Goal: Task Accomplishment & Management: Manage account settings

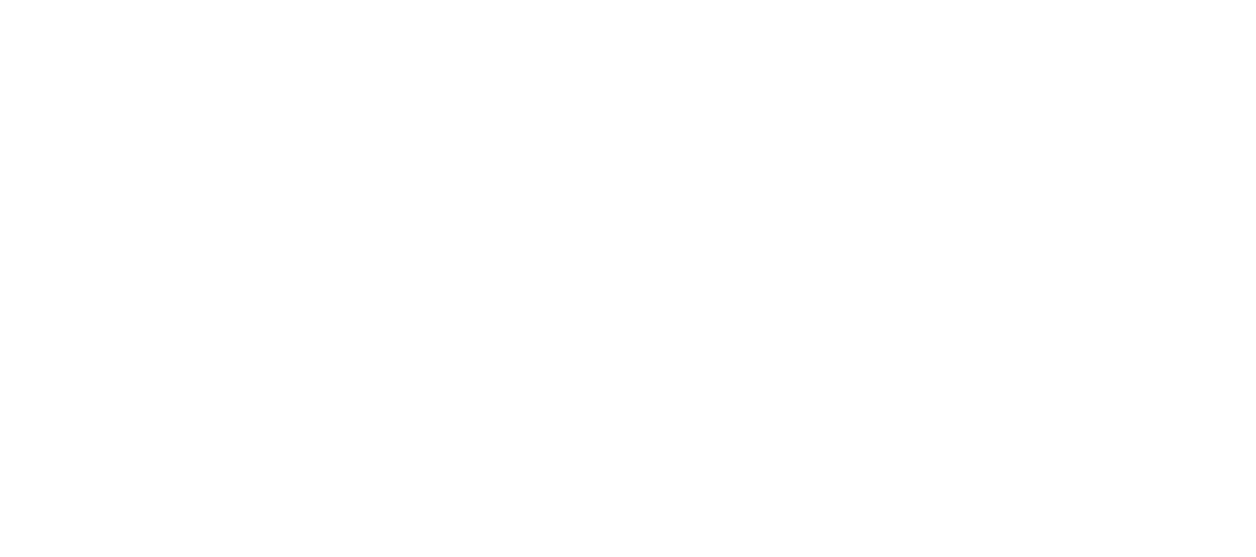
click at [625, 0] on html at bounding box center [628, 0] width 1256 height 0
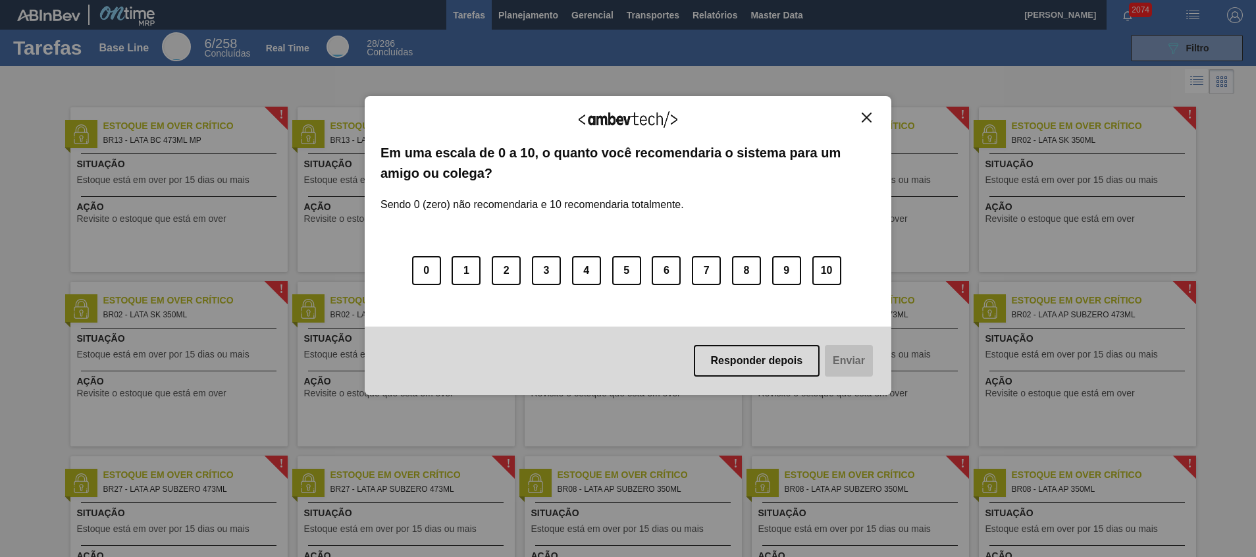
click at [861, 120] on button "Close" at bounding box center [866, 117] width 18 height 11
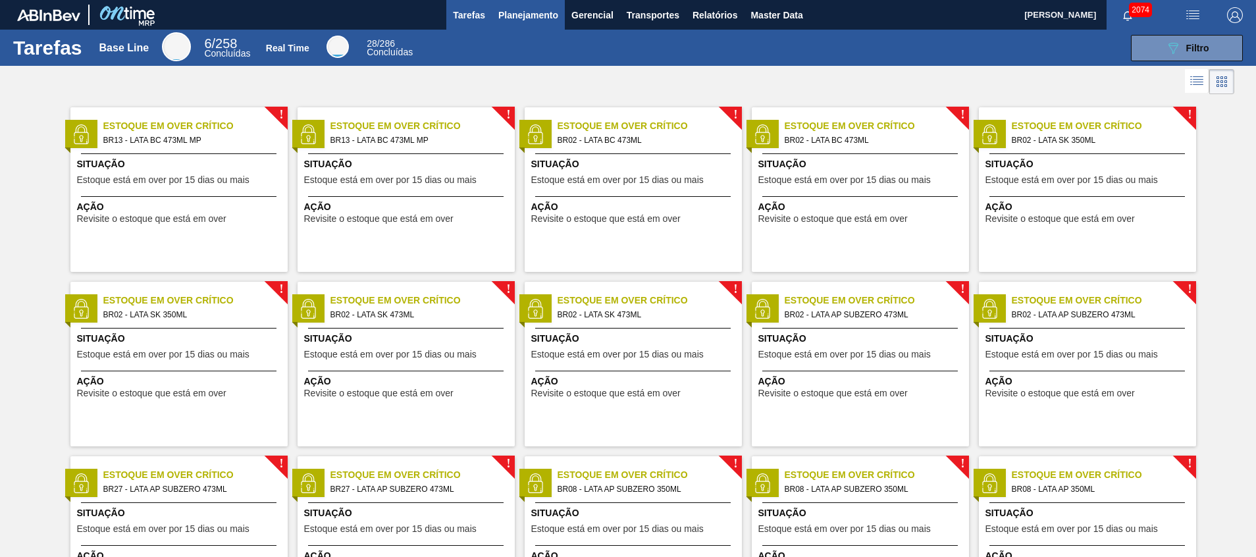
click at [514, 14] on span "Planejamento" at bounding box center [528, 15] width 60 height 16
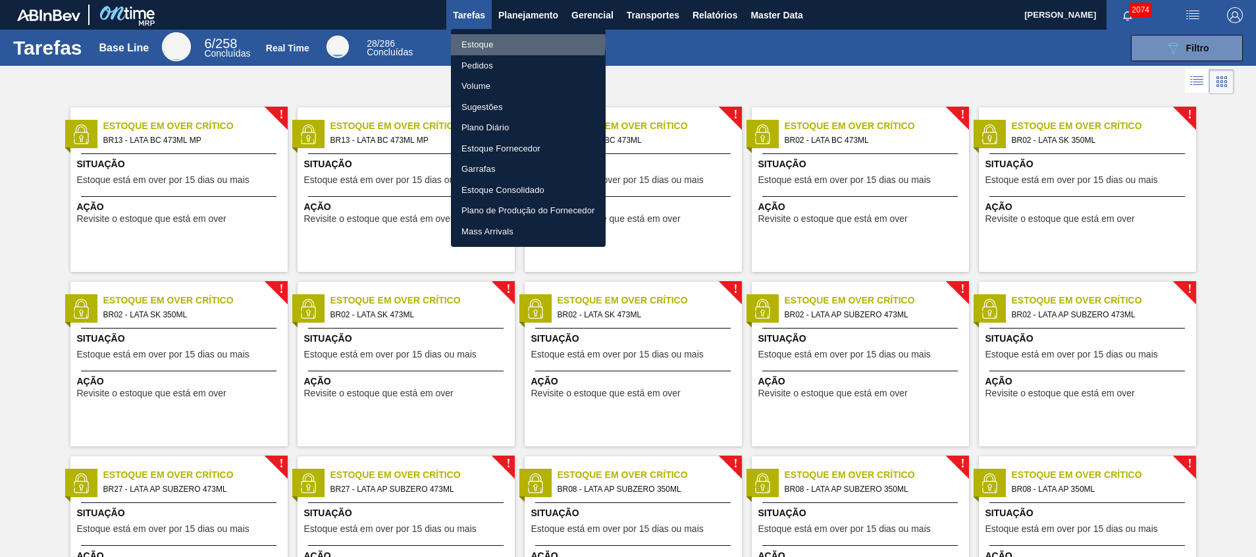
click at [509, 42] on li "Estoque" at bounding box center [528, 44] width 155 height 21
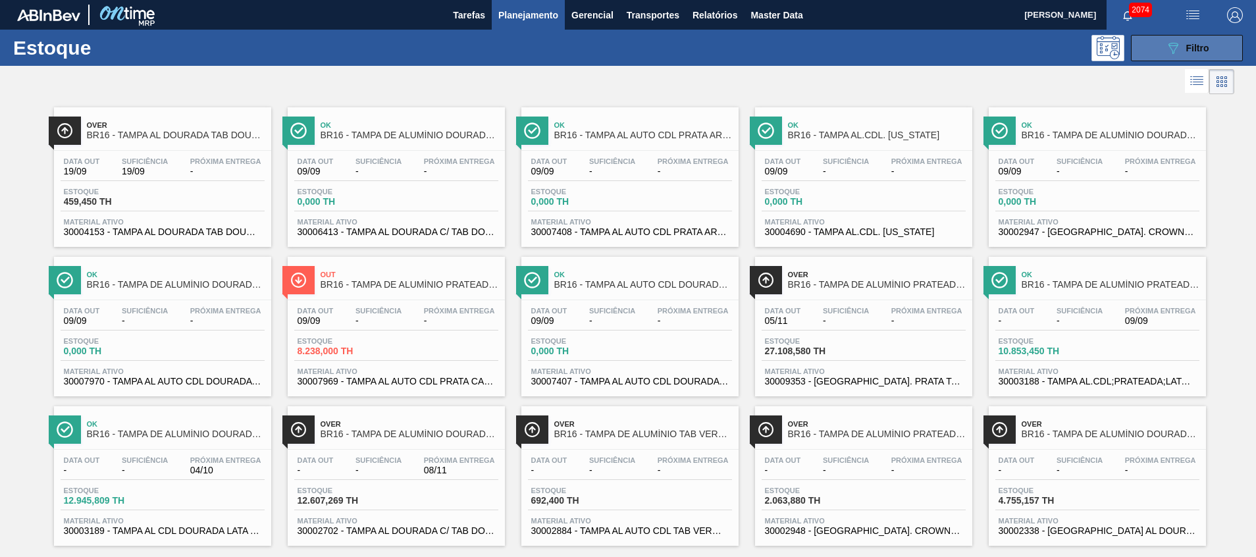
click at [1159, 47] on button "089F7B8B-B2A5-4AFE-B5C0-19BA573D28AC Filtro" at bounding box center [1187, 48] width 112 height 26
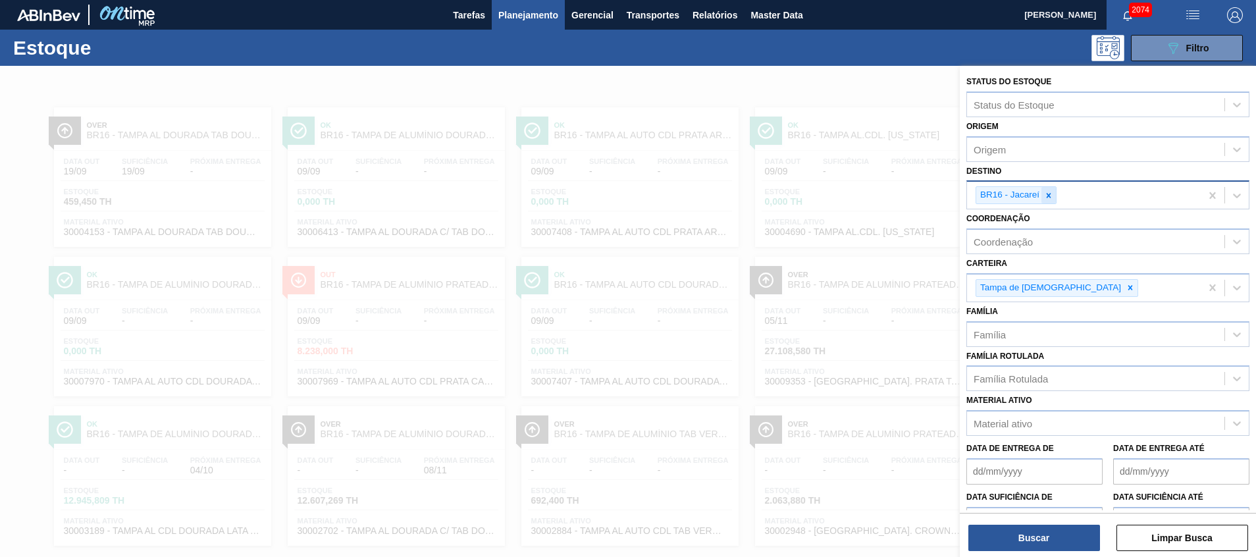
click at [1044, 197] on icon at bounding box center [1048, 195] width 9 height 9
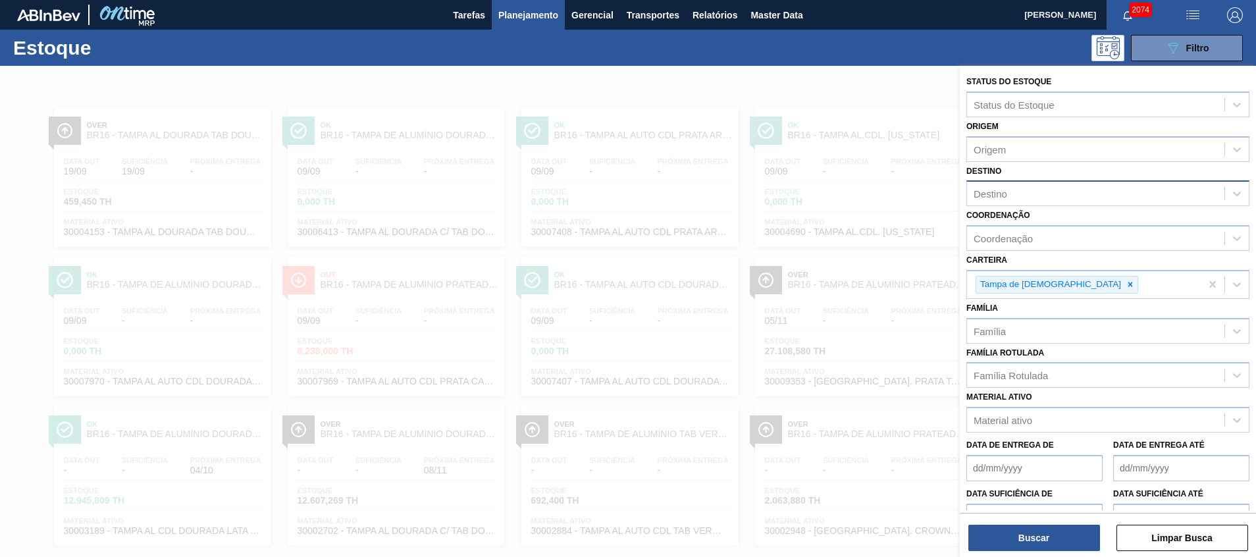
drag, startPoint x: 702, startPoint y: 292, endPoint x: 673, endPoint y: 218, distance: 79.4
click at [702, 292] on div at bounding box center [628, 344] width 1256 height 557
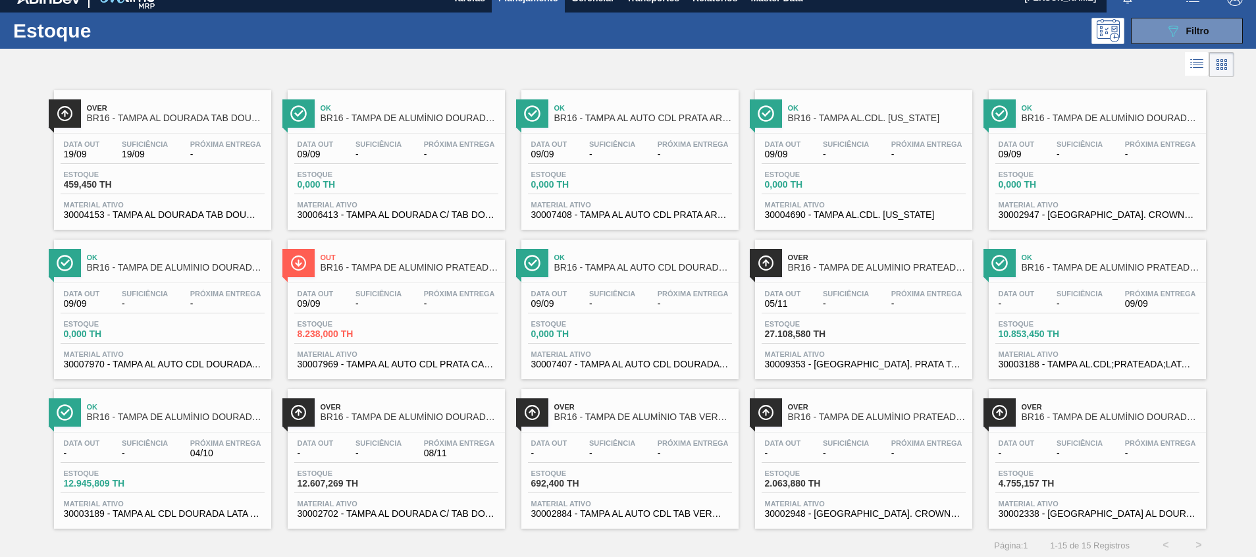
scroll to position [22, 0]
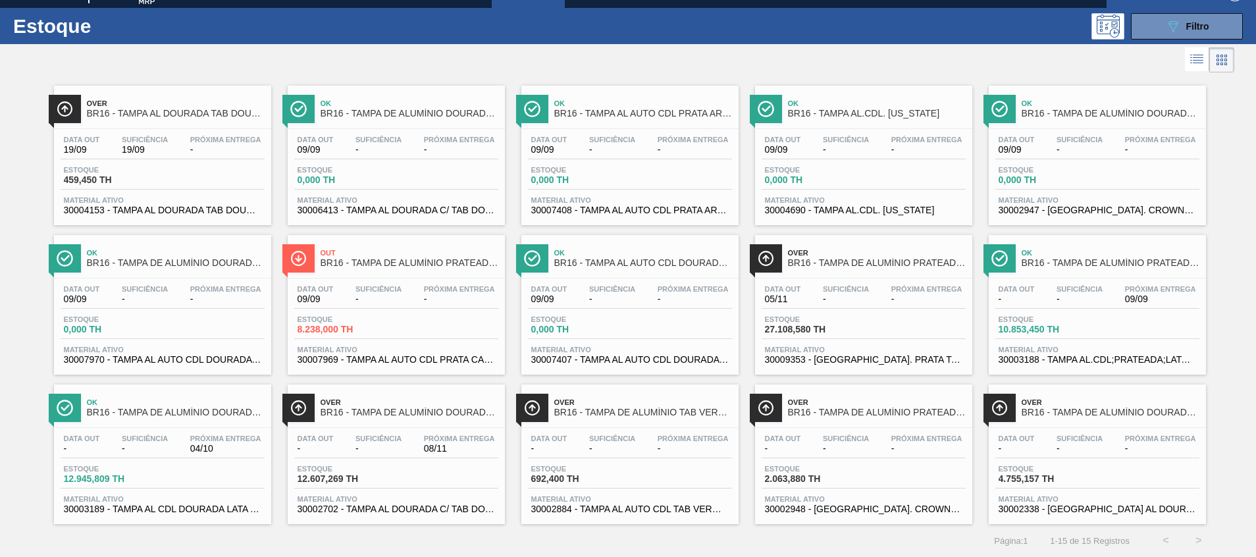
click at [812, 474] on span "2.063,880 TH" at bounding box center [811, 479] width 92 height 10
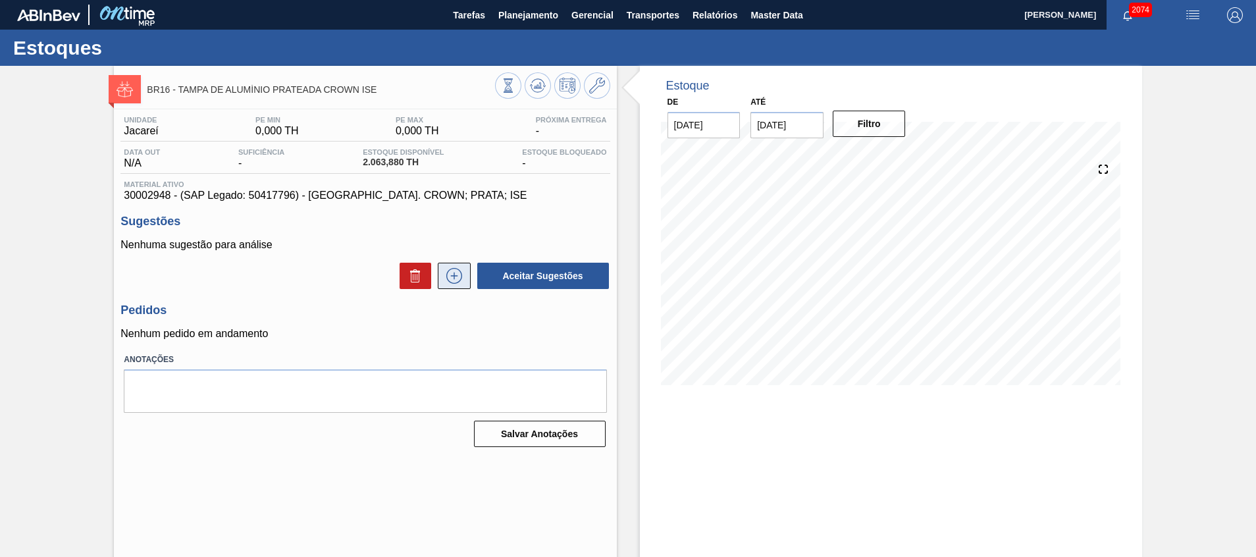
click at [445, 269] on icon at bounding box center [454, 276] width 21 height 16
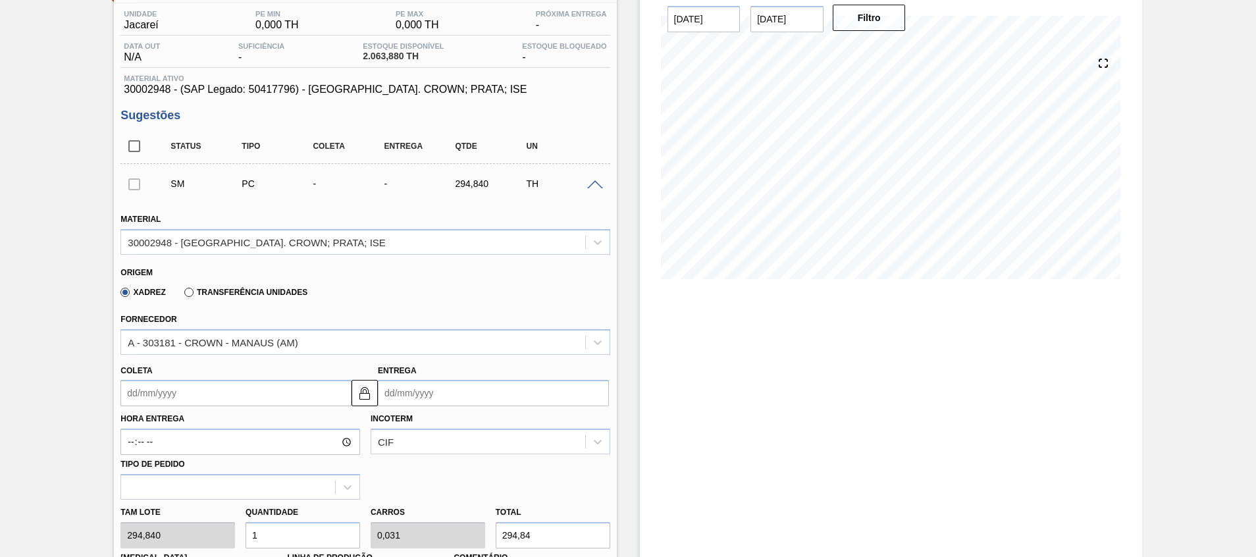
scroll to position [197, 0]
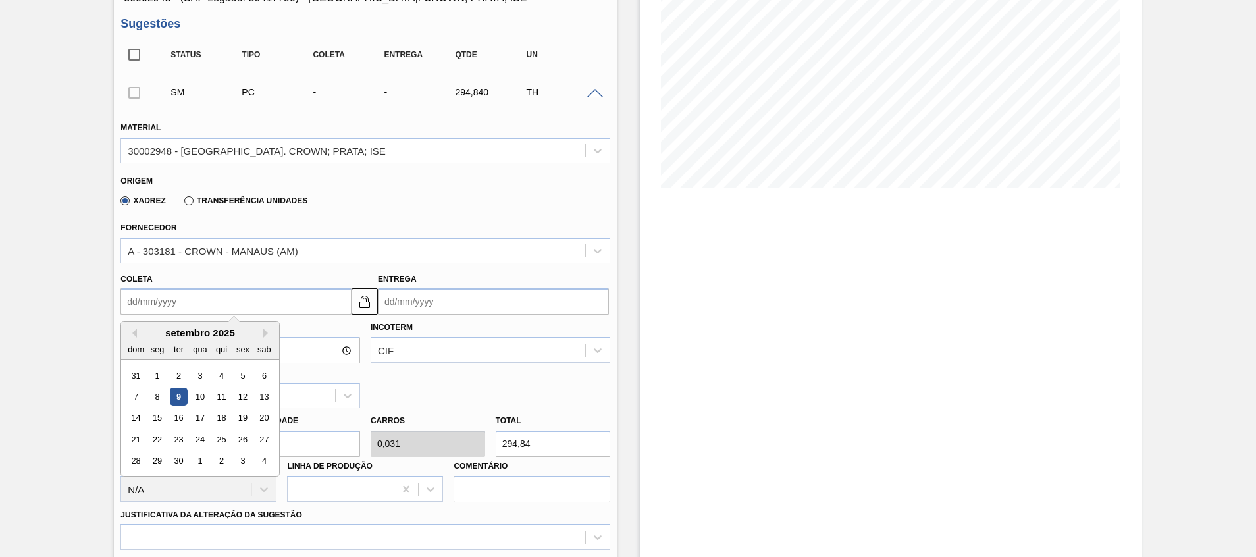
click at [248, 308] on input "Coleta" at bounding box center [235, 301] width 231 height 26
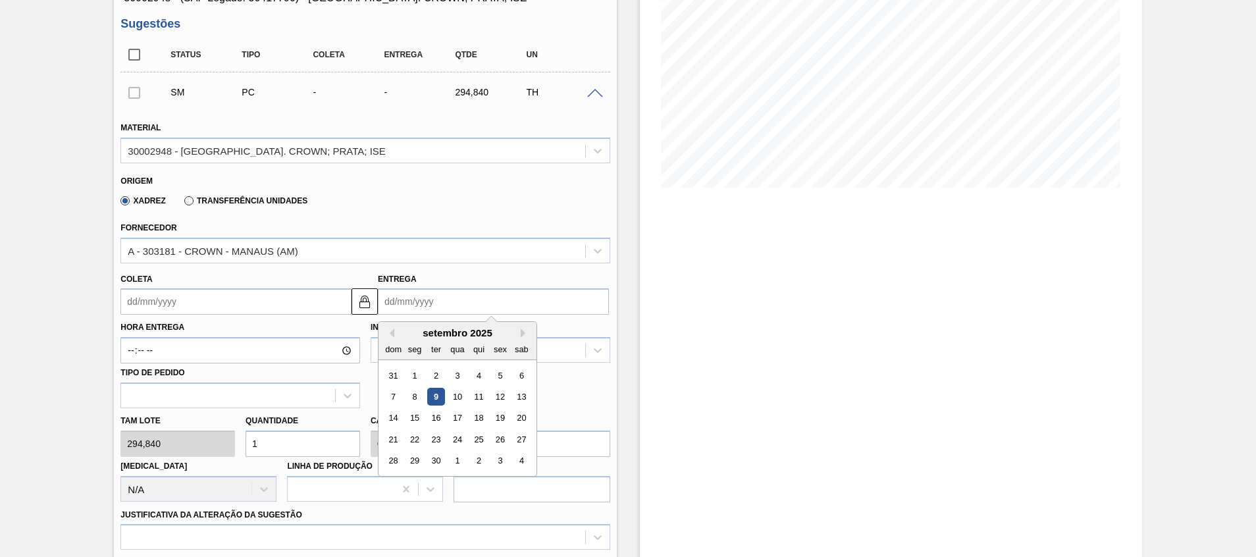
click at [410, 293] on input "Entrega" at bounding box center [493, 301] width 231 height 26
click at [675, 402] on div "Estoque De 09/09/2025 Até 23/09/2025 Filtro 15/09 Projeção de Estoque 2,063.88 …" at bounding box center [891, 361] width 502 height 986
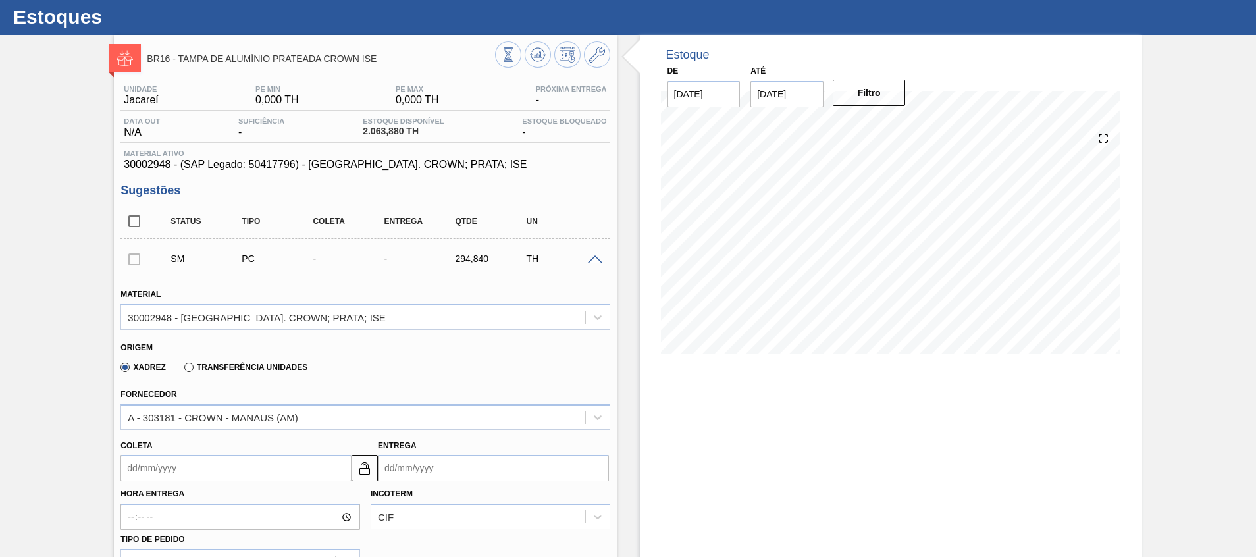
scroll to position [0, 0]
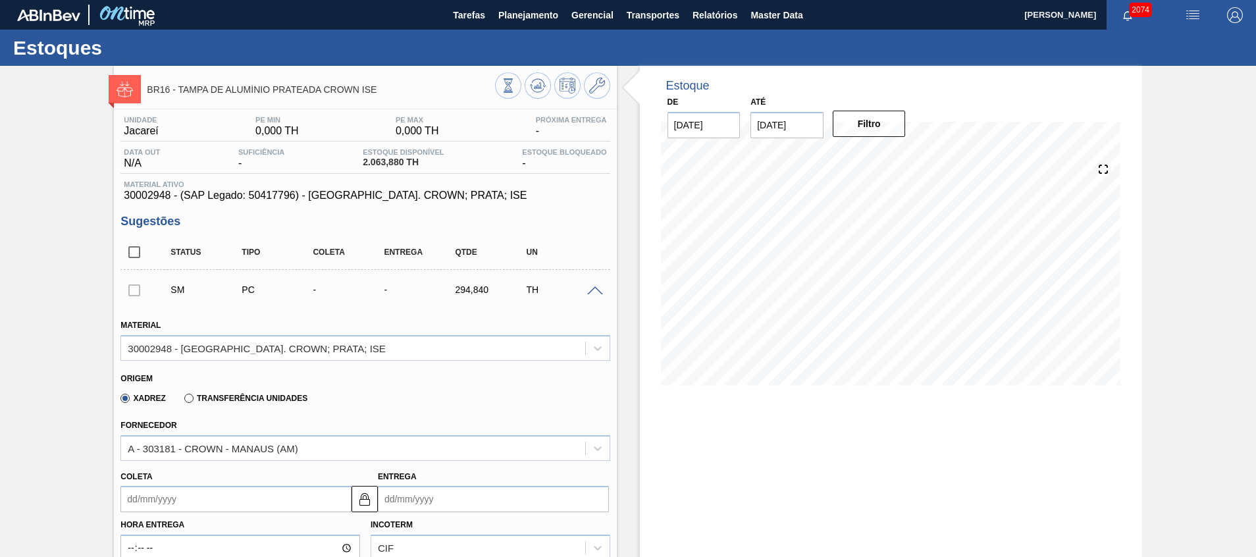
click at [279, 395] on label "Transferência Unidades" at bounding box center [245, 398] width 123 height 9
click at [182, 401] on input "Transferência Unidades" at bounding box center [182, 401] width 0 height 0
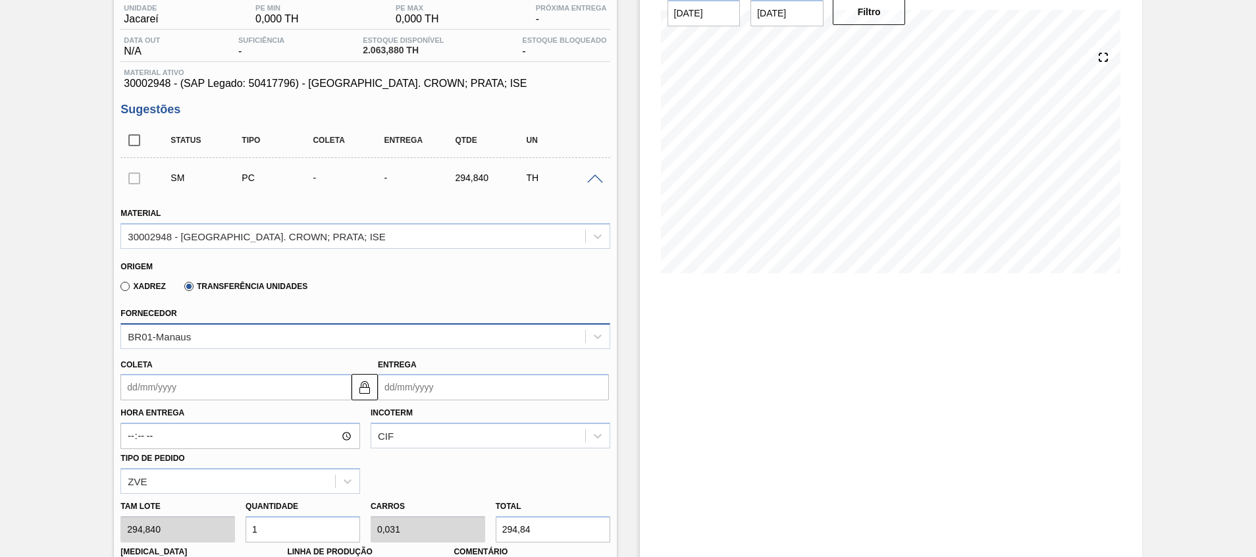
click at [270, 349] on div "BR01-Manaus" at bounding box center [364, 336] width 489 height 26
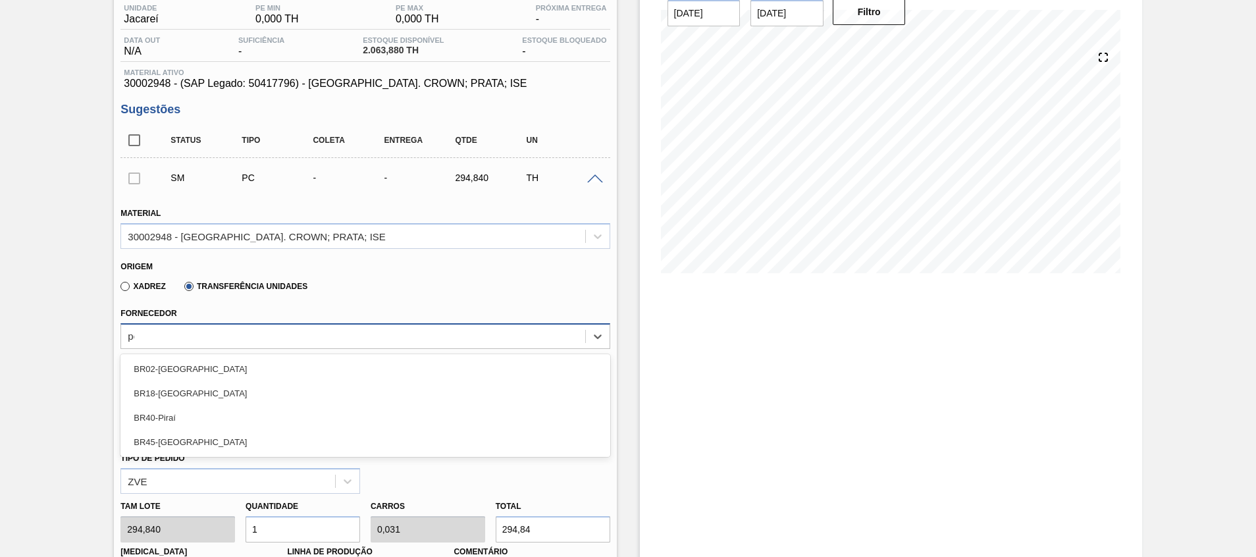
type input "pont"
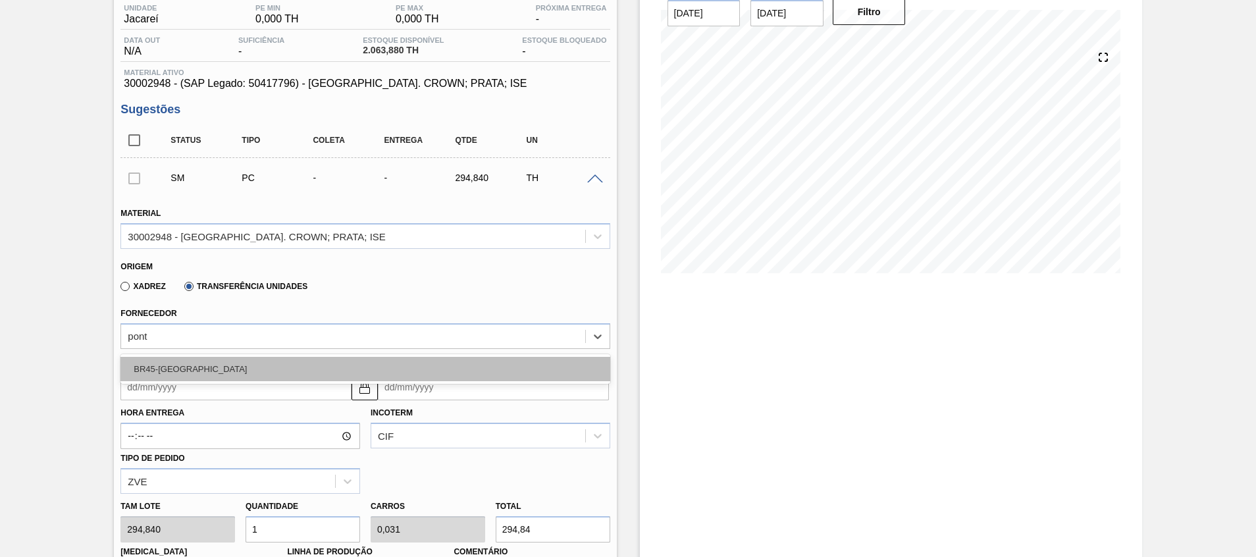
click at [257, 357] on div "BR45-Ponta Grossa" at bounding box center [364, 369] width 489 height 24
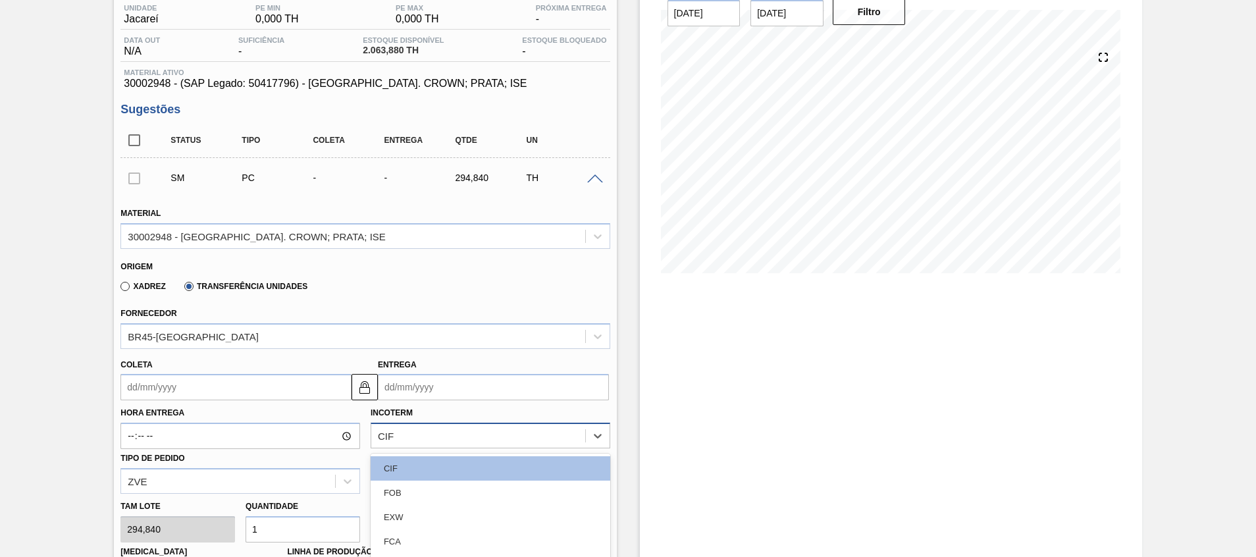
scroll to position [211, 0]
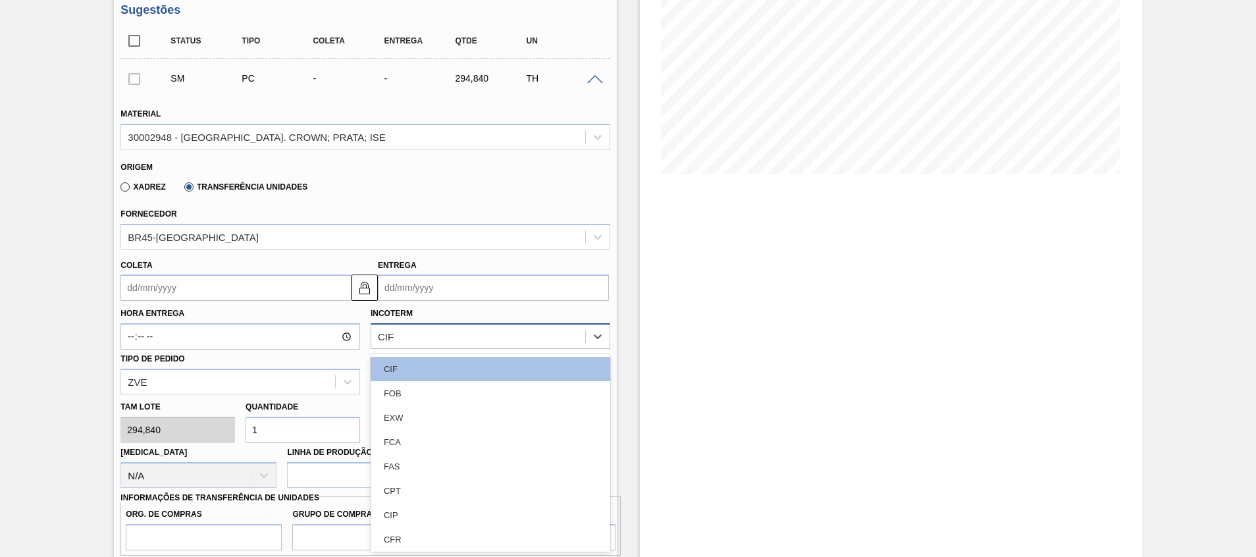
click at [434, 349] on div "option FCA focused, 4 of 11. 11 results available. Use Up and Down to choose op…" at bounding box center [490, 336] width 240 height 26
click at [412, 387] on div "FOB" at bounding box center [490, 393] width 240 height 24
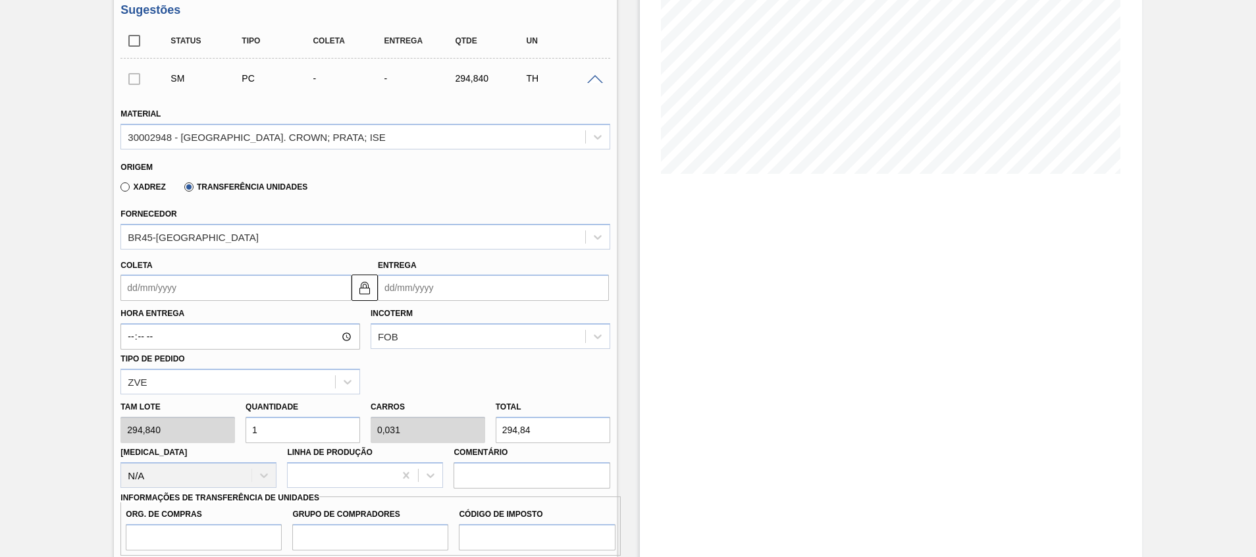
drag, startPoint x: 295, startPoint y: 432, endPoint x: 0, endPoint y: 407, distance: 296.6
click at [0, 0] on html "Tarefas Planejamento Gerencial Transportes Relatórios Master Data Beatriz Marce…" at bounding box center [628, 0] width 1256 height 0
type input "8"
type input "0,25"
type input "2.358,72"
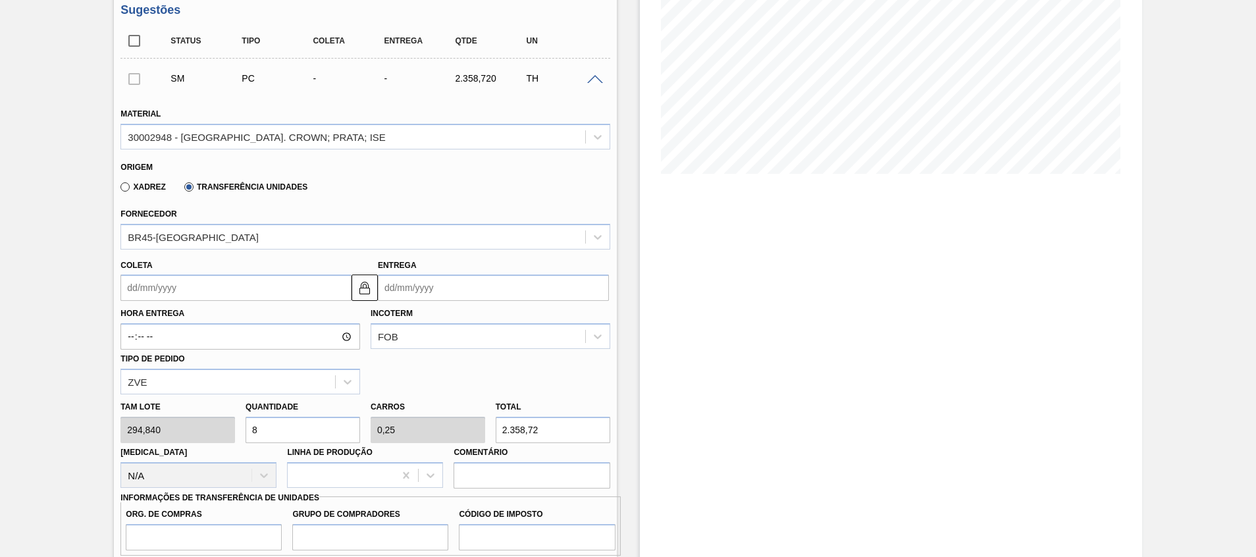
type input "8"
click at [622, 396] on div "Estoque De 09/09/2025 Até 23/09/2025 Filtro 15/09 Projeção de Estoque 2,063.88 …" at bounding box center [879, 382] width 525 height 1054
click at [434, 286] on input "Entrega" at bounding box center [493, 287] width 231 height 26
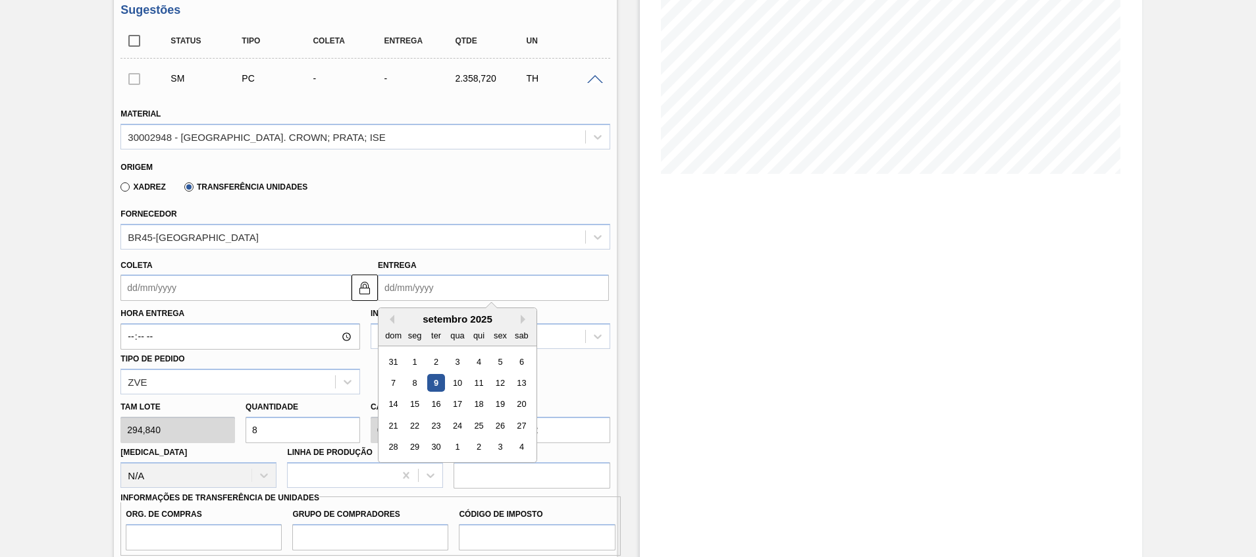
click at [717, 408] on div "Estoque De 09/09/2025 Até 23/09/2025 Filtro 11/09 Projeção de Estoque 2,063.88 …" at bounding box center [891, 382] width 502 height 1054
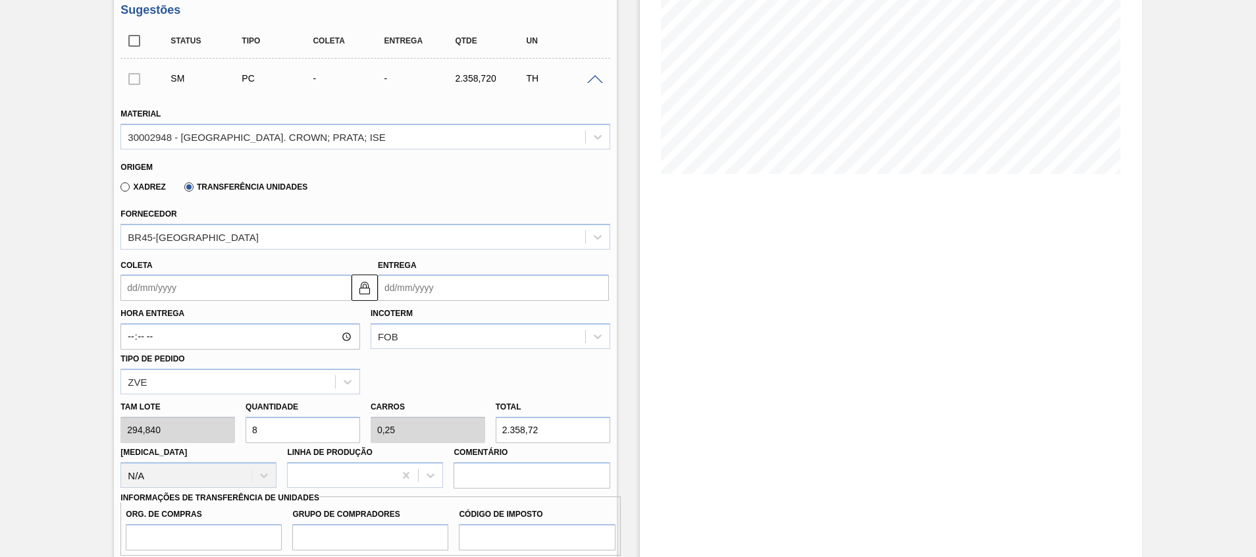
click at [424, 290] on input "Entrega" at bounding box center [493, 287] width 231 height 26
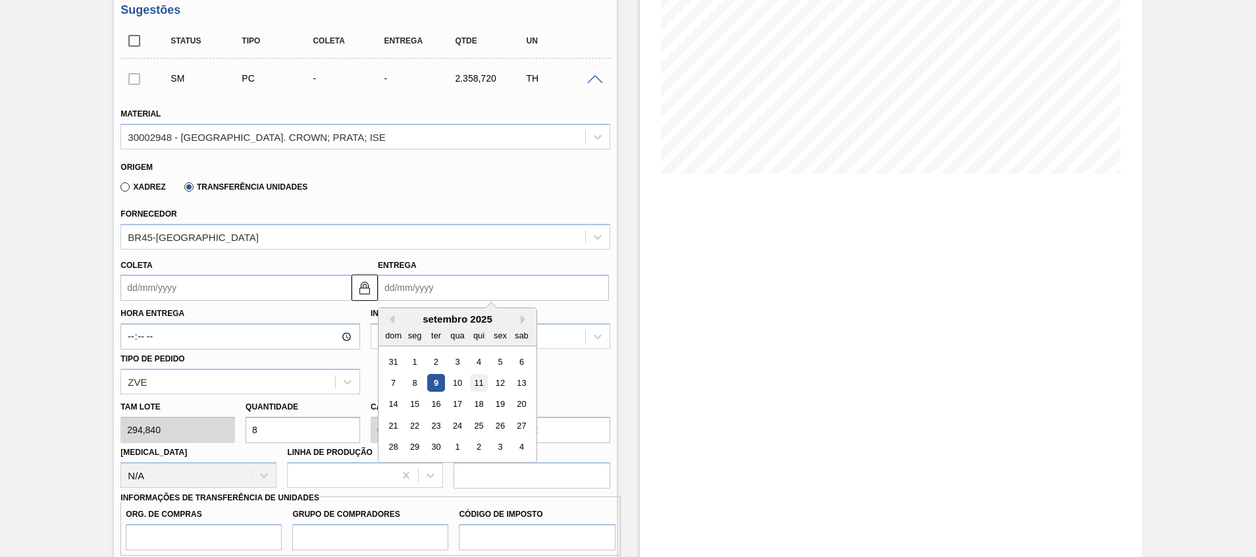
click at [478, 386] on div "11" at bounding box center [479, 383] width 18 height 18
type input "17/08/2025"
type input "11/09/2025"
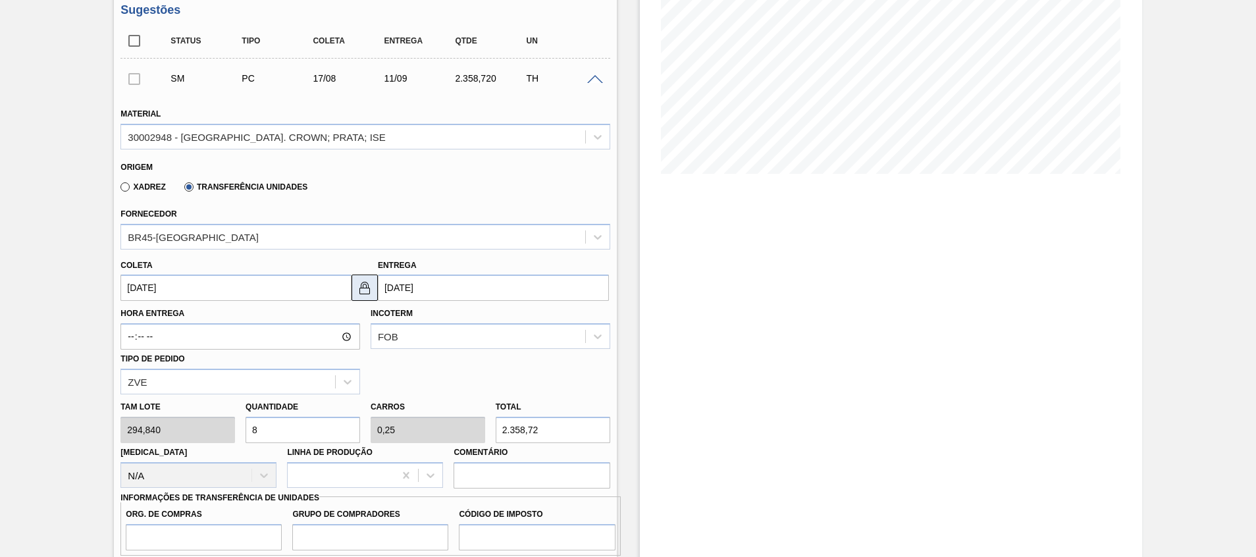
click at [366, 282] on img at bounding box center [365, 288] width 16 height 16
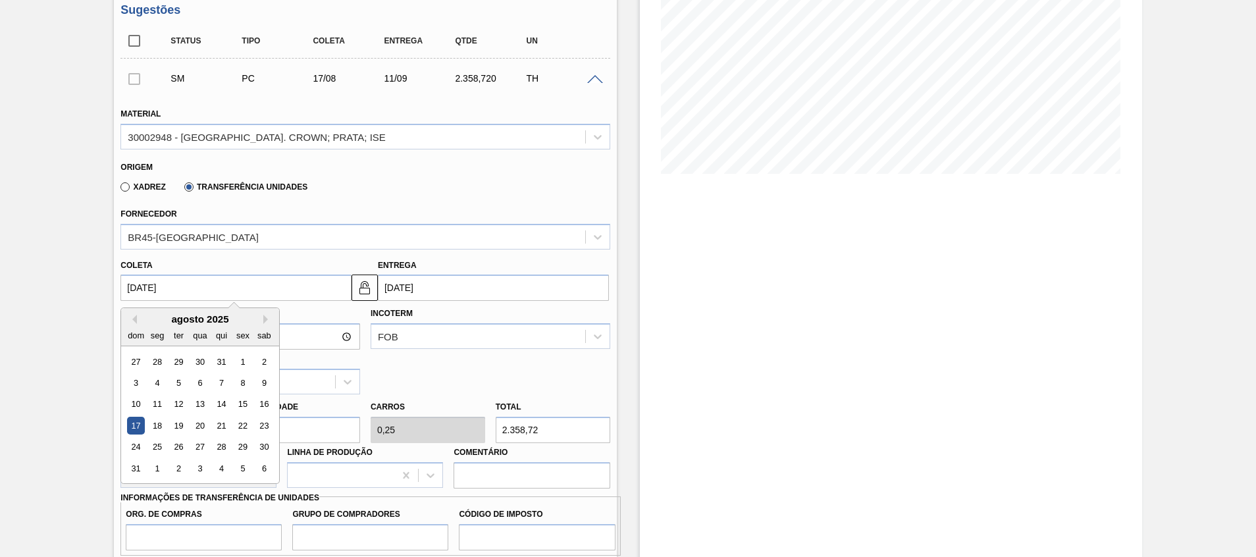
click at [297, 285] on input "17/08/2025" at bounding box center [235, 287] width 231 height 26
click at [265, 314] on div "agosto 2025" at bounding box center [200, 318] width 158 height 11
click at [267, 323] on button "Next Month" at bounding box center [267, 319] width 9 height 9
click at [203, 384] on div "10" at bounding box center [200, 383] width 18 height 18
type input "10/09/2025"
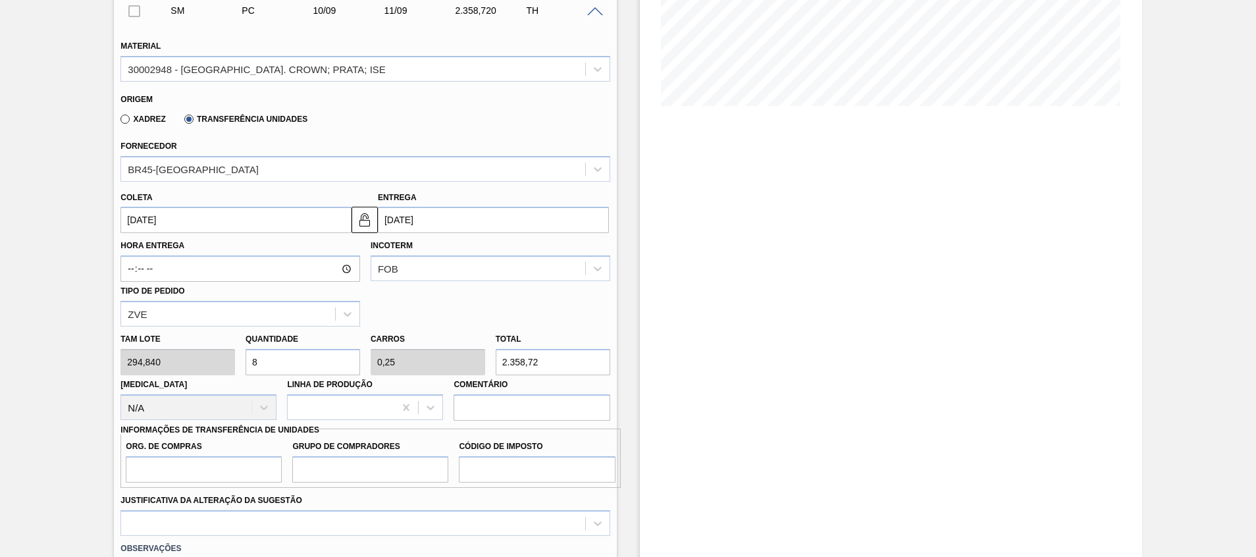
scroll to position [310, 0]
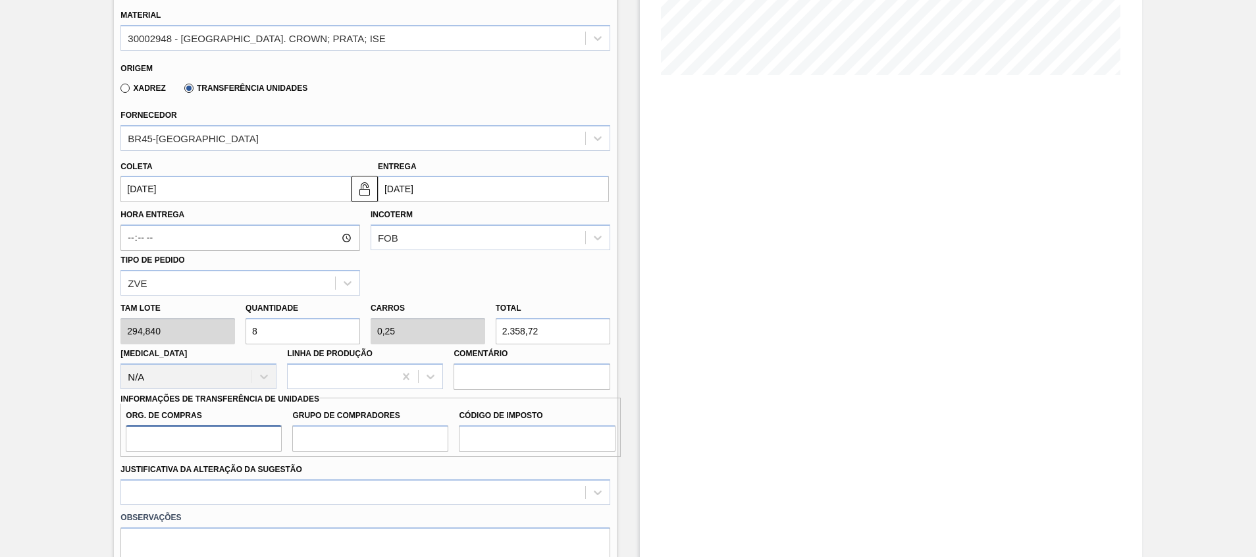
click at [253, 444] on input "Org. de Compras" at bounding box center [204, 438] width 156 height 26
type input "A01"
type input "BR0"
type input "I1"
click at [235, 490] on div "option Aquisição ABI (Preços, contratos, etc.) focused, 1 of 18. 18 results ava…" at bounding box center [364, 492] width 489 height 26
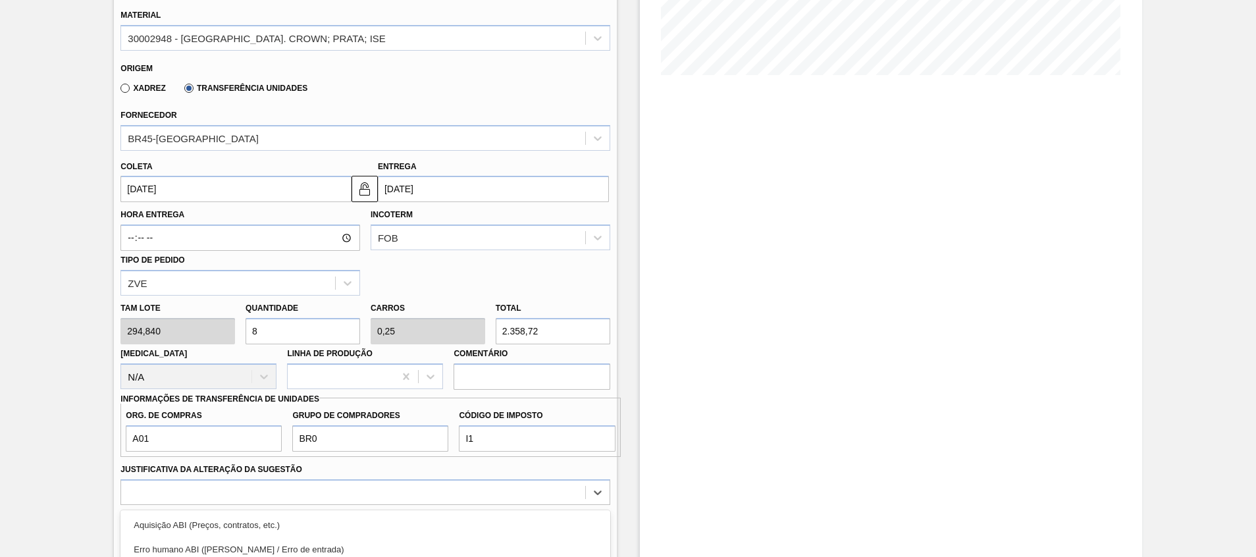
scroll to position [466, 0]
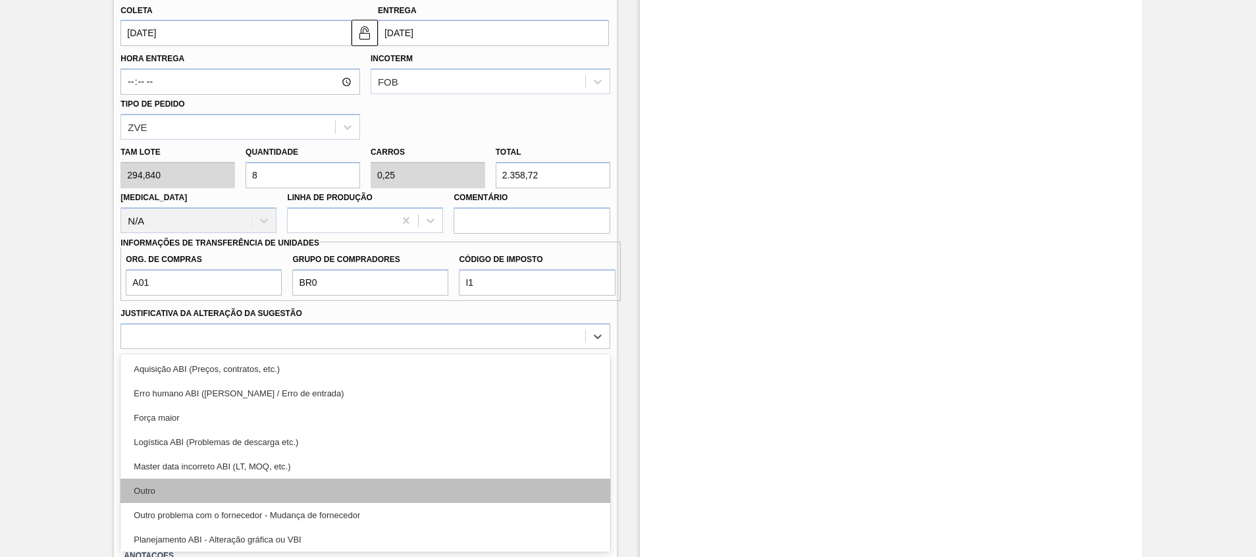
click at [235, 490] on div "Outro" at bounding box center [364, 490] width 489 height 24
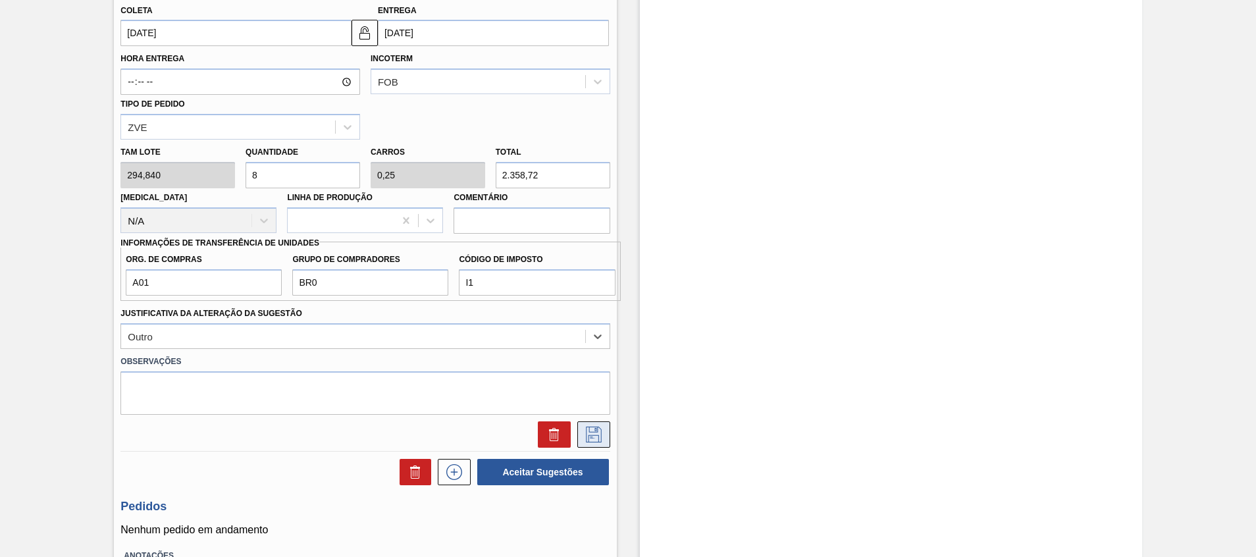
click at [600, 426] on icon at bounding box center [593, 434] width 21 height 16
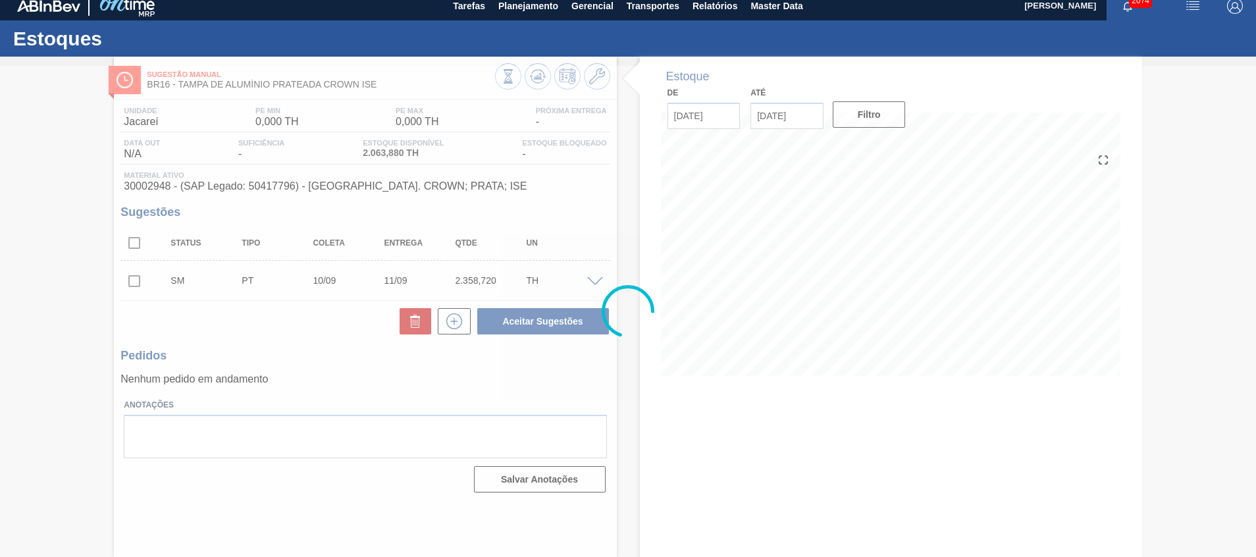
scroll to position [9, 0]
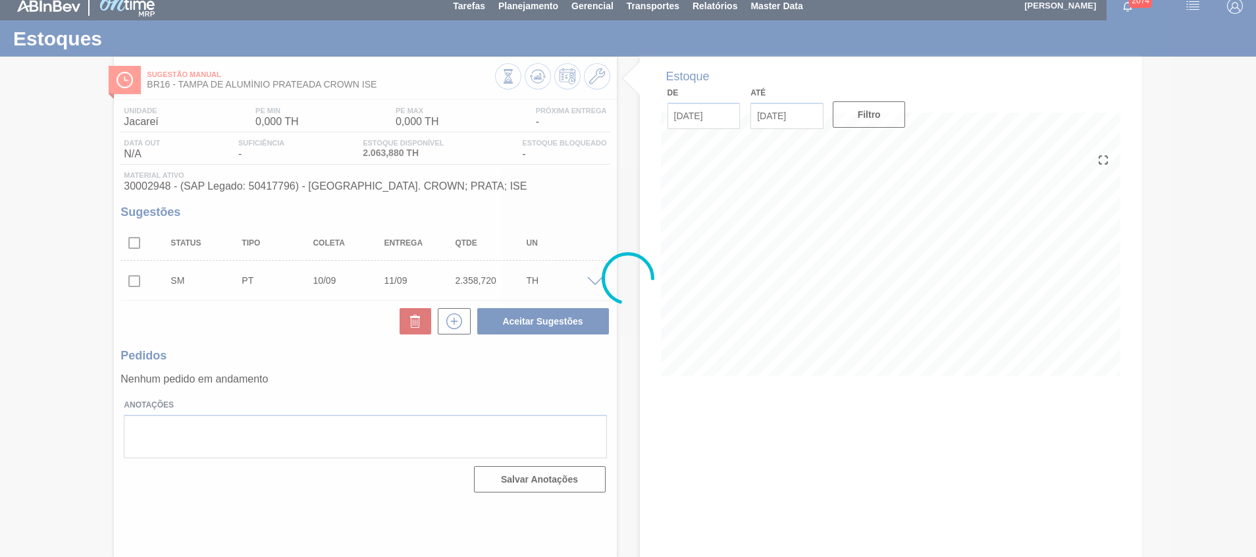
click at [139, 279] on div at bounding box center [628, 278] width 1256 height 557
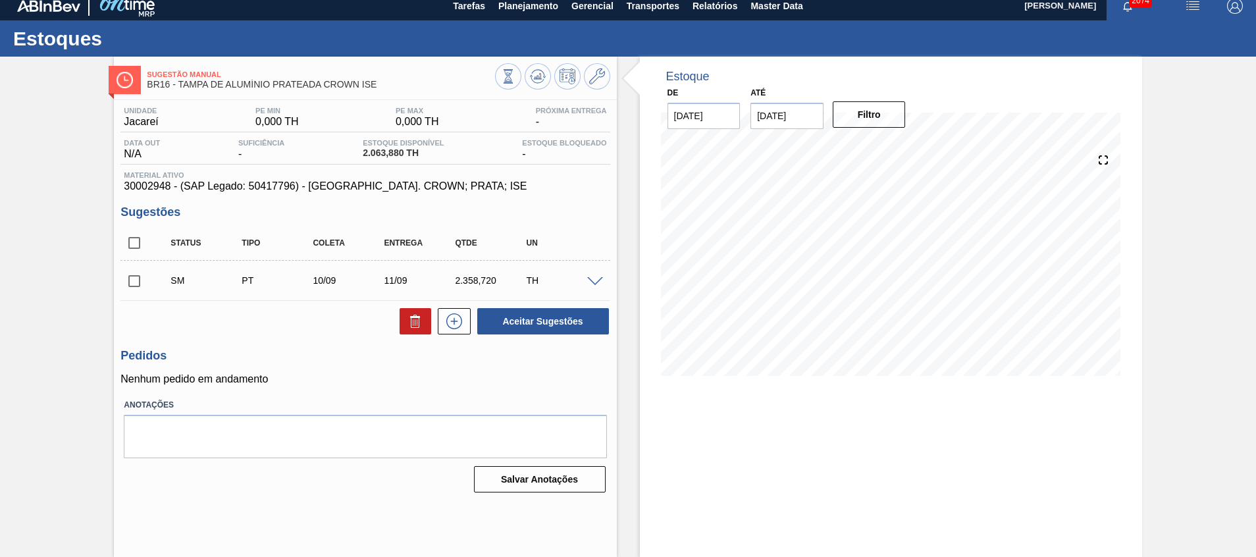
click at [138, 282] on input "checkbox" at bounding box center [134, 281] width 28 height 28
click at [530, 317] on button "Aceitar Sugestões" at bounding box center [543, 321] width 132 height 26
checkbox input "false"
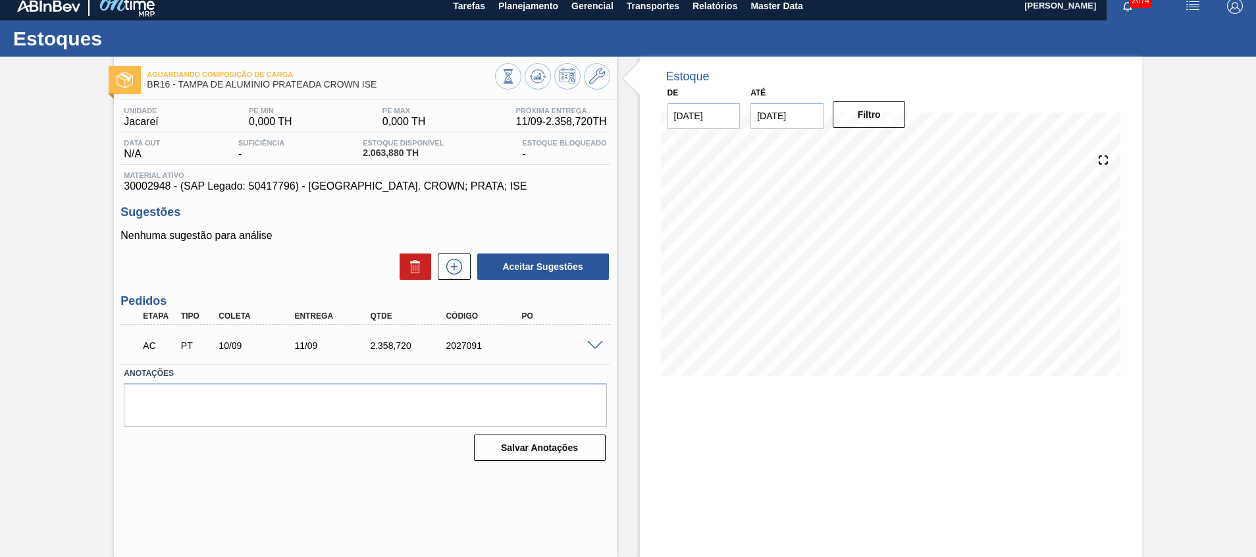
click at [590, 338] on div "AC PT 10/09 11/09 2.358,720 2027091" at bounding box center [364, 344] width 489 height 33
click at [596, 345] on span at bounding box center [595, 346] width 16 height 10
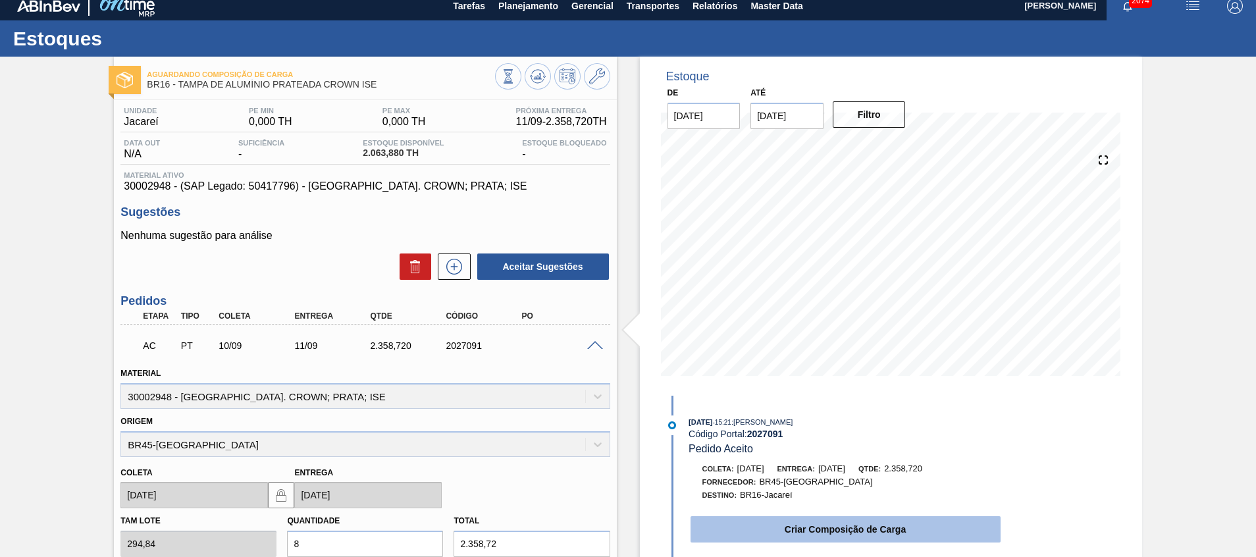
click at [771, 527] on button "Criar Composição de Carga" at bounding box center [845, 529] width 310 height 26
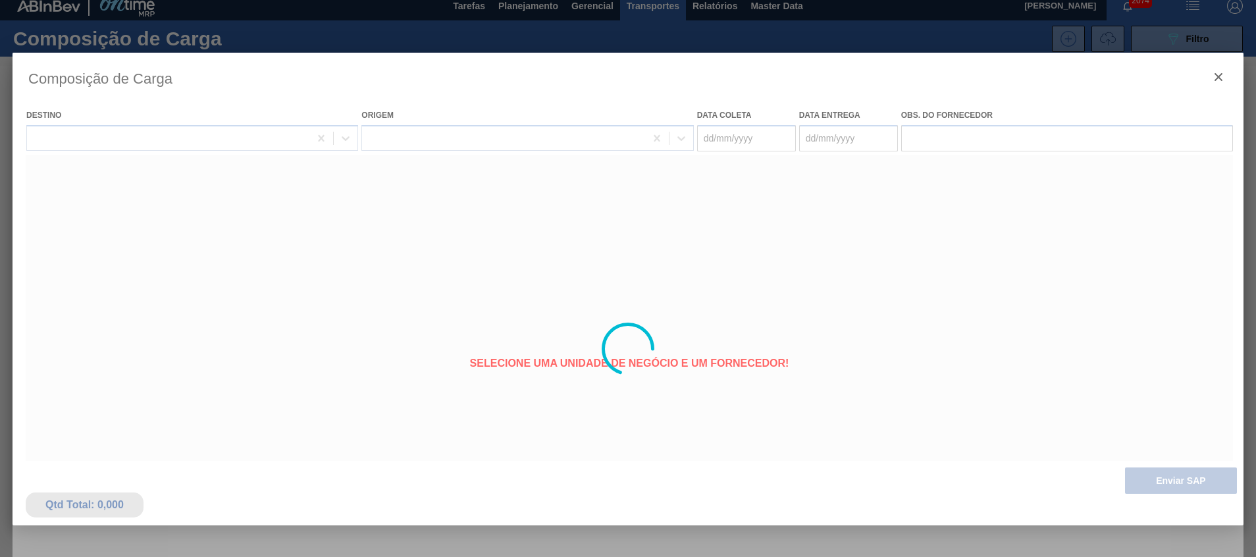
type coleta "10/09/2025"
type entrega "11/09/2025"
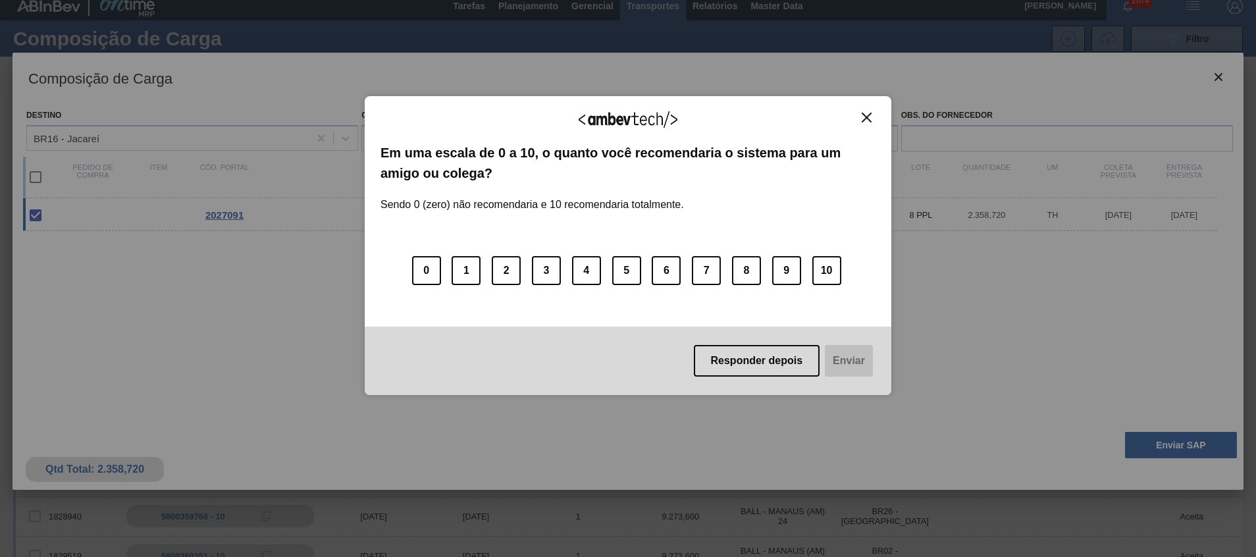
click at [877, 116] on div "Agradecemos seu feedback! Em uma escala de 0 a 10, o quanto você recomendaria o…" at bounding box center [628, 245] width 526 height 299
click at [871, 117] on button "Close" at bounding box center [866, 117] width 18 height 11
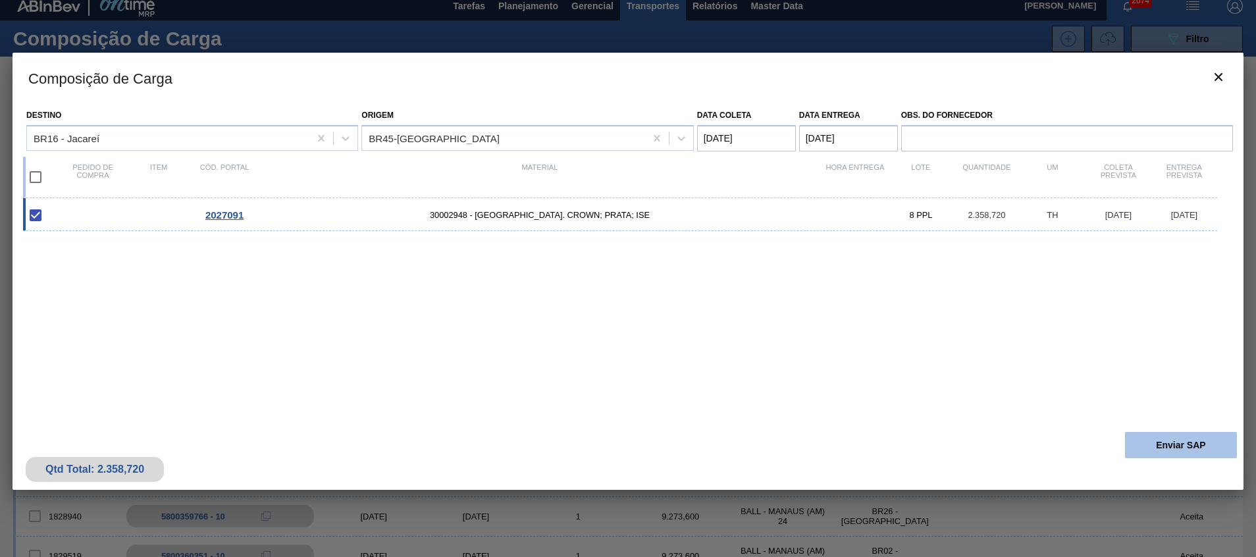
click at [1159, 438] on button "Enviar SAP" at bounding box center [1181, 445] width 112 height 26
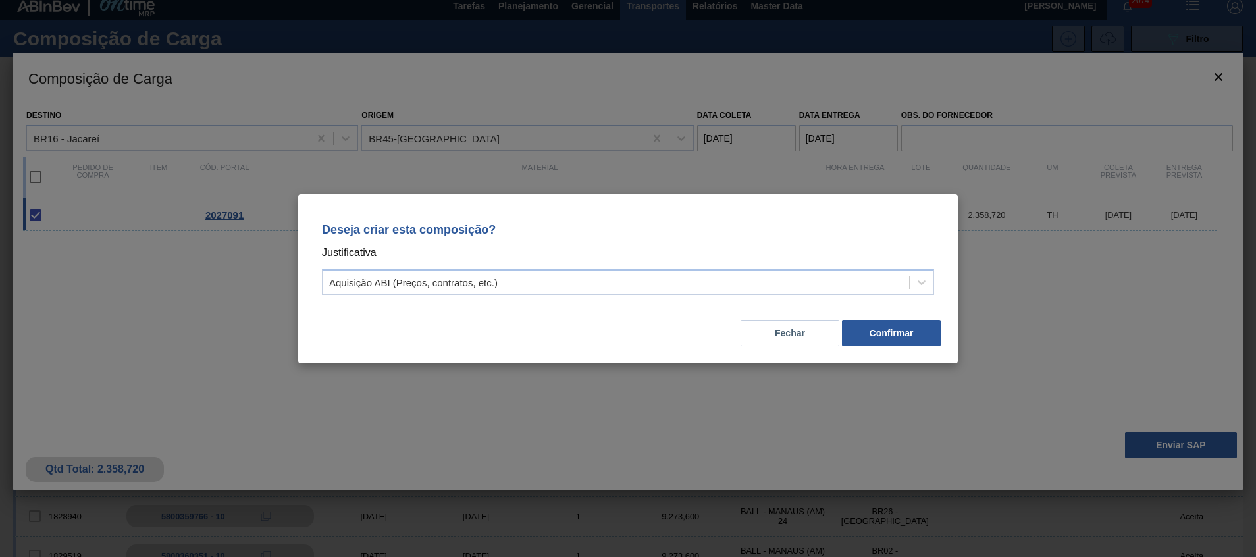
click at [696, 307] on div "Fechar Confirmar" at bounding box center [628, 325] width 628 height 45
click at [689, 294] on div "Aquisição ABI (Preços, contratos, etc.)" at bounding box center [628, 282] width 612 height 26
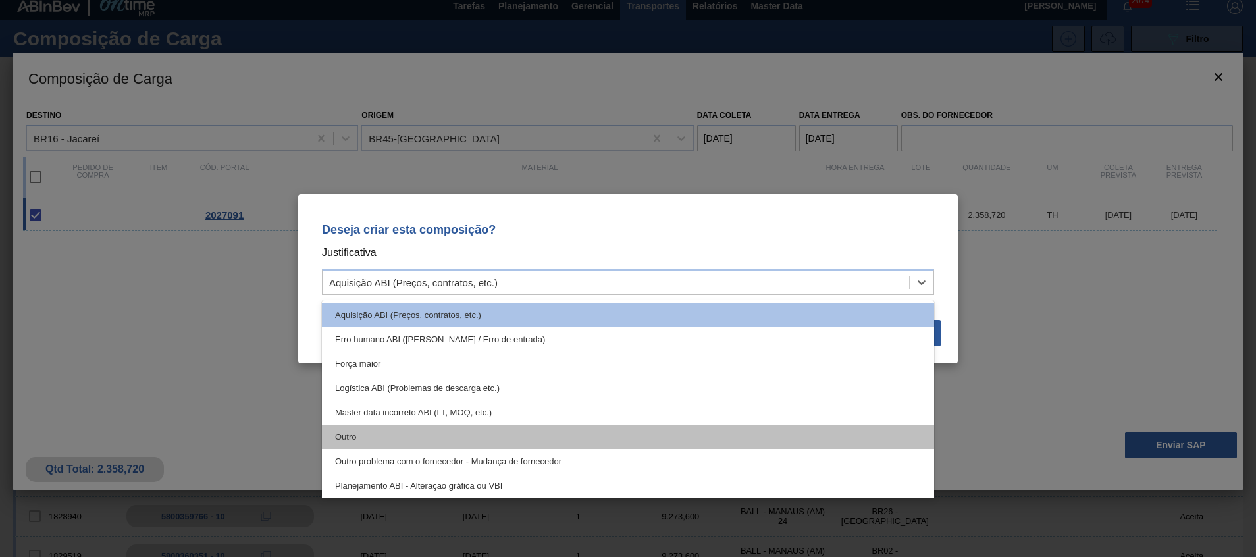
click at [665, 442] on div "Outro" at bounding box center [628, 436] width 612 height 24
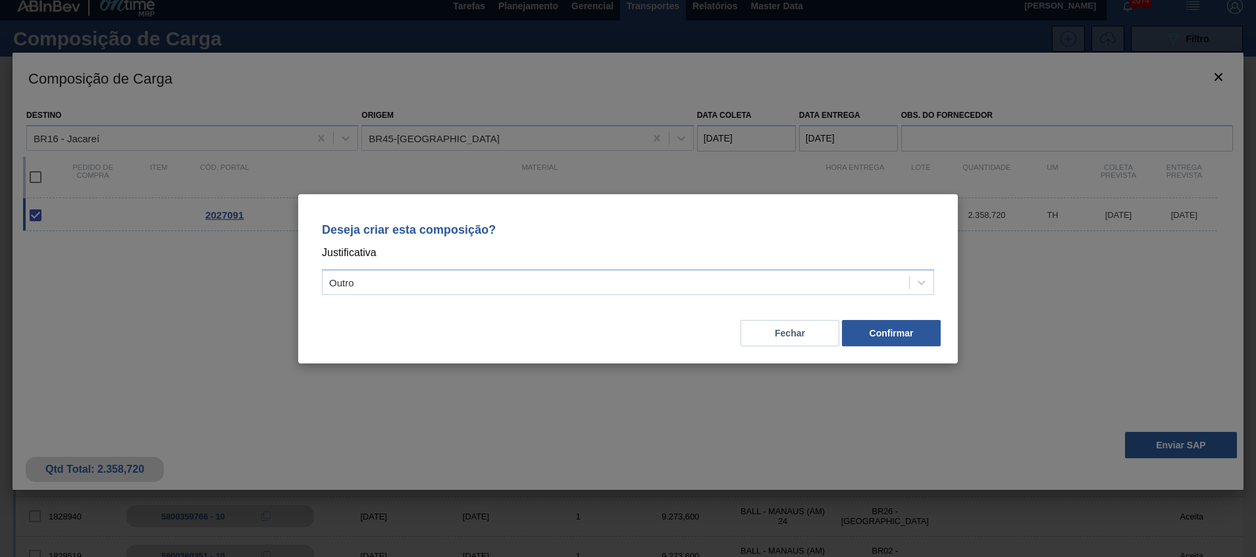
click at [900, 319] on div "Fechar Confirmar" at bounding box center [628, 325] width 628 height 45
click at [895, 335] on button "Confirmar" at bounding box center [891, 333] width 99 height 26
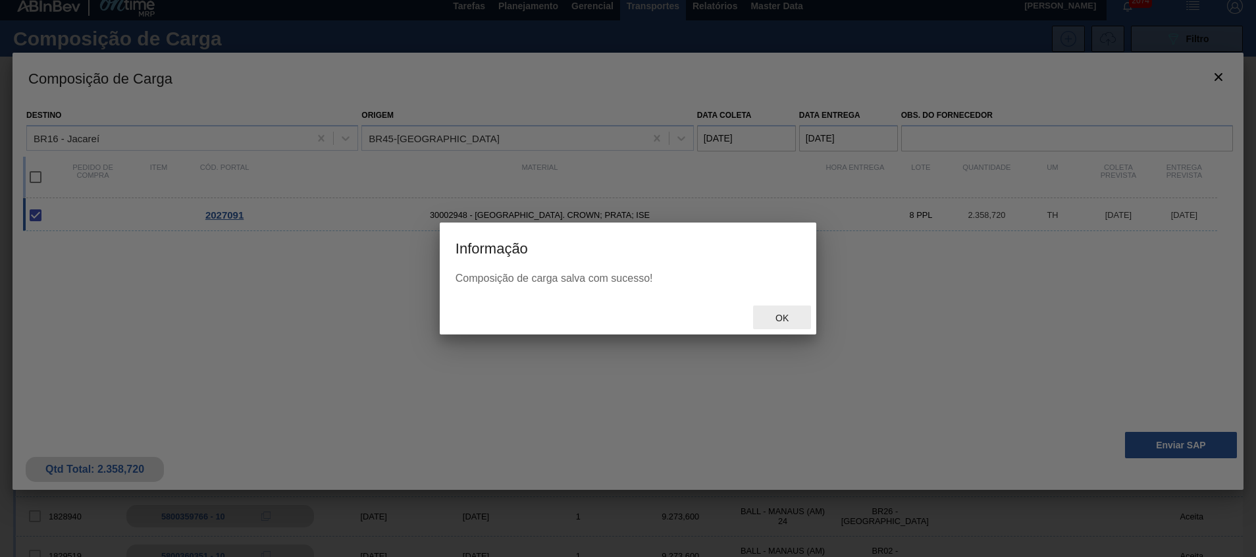
click at [771, 326] on div "Ok" at bounding box center [782, 317] width 58 height 24
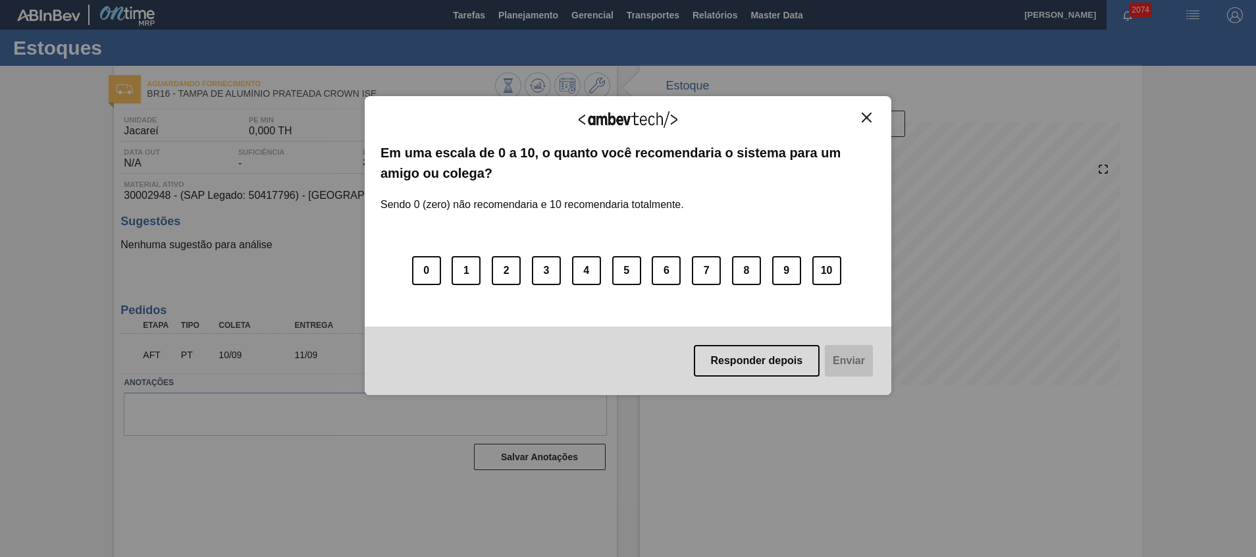
click at [875, 110] on div "Agradecemos seu feedback! Em uma escala de 0 a 10, o quanto você recomendaria o…" at bounding box center [628, 245] width 526 height 299
click at [869, 114] on img "Close" at bounding box center [866, 118] width 10 height 10
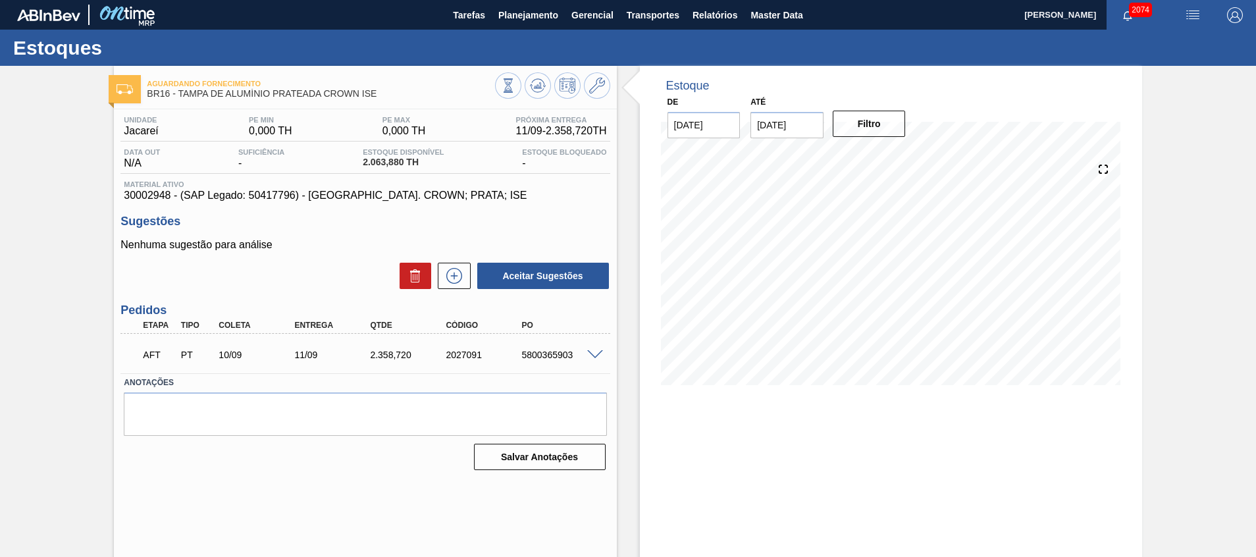
click at [533, 359] on div "AFT PT 10/09 11/09 2.358,720 2027091 5800365903" at bounding box center [361, 353] width 454 height 26
click at [533, 359] on div "5800365903" at bounding box center [560, 354] width 85 height 11
copy div "5800365903"
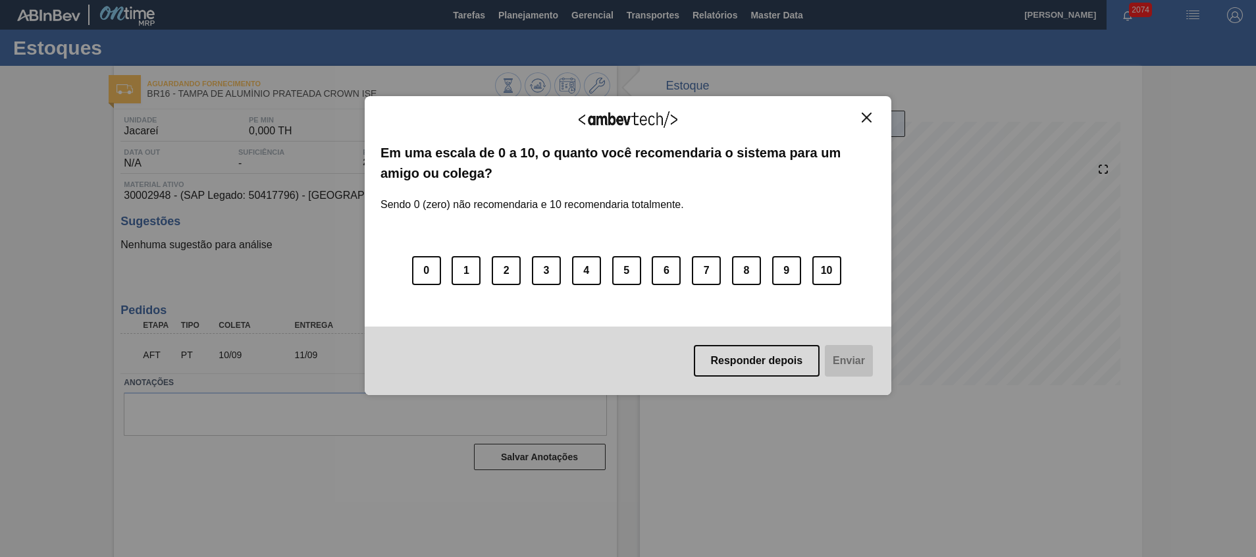
drag, startPoint x: 865, startPoint y: 120, endPoint x: 854, endPoint y: 120, distance: 11.2
click at [865, 121] on img "Close" at bounding box center [866, 118] width 10 height 10
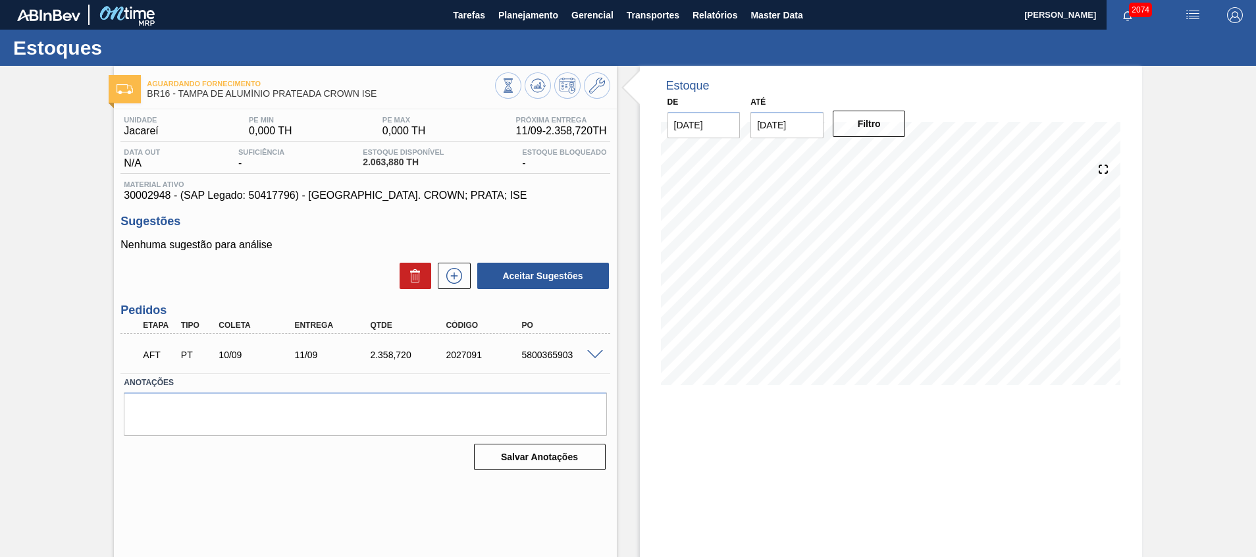
click at [517, 30] on div "Estoques" at bounding box center [628, 48] width 1256 height 36
click at [517, 14] on span "Planejamento" at bounding box center [528, 15] width 60 height 16
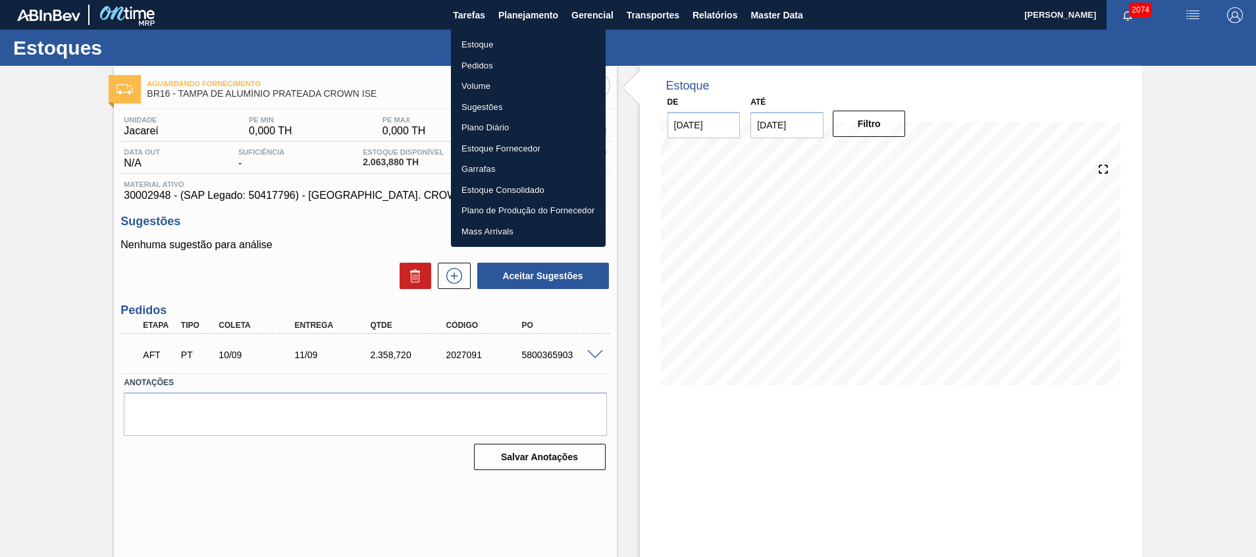
click at [511, 34] on ul "Estoque Pedidos Volume Sugestões Plano Diário Estoque Fornecedor Garrafas Estoq…" at bounding box center [528, 138] width 155 height 218
click at [511, 39] on li "Estoque" at bounding box center [528, 44] width 155 height 21
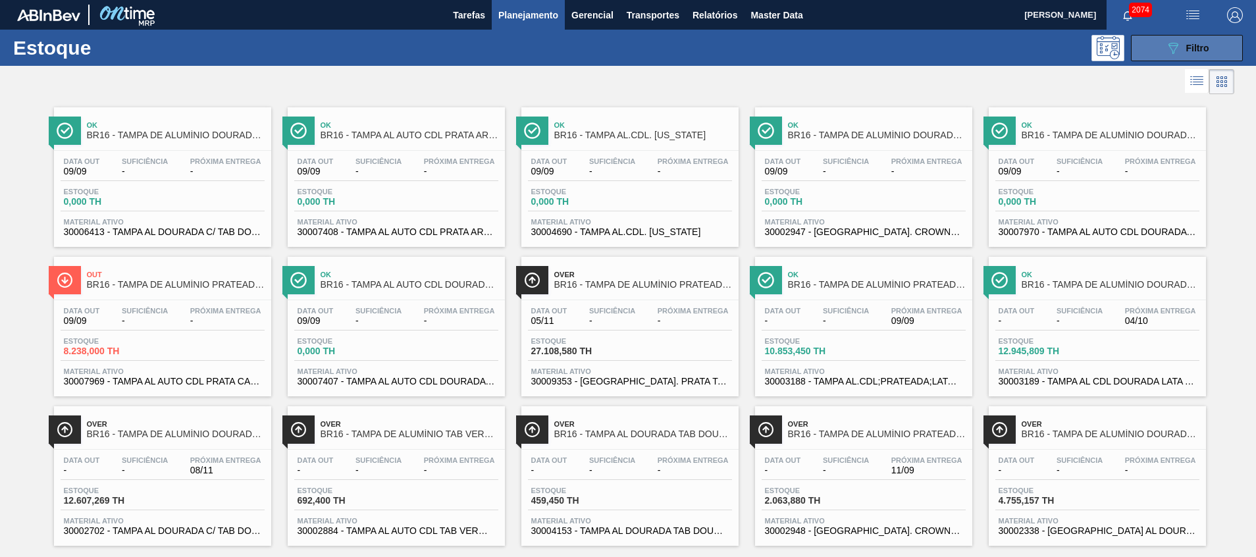
click at [1181, 59] on button "089F7B8B-B2A5-4AFE-B5C0-19BA573D28AC Filtro" at bounding box center [1187, 48] width 112 height 26
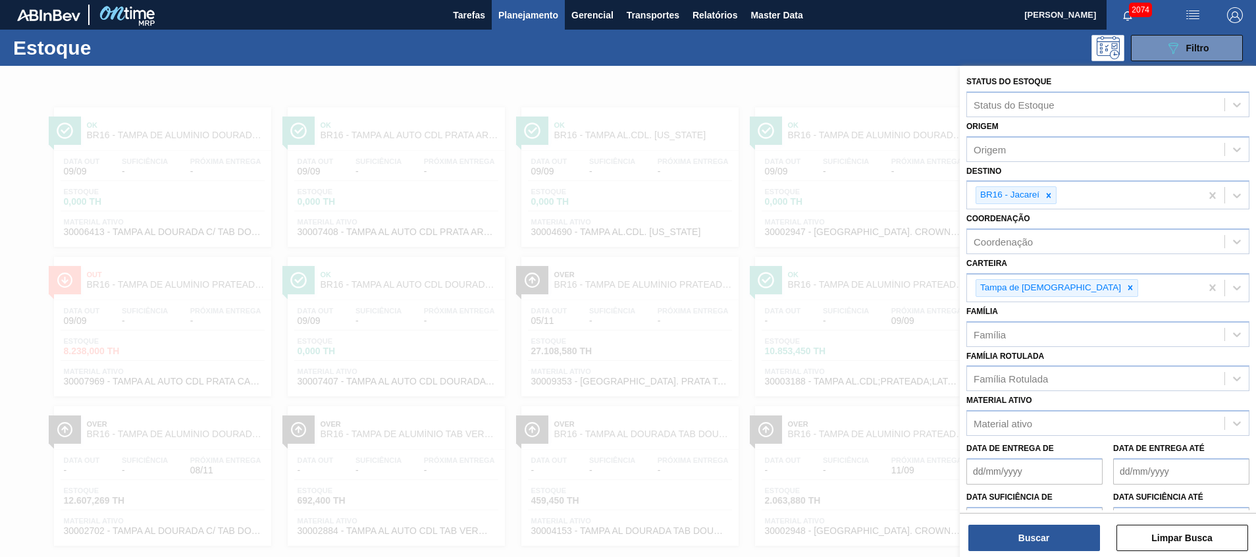
click at [519, 12] on span "Planejamento" at bounding box center [528, 15] width 60 height 16
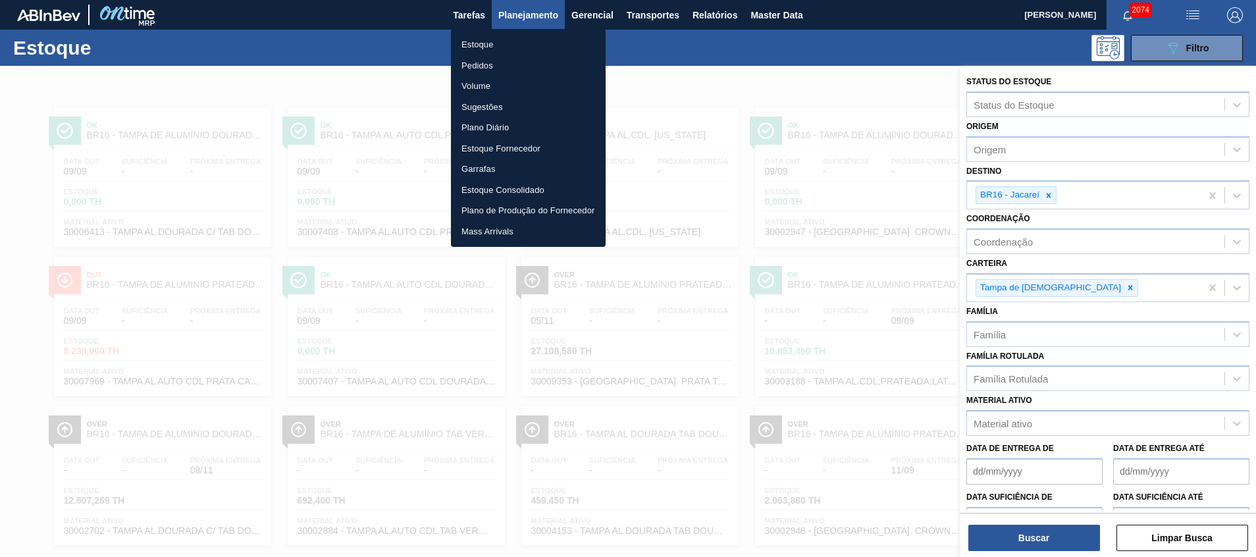
click at [513, 58] on li "Pedidos" at bounding box center [528, 65] width 155 height 21
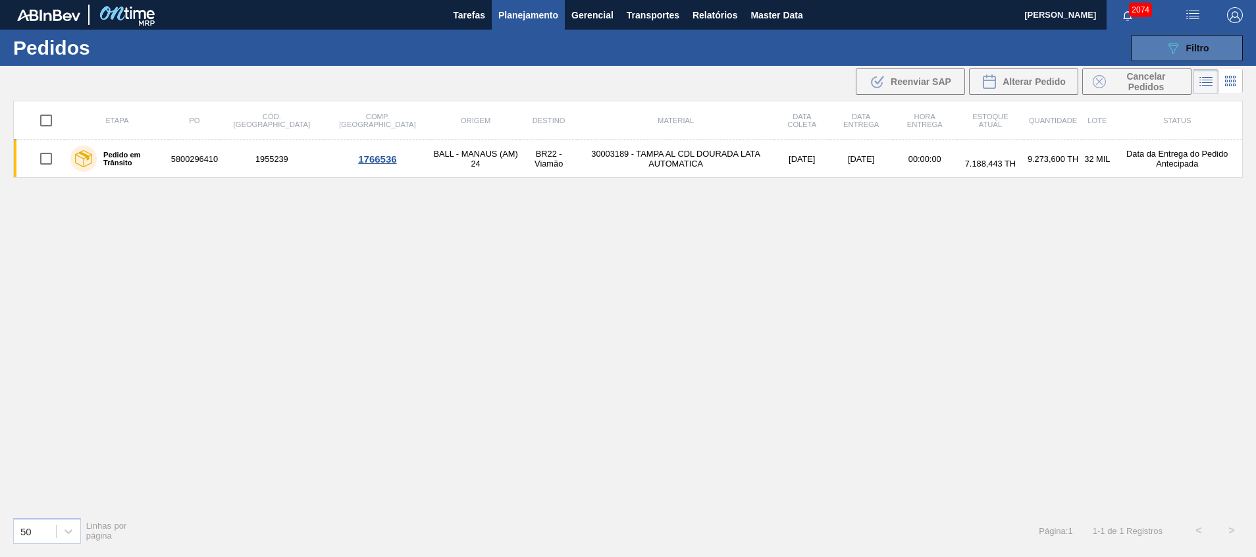
click at [1160, 40] on button "089F7B8B-B2A5-4AFE-B5C0-19BA573D28AC Filtro" at bounding box center [1187, 48] width 112 height 26
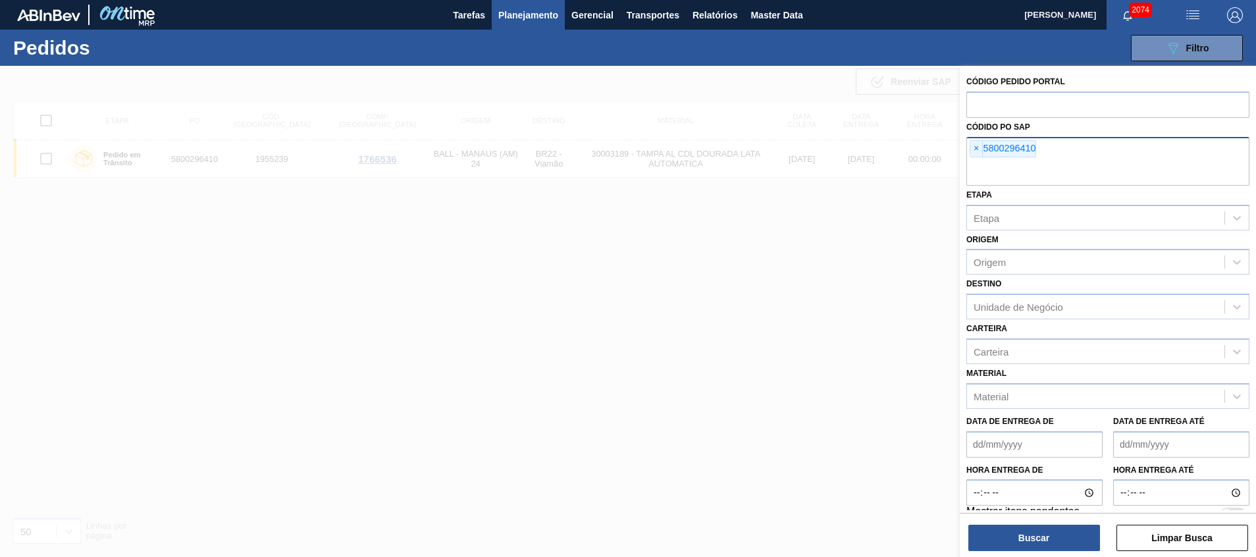
click at [1073, 176] on input "text" at bounding box center [1107, 173] width 283 height 25
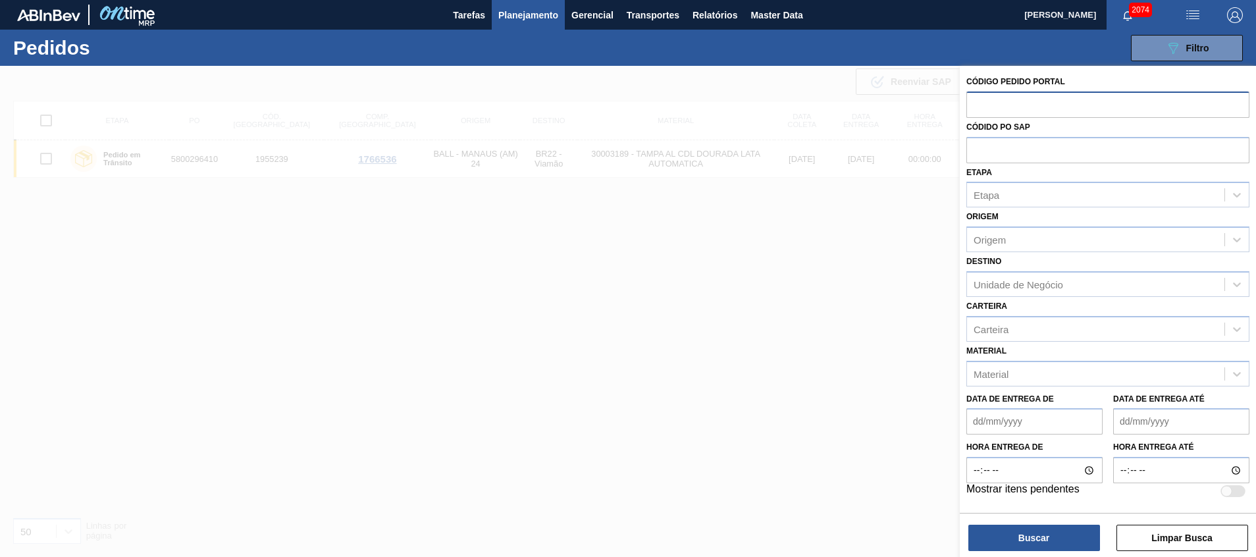
click at [988, 107] on input "text" at bounding box center [1107, 103] width 283 height 25
paste input "2023484"
type input "2023484"
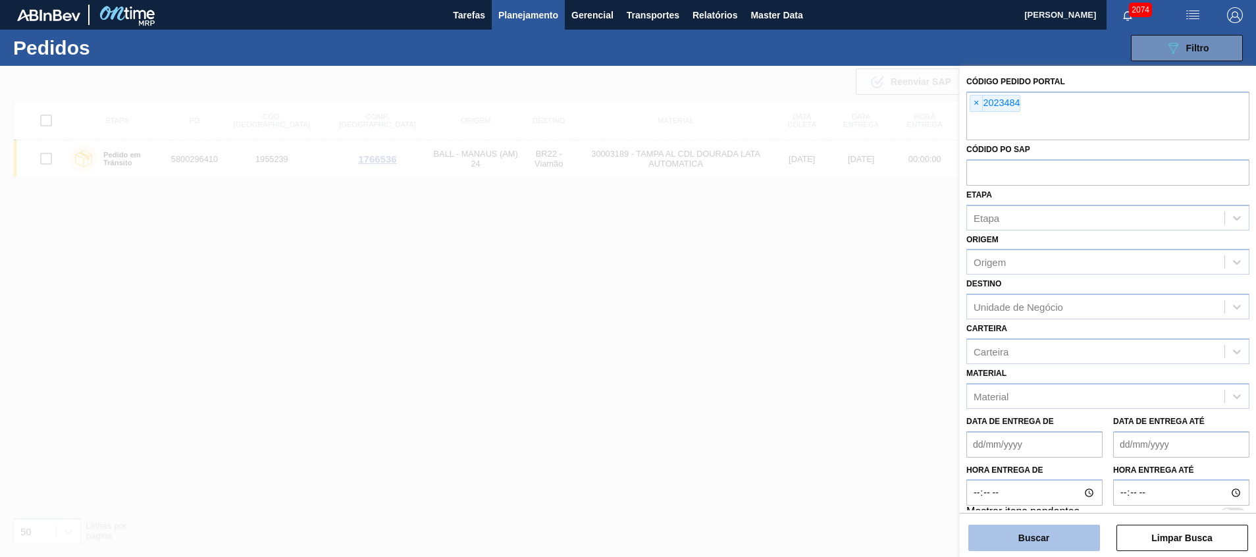
click at [1029, 540] on button "Buscar" at bounding box center [1034, 537] width 132 height 26
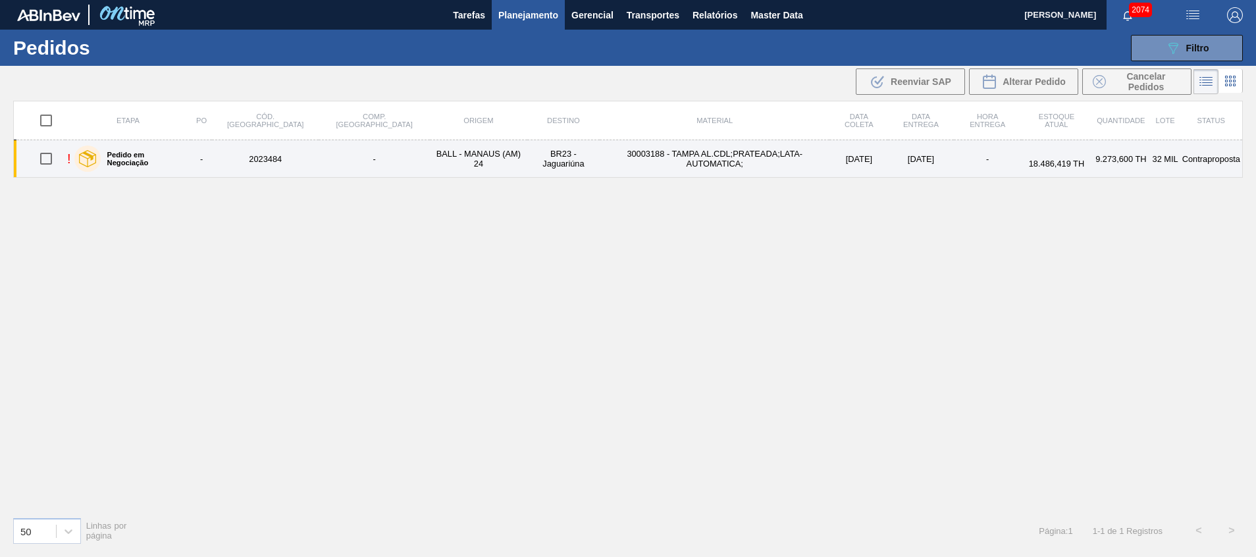
click at [626, 158] on td "30003188 - TAMPA AL.CDL;PRATEADA;LATA-AUTOMATICA;" at bounding box center [715, 159] width 230 height 38
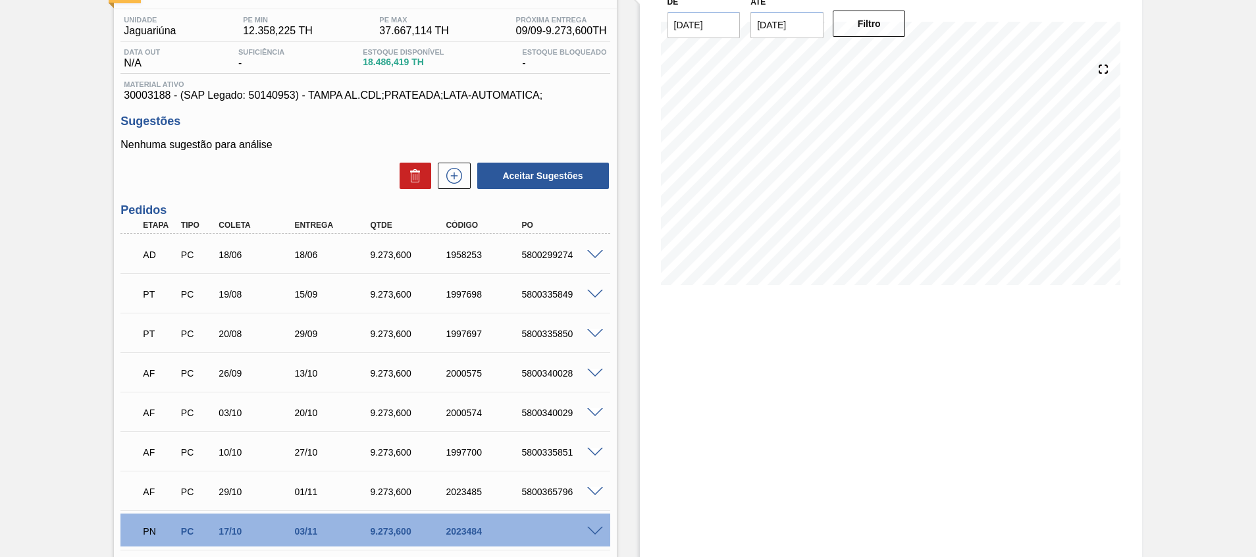
scroll to position [197, 0]
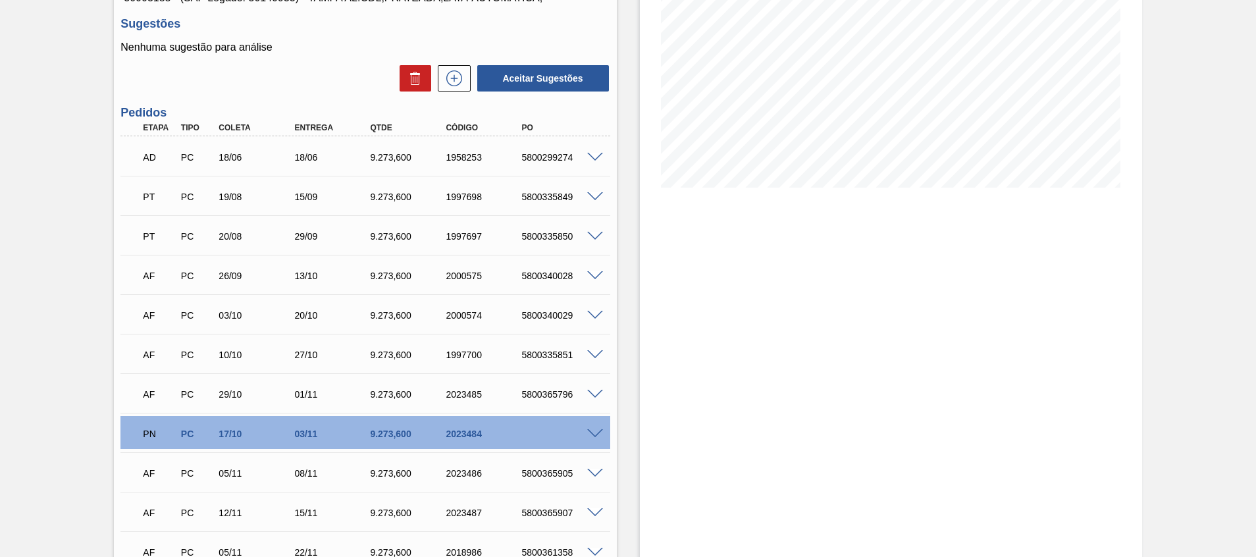
click at [588, 429] on span at bounding box center [595, 434] width 16 height 10
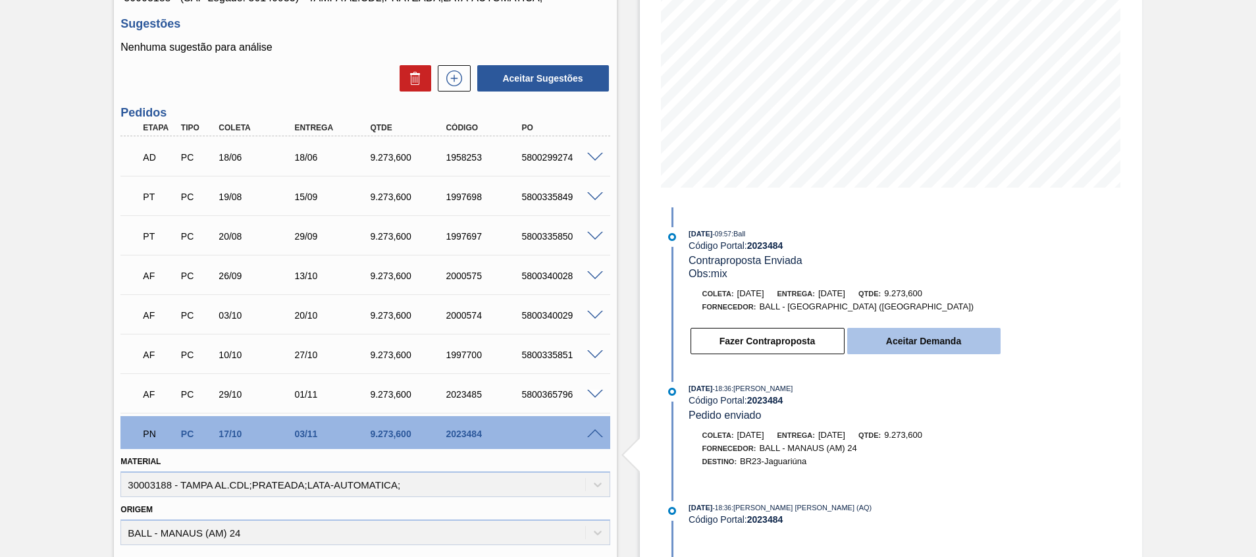
click at [859, 345] on button "Aceitar Demanda" at bounding box center [923, 341] width 153 height 26
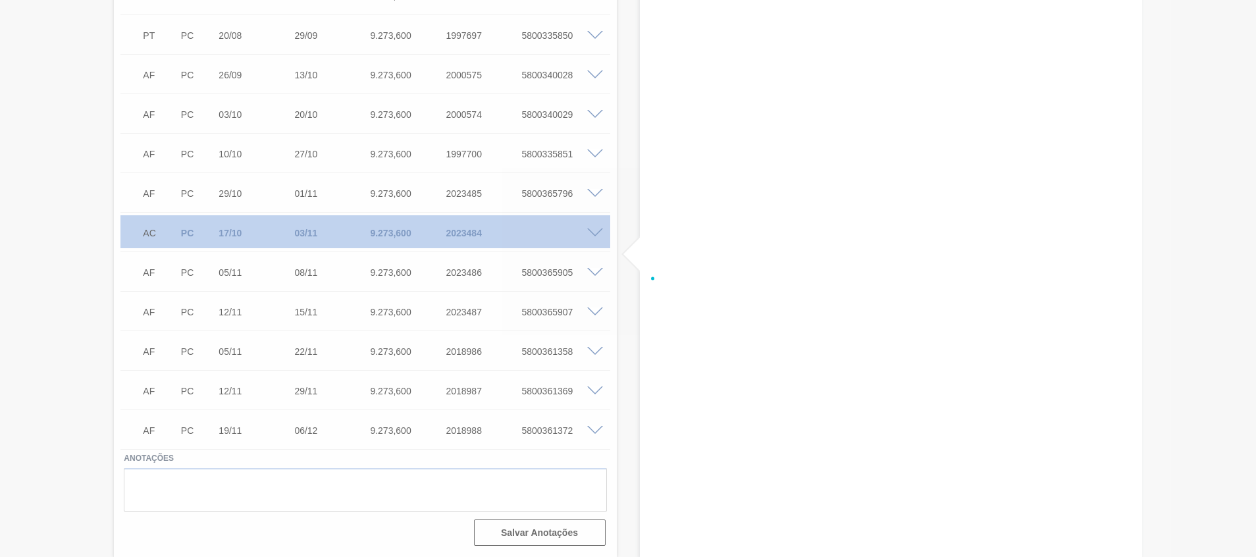
scroll to position [398, 0]
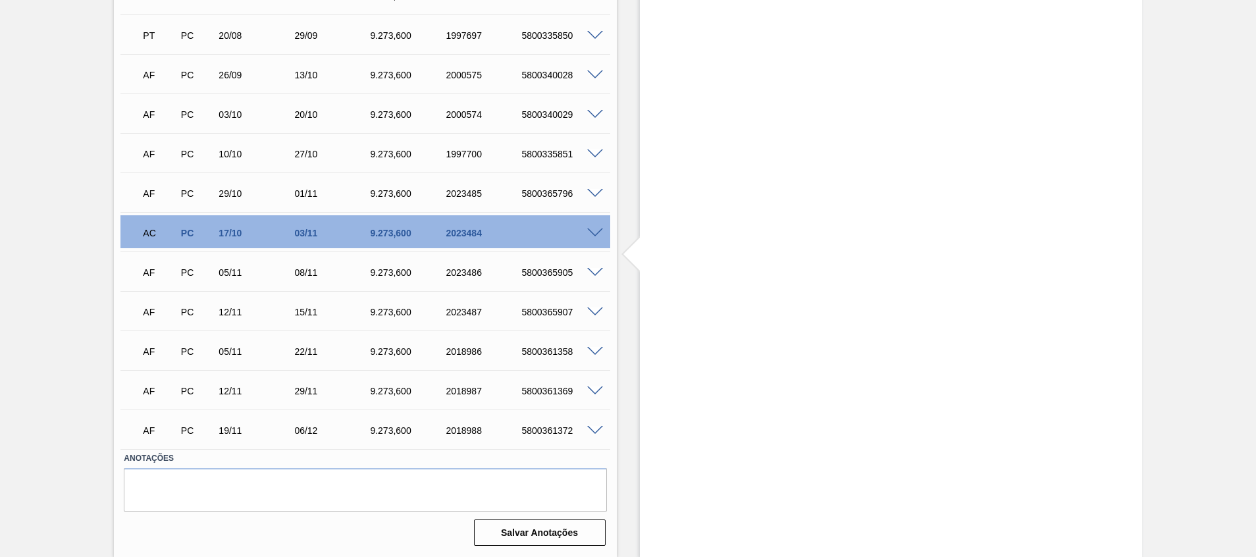
click at [593, 229] on span at bounding box center [595, 233] width 16 height 10
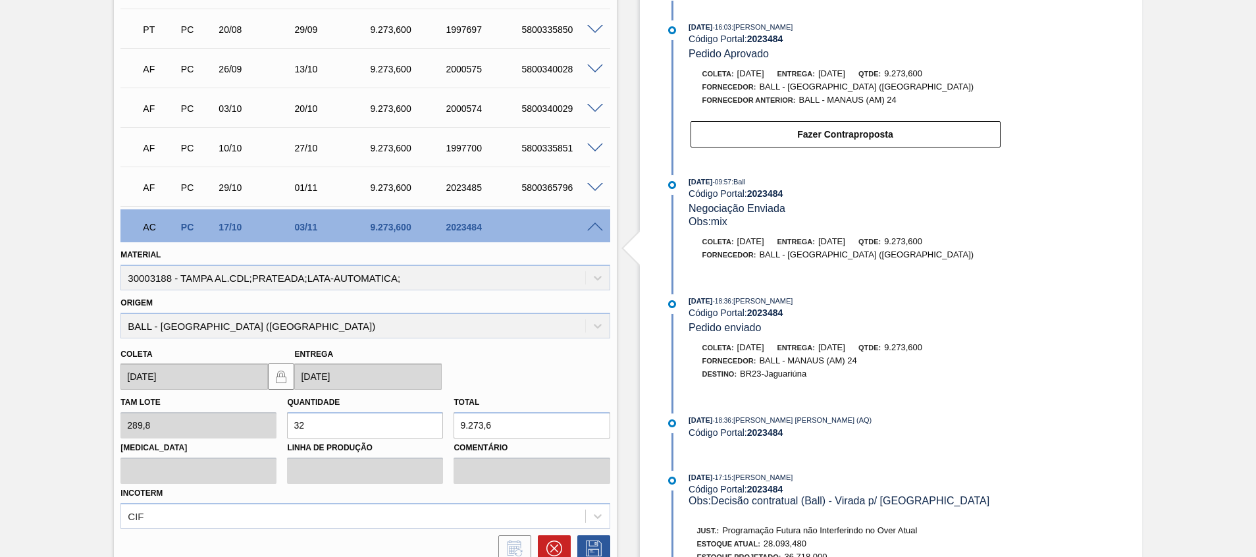
scroll to position [0, 0]
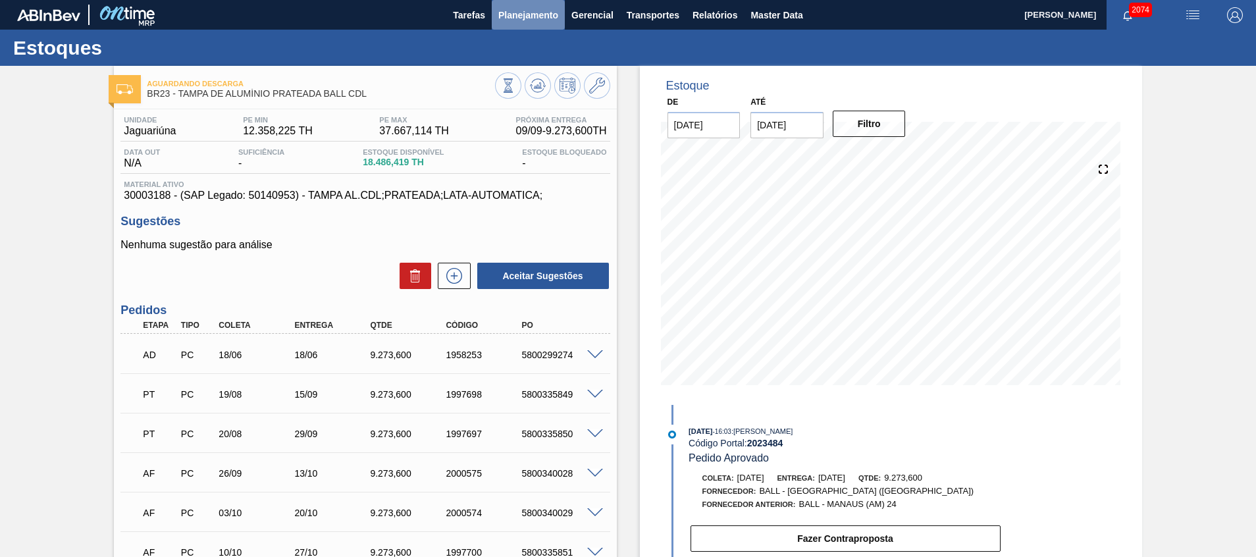
click at [548, 18] on span "Planejamento" at bounding box center [528, 15] width 60 height 16
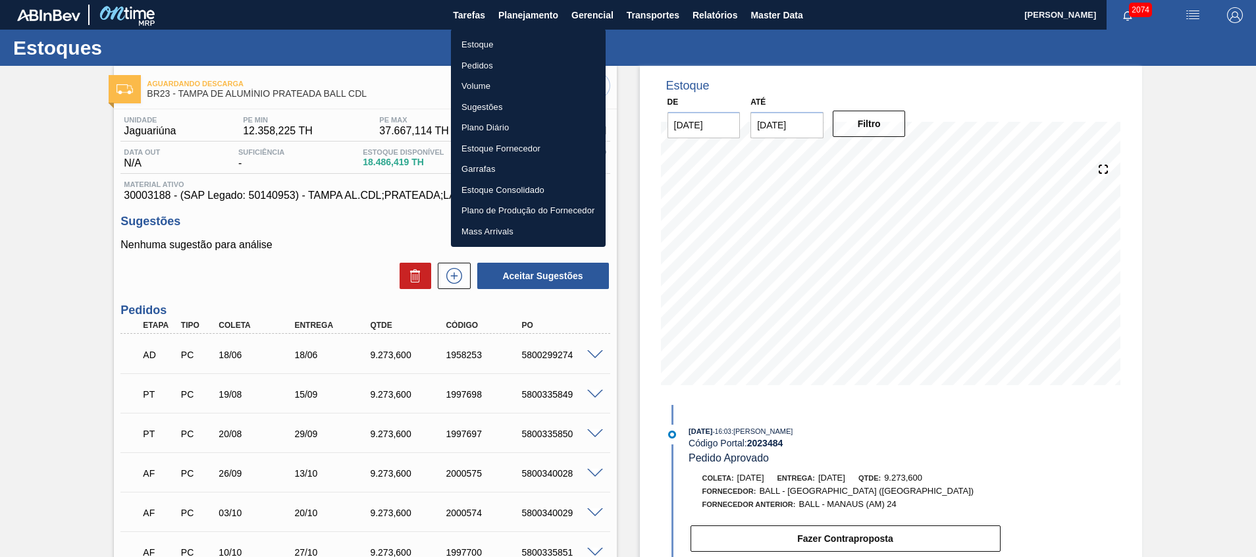
click at [512, 57] on li "Pedidos" at bounding box center [528, 65] width 155 height 21
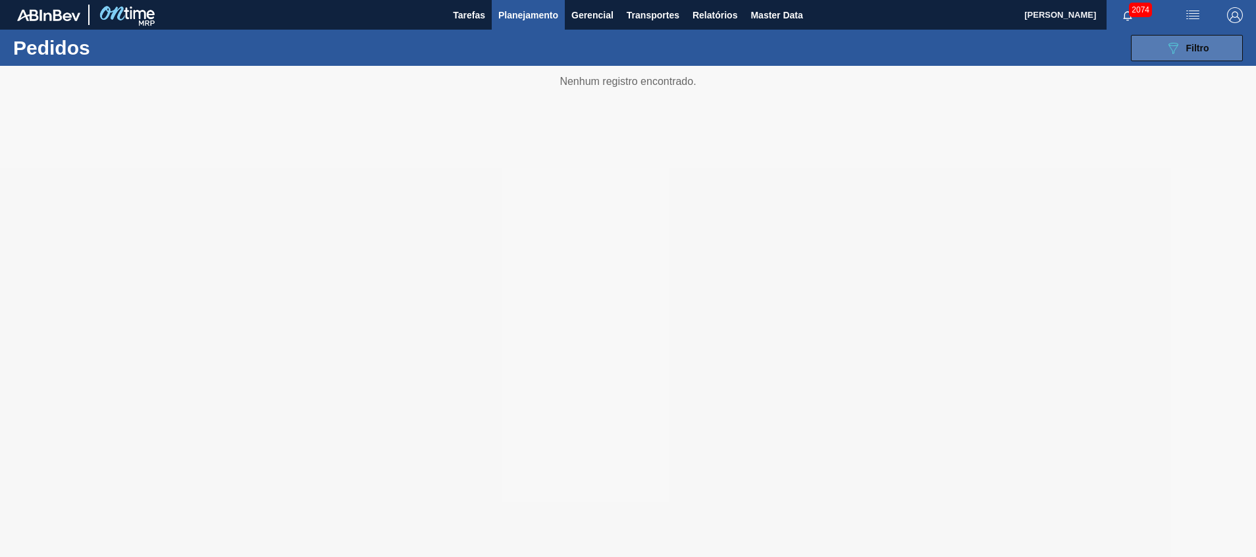
click at [1150, 56] on button "089F7B8B-B2A5-4AFE-B5C0-19BA573D28AC Filtro" at bounding box center [1187, 48] width 112 height 26
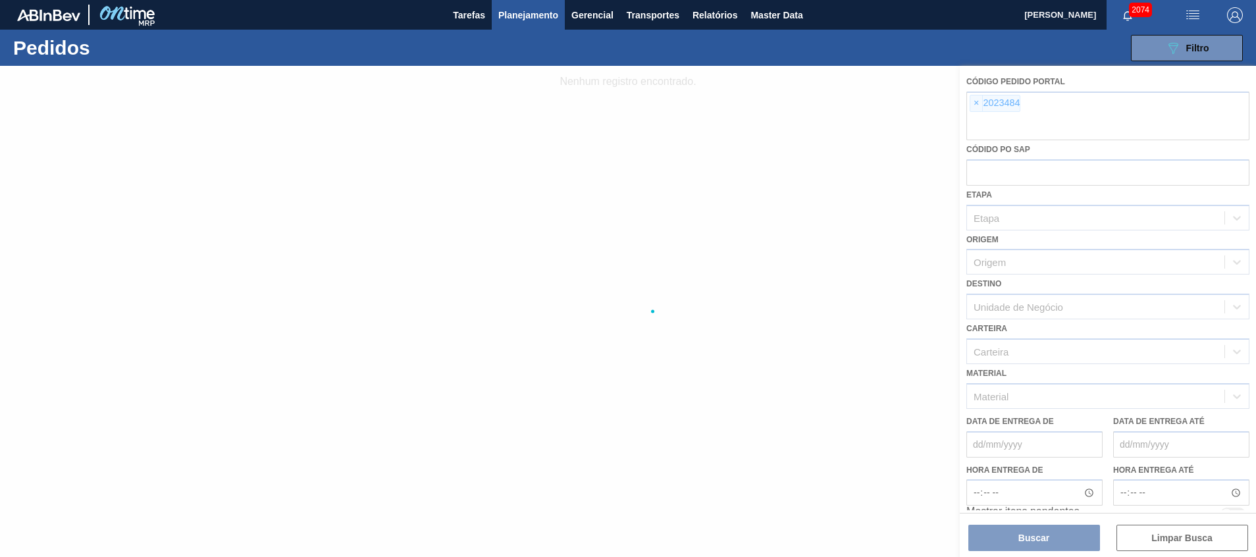
click at [1087, 124] on div at bounding box center [628, 311] width 1256 height 491
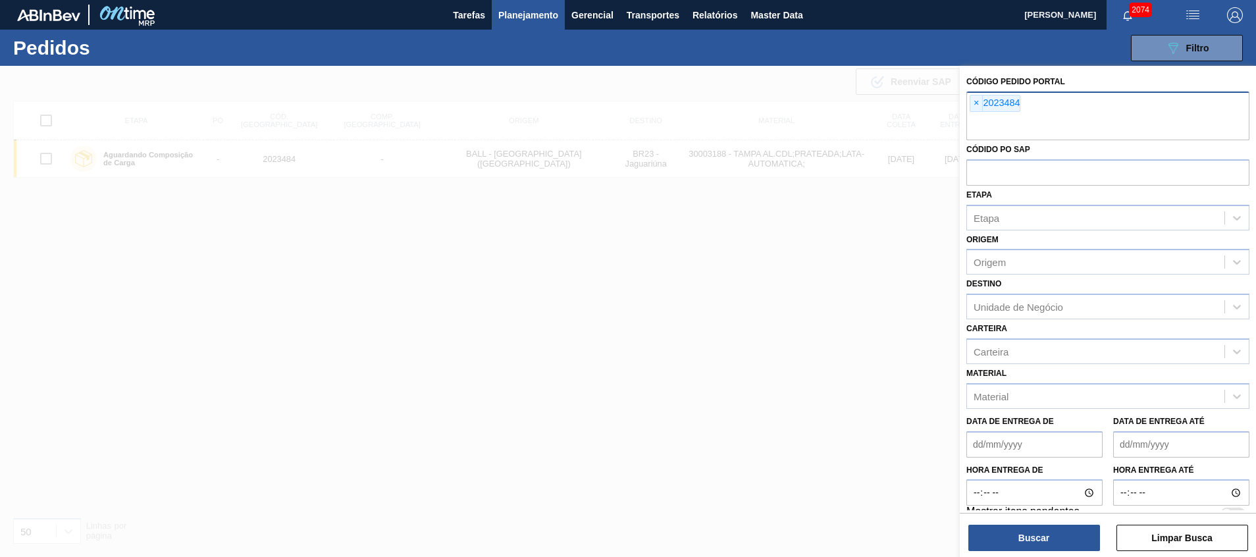
click at [1086, 124] on input "text" at bounding box center [1107, 127] width 283 height 25
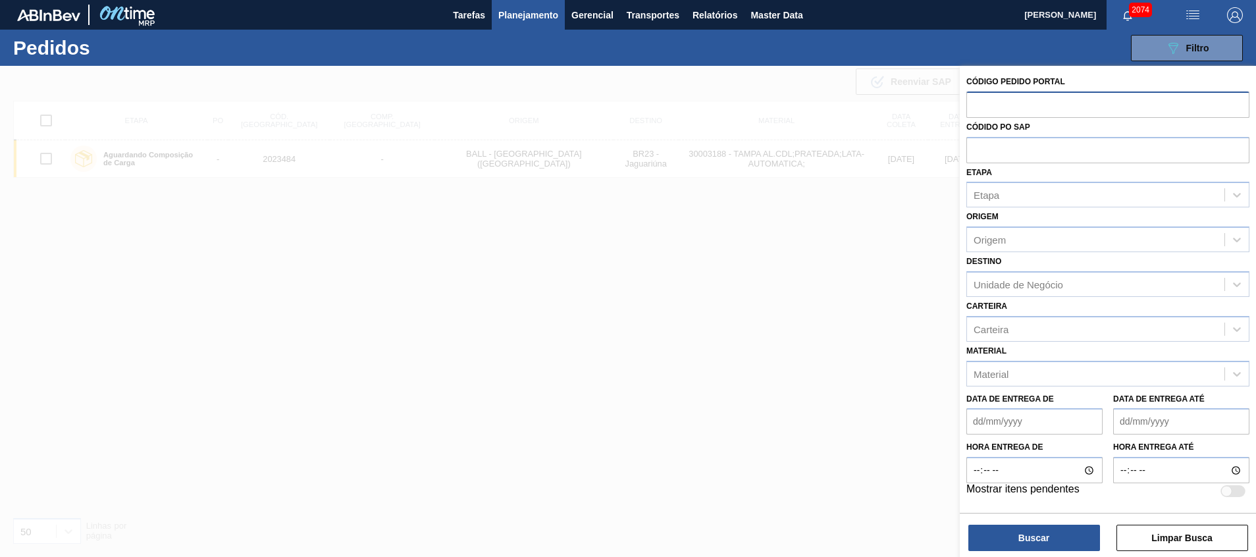
paste input "2018977"
type input "2018977"
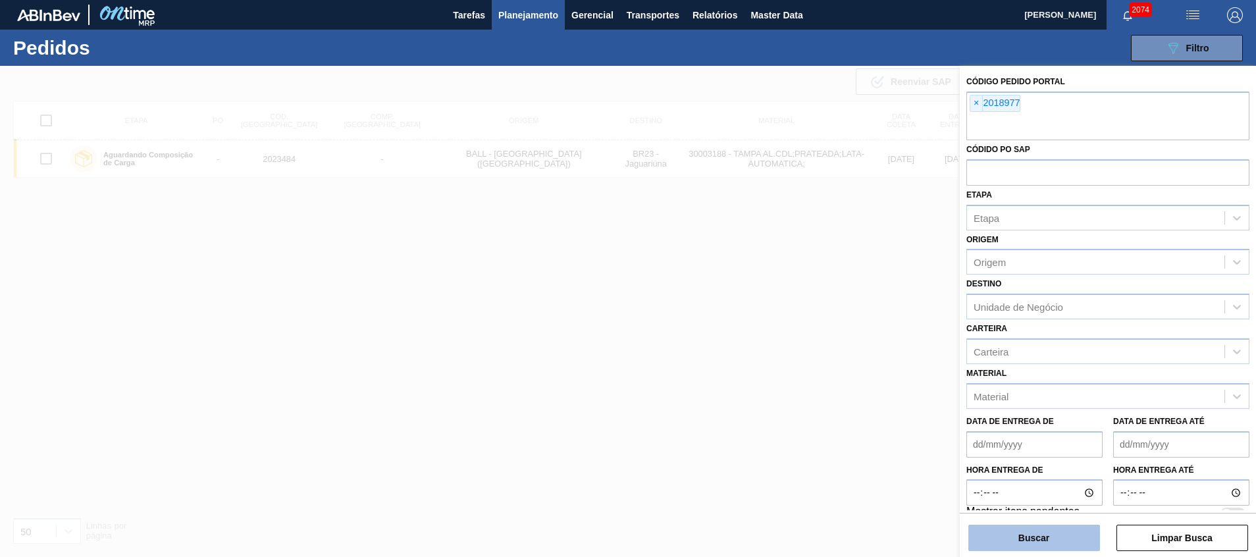
click at [1058, 533] on button "Buscar" at bounding box center [1034, 537] width 132 height 26
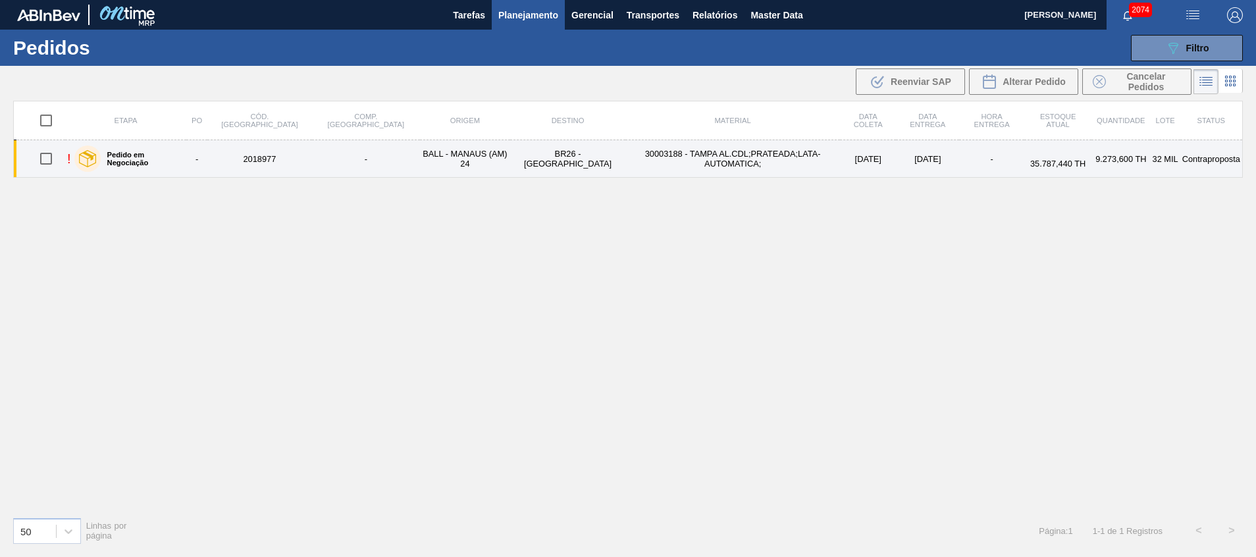
click at [767, 151] on td "30003188 - TAMPA AL.CDL;PRATEADA;LATA-AUTOMATICA;" at bounding box center [732, 159] width 215 height 38
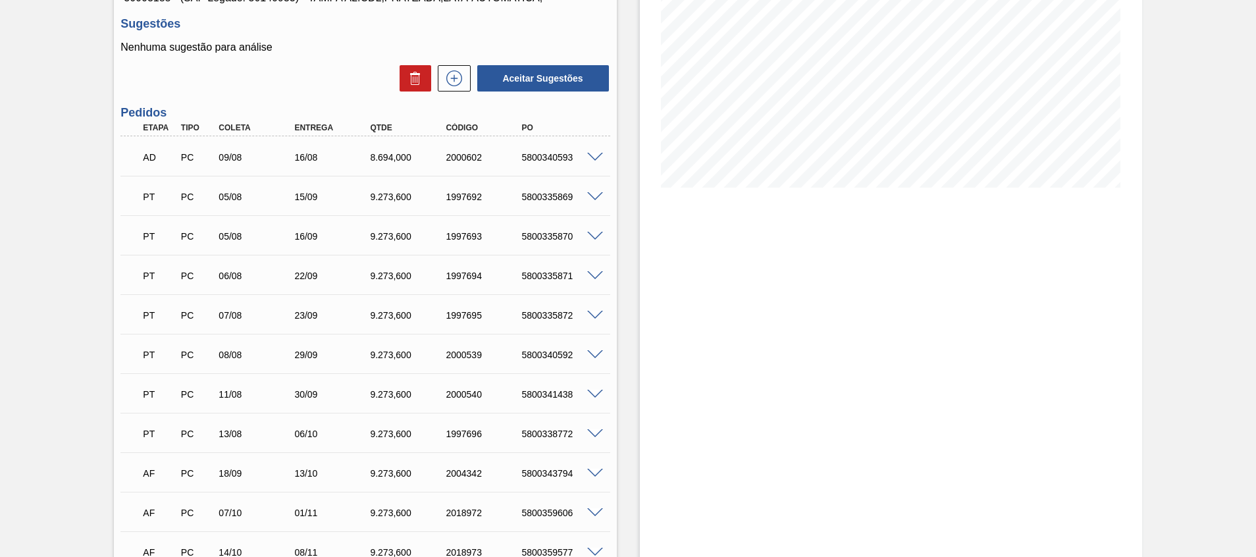
scroll to position [494, 0]
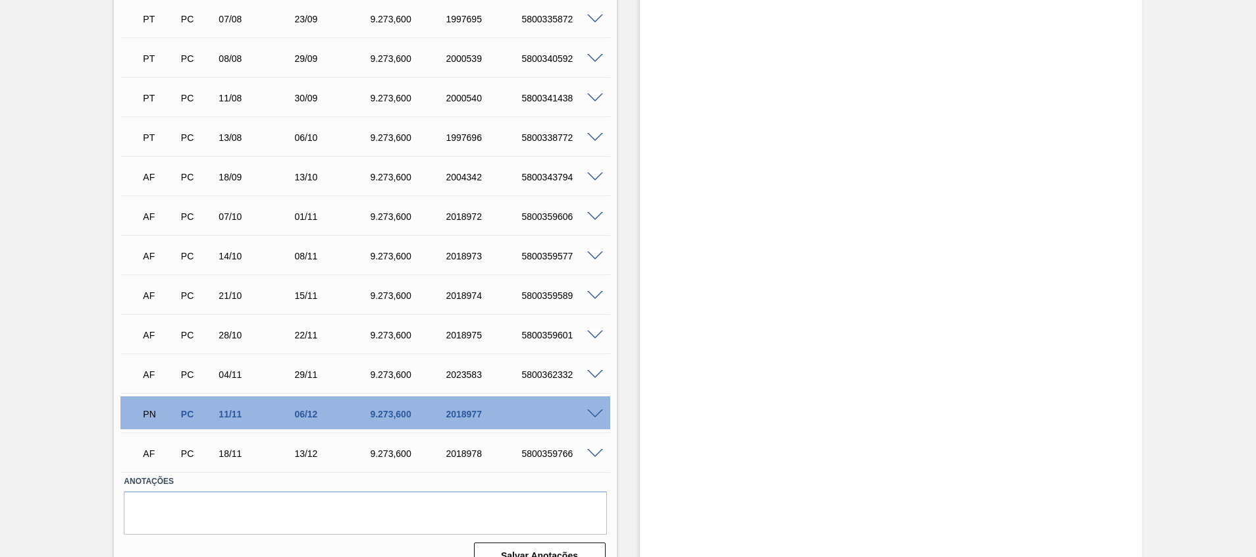
click at [601, 411] on span at bounding box center [595, 414] width 16 height 10
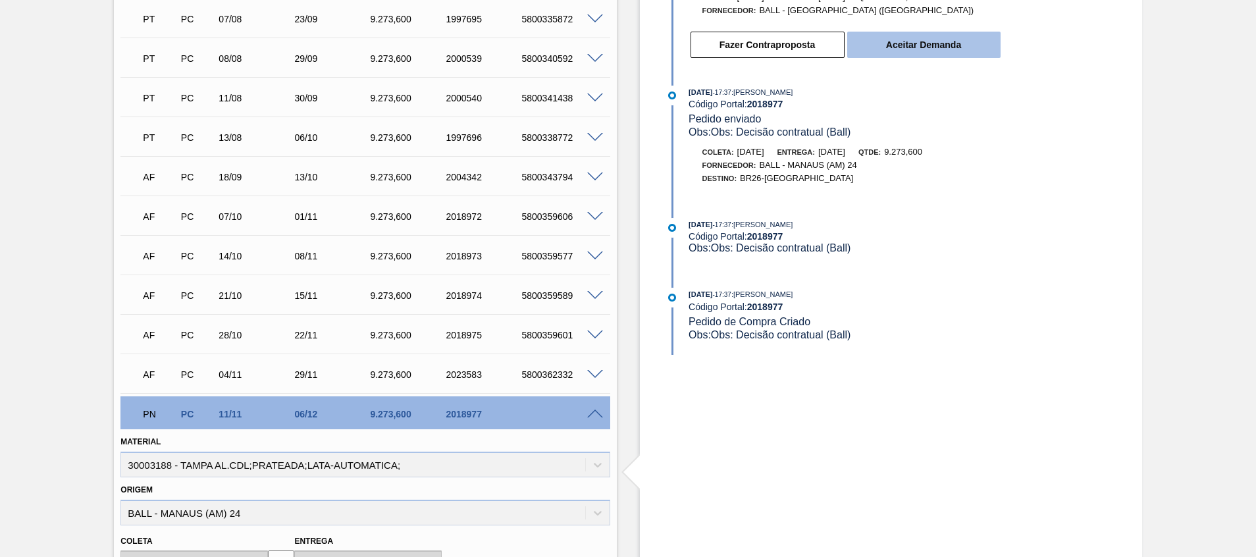
click at [947, 51] on button "Aceitar Demanda" at bounding box center [923, 45] width 153 height 26
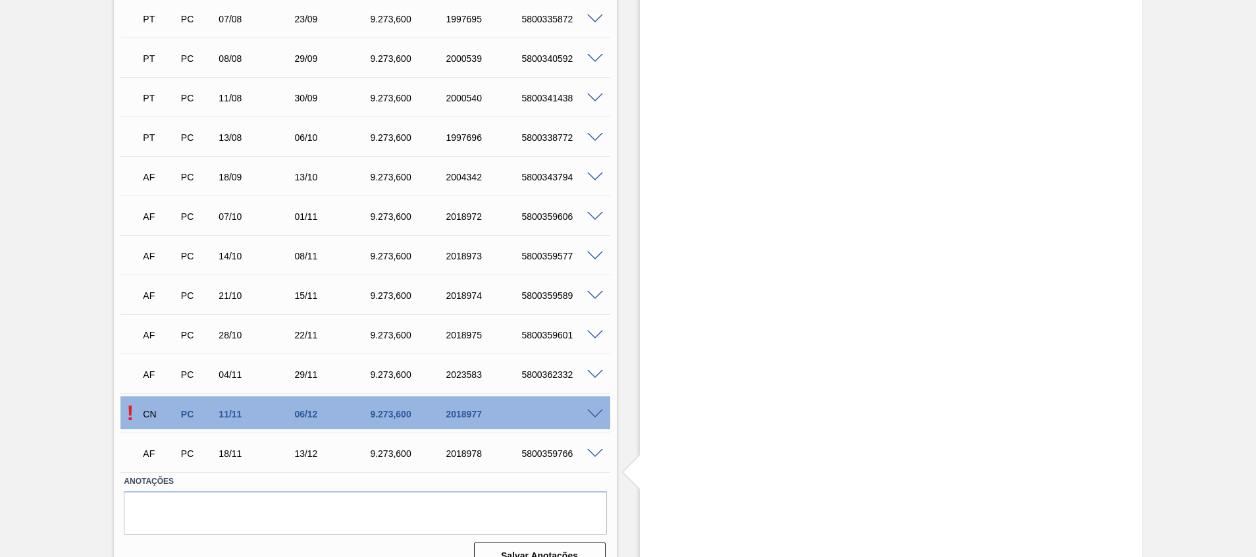
click at [590, 417] on span at bounding box center [595, 414] width 16 height 10
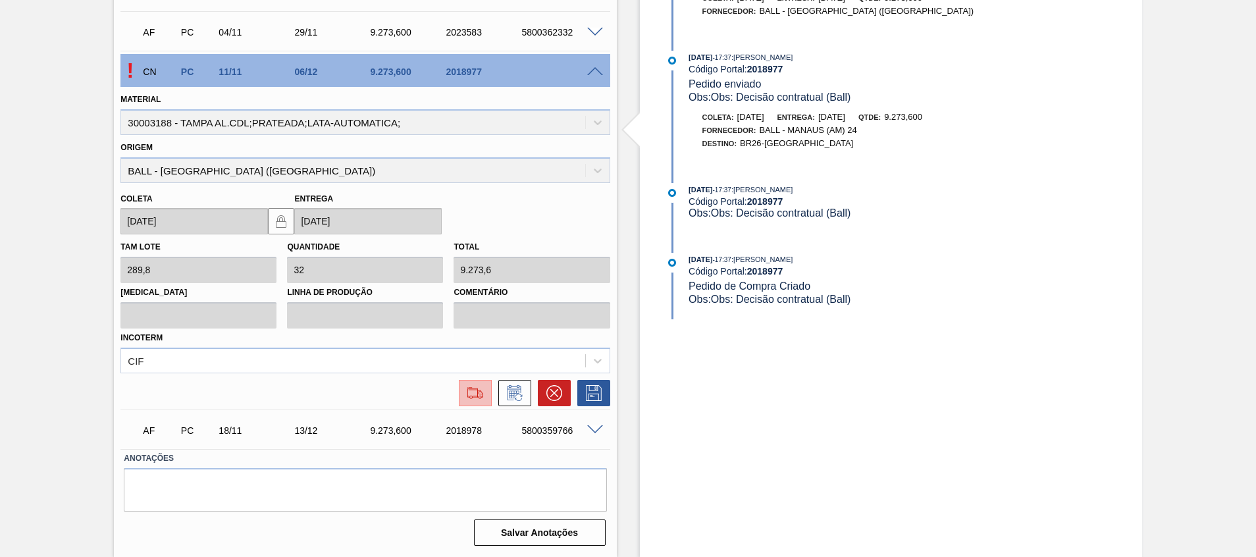
click at [476, 397] on img at bounding box center [475, 393] width 21 height 16
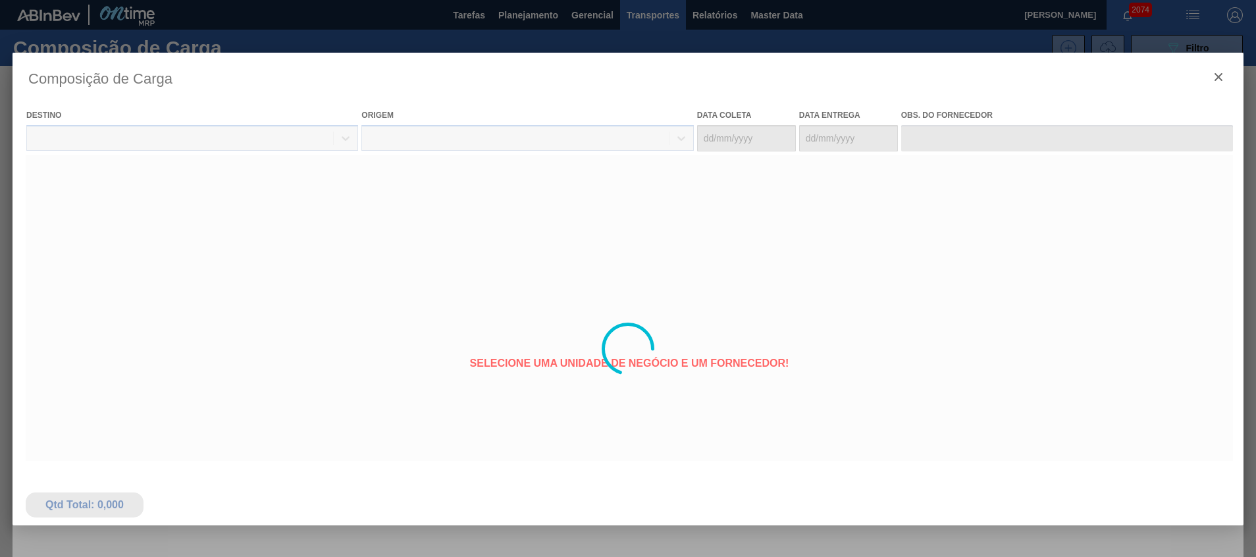
type coleta "11/11/2025"
type entrega "06/12/2025"
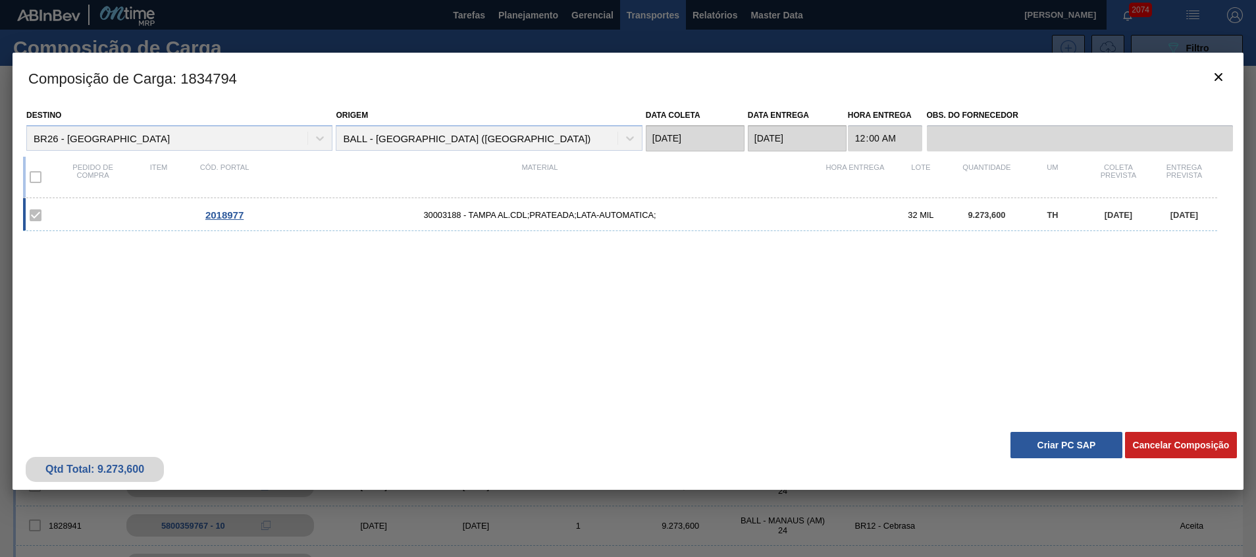
click at [1039, 449] on button "Criar PC SAP" at bounding box center [1066, 445] width 112 height 26
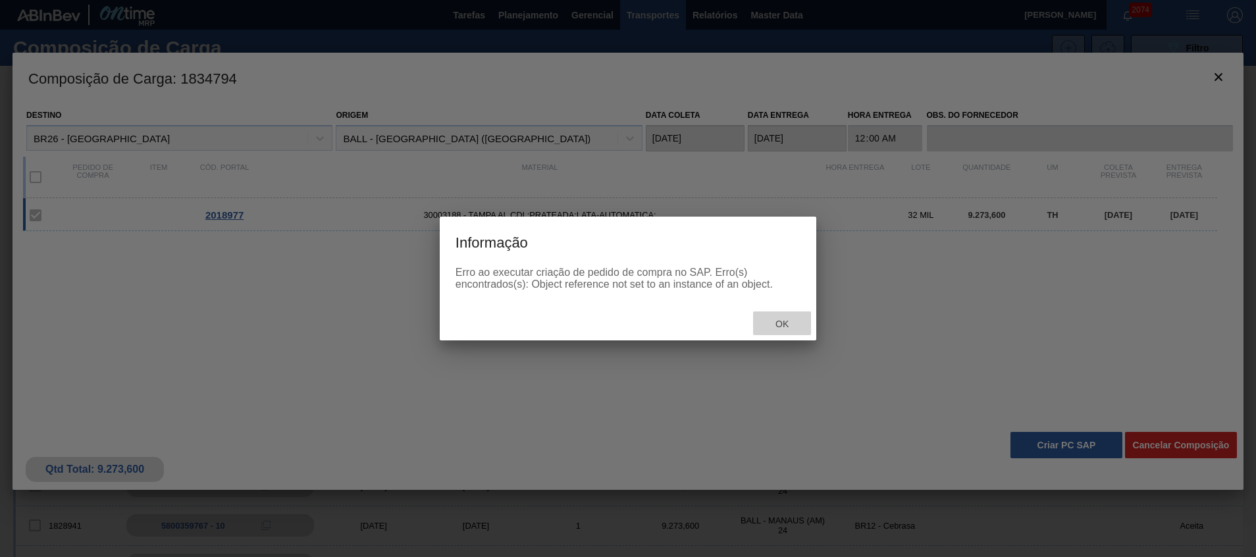
click at [774, 320] on span "Ok" at bounding box center [782, 324] width 34 height 11
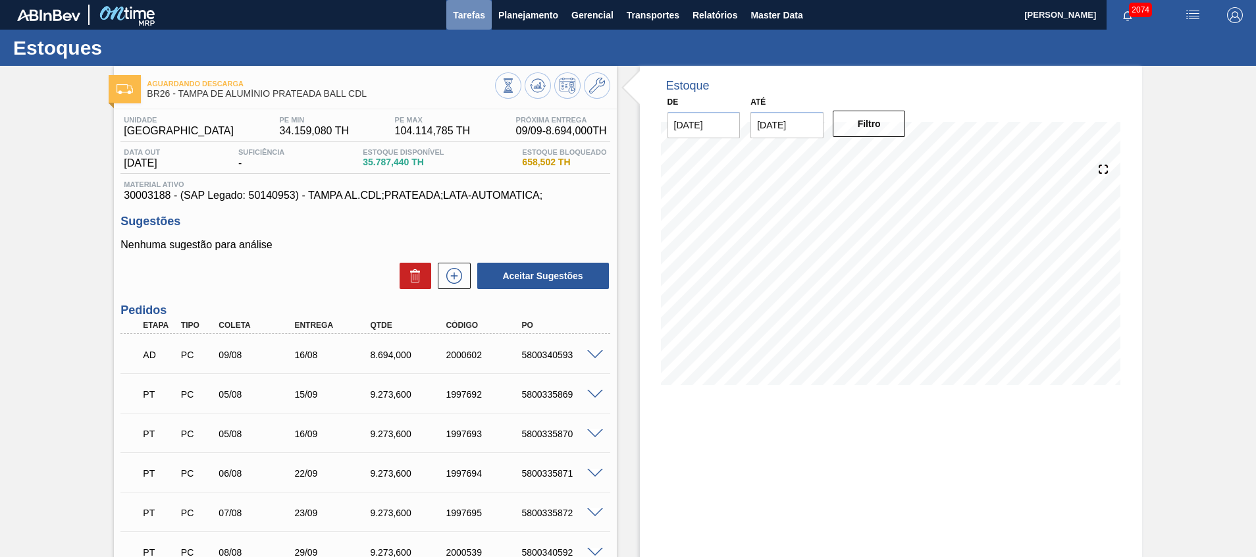
click at [459, 18] on span "Tarefas" at bounding box center [469, 15] width 32 height 16
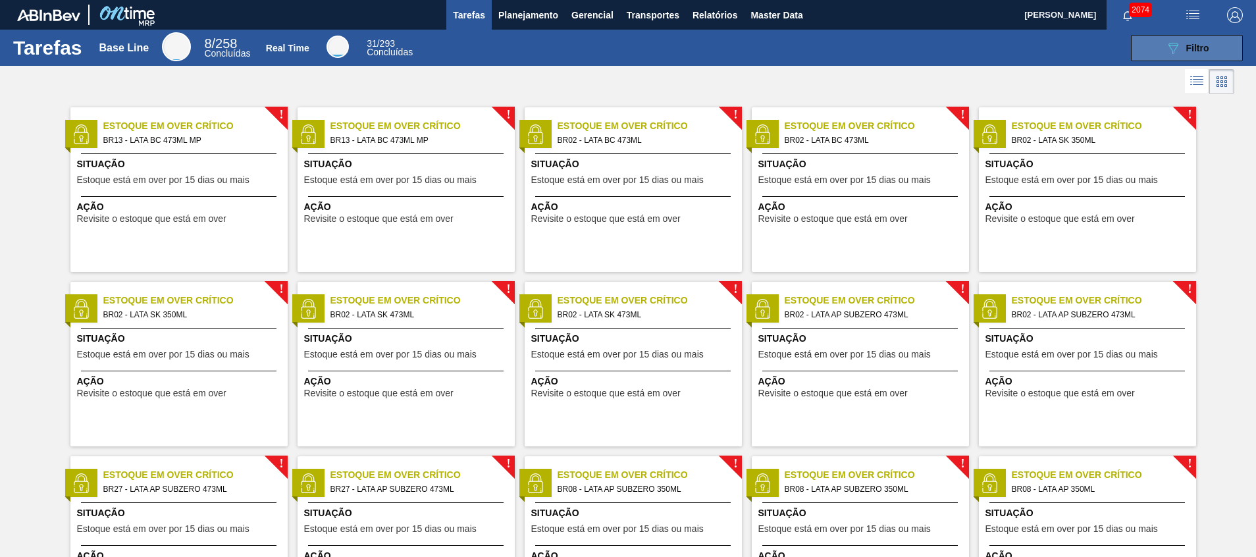
click at [1188, 51] on span "Filtro" at bounding box center [1197, 48] width 23 height 11
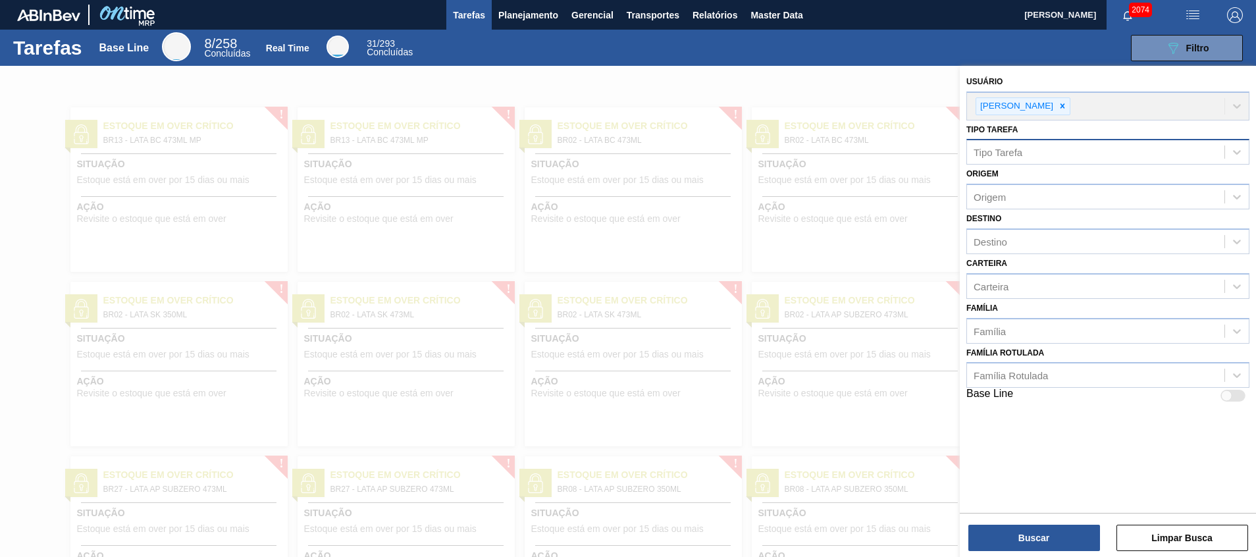
click at [1046, 151] on div "Tipo Tarefa" at bounding box center [1095, 152] width 257 height 19
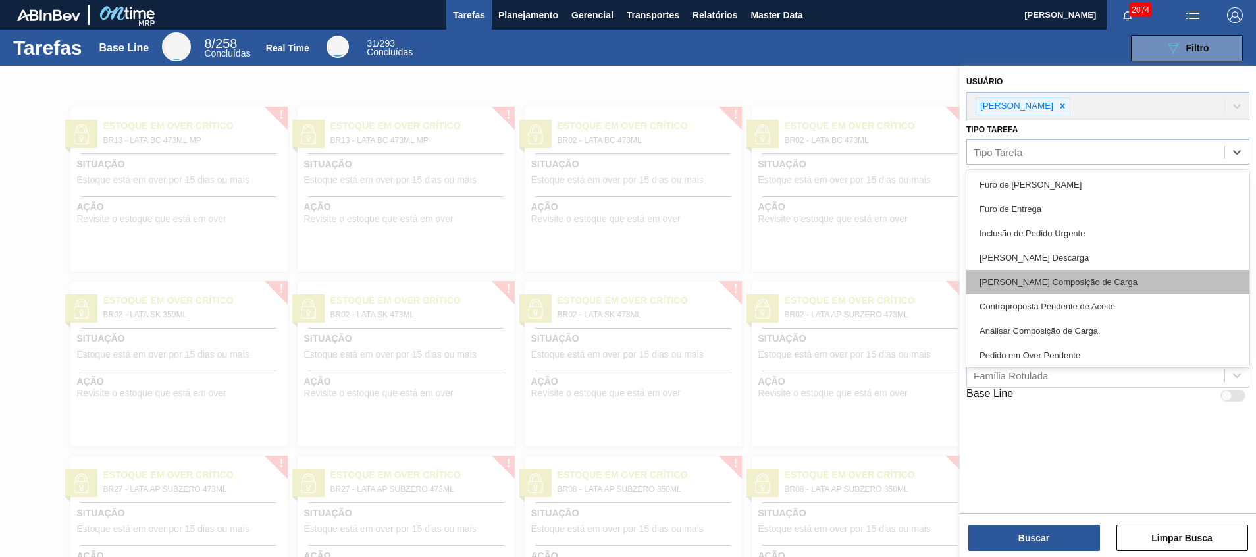
click at [1084, 286] on div "Pedido Aguardando Composição de Carga" at bounding box center [1107, 282] width 283 height 24
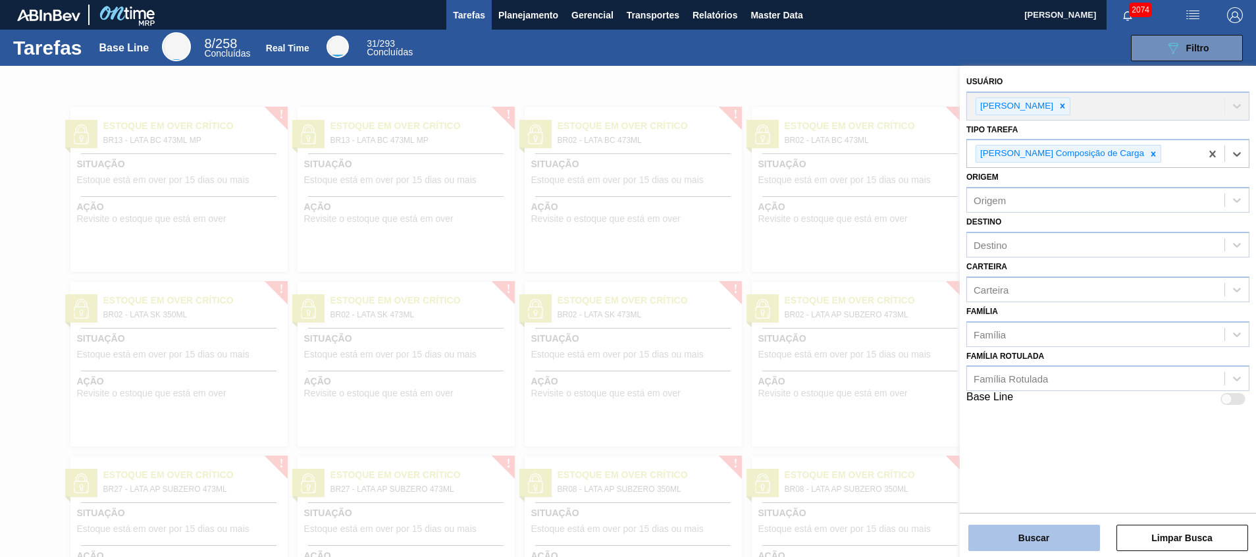
click at [1015, 528] on button "Buscar" at bounding box center [1034, 537] width 132 height 26
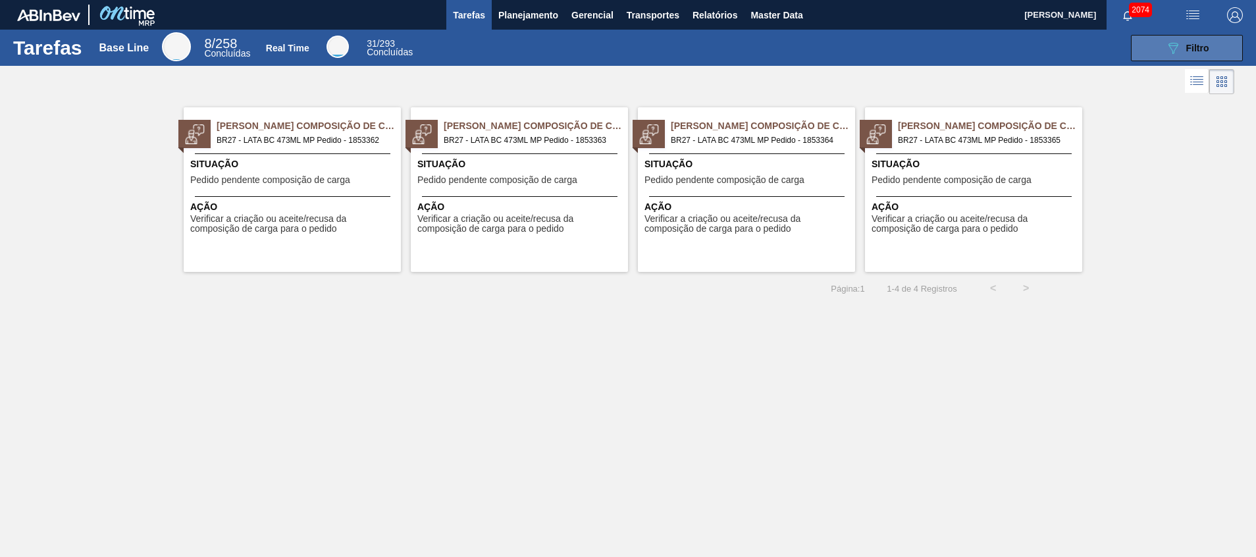
click at [1173, 46] on icon "089F7B8B-B2A5-4AFE-B5C0-19BA573D28AC" at bounding box center [1173, 48] width 16 height 16
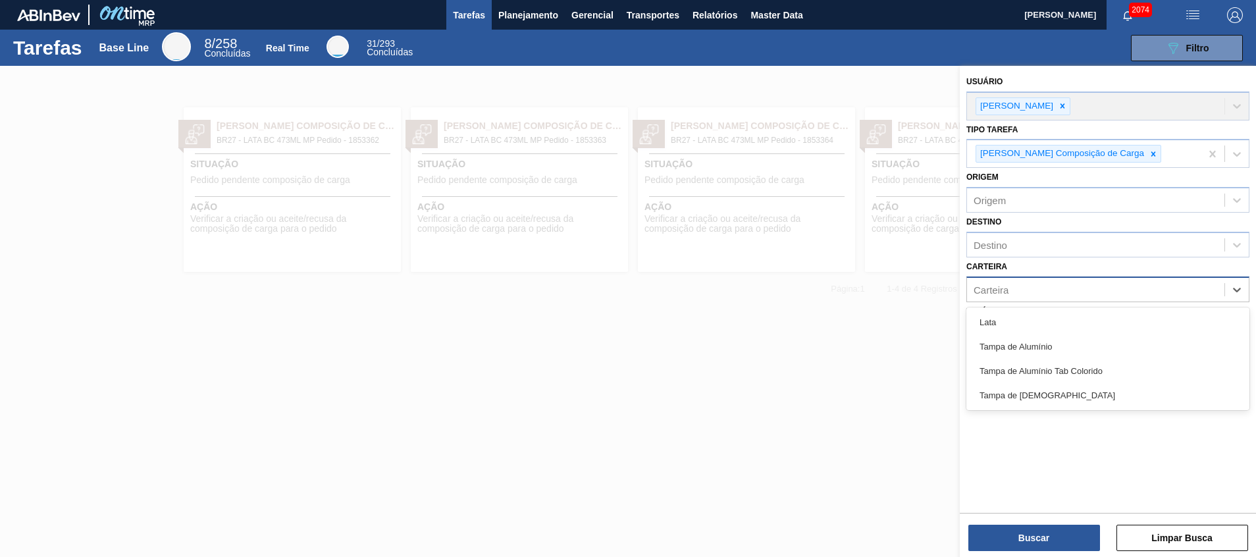
click at [1027, 297] on div "Carteira" at bounding box center [1095, 289] width 257 height 19
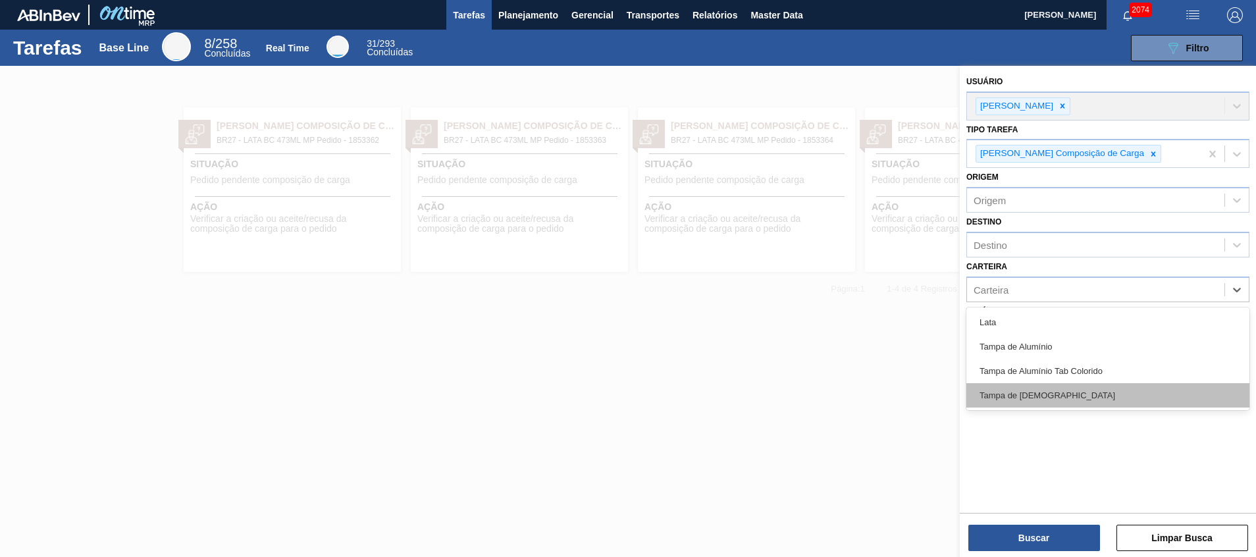
click at [1027, 390] on div "Tampa de Lata" at bounding box center [1107, 395] width 283 height 24
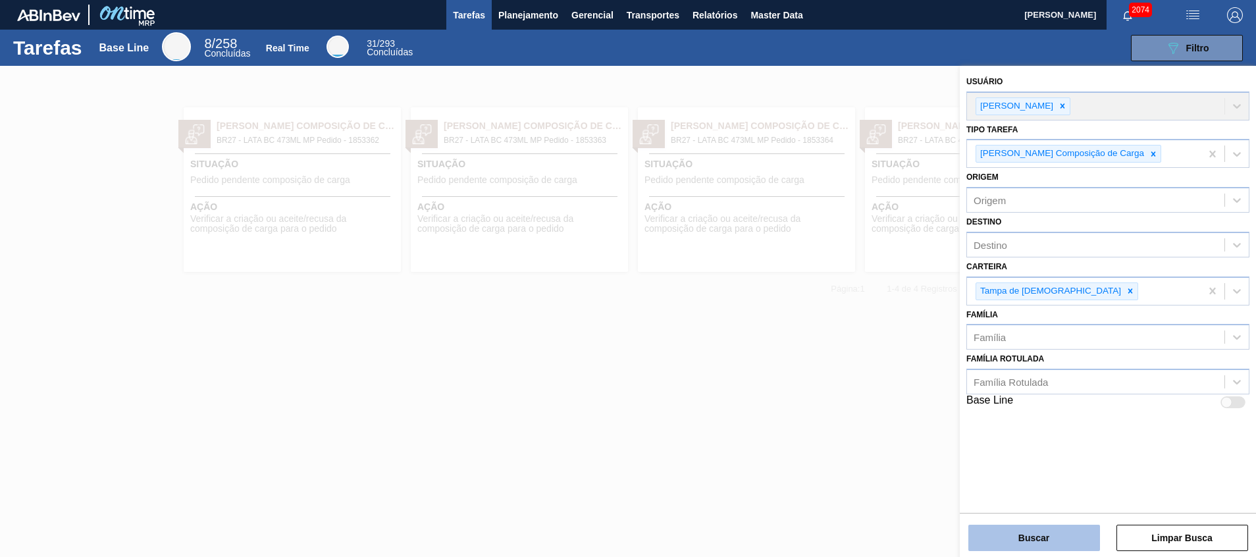
click at [1046, 536] on button "Buscar" at bounding box center [1034, 537] width 132 height 26
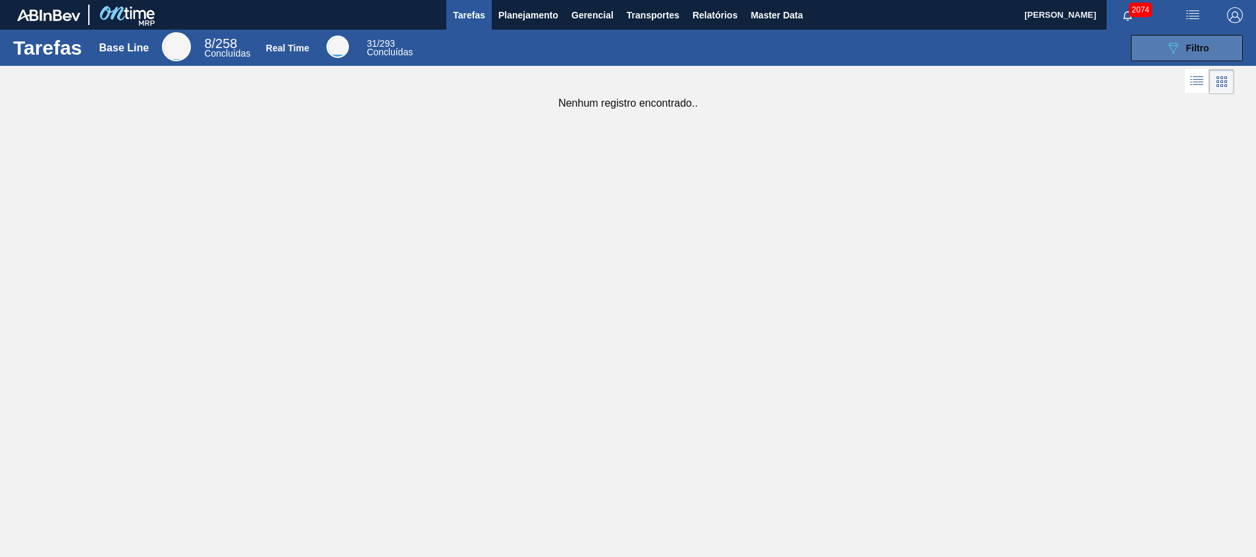
click at [1146, 44] on button "089F7B8B-B2A5-4AFE-B5C0-19BA573D28AC Filtro" at bounding box center [1187, 48] width 112 height 26
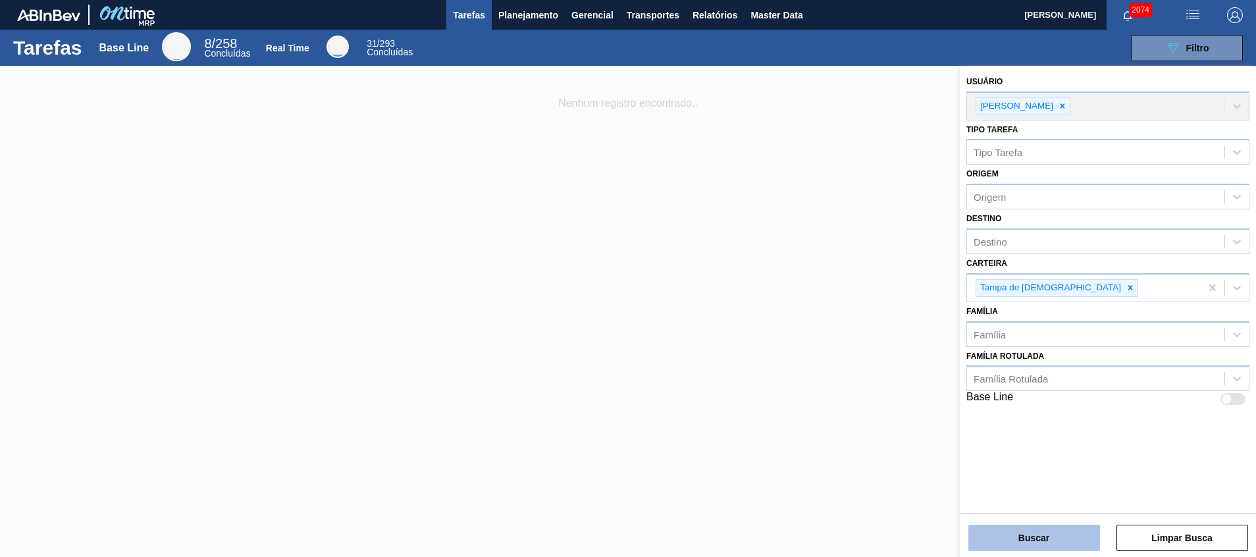
click at [1075, 528] on button "Buscar" at bounding box center [1034, 537] width 132 height 26
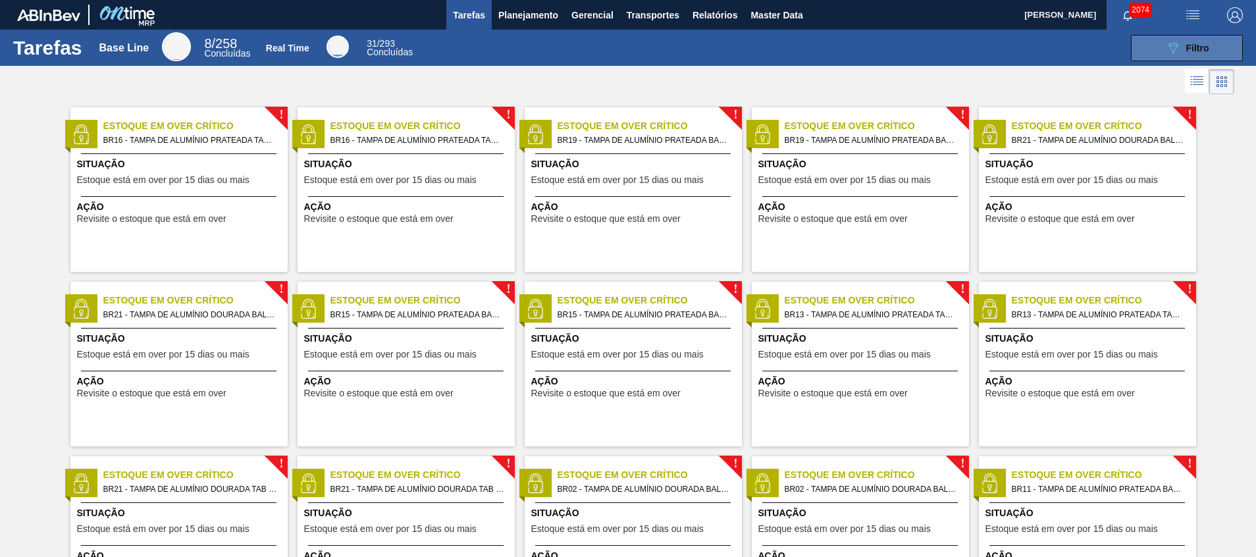
click at [1176, 44] on icon "089F7B8B-B2A5-4AFE-B5C0-19BA573D28AC" at bounding box center [1173, 48] width 16 height 16
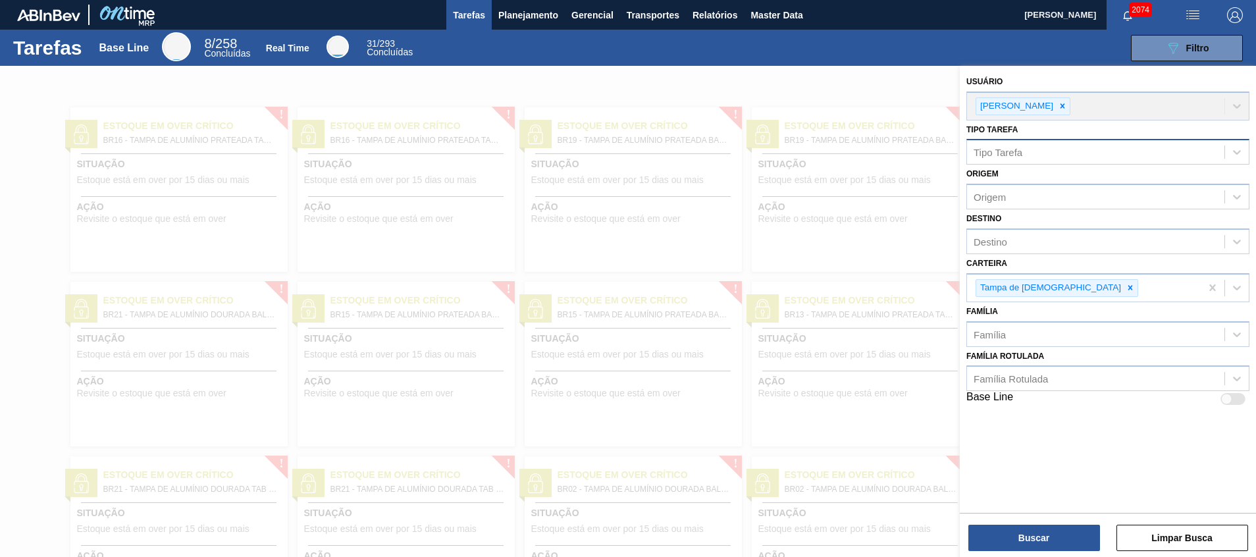
click at [1097, 153] on div "Tipo Tarefa" at bounding box center [1095, 152] width 257 height 19
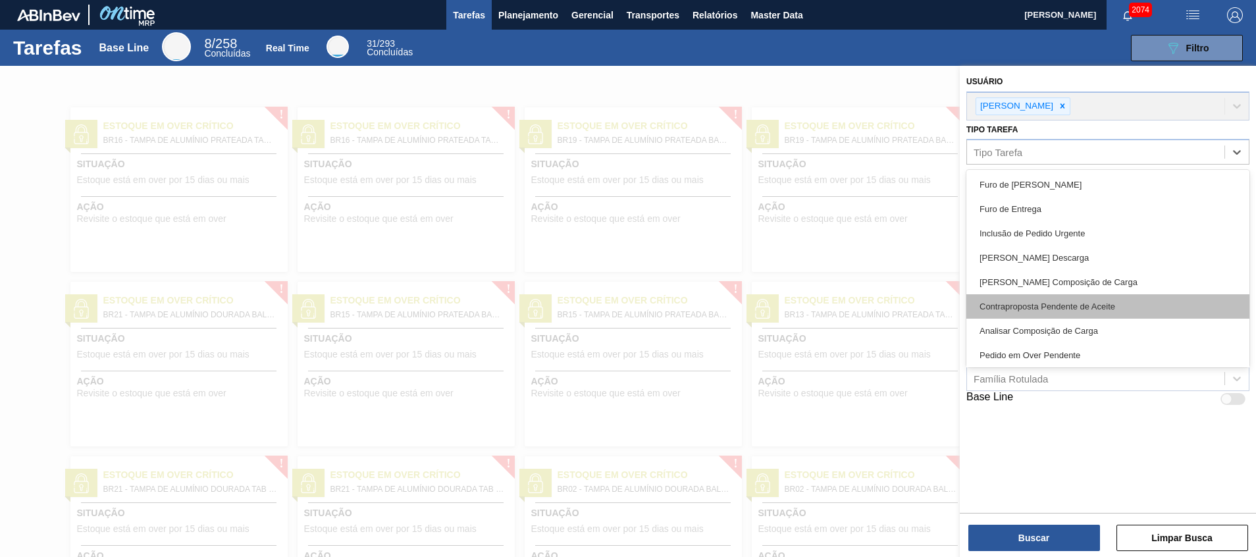
click at [1059, 305] on div "Contraproposta Pendente de Aceite" at bounding box center [1107, 306] width 283 height 24
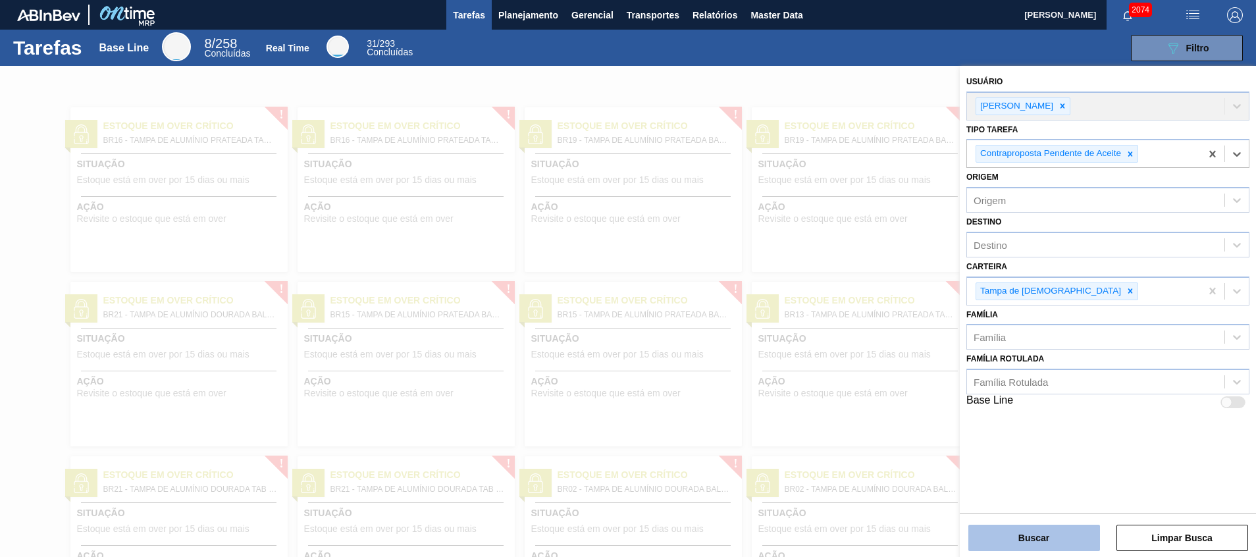
click at [1096, 532] on button "Buscar" at bounding box center [1034, 537] width 132 height 26
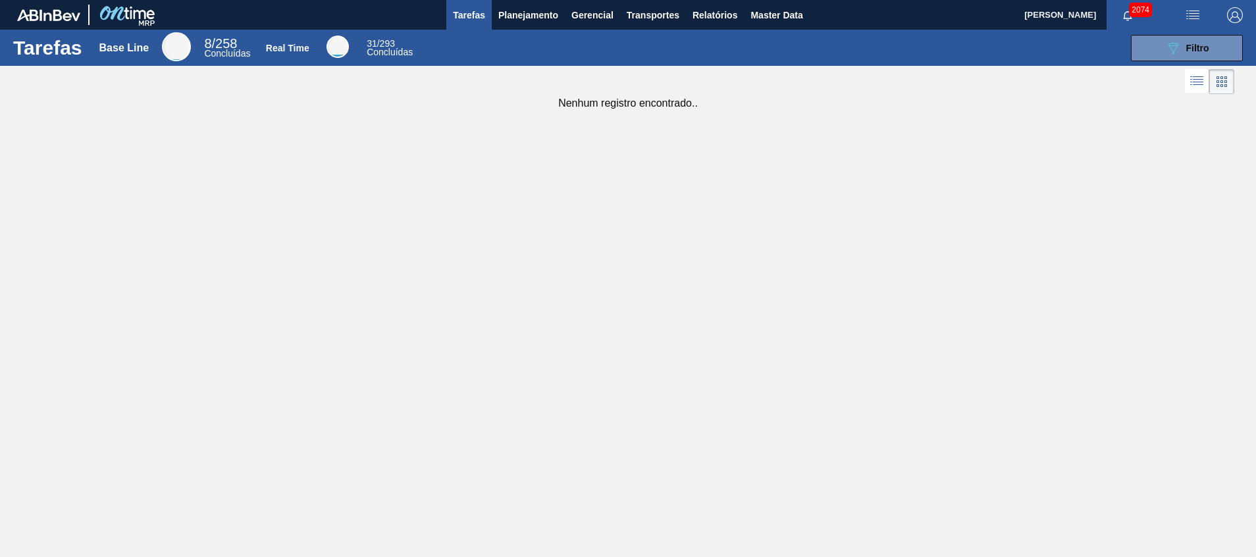
drag, startPoint x: 901, startPoint y: 80, endPoint x: 886, endPoint y: 74, distance: 15.4
click at [901, 80] on div at bounding box center [628, 82] width 1256 height 32
click at [717, 20] on span "Relatórios" at bounding box center [714, 15] width 45 height 16
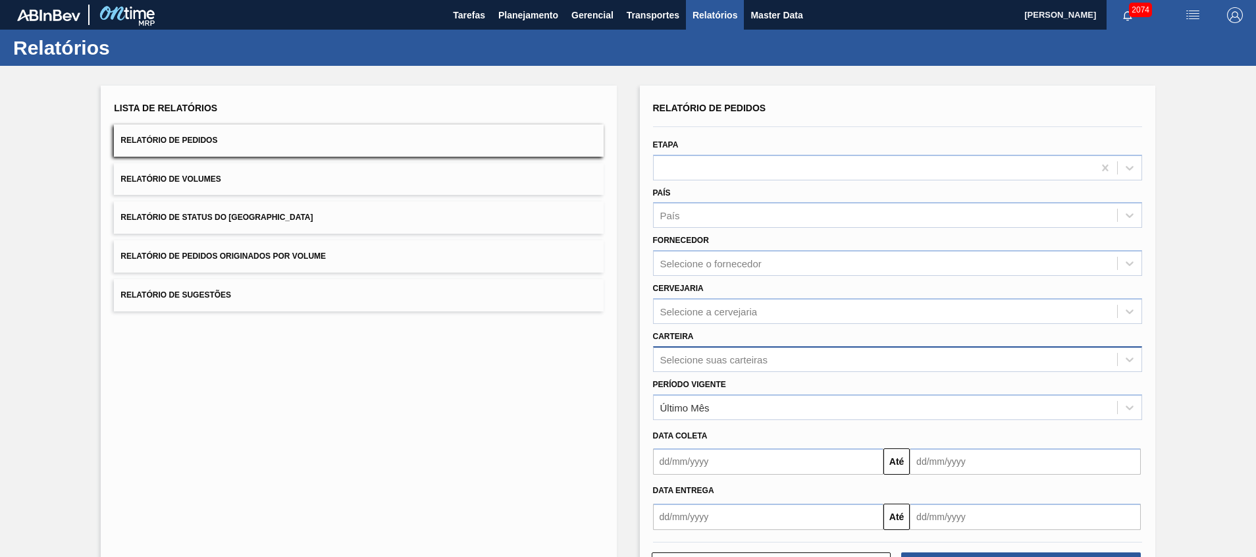
click at [767, 363] on div "Selecione suas carteiras" at bounding box center [884, 358] width 463 height 19
type input "ta"
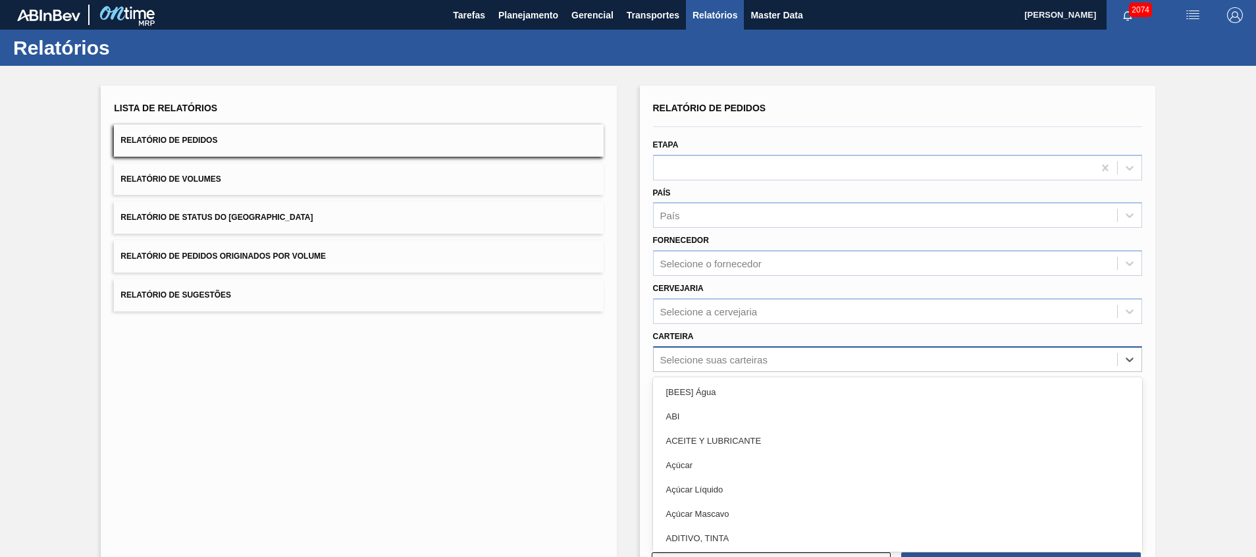
click at [772, 357] on div "Relatório de Pedidos Etapa País País Fornecedor Selecione o fornecedor Cervejar…" at bounding box center [897, 314] width 489 height 431
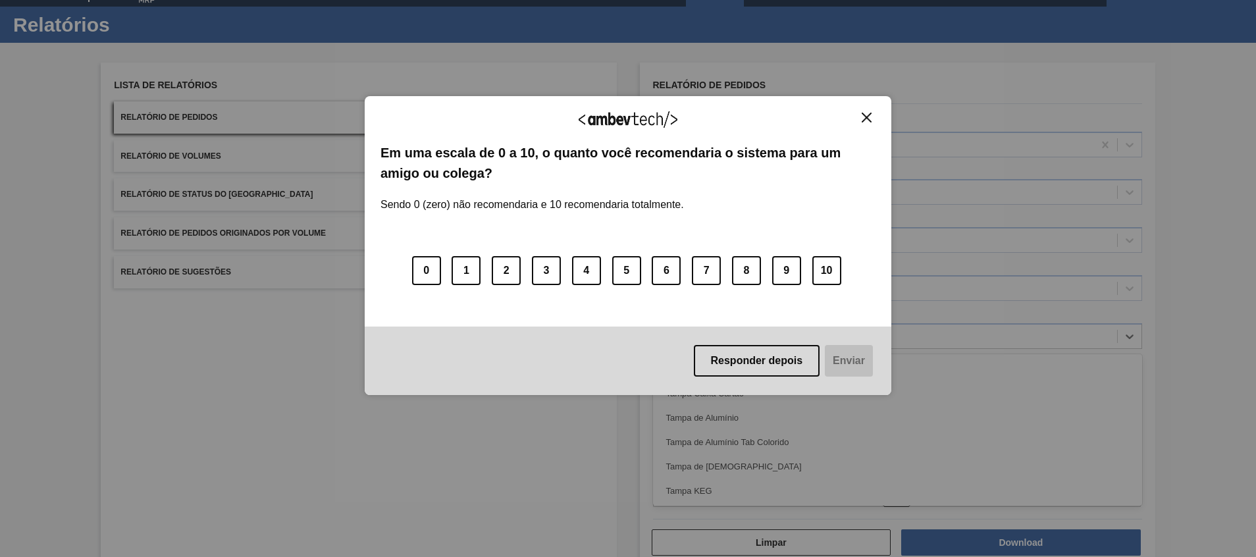
type input "tampa"
click at [775, 466] on div "Agradecemos seu feedback! Em uma escala de 0 a 10, o quanto você recomendaria o…" at bounding box center [628, 246] width 526 height 520
click at [861, 111] on div "Agradecemos seu feedback! Em uma escala de 0 a 10, o quanto você recomendaria o…" at bounding box center [628, 245] width 526 height 299
click at [857, 128] on div "Agradecemos seu feedback!" at bounding box center [627, 127] width 495 height 31
click at [859, 128] on div "Agradecemos seu feedback!" at bounding box center [627, 127] width 495 height 31
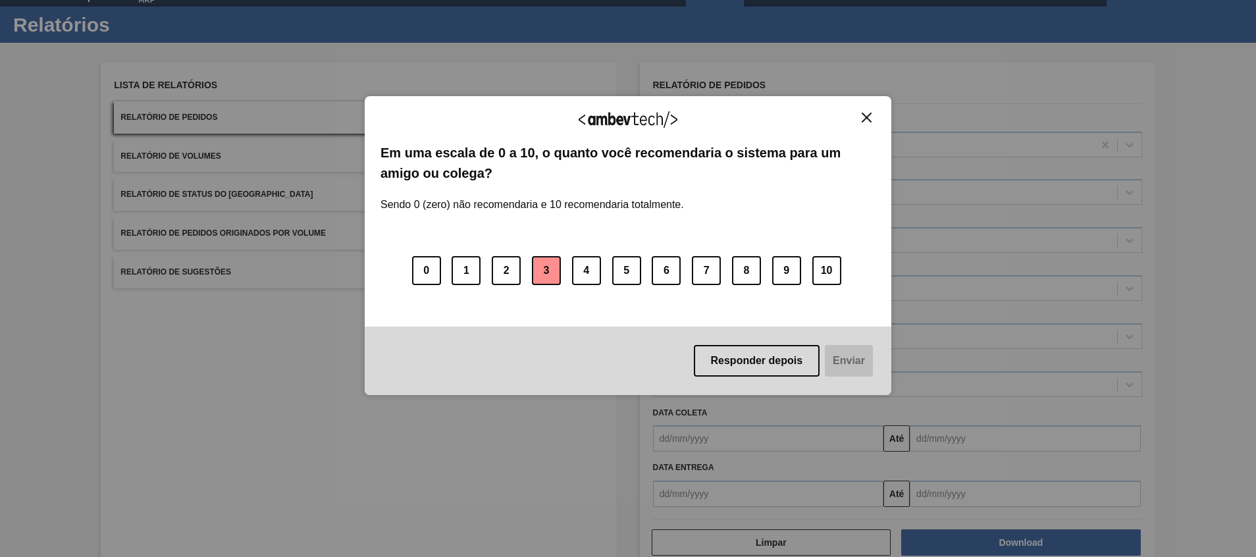
click at [559, 275] on button "3" at bounding box center [546, 270] width 29 height 29
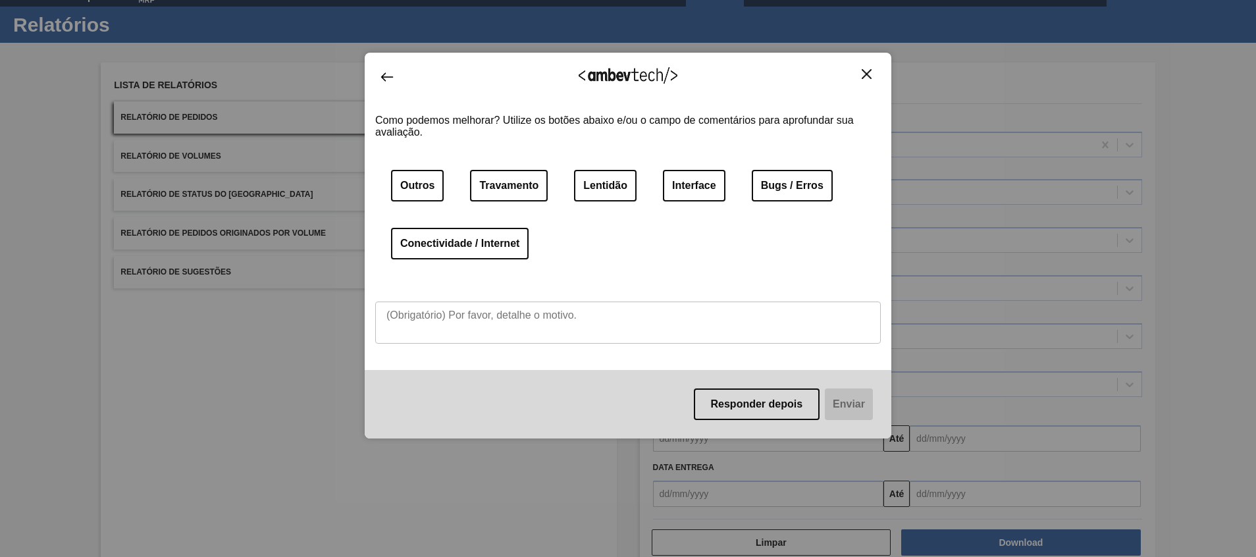
click at [867, 73] on img "Close" at bounding box center [866, 74] width 10 height 10
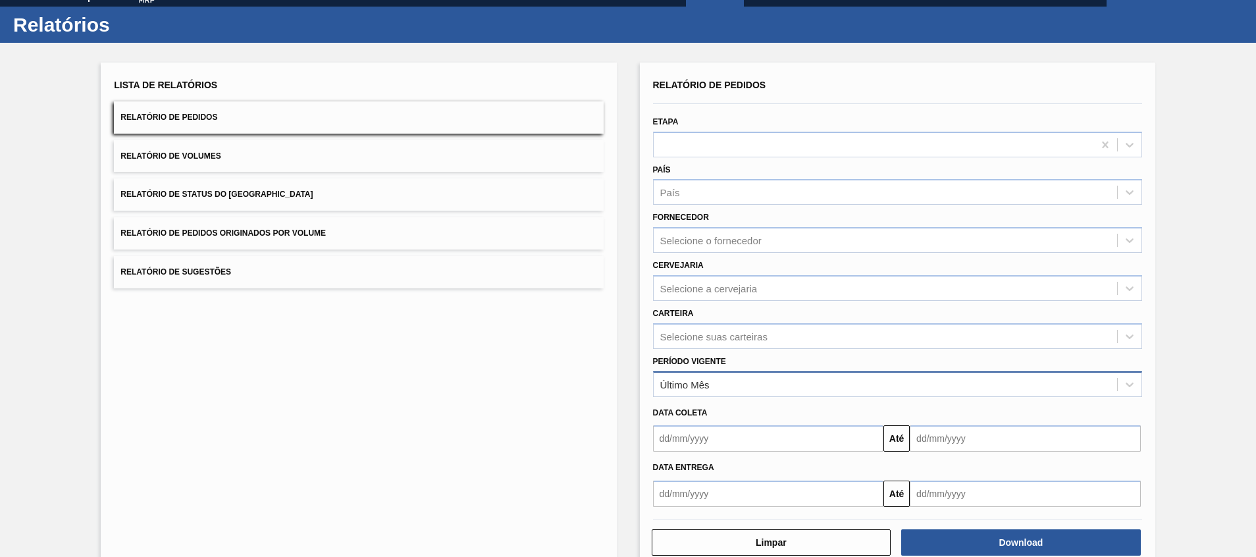
click at [754, 376] on div "Último Mês" at bounding box center [884, 383] width 463 height 19
click at [514, 426] on div "Lista de Relatórios Relatório de Pedidos Relatório de Volumes Relatório de Stat…" at bounding box center [358, 316] width 515 height 507
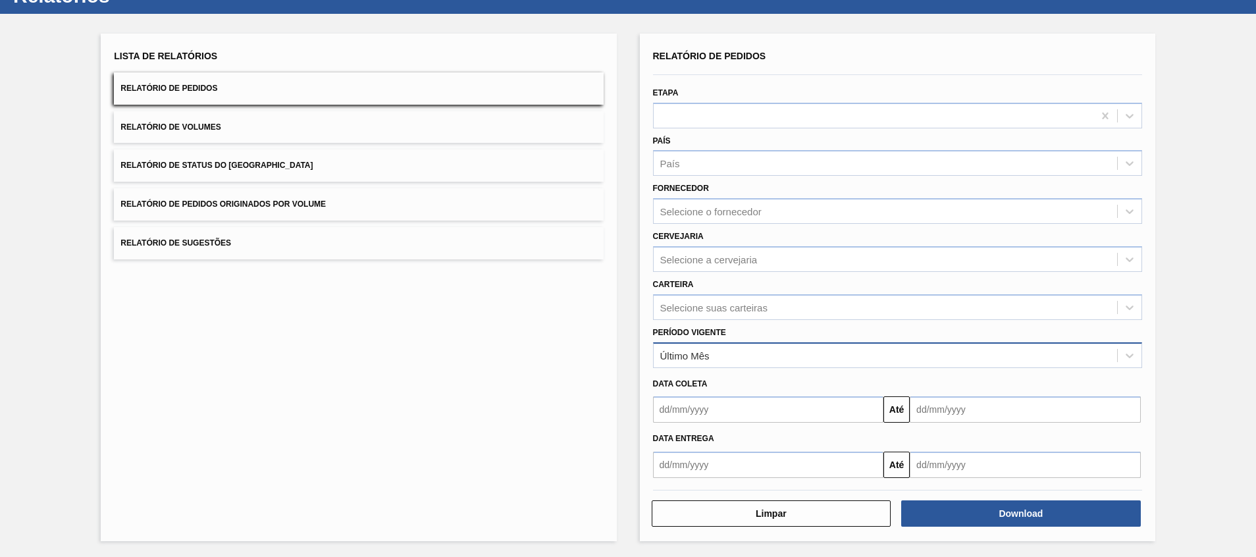
scroll to position [53, 0]
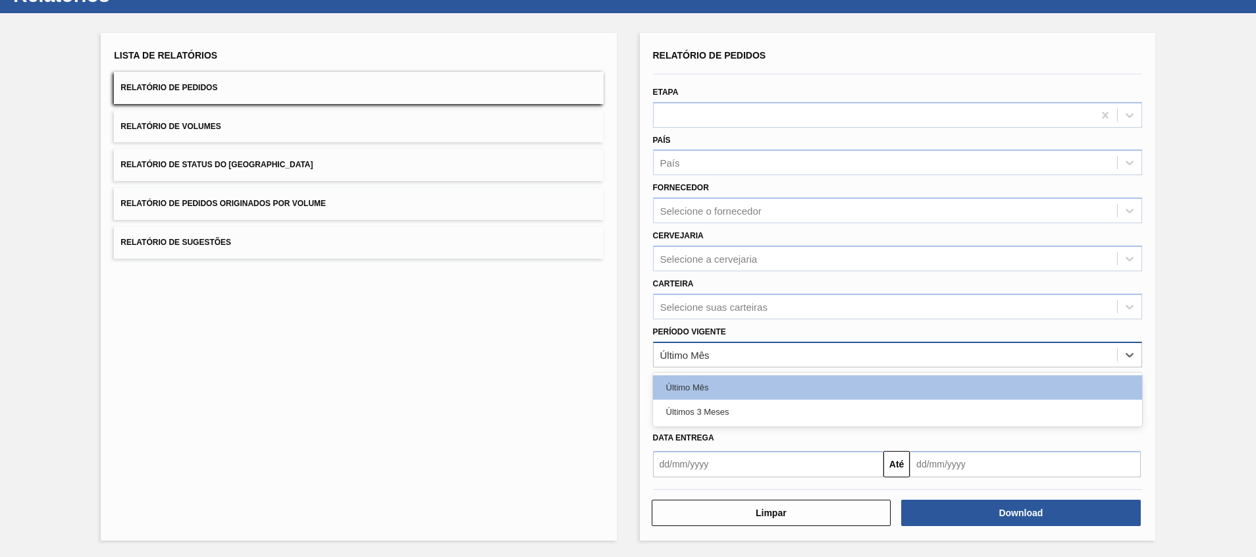
click at [730, 357] on div "Último Mês" at bounding box center [884, 354] width 463 height 19
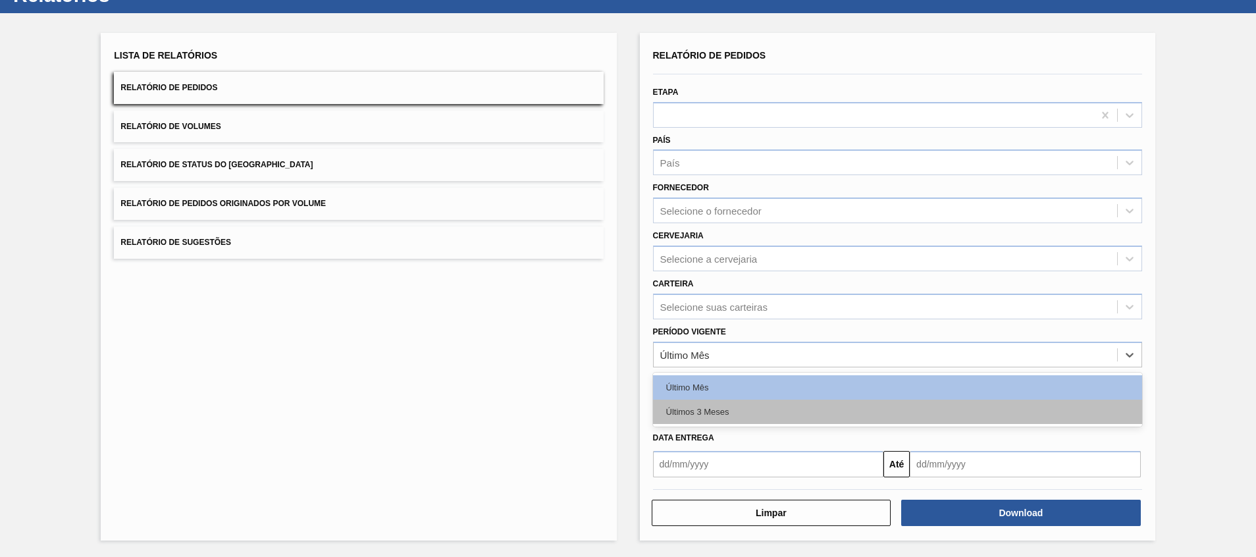
click at [715, 420] on div "Últimos 3 Meses" at bounding box center [897, 411] width 489 height 24
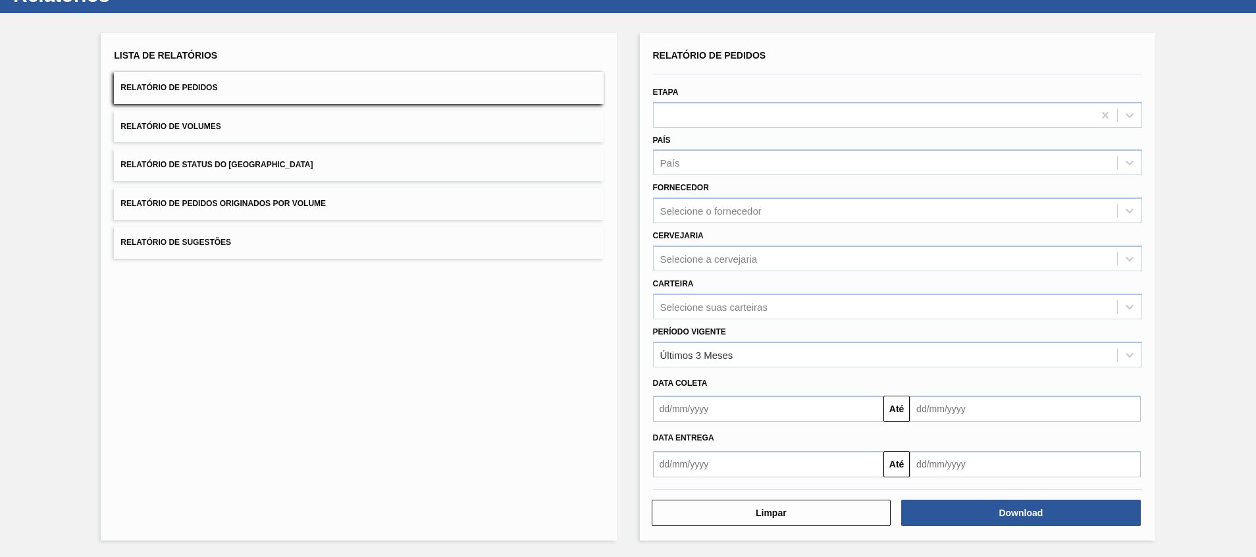
click at [789, 291] on div "Carteira Selecione suas carteiras" at bounding box center [897, 296] width 489 height 45
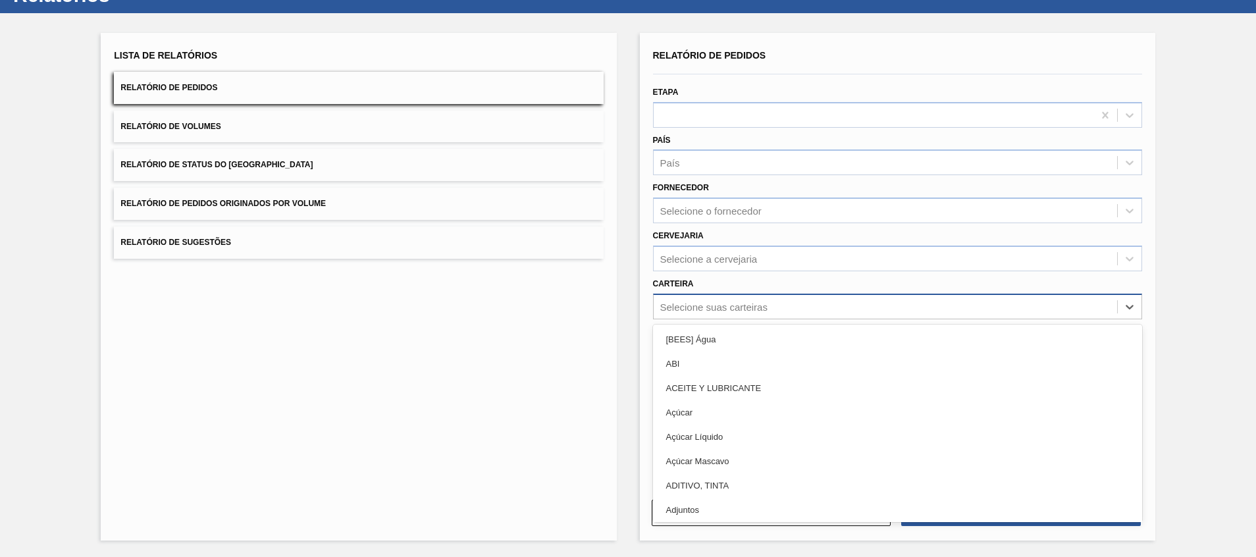
click at [787, 304] on div "Selecione suas carteiras" at bounding box center [884, 306] width 463 height 19
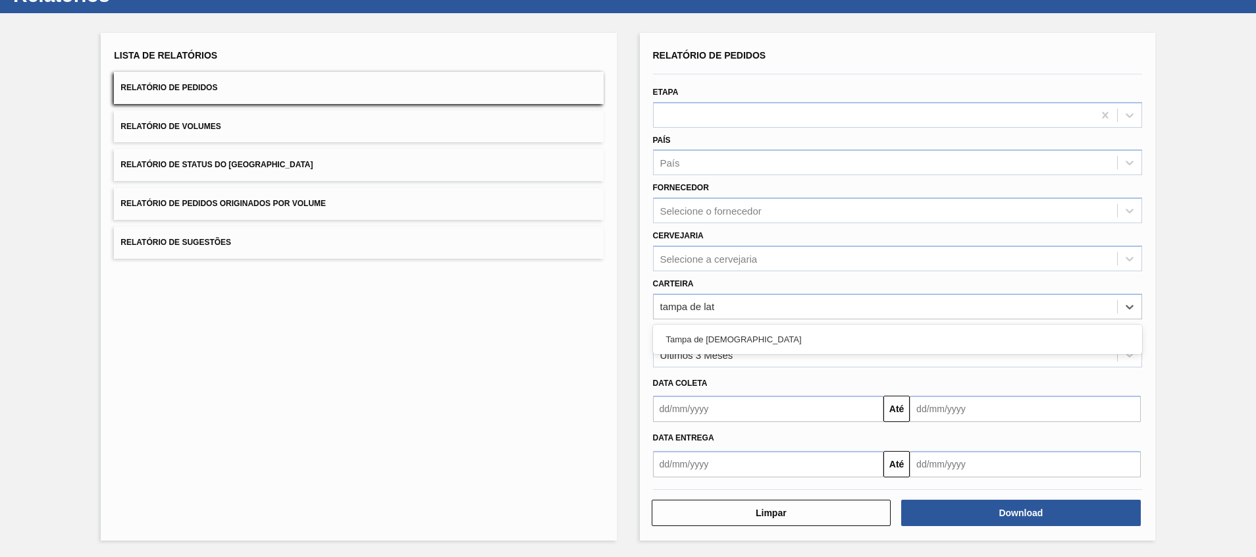
type input "tampa de lata"
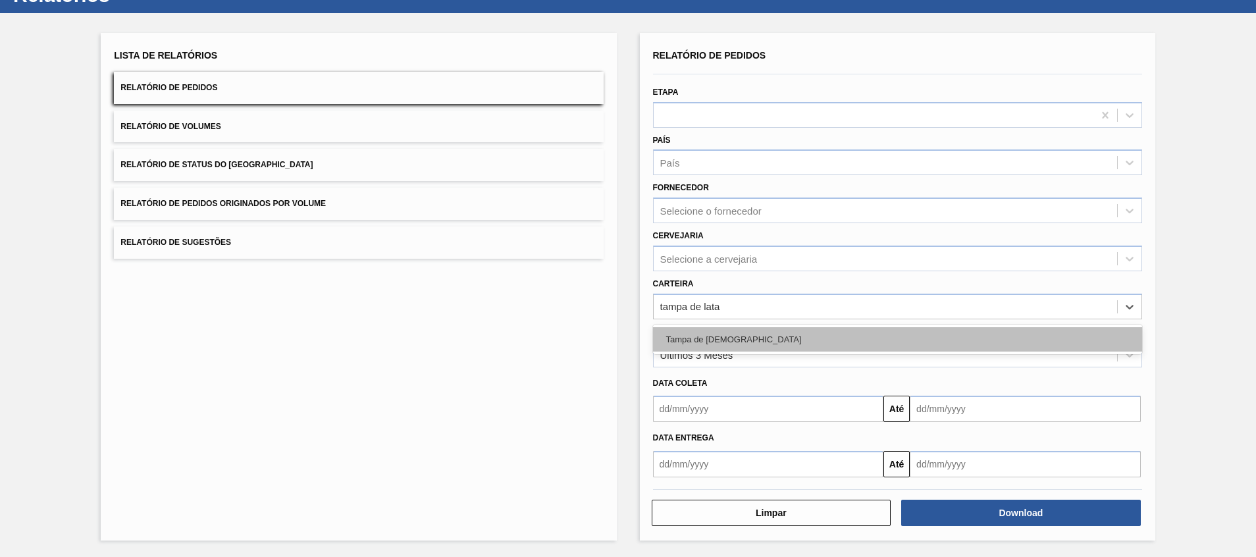
click at [777, 336] on div "Tampa de Lata" at bounding box center [897, 339] width 489 height 24
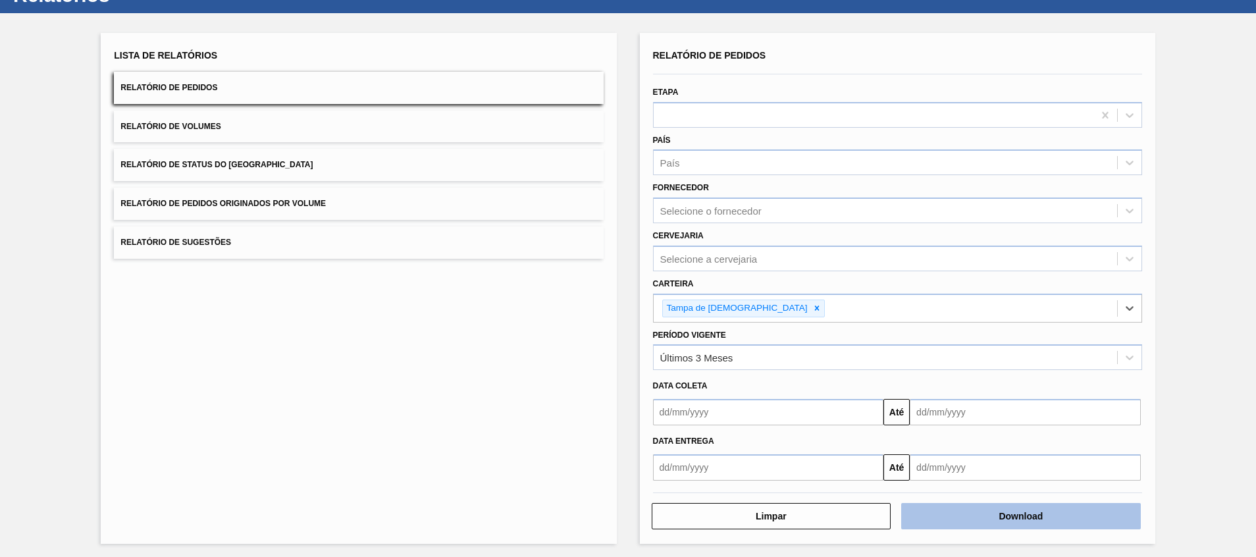
click at [948, 513] on button "Download" at bounding box center [1021, 516] width 240 height 26
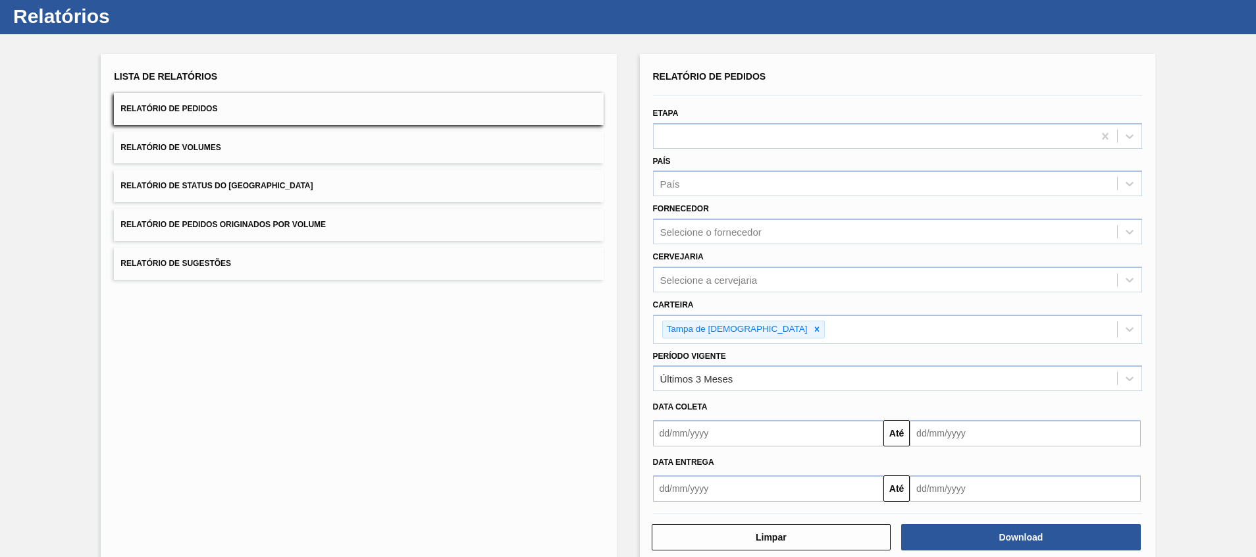
scroll to position [0, 0]
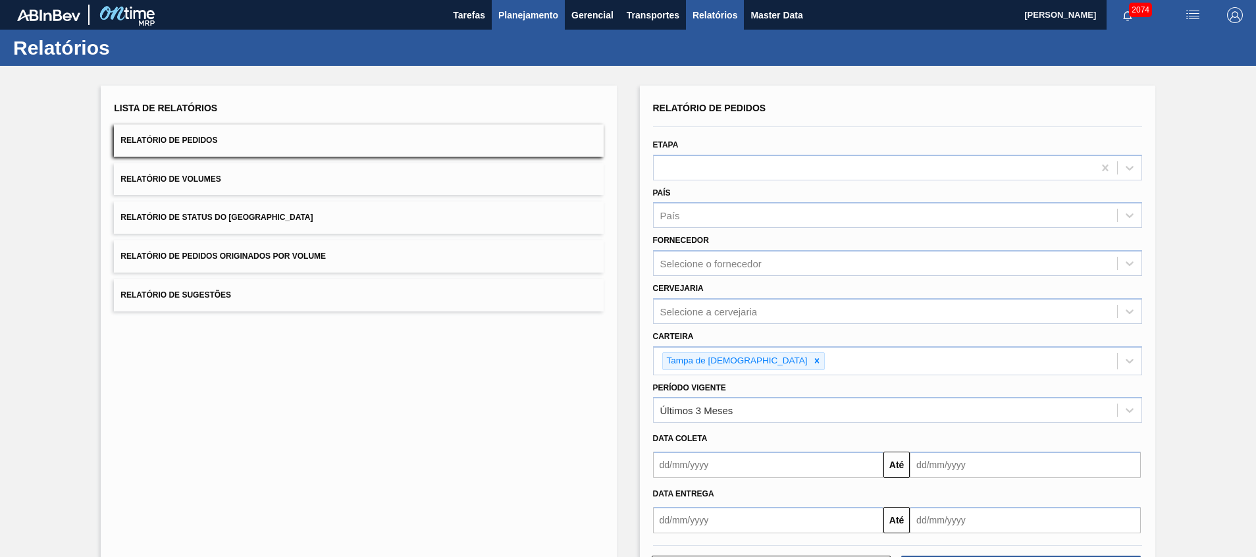
click at [524, 20] on span "Planejamento" at bounding box center [528, 15] width 60 height 16
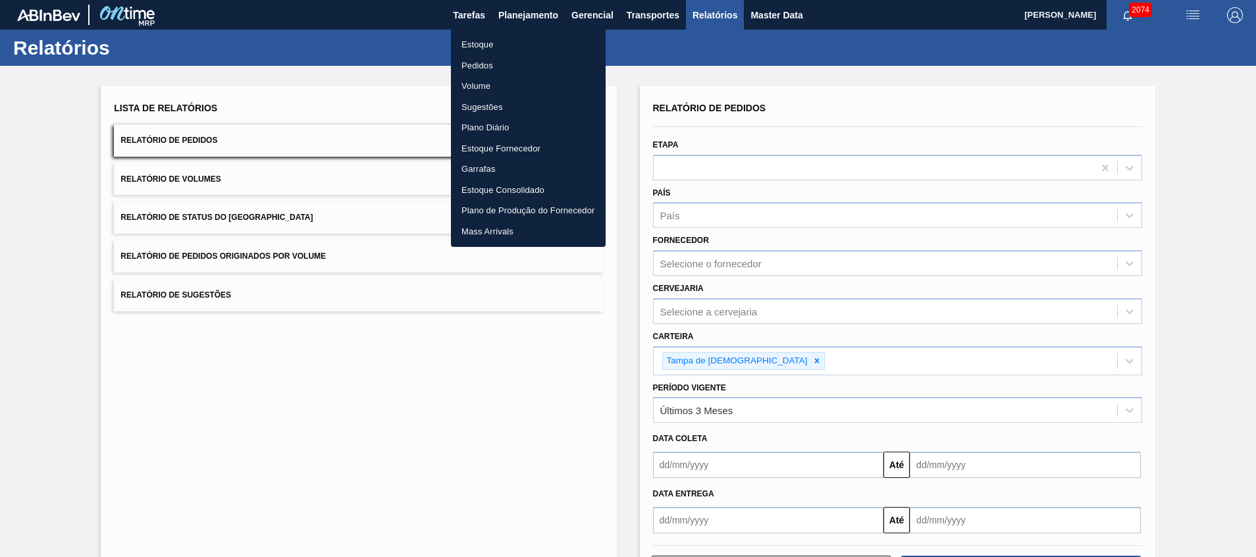
click at [519, 38] on li "Estoque" at bounding box center [528, 44] width 155 height 21
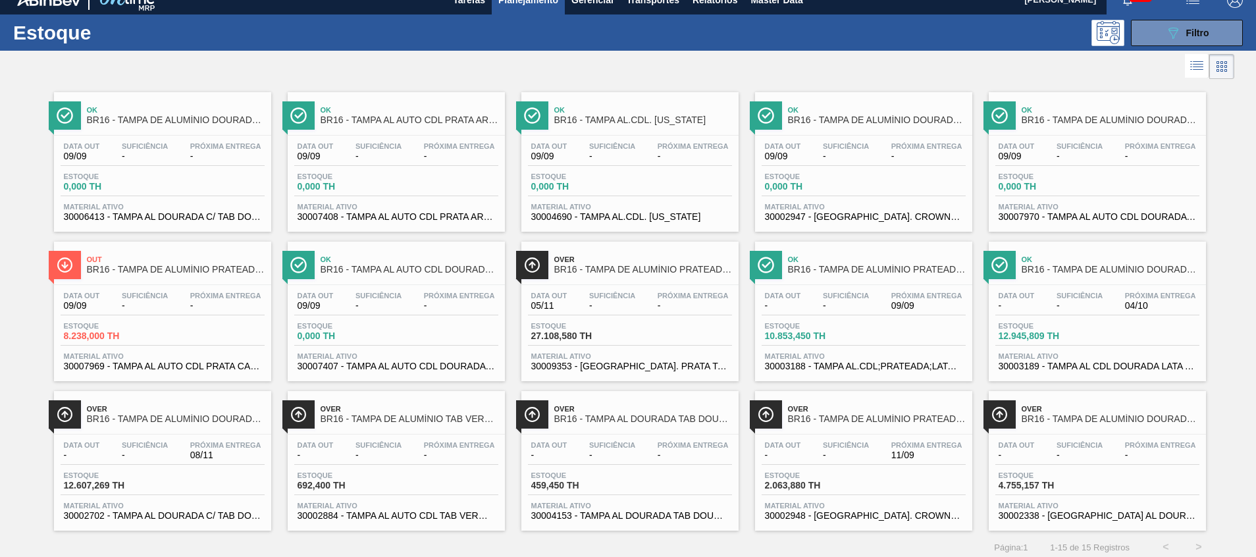
scroll to position [22, 0]
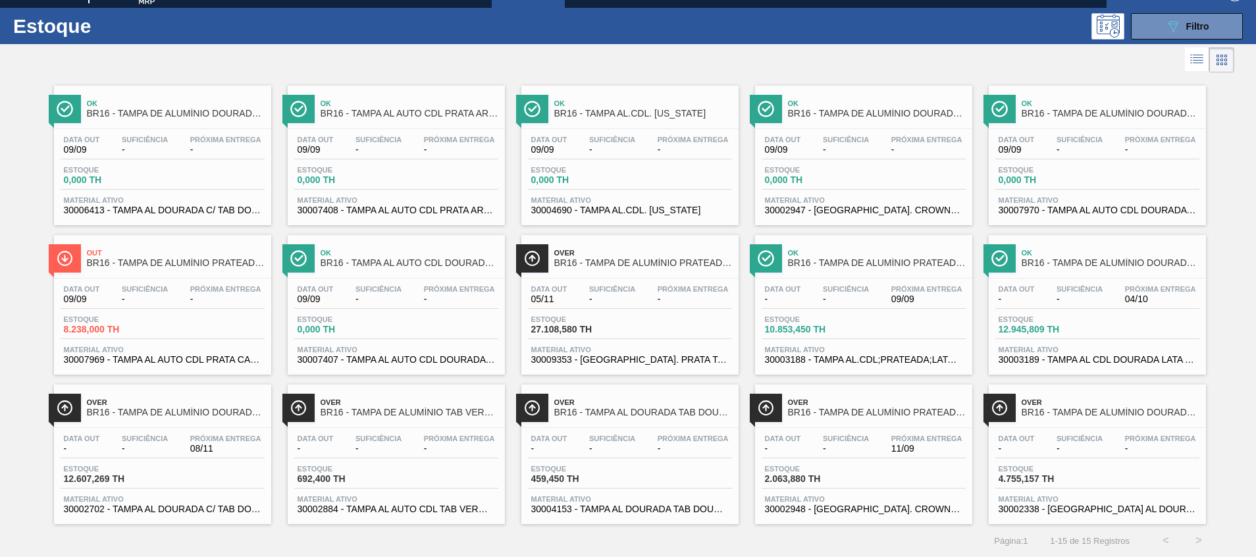
click at [835, 278] on div "Data out - Suficiência - Próxima Entrega 09/09 Estoque 10.853,450 TH Material a…" at bounding box center [863, 322] width 217 height 89
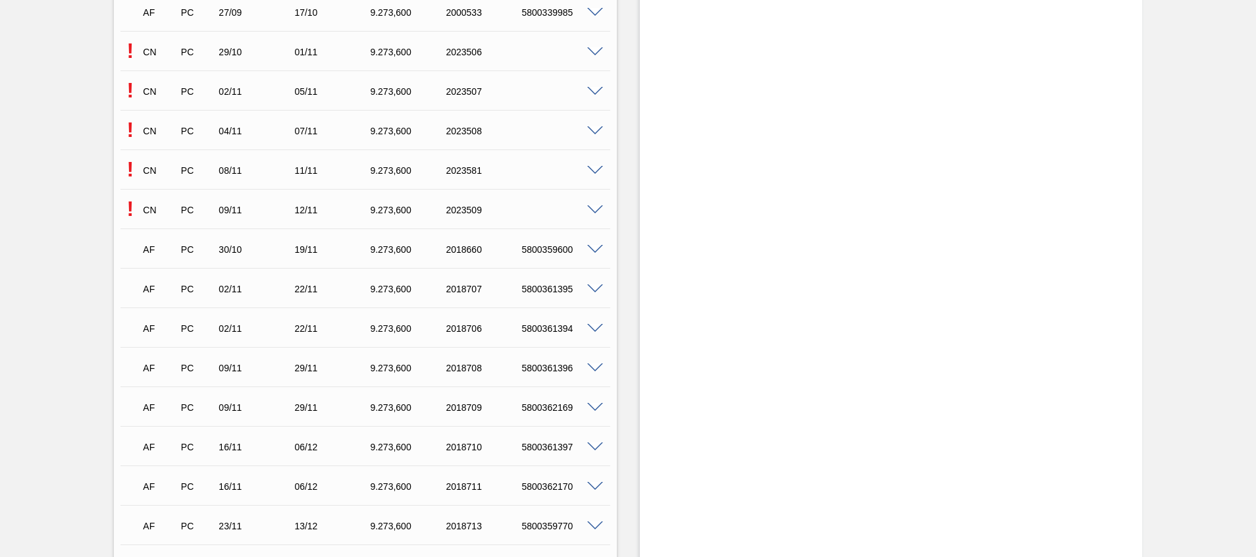
scroll to position [675, 0]
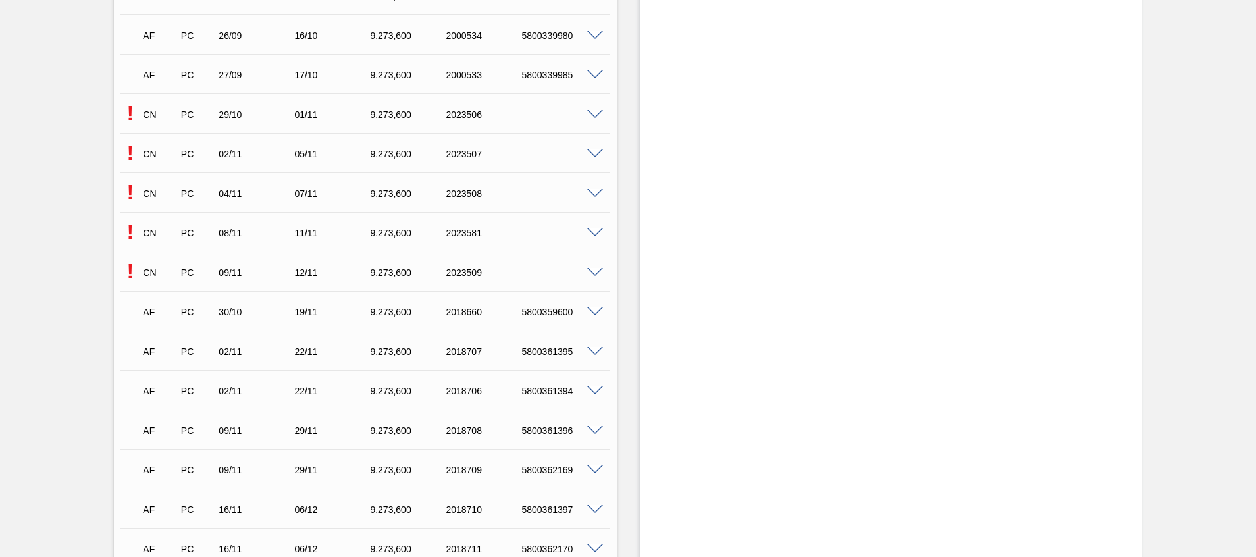
click at [594, 115] on span at bounding box center [595, 115] width 16 height 10
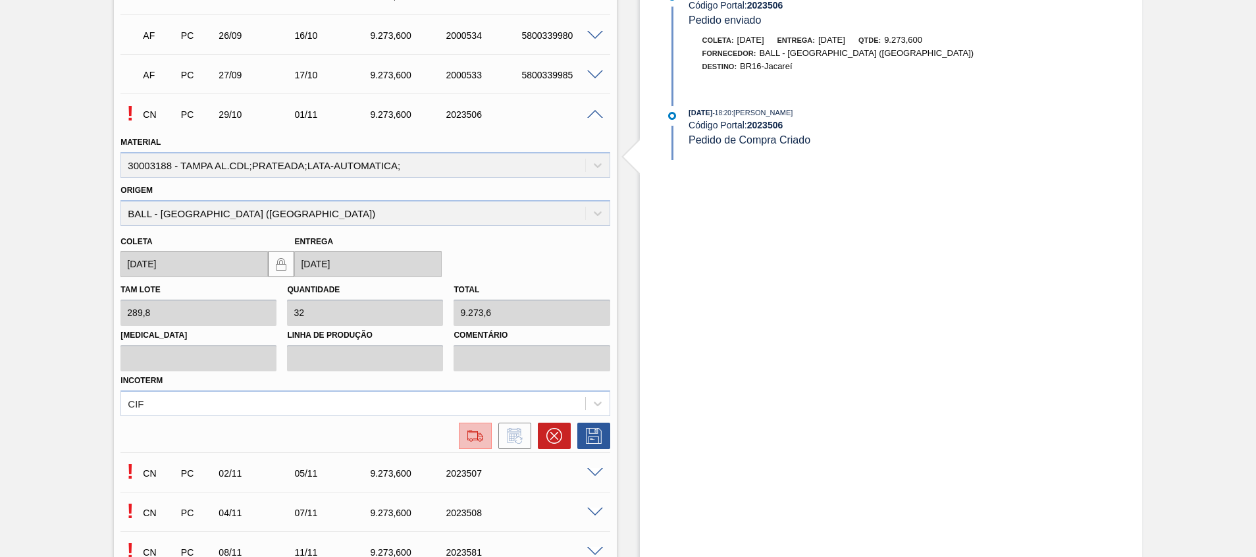
click at [474, 437] on img at bounding box center [475, 436] width 21 height 16
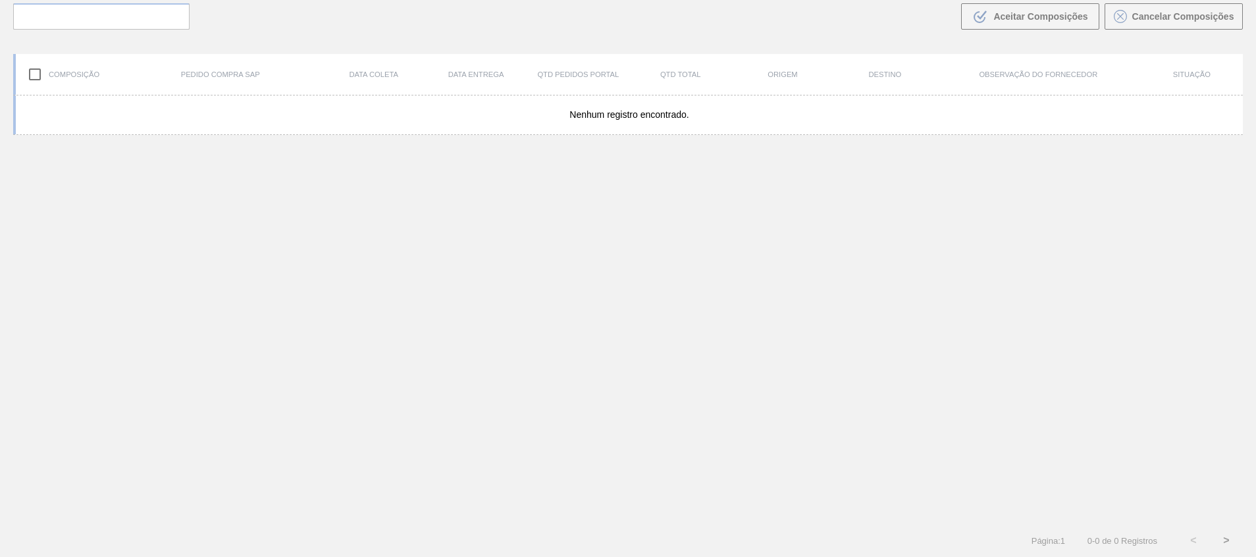
scroll to position [95, 0]
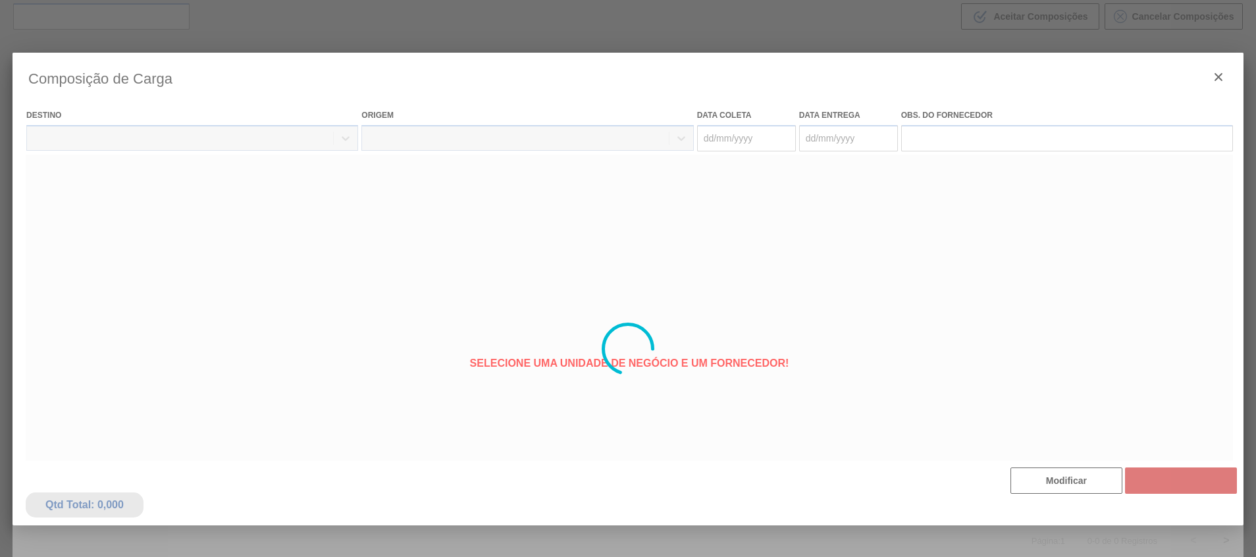
type coleta "29/10/2025"
type entrega "01/11/2025"
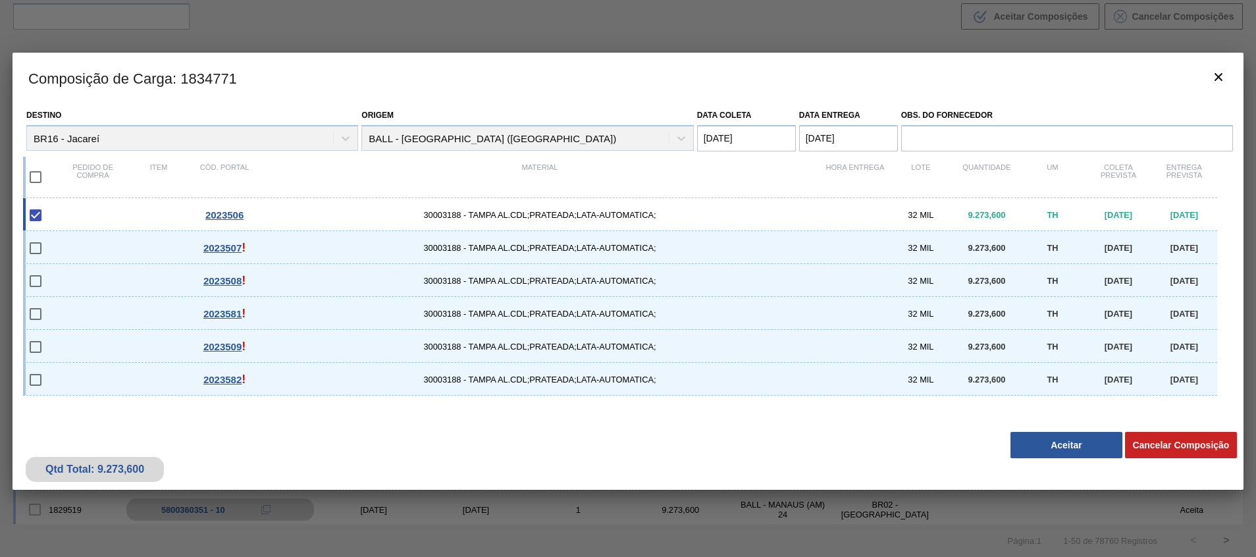
click at [1050, 444] on button "Aceitar" at bounding box center [1066, 445] width 112 height 26
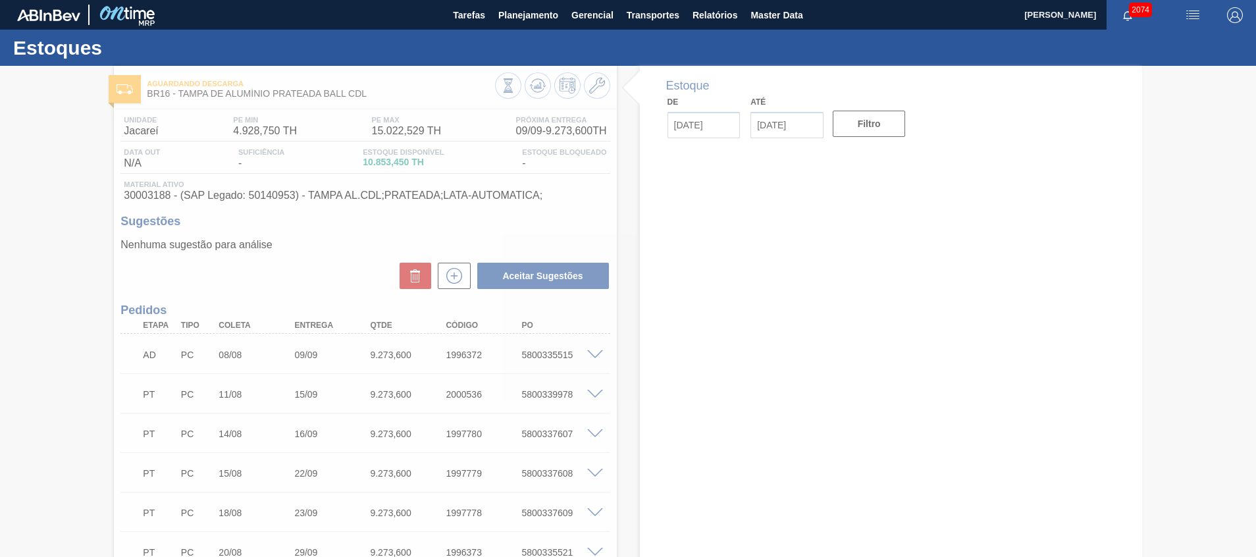
type input "[DATE]"
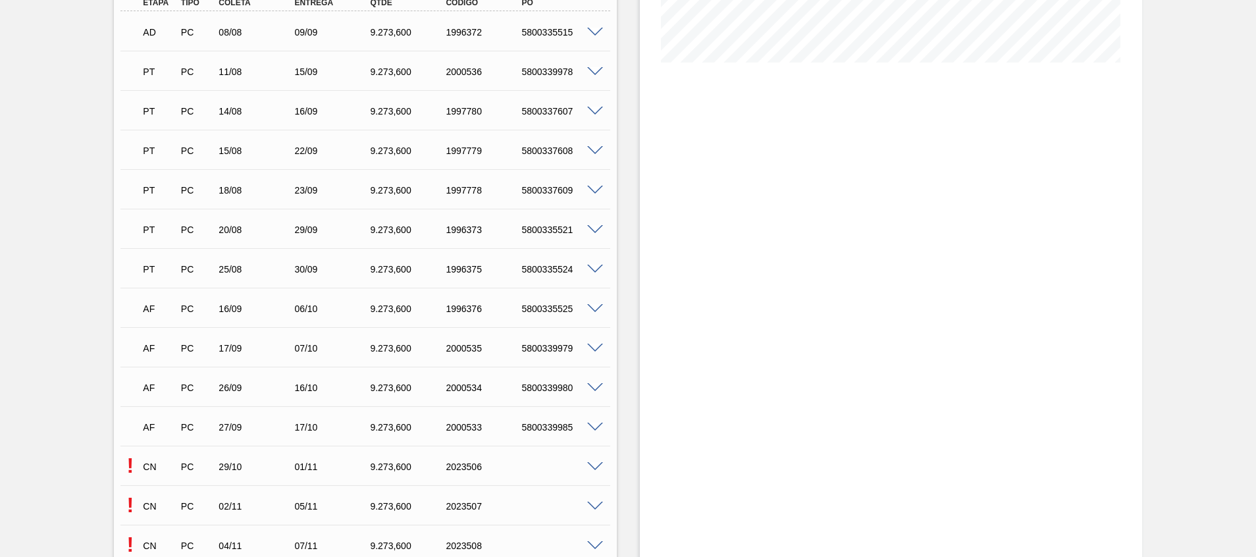
scroll to position [494, 0]
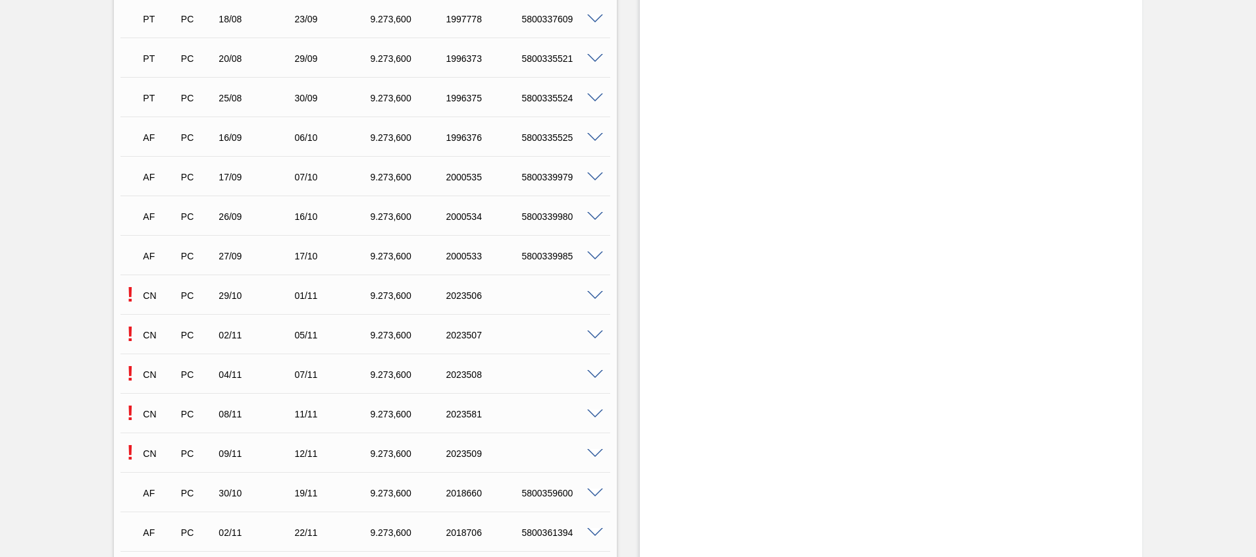
click at [592, 288] on div "! CN PC 29/10 01/11 9.273,600 2023506" at bounding box center [364, 294] width 489 height 33
click at [594, 295] on span at bounding box center [595, 296] width 16 height 10
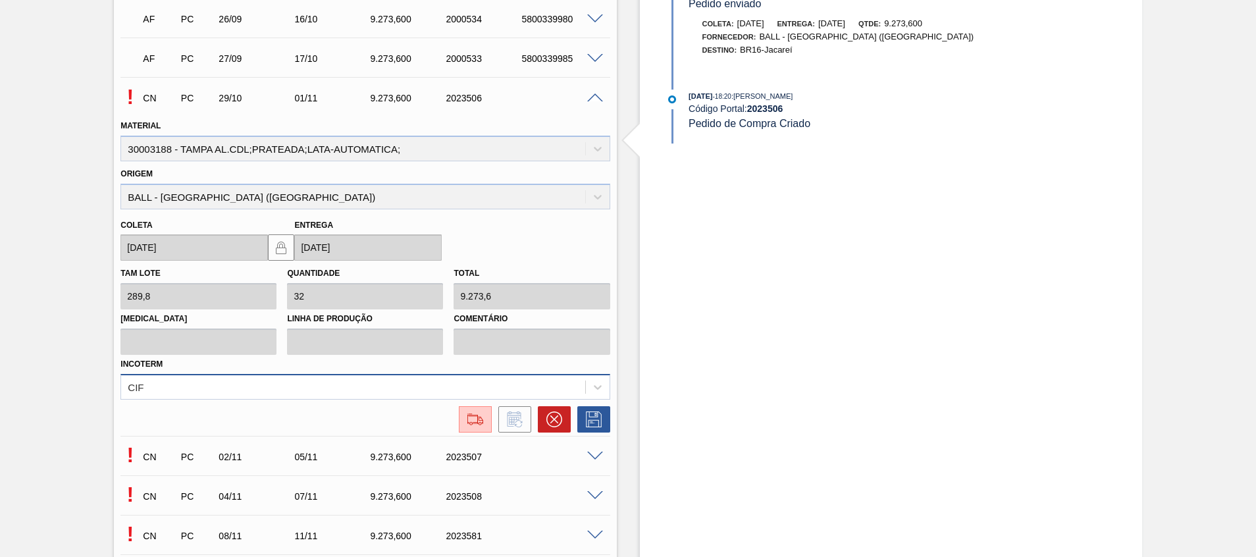
click at [457, 393] on div "CIF" at bounding box center [364, 387] width 489 height 26
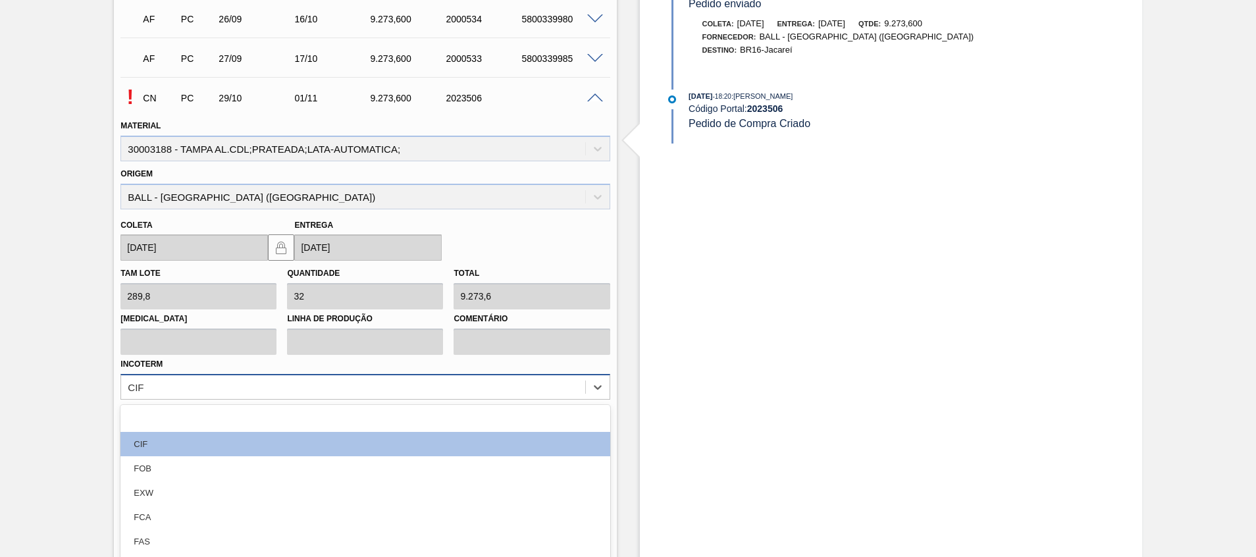
scroll to position [742, 0]
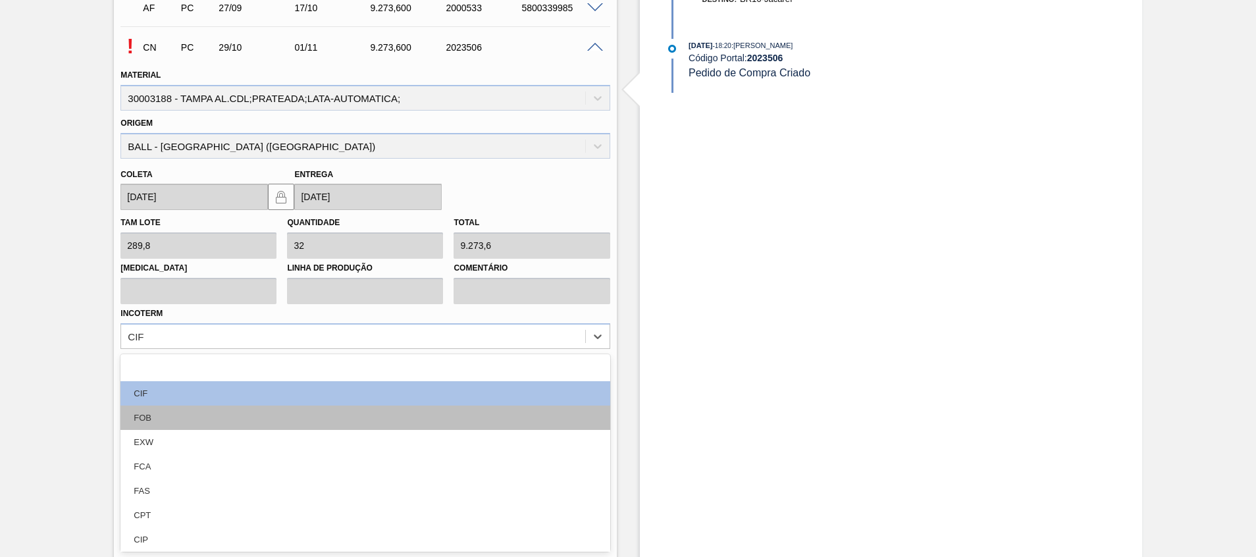
click at [388, 415] on div "FOB" at bounding box center [364, 417] width 489 height 24
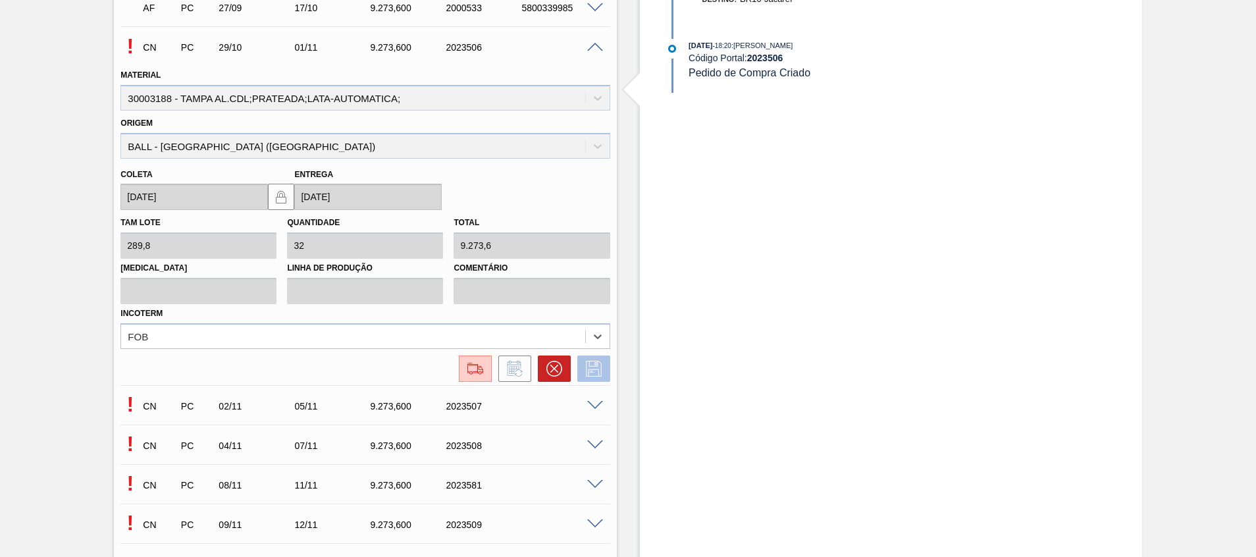
click at [607, 370] on button at bounding box center [593, 368] width 33 height 26
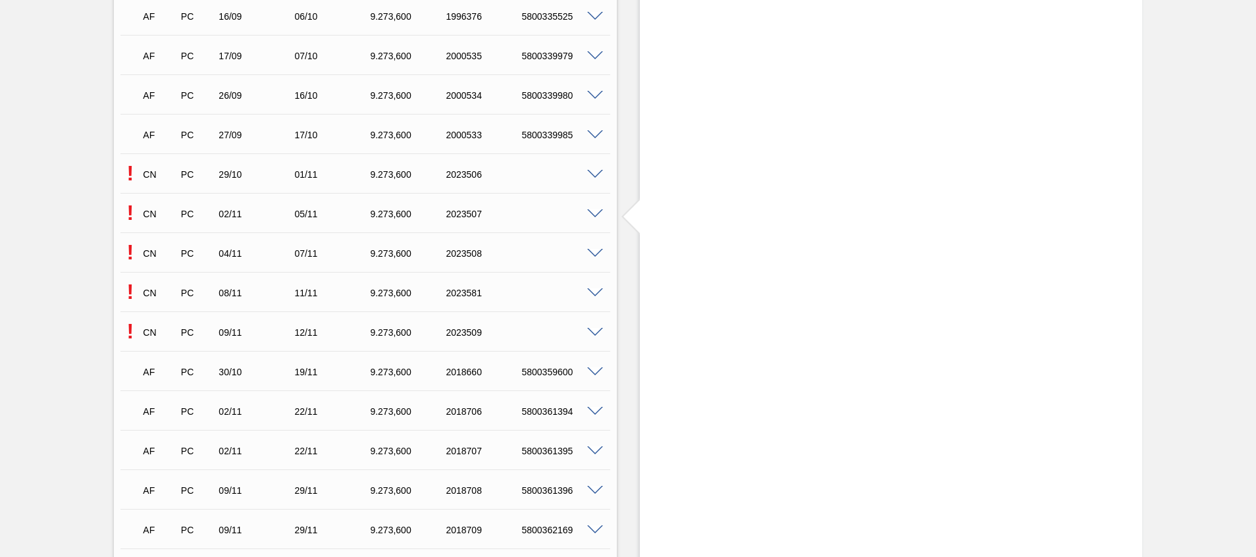
scroll to position [544, 0]
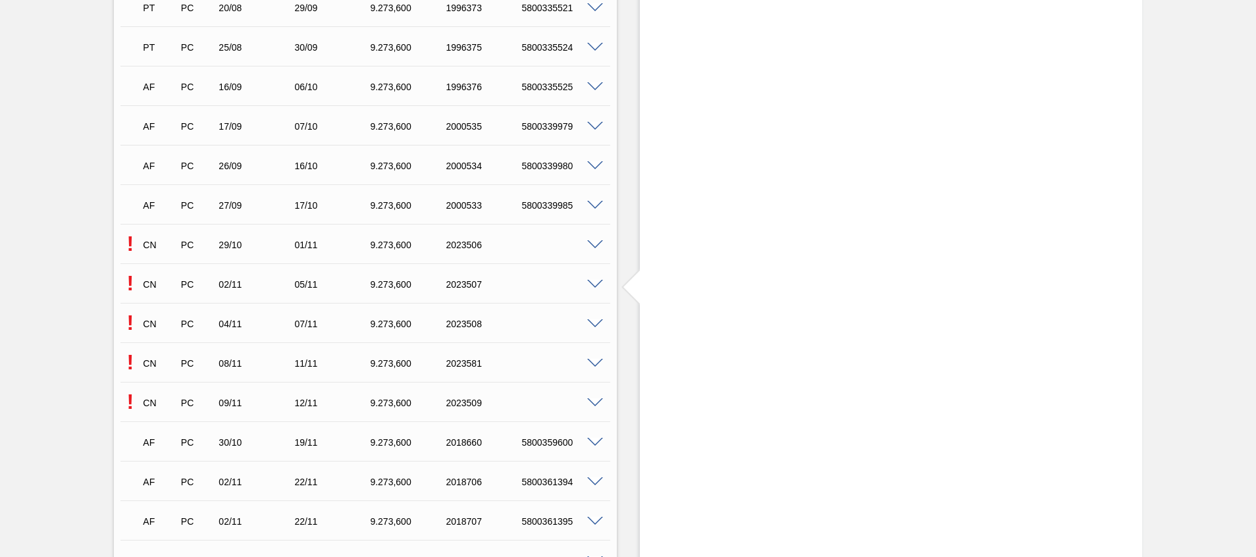
click at [598, 240] on span at bounding box center [595, 245] width 16 height 10
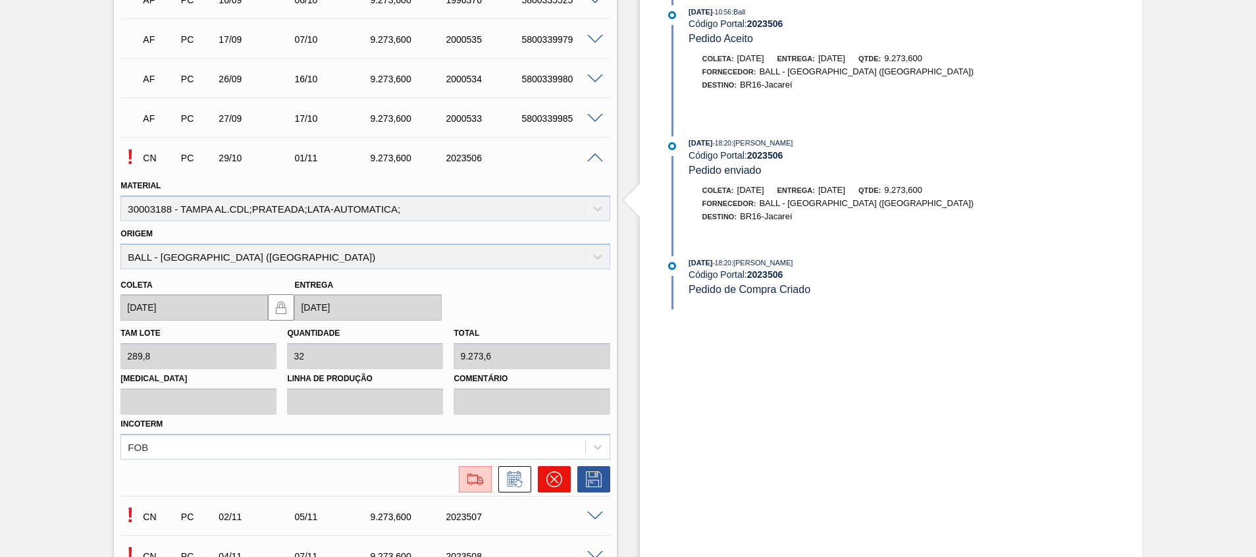
scroll to position [742, 0]
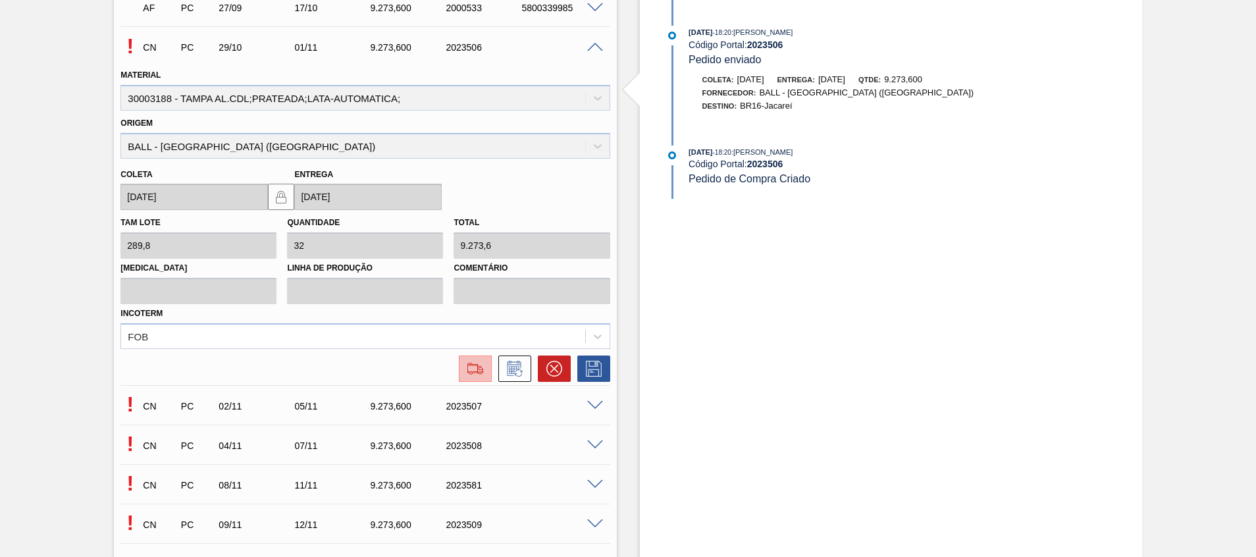
click at [466, 366] on img at bounding box center [475, 369] width 21 height 16
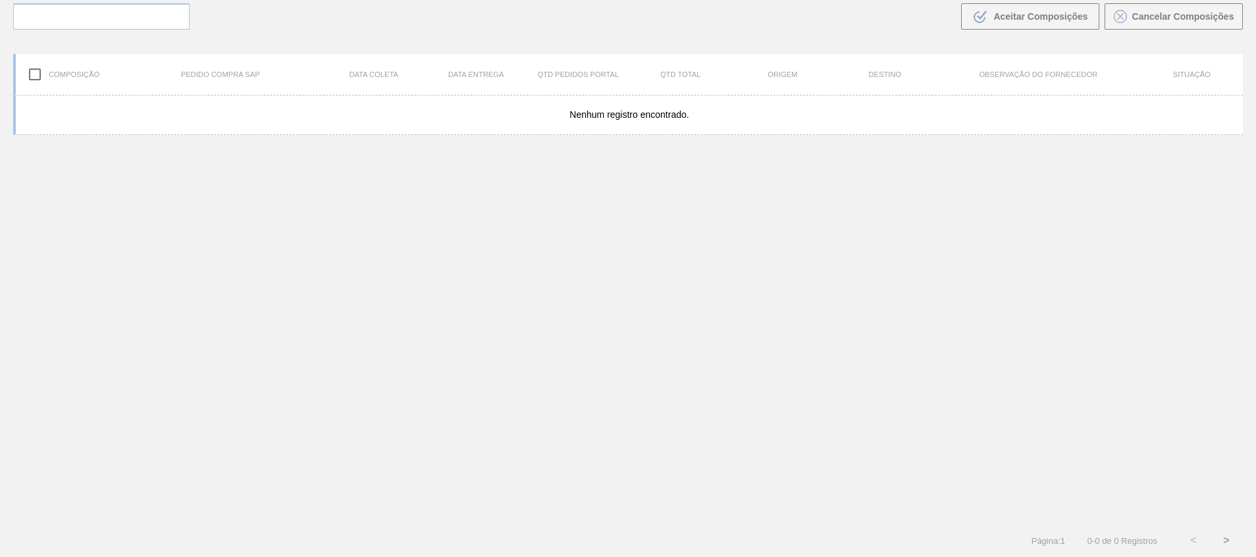
scroll to position [95, 0]
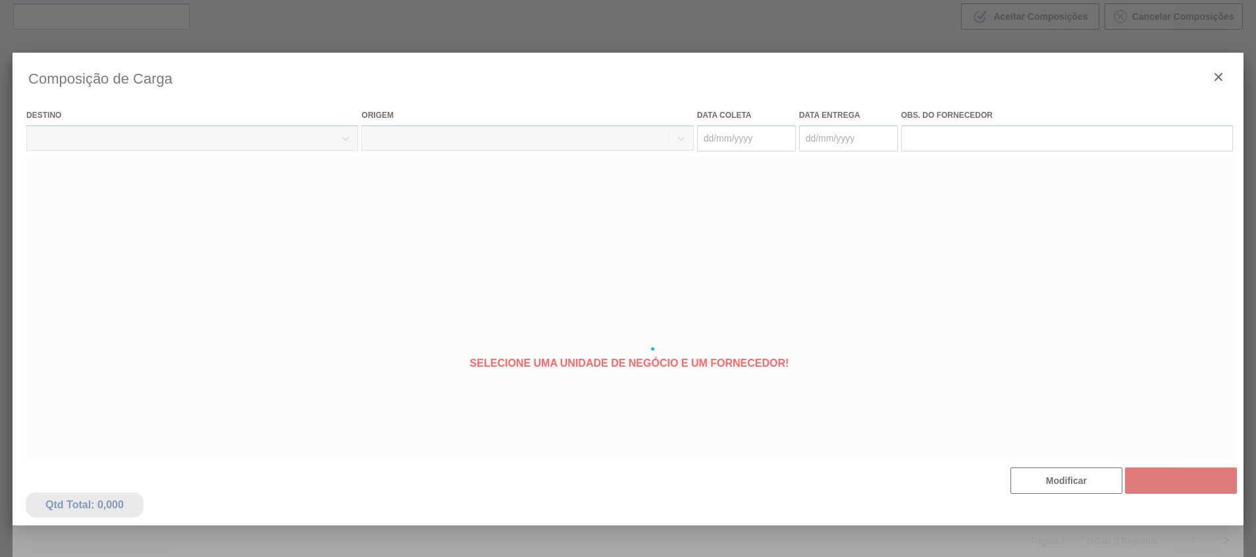
type coleta "29/10/2025"
type entrega "01/11/2025"
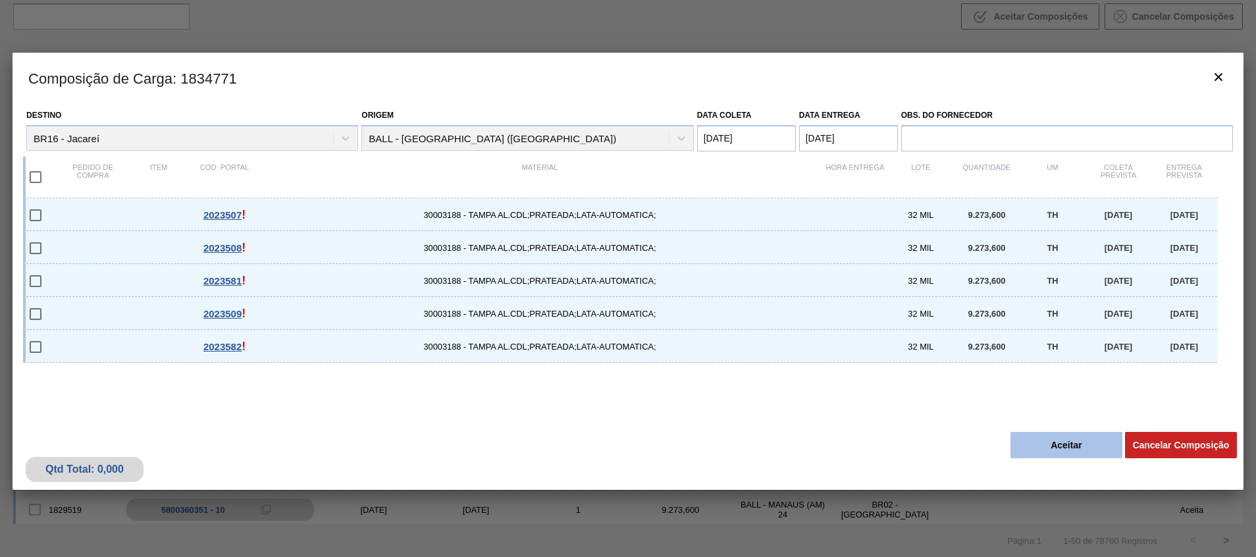
click at [1027, 440] on button "Aceitar" at bounding box center [1066, 445] width 112 height 26
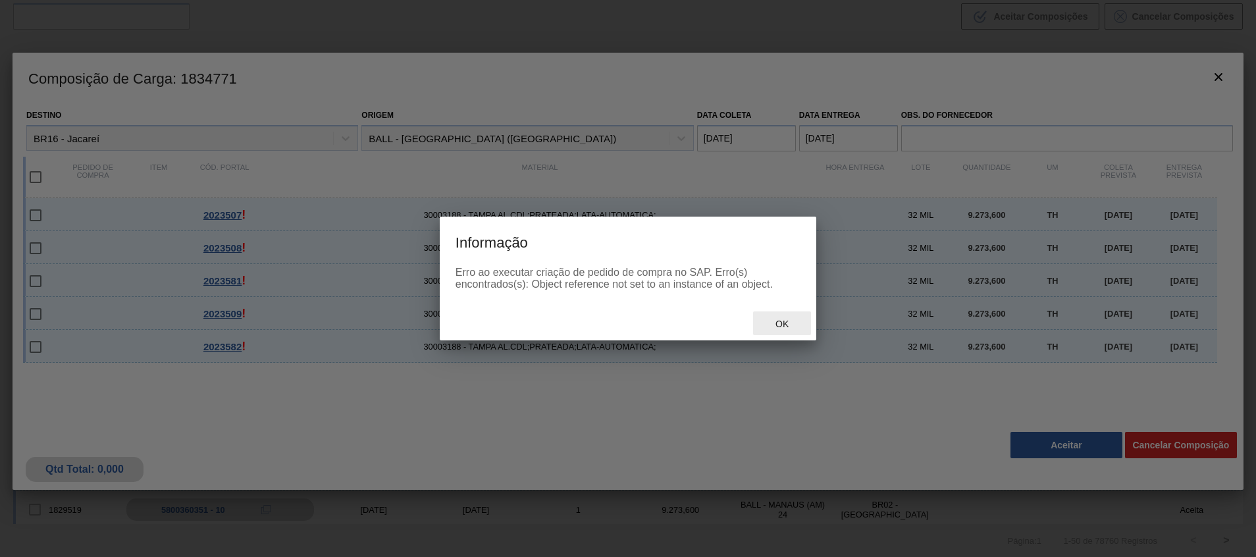
click at [773, 319] on span "Ok" at bounding box center [782, 324] width 34 height 11
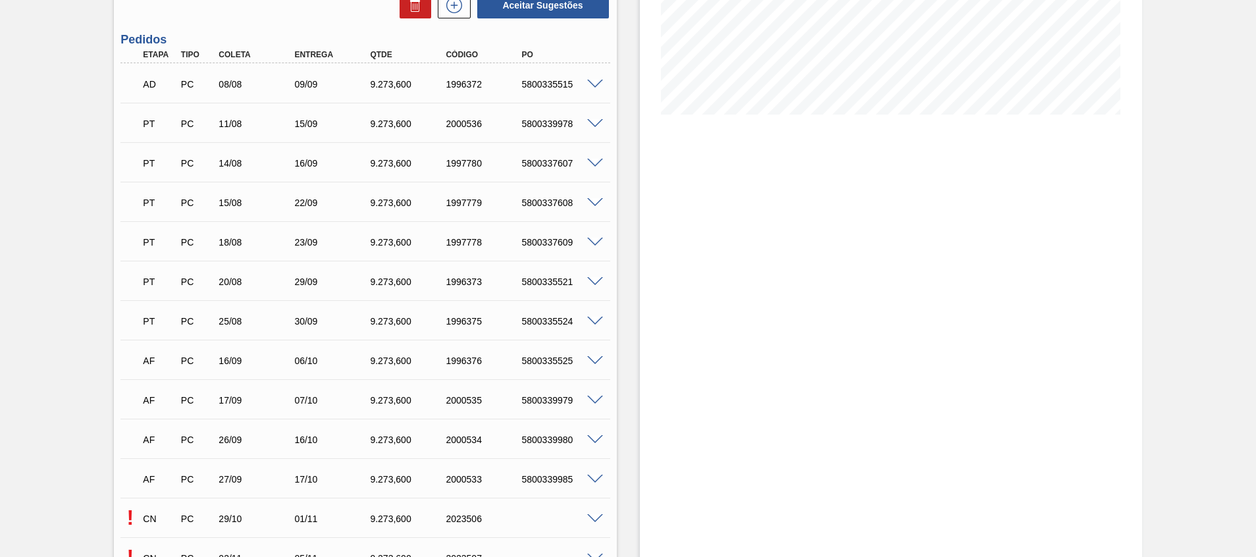
scroll to position [592, 0]
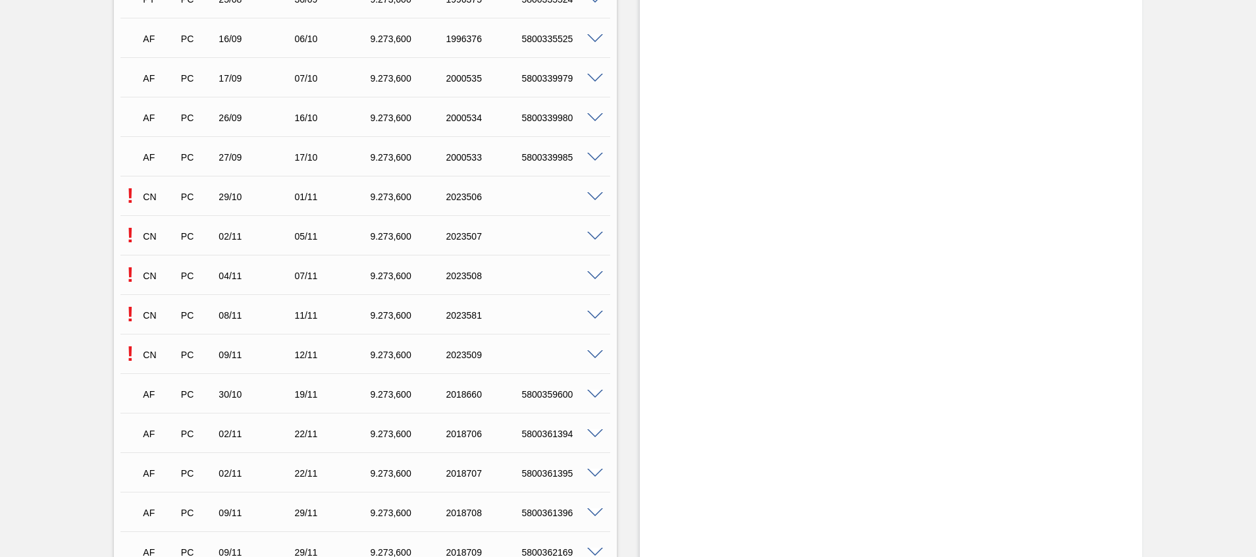
click at [596, 201] on div "! CN PC 29/10 01/11 9.273,600 2023506" at bounding box center [364, 195] width 489 height 33
click at [596, 198] on span at bounding box center [595, 197] width 16 height 10
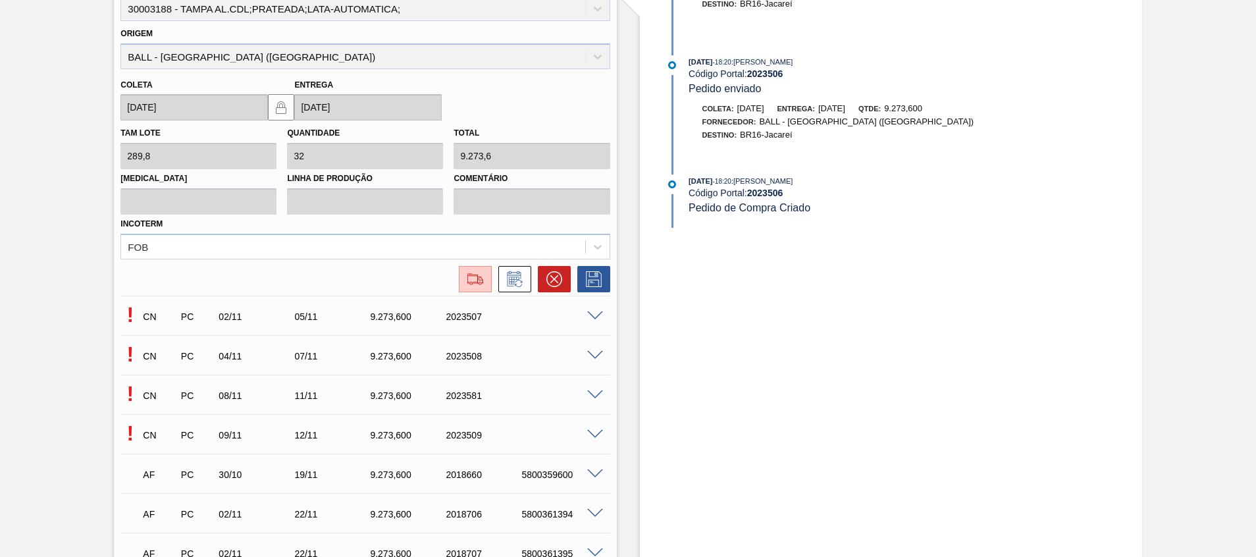
scroll to position [987, 0]
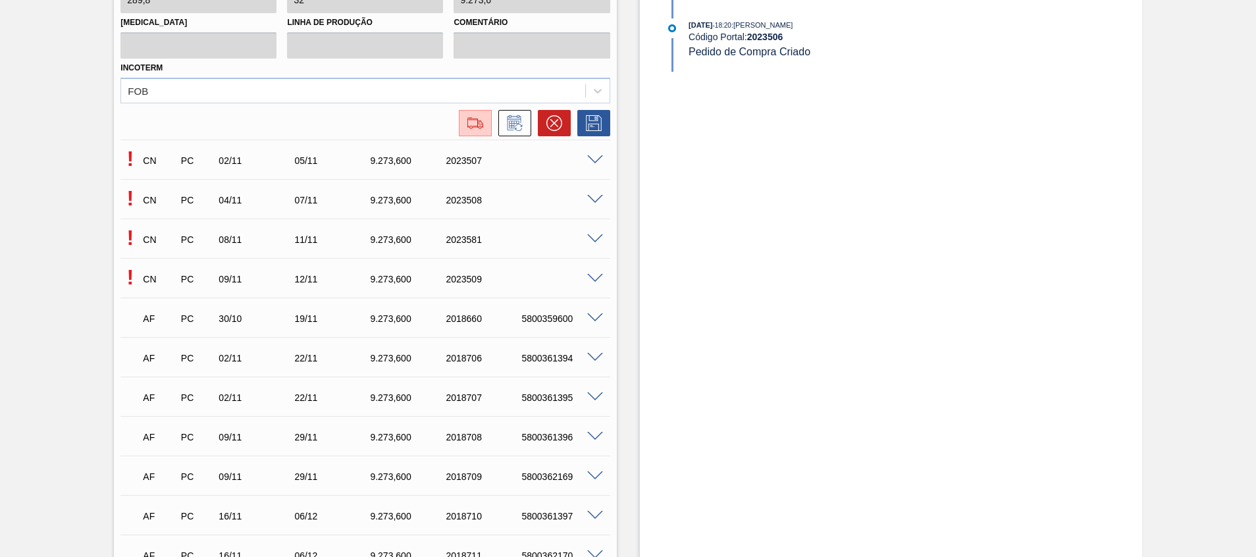
click at [591, 162] on span at bounding box center [595, 160] width 16 height 10
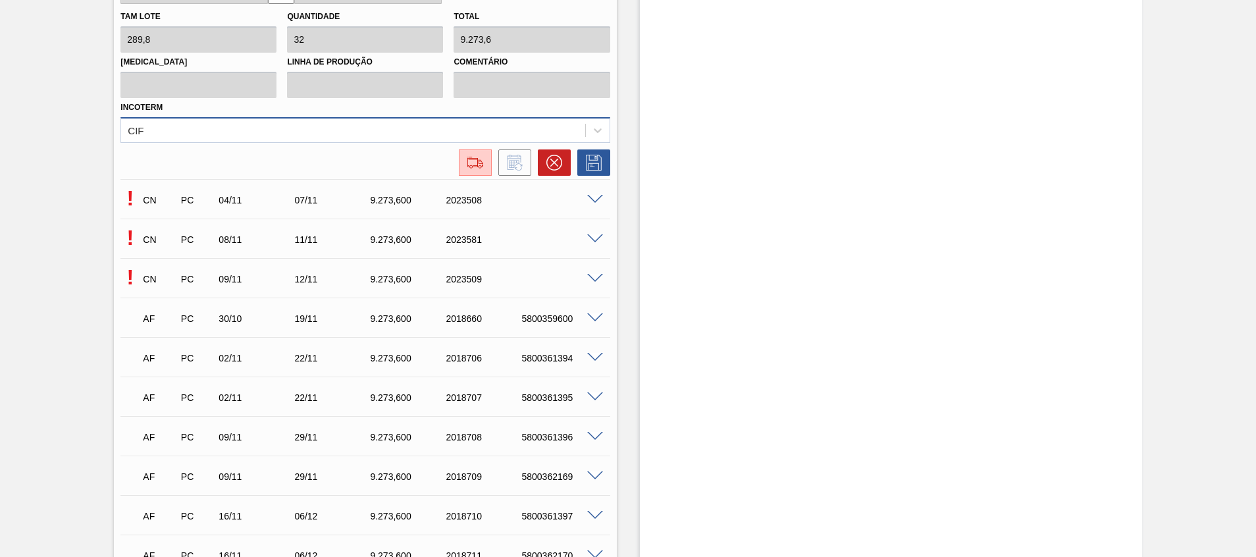
click at [149, 138] on div "CIF" at bounding box center [352, 129] width 463 height 19
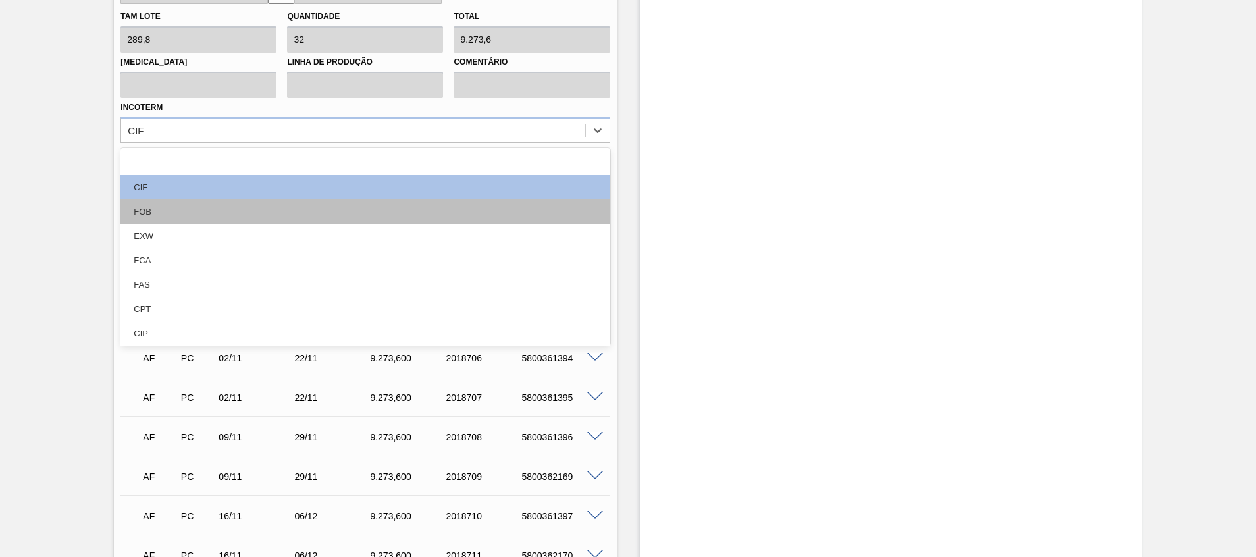
click at [140, 201] on div "FOB" at bounding box center [364, 211] width 489 height 24
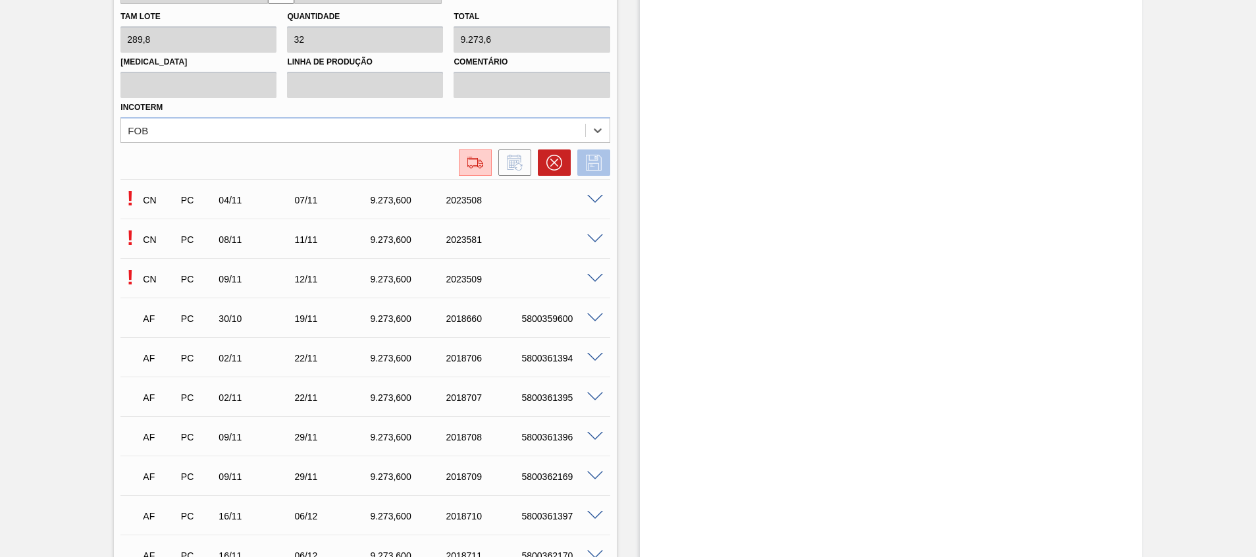
click at [592, 161] on icon at bounding box center [593, 163] width 21 height 16
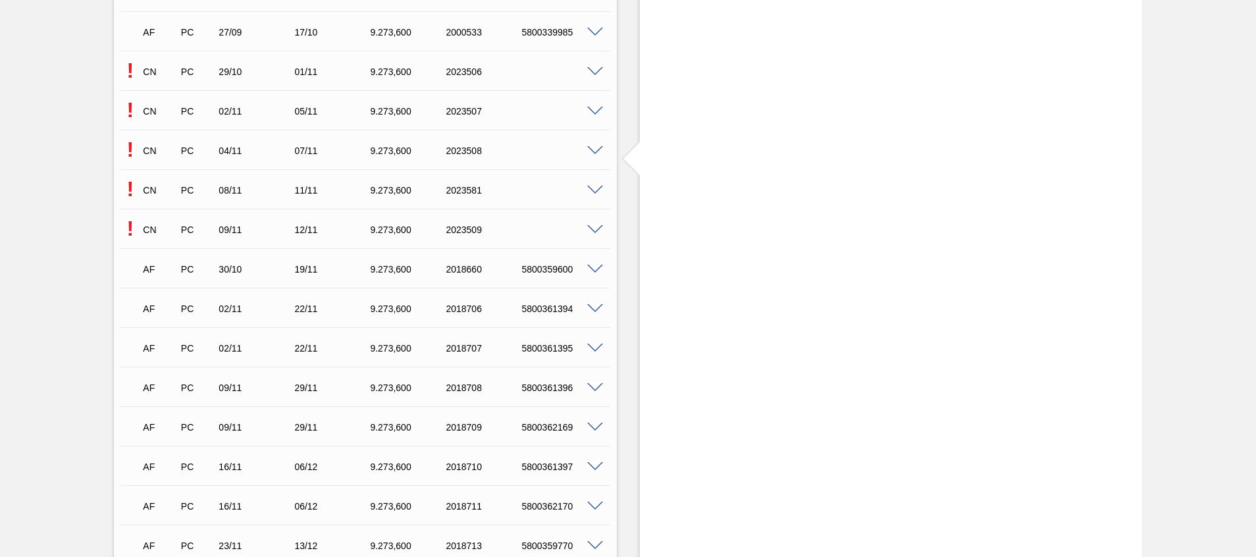
scroll to position [675, 0]
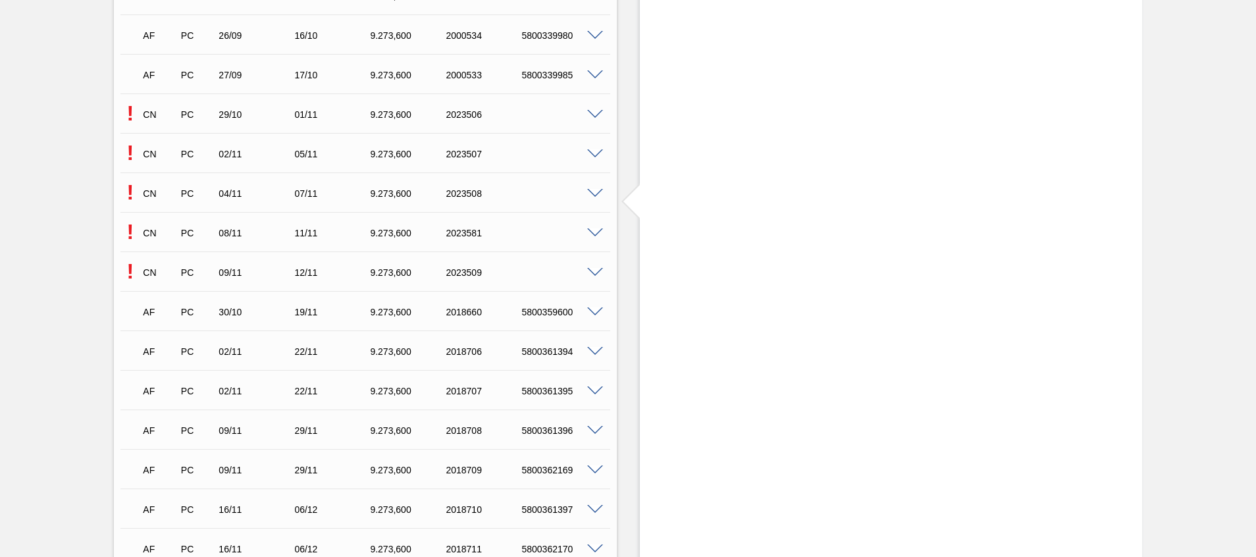
click at [592, 195] on span at bounding box center [595, 194] width 16 height 10
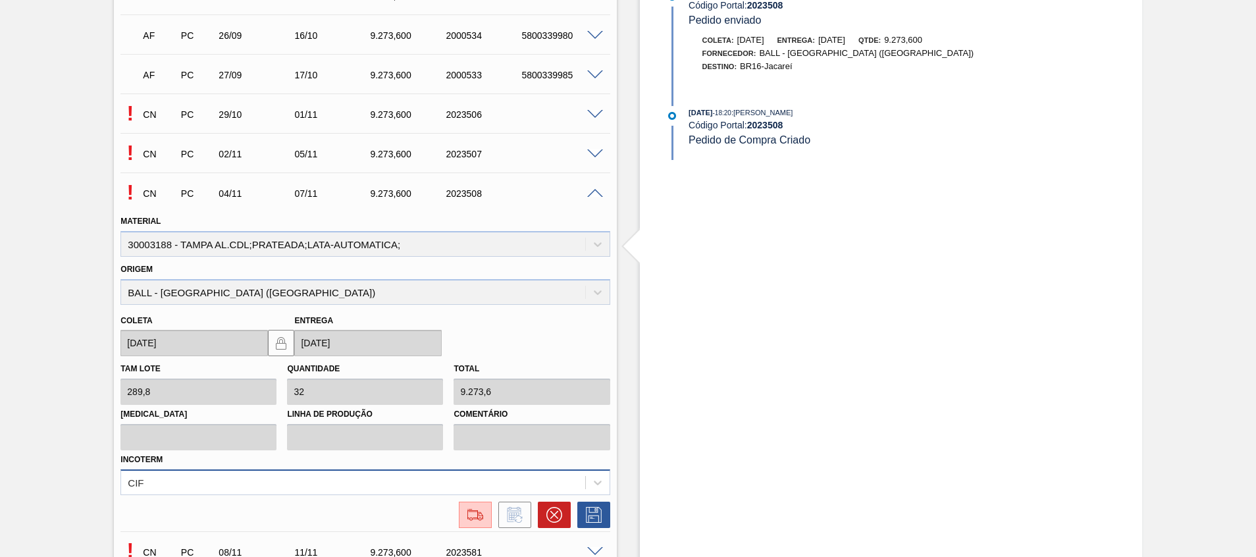
scroll to position [821, 0]
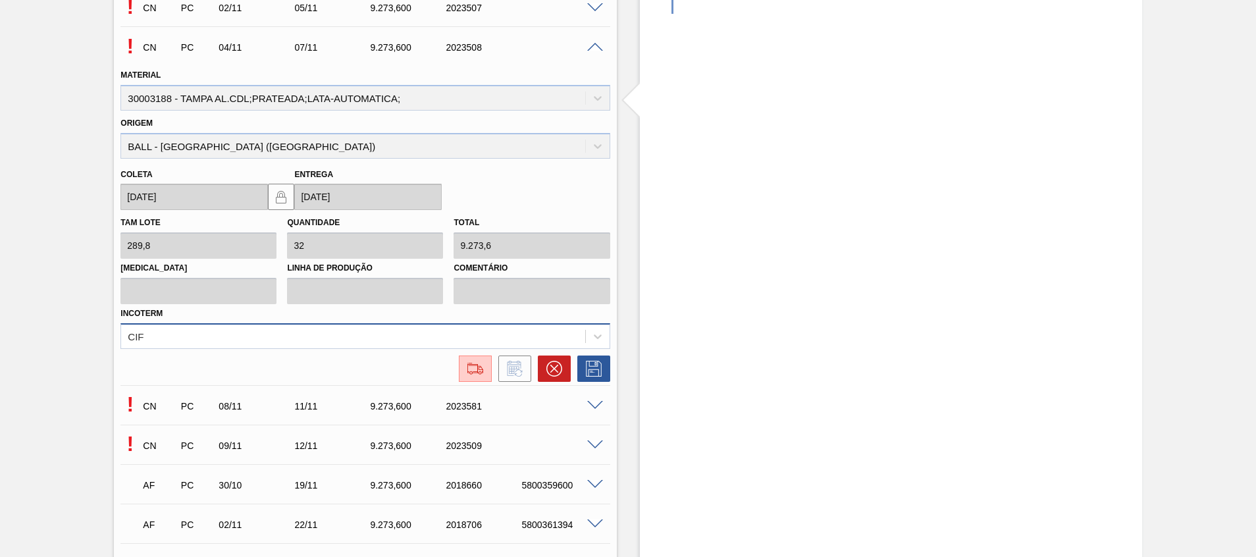
click at [419, 349] on div "CIF" at bounding box center [364, 336] width 489 height 26
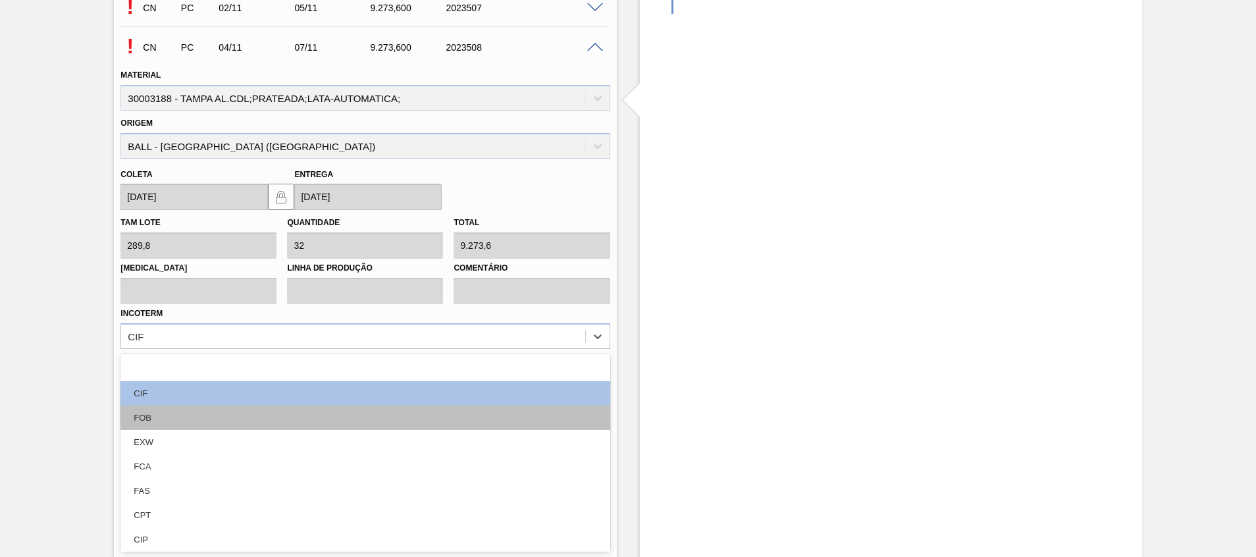
click at [365, 407] on div "FOB" at bounding box center [364, 417] width 489 height 24
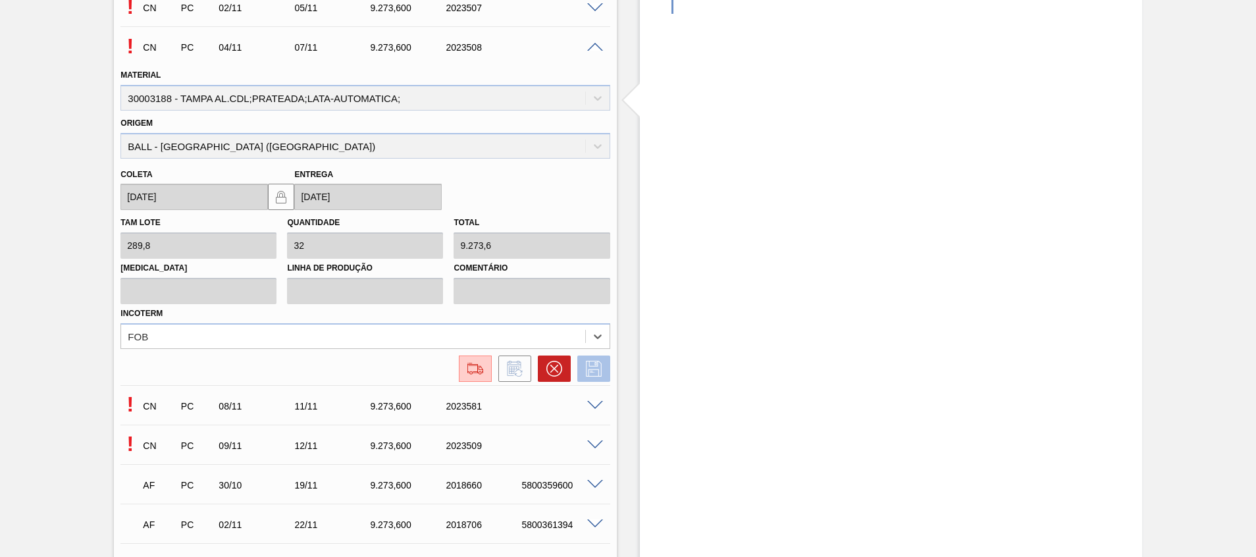
click at [607, 365] on button at bounding box center [593, 368] width 33 height 26
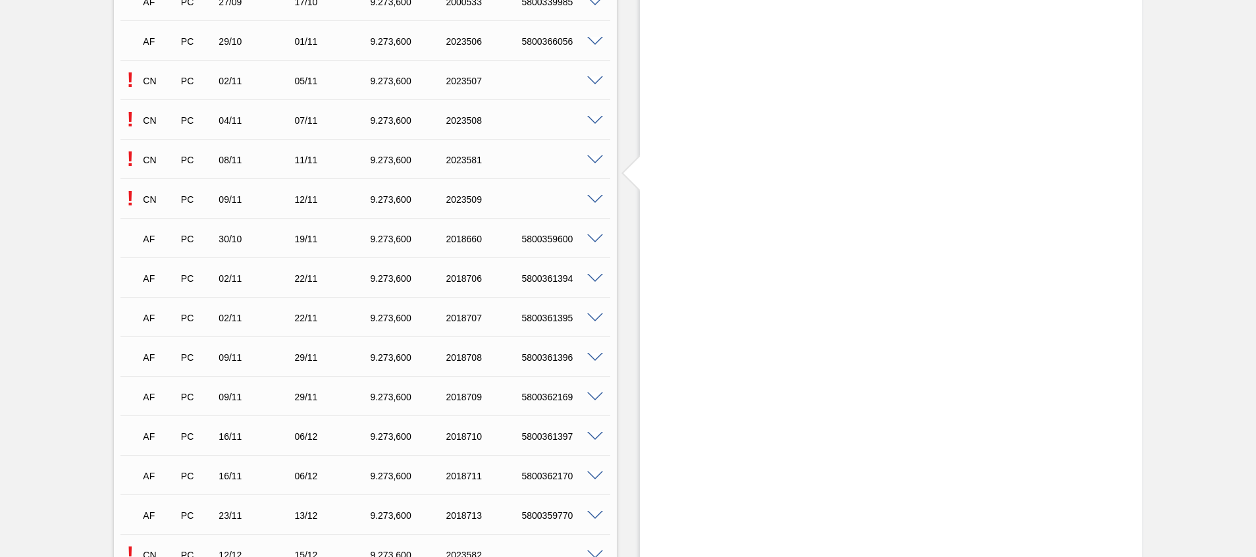
scroll to position [722, 0]
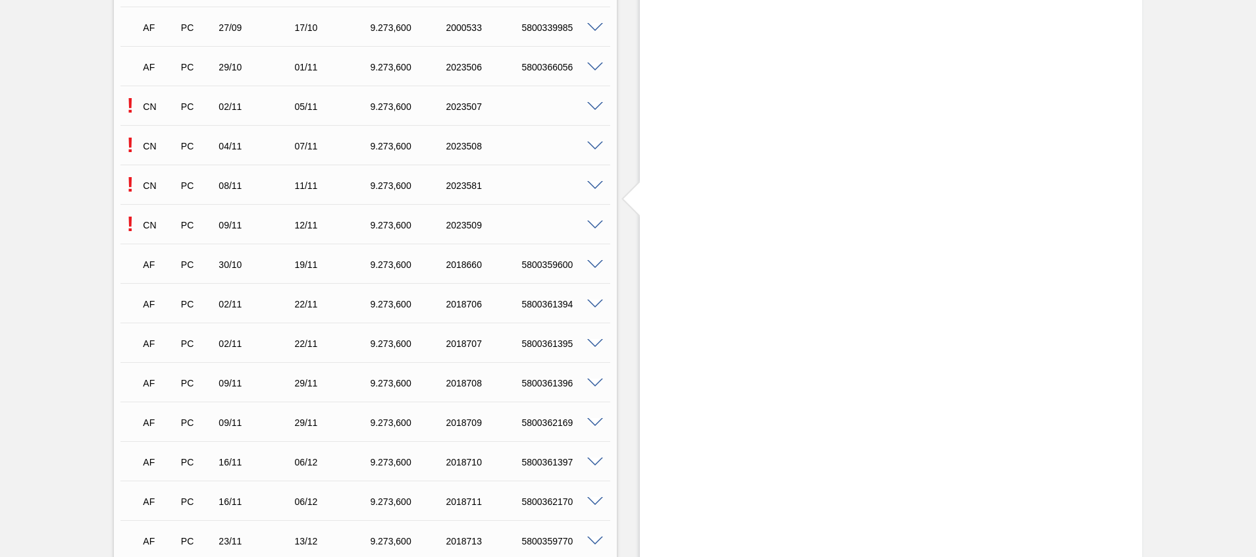
click at [599, 181] on span at bounding box center [595, 186] width 16 height 10
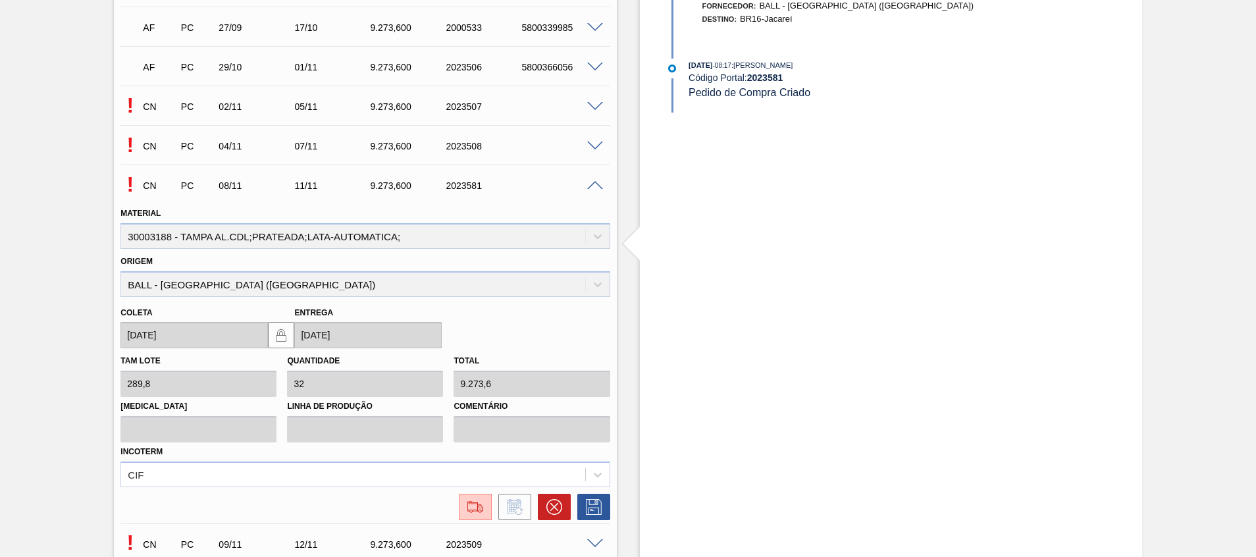
click at [599, 181] on span at bounding box center [595, 186] width 16 height 10
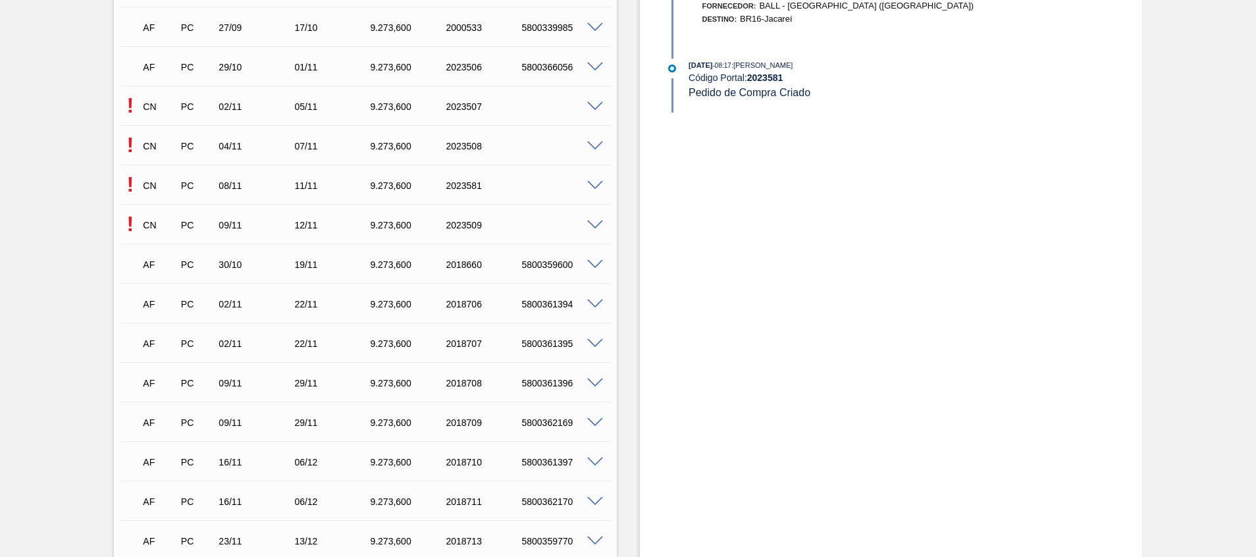
click at [598, 151] on div "! CN PC 04/11 07/11 9.273,600 2023508" at bounding box center [364, 144] width 489 height 33
click at [593, 143] on span at bounding box center [595, 146] width 16 height 10
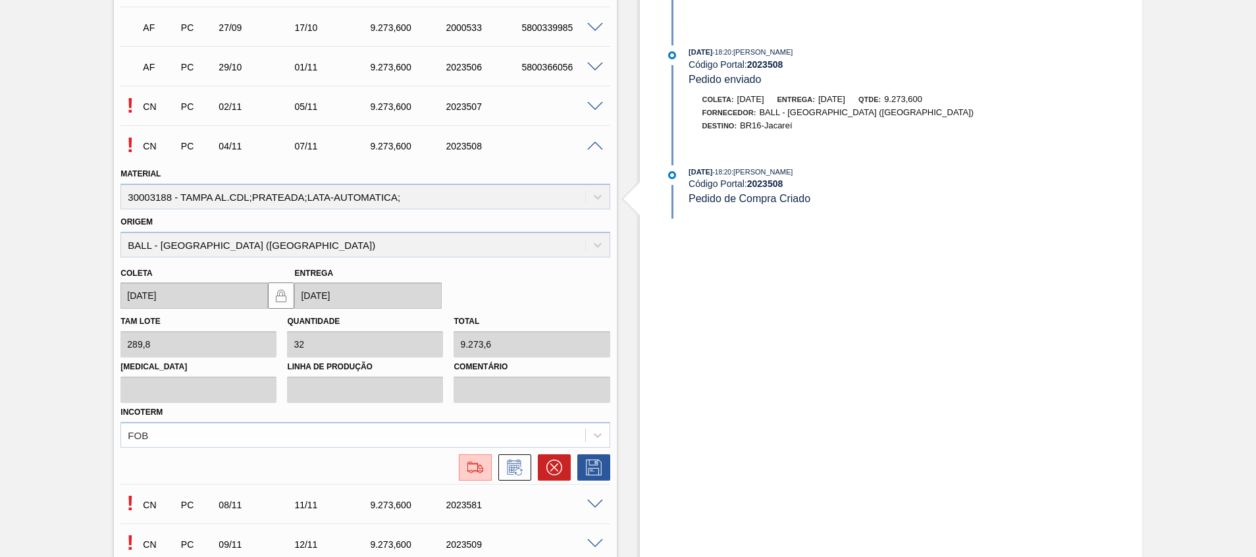
click at [593, 143] on span at bounding box center [595, 146] width 16 height 10
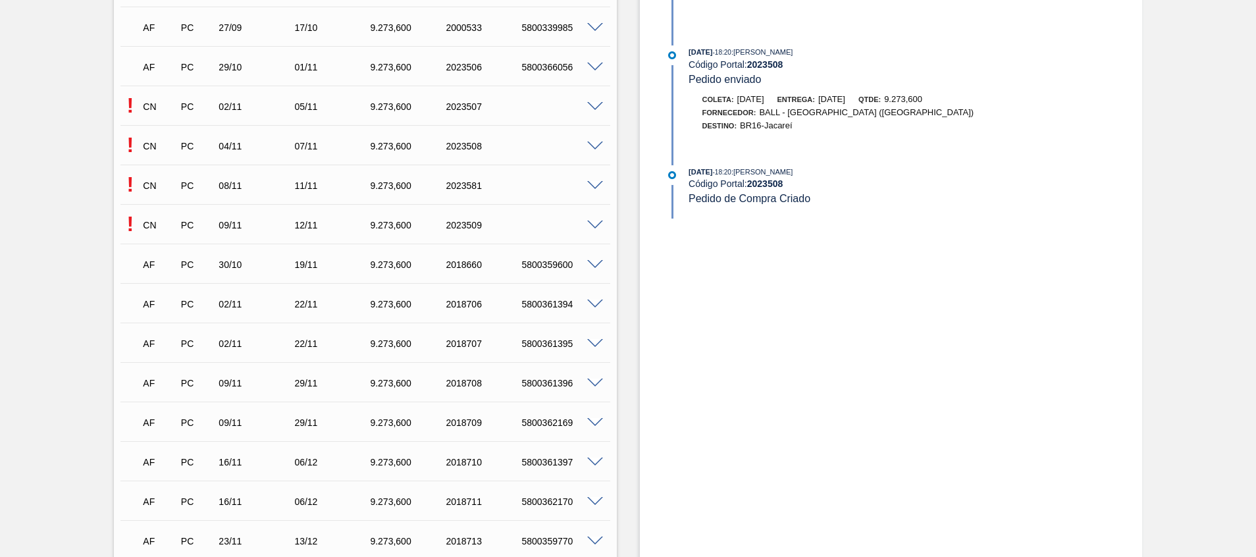
click at [594, 225] on span at bounding box center [595, 225] width 16 height 10
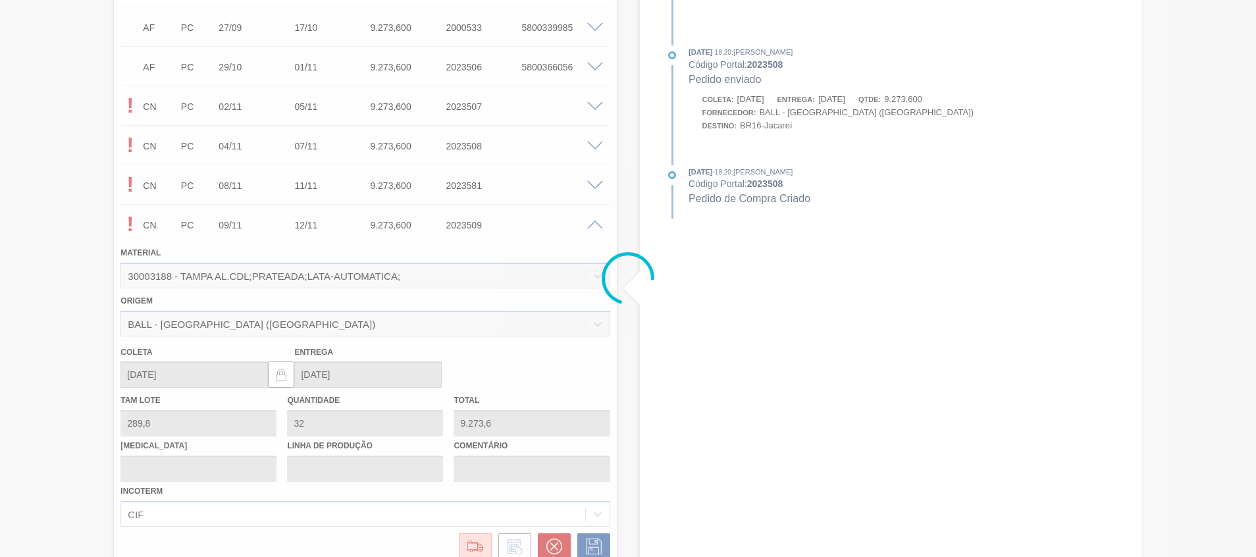
click at [228, 514] on div at bounding box center [628, 278] width 1256 height 557
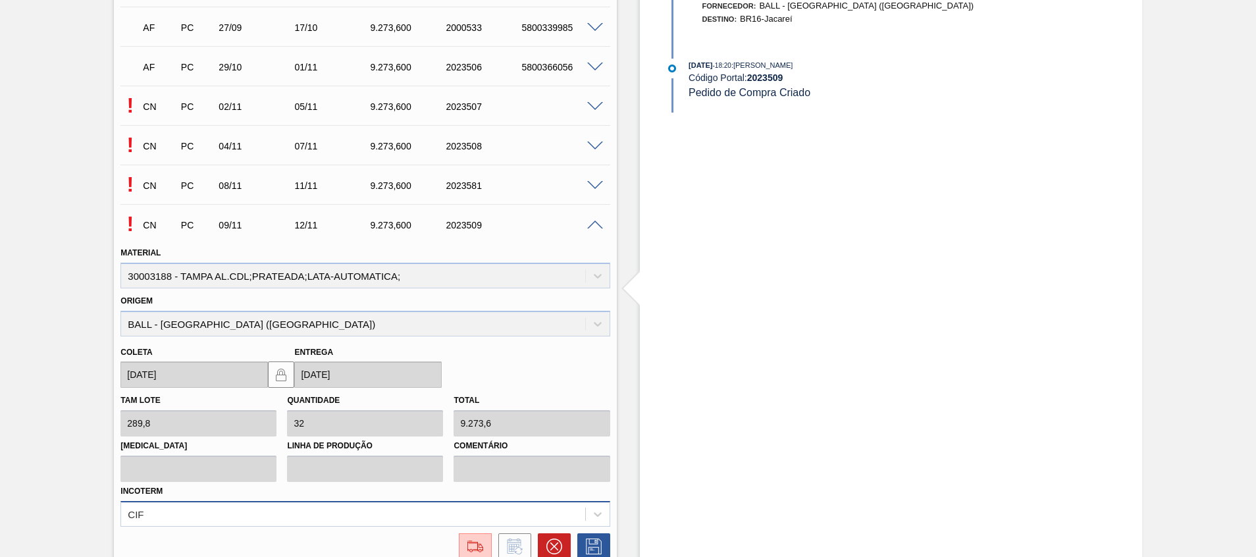
scroll to position [900, 0]
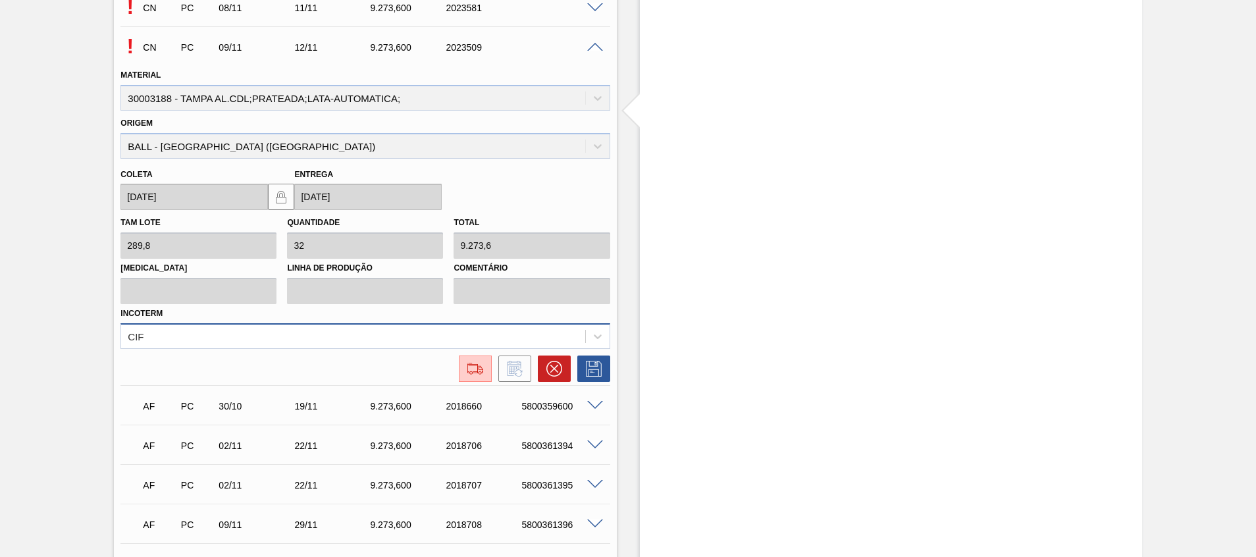
click at [224, 349] on div "CIF" at bounding box center [364, 336] width 489 height 26
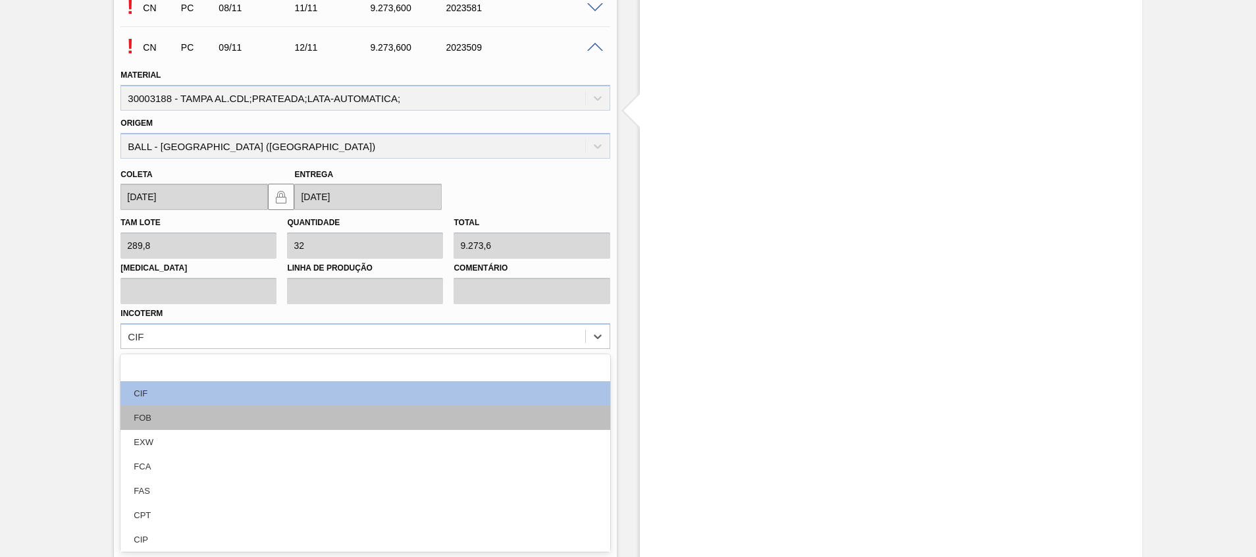
click at [251, 416] on div "FOB" at bounding box center [364, 417] width 489 height 24
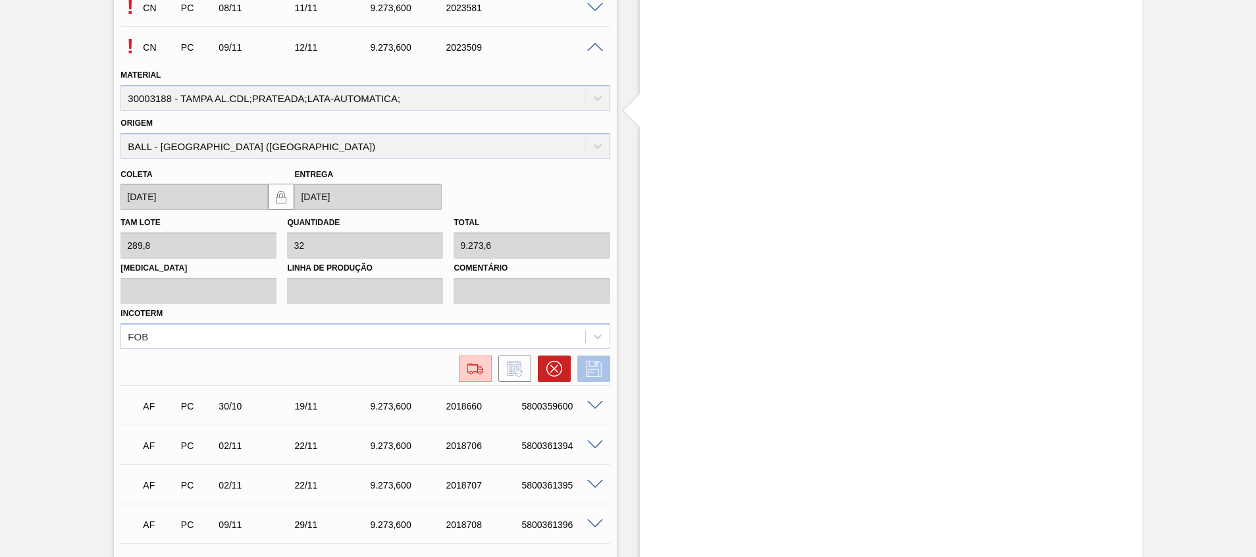
click at [590, 369] on icon at bounding box center [593, 369] width 21 height 16
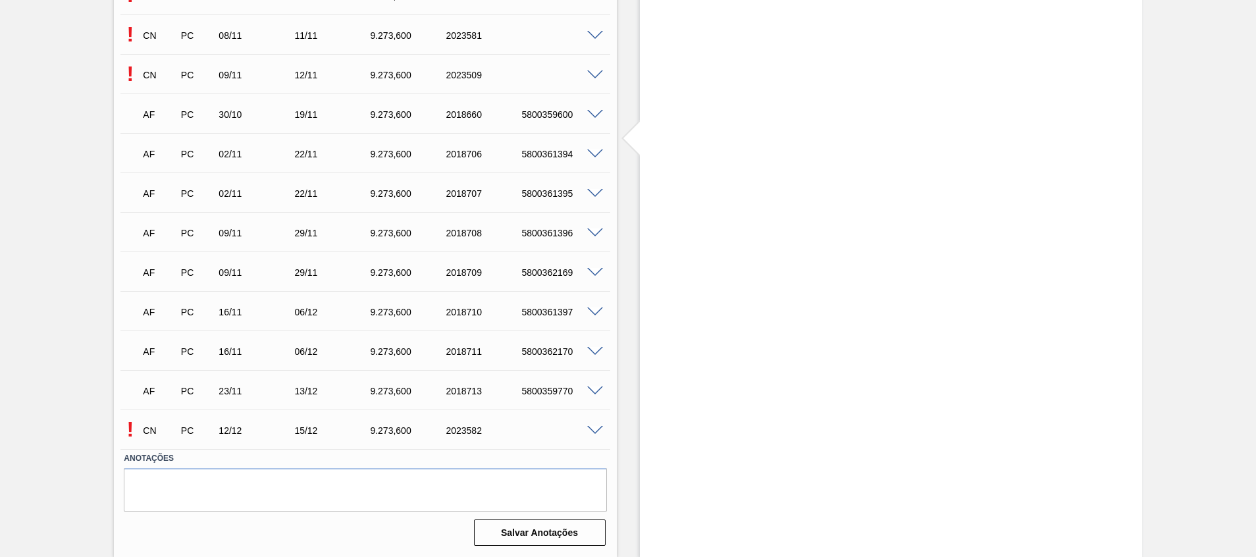
scroll to position [576, 0]
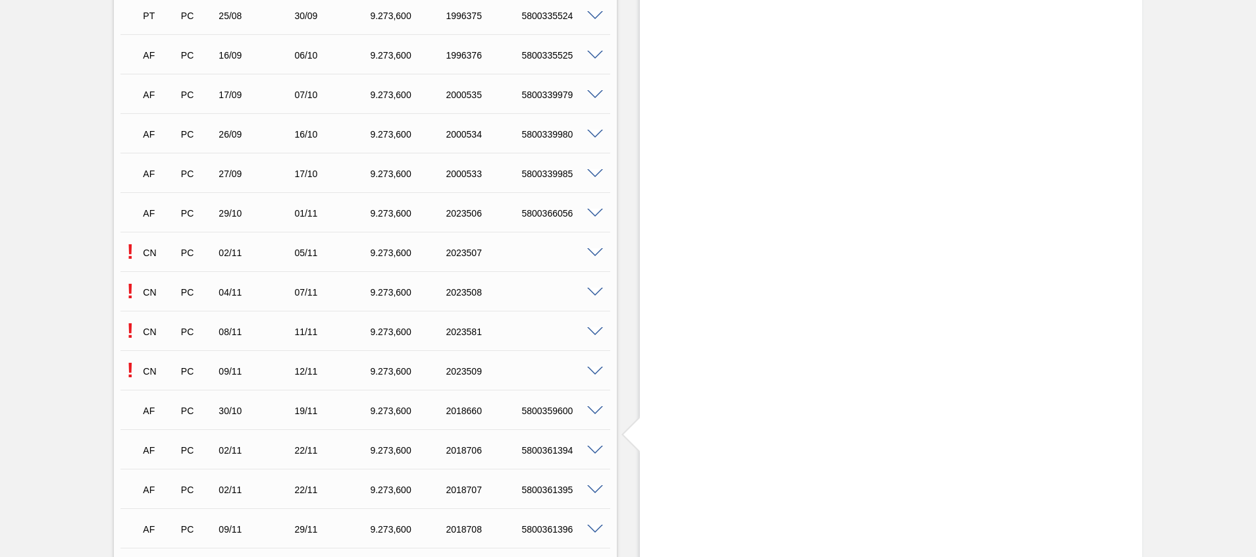
click at [593, 367] on span at bounding box center [595, 372] width 16 height 10
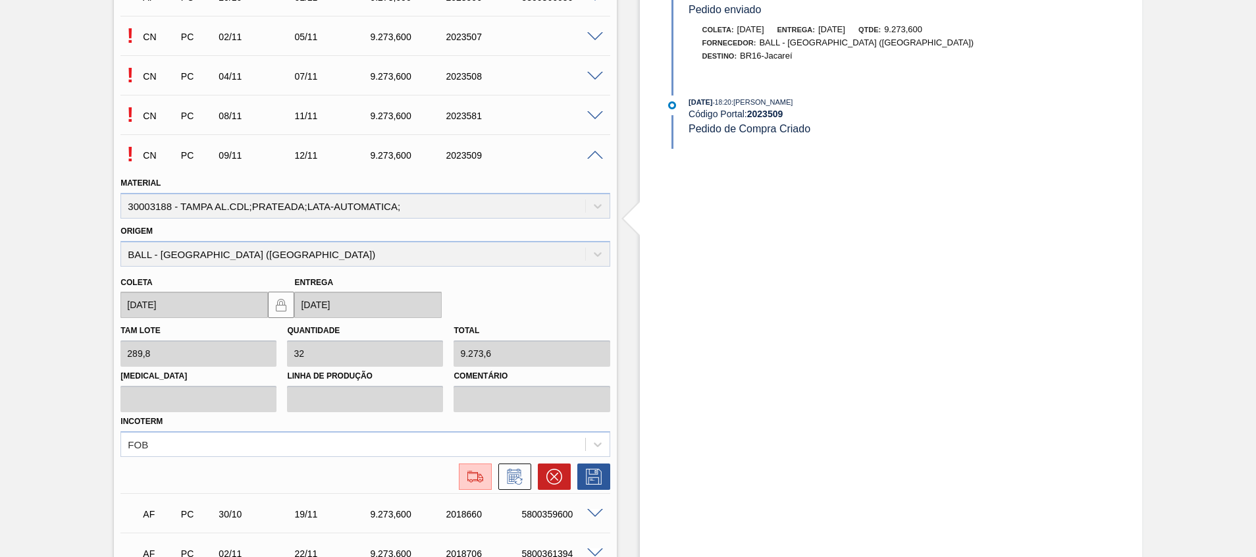
scroll to position [773, 0]
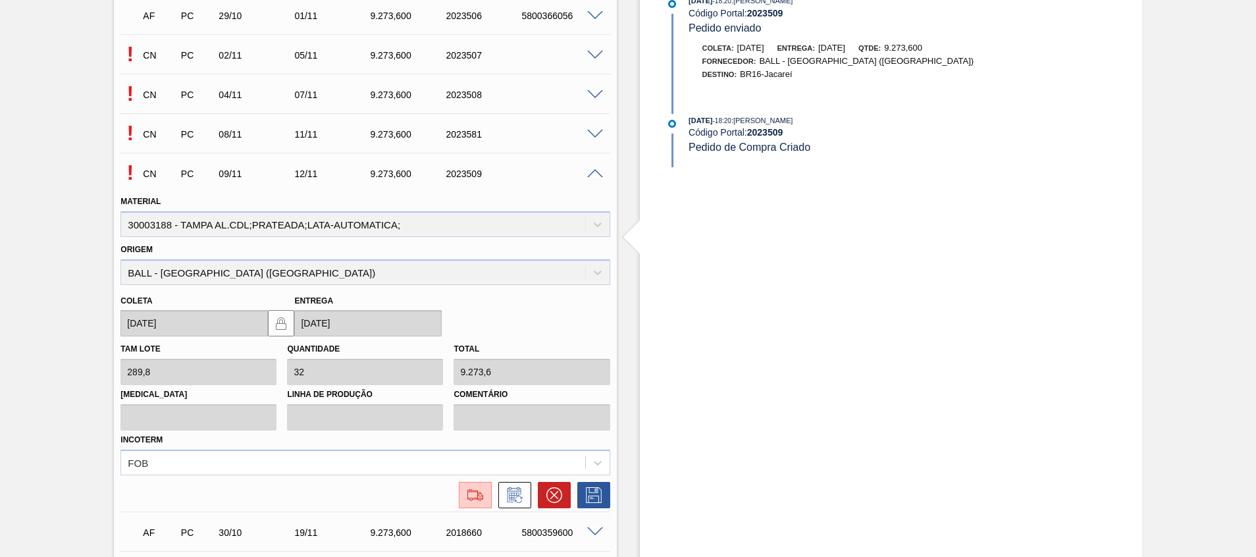
click at [587, 61] on div "CN PC 02/11 05/11 9.273,600 2023507" at bounding box center [361, 54] width 454 height 26
click at [588, 57] on span at bounding box center [595, 56] width 16 height 10
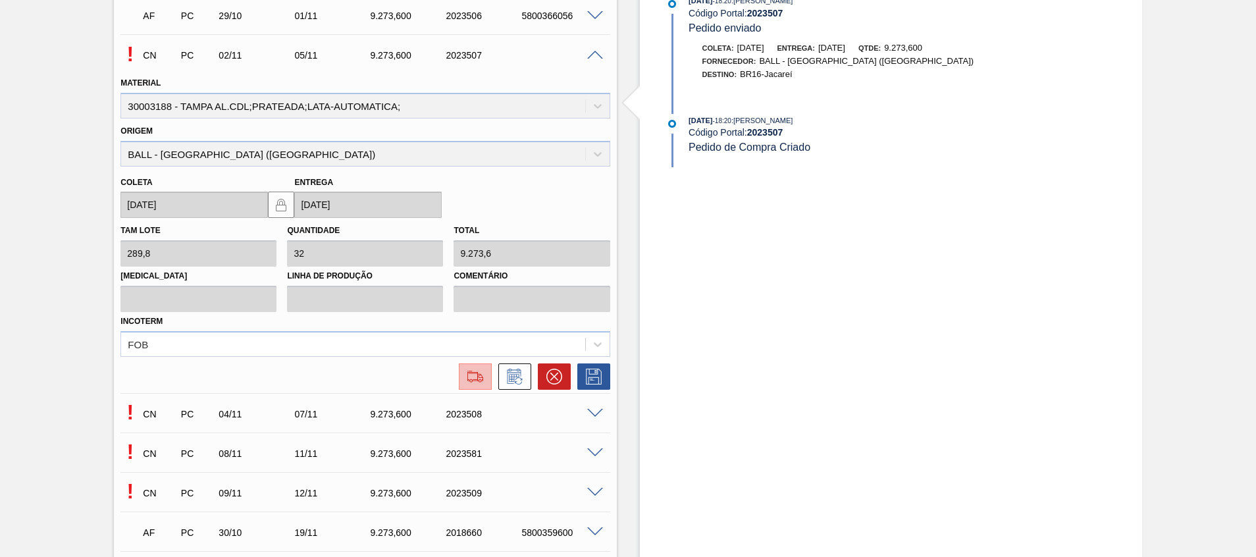
click at [459, 384] on button at bounding box center [475, 376] width 33 height 26
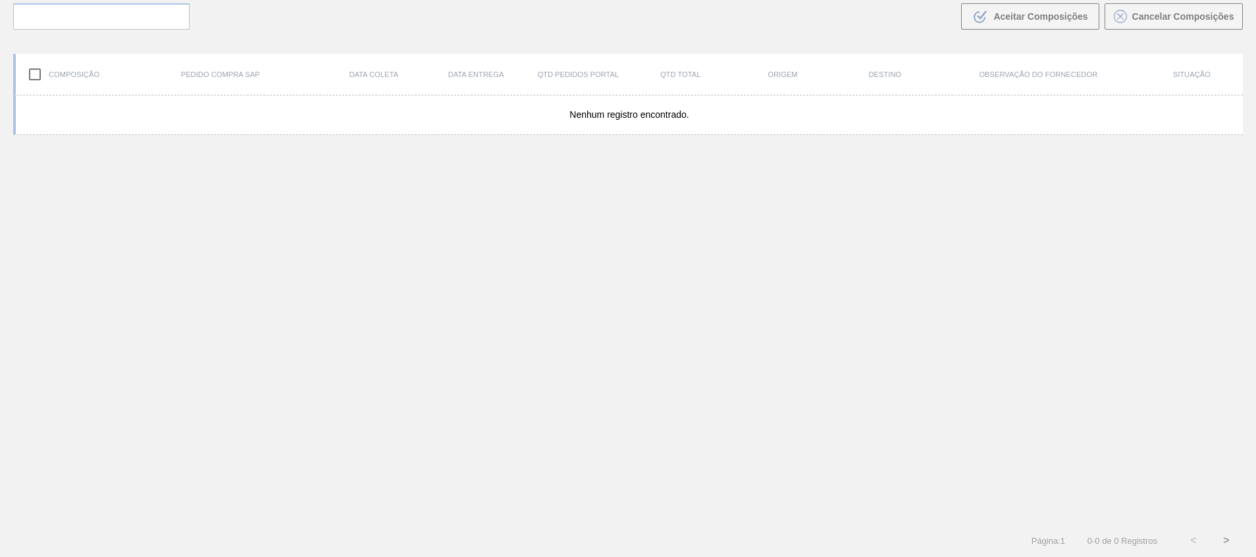
scroll to position [95, 0]
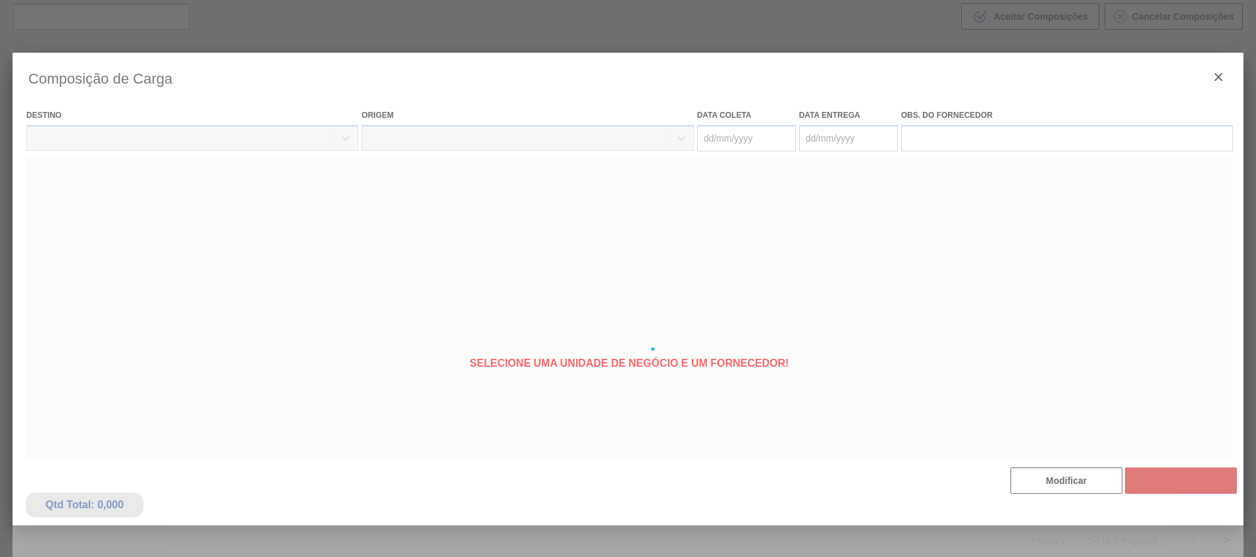
type coleta "02/11/2025"
type entrega "05/11/2025"
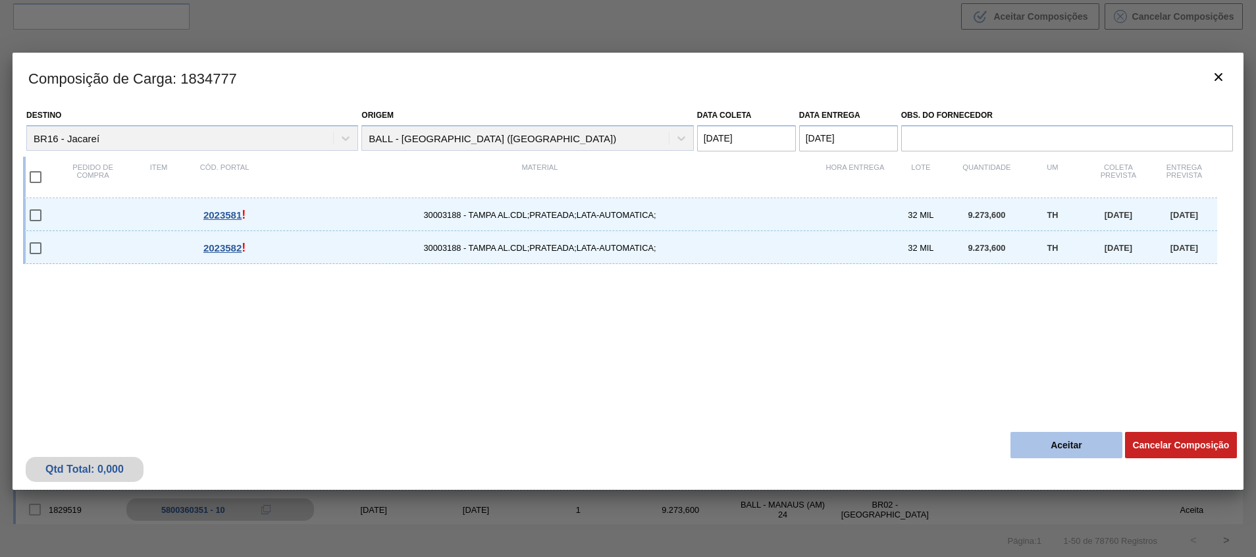
click at [1015, 436] on button "Aceitar" at bounding box center [1066, 445] width 112 height 26
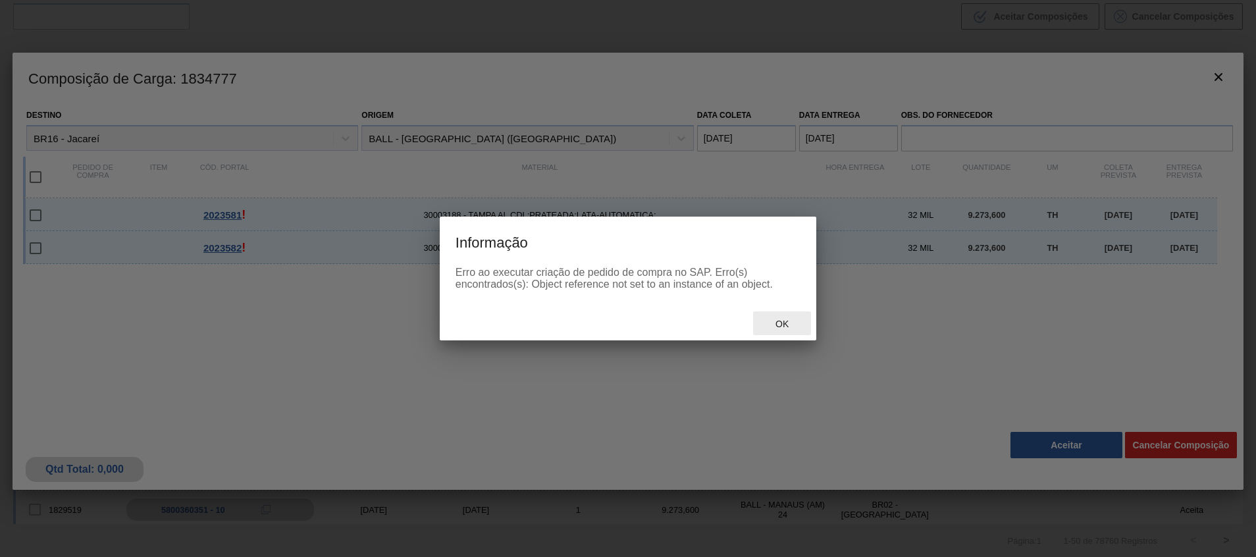
click at [765, 319] on span "Ok" at bounding box center [782, 324] width 34 height 11
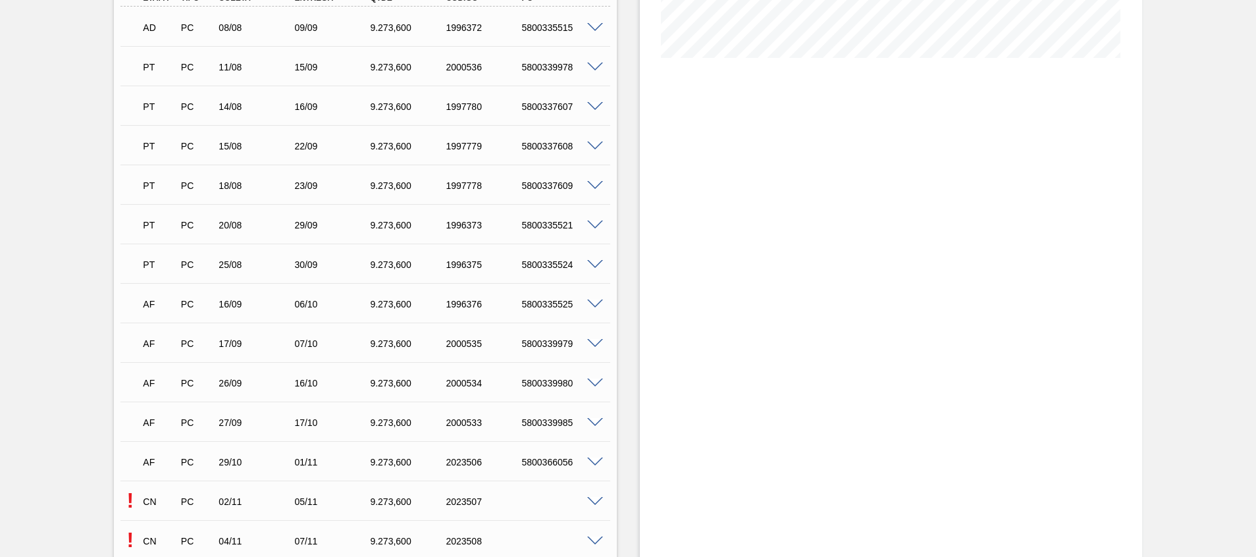
scroll to position [691, 0]
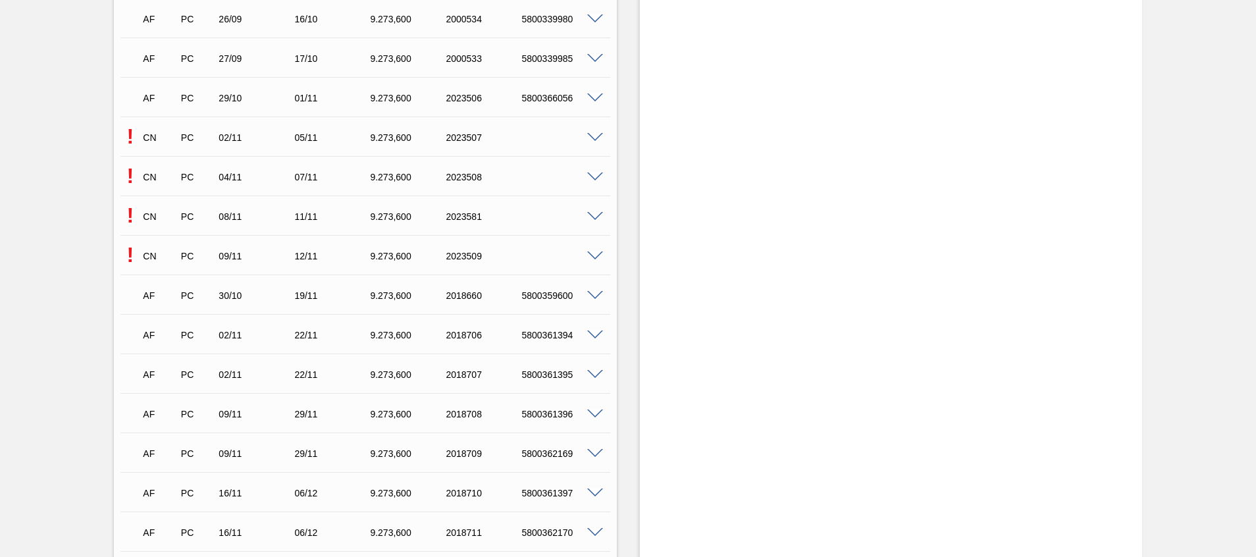
click at [594, 254] on span at bounding box center [595, 256] width 16 height 10
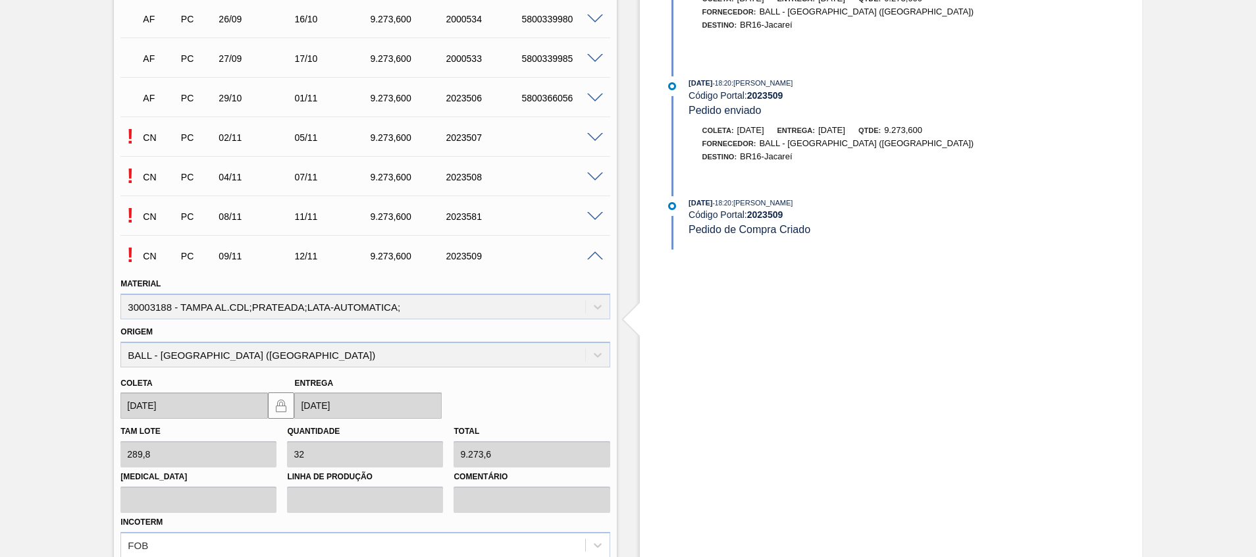
scroll to position [888, 0]
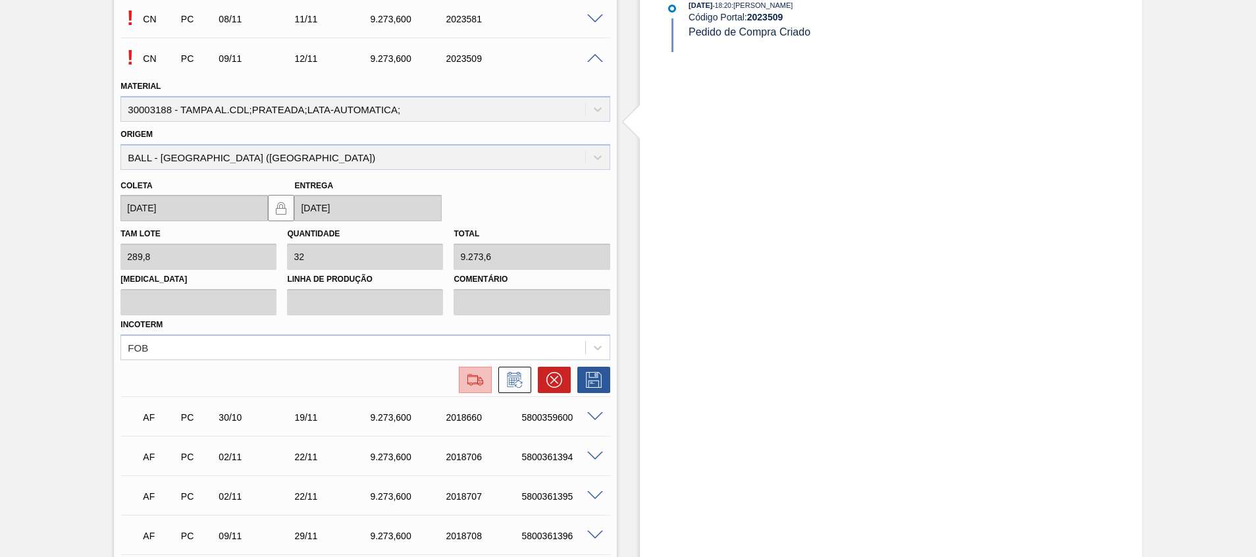
click at [480, 382] on img at bounding box center [475, 380] width 21 height 16
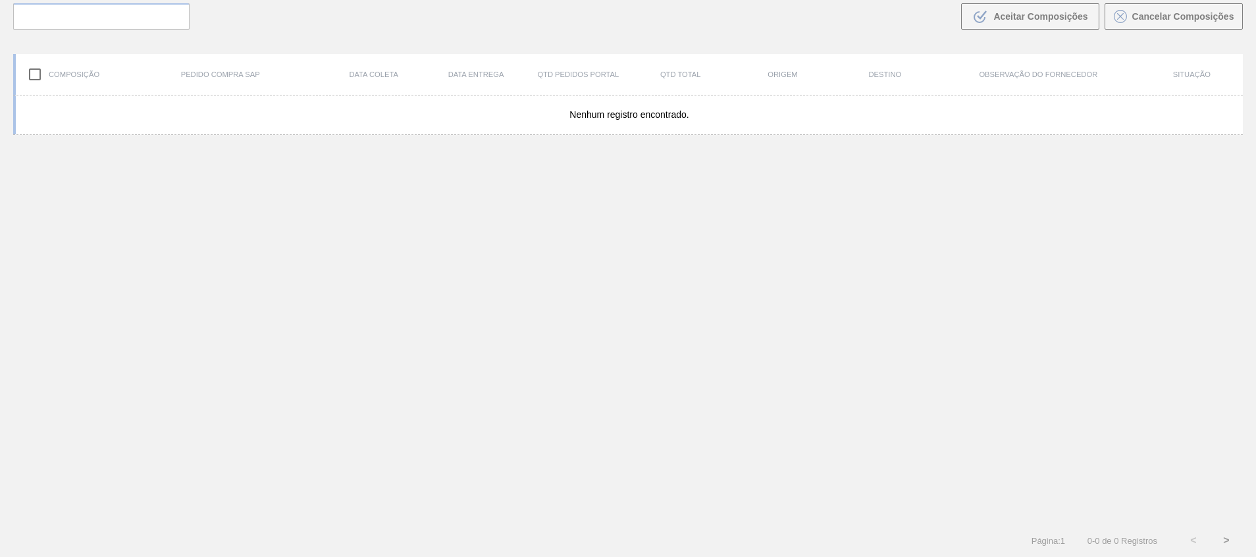
scroll to position [95, 0]
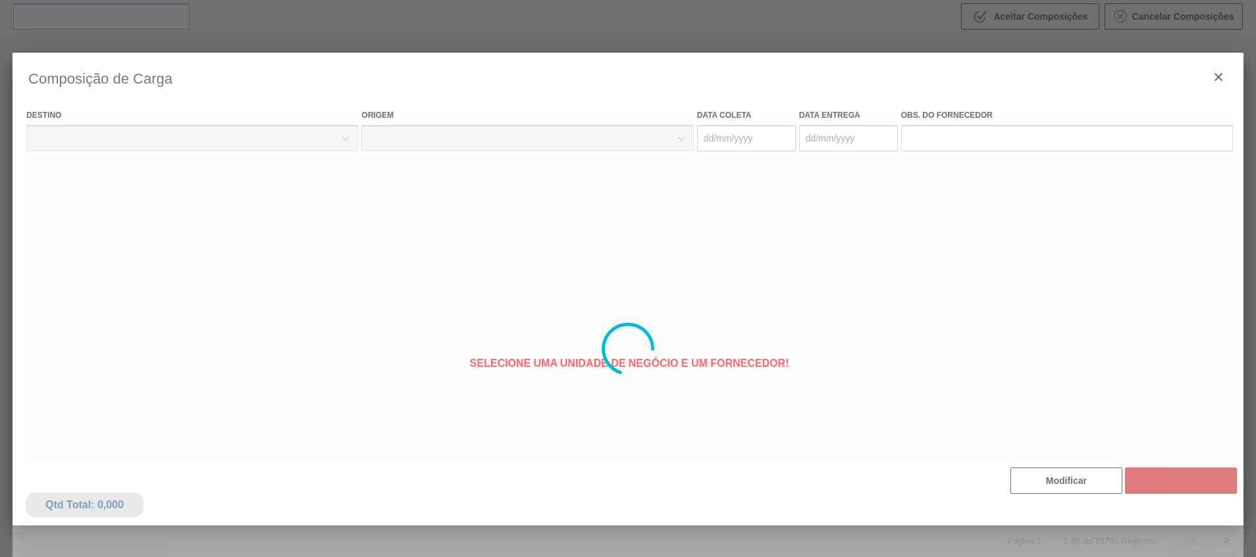
type coleta "09/11/2025"
type entrega "12/11/2025"
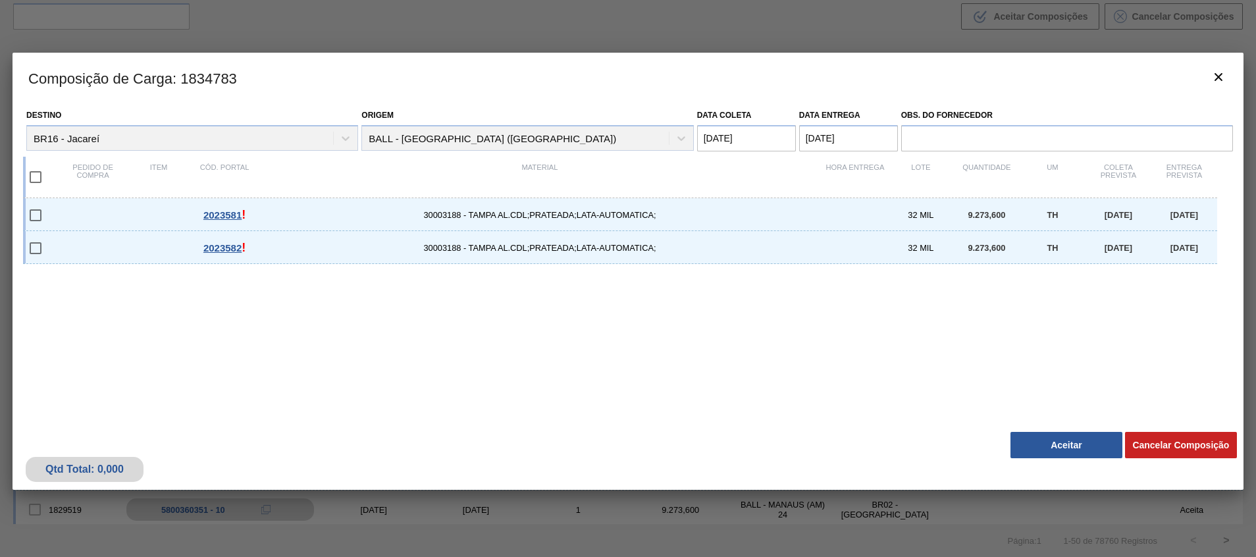
click at [1046, 428] on div "Qtd Total: 0,000 Cancelar Composição Aceitar" at bounding box center [628, 457] width 1231 height 64
click at [1050, 439] on button "Aceitar" at bounding box center [1066, 445] width 112 height 26
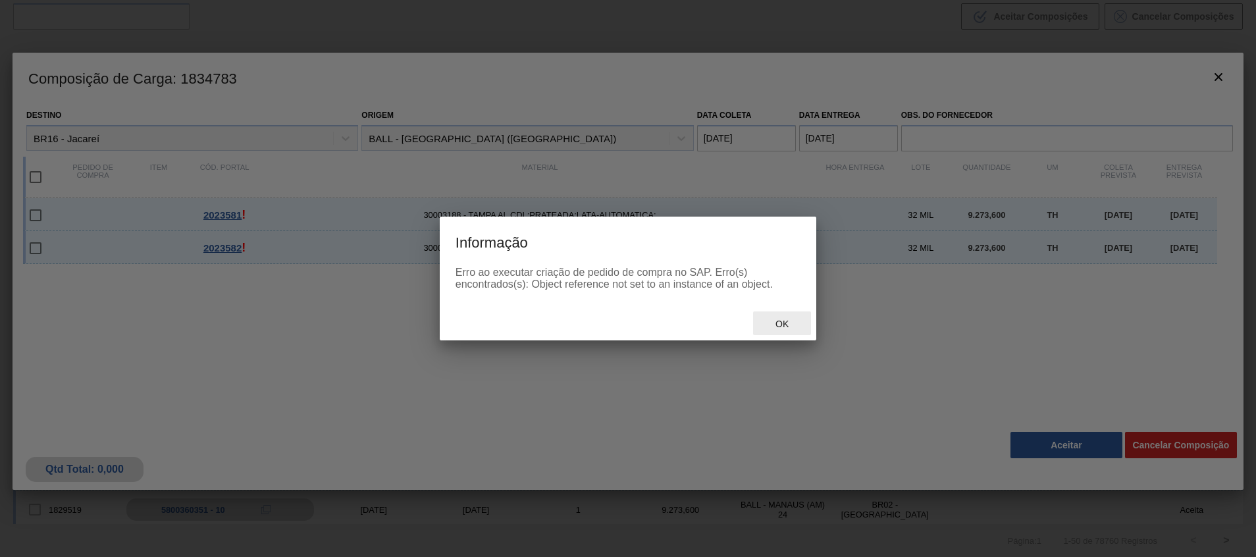
click at [759, 315] on div "Ok" at bounding box center [782, 323] width 58 height 24
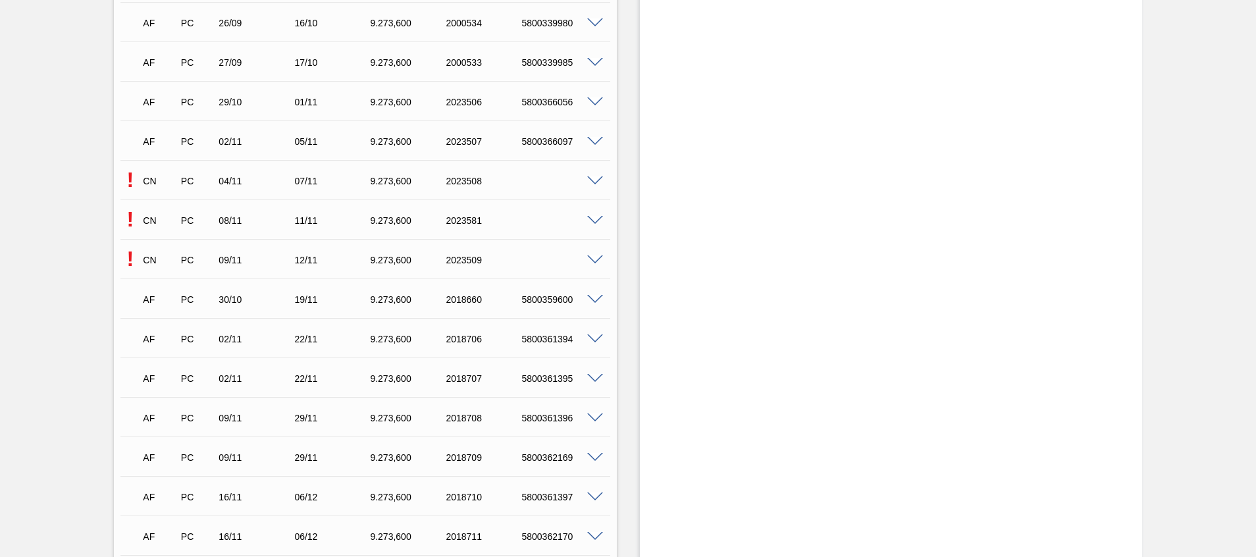
scroll to position [691, 0]
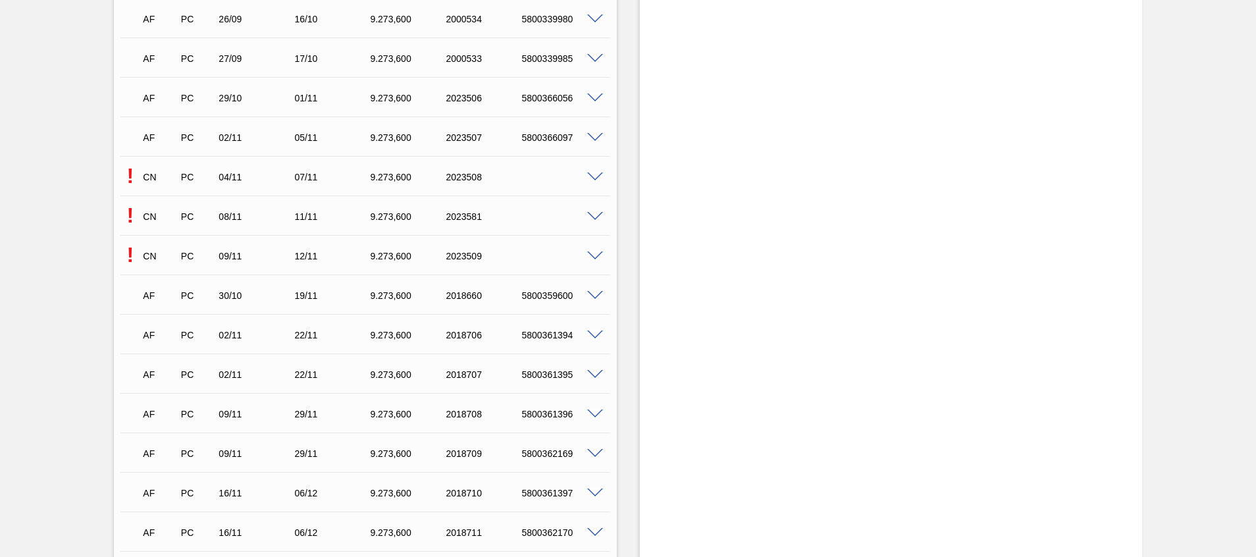
click at [594, 177] on span at bounding box center [595, 177] width 16 height 10
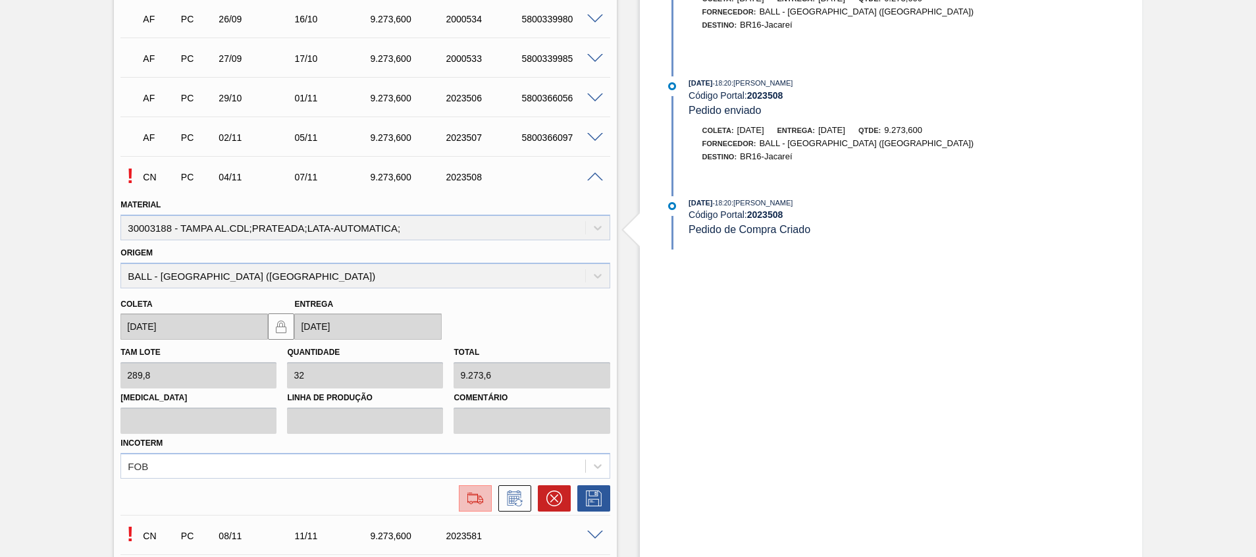
click at [468, 507] on button at bounding box center [475, 498] width 33 height 26
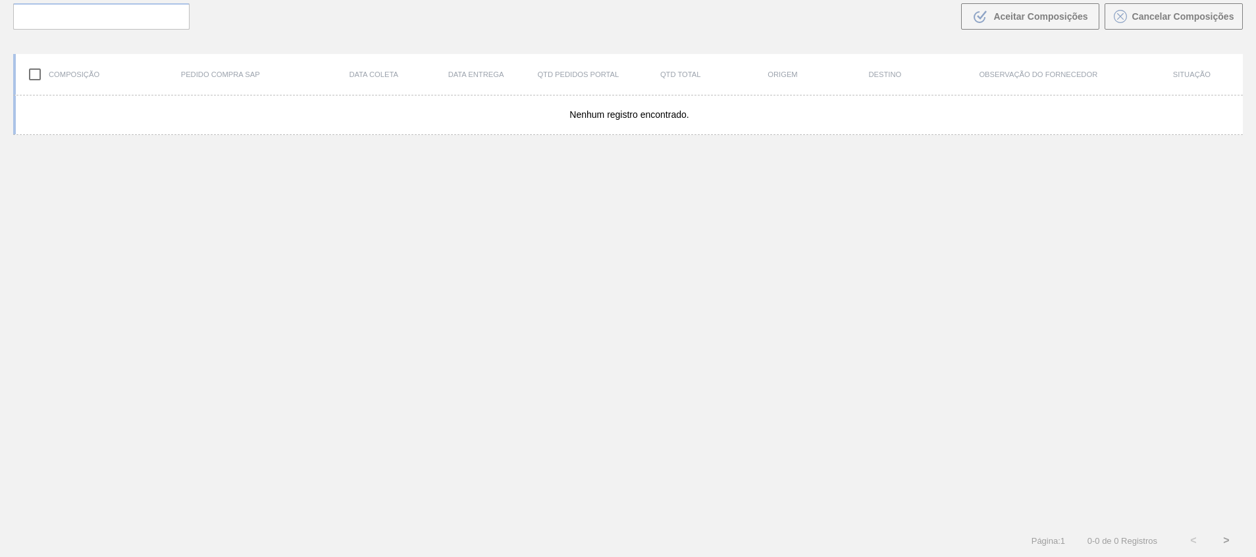
scroll to position [95, 0]
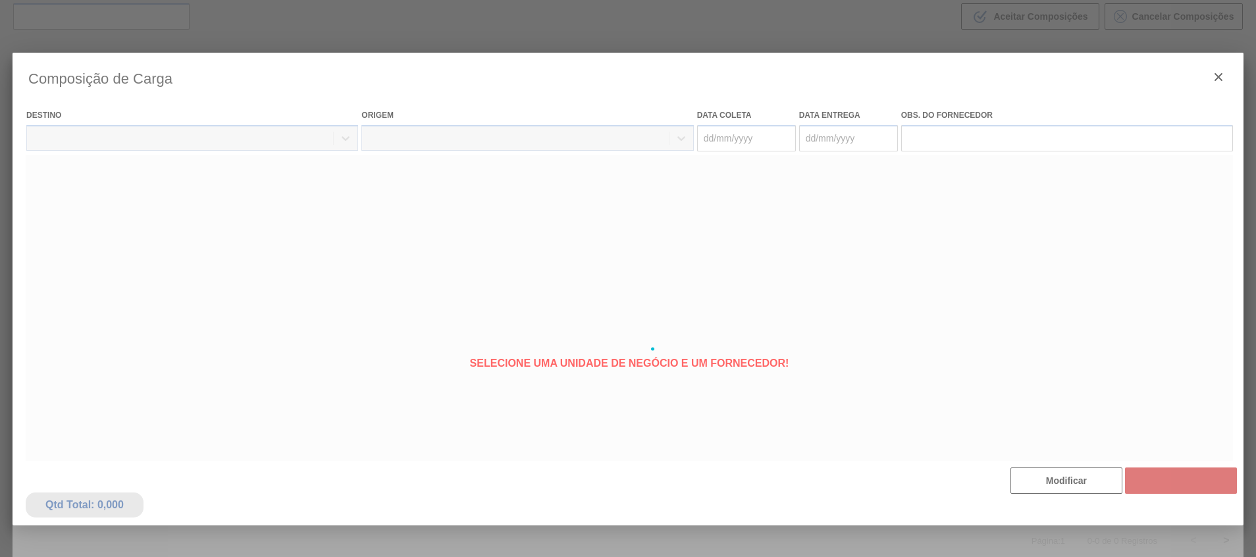
type coleta "04/11/2025"
type entrega "07/11/2025"
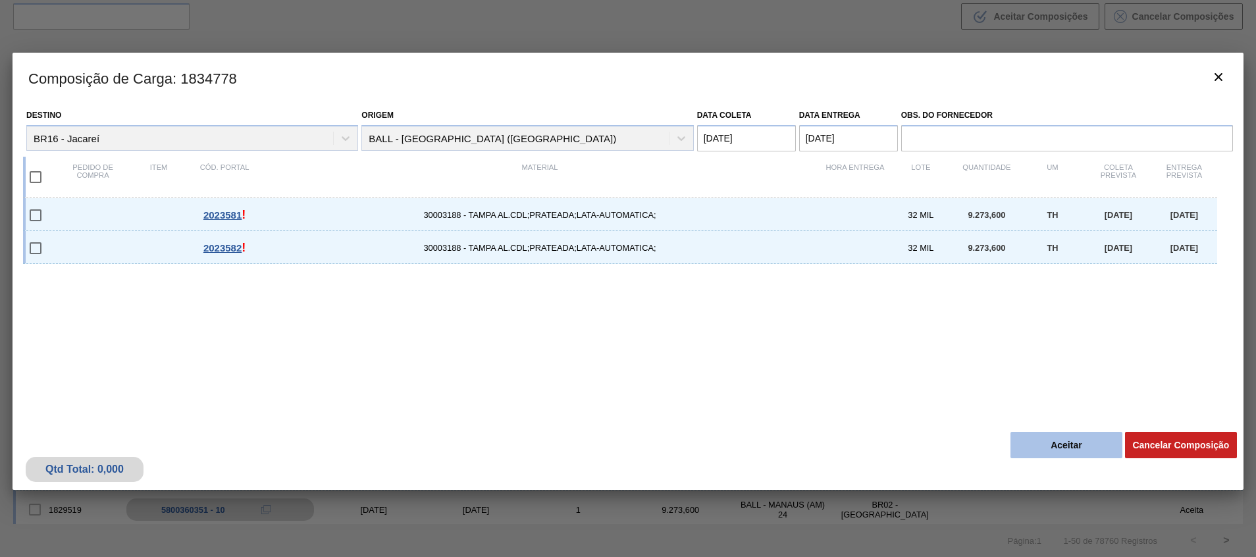
click at [1042, 441] on button "Aceitar" at bounding box center [1066, 445] width 112 height 26
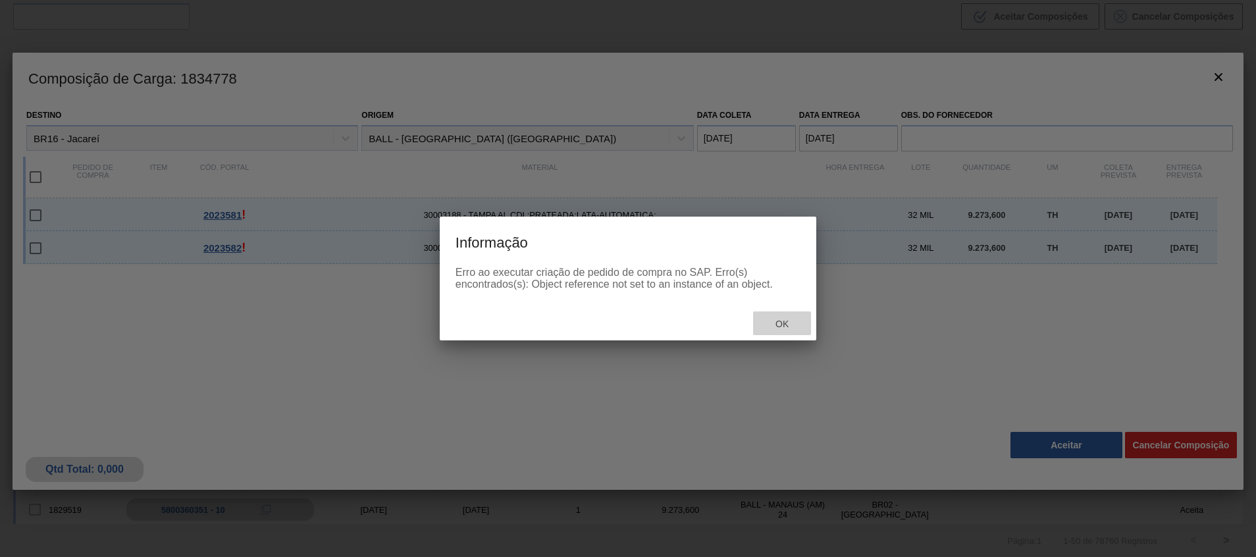
click at [780, 326] on span "Ok" at bounding box center [782, 324] width 34 height 11
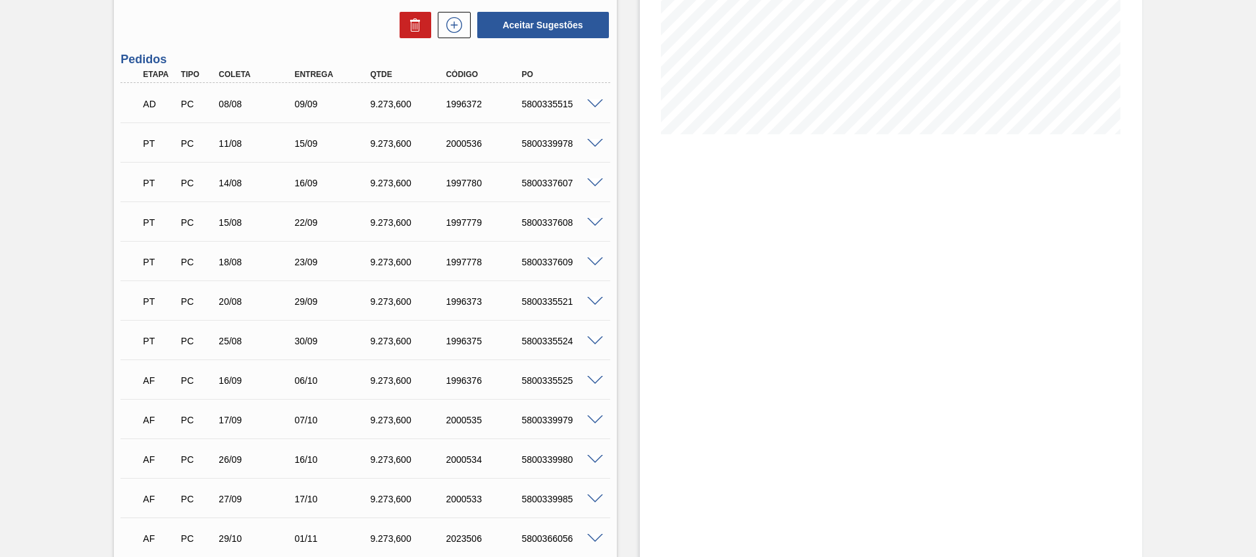
scroll to position [592, 0]
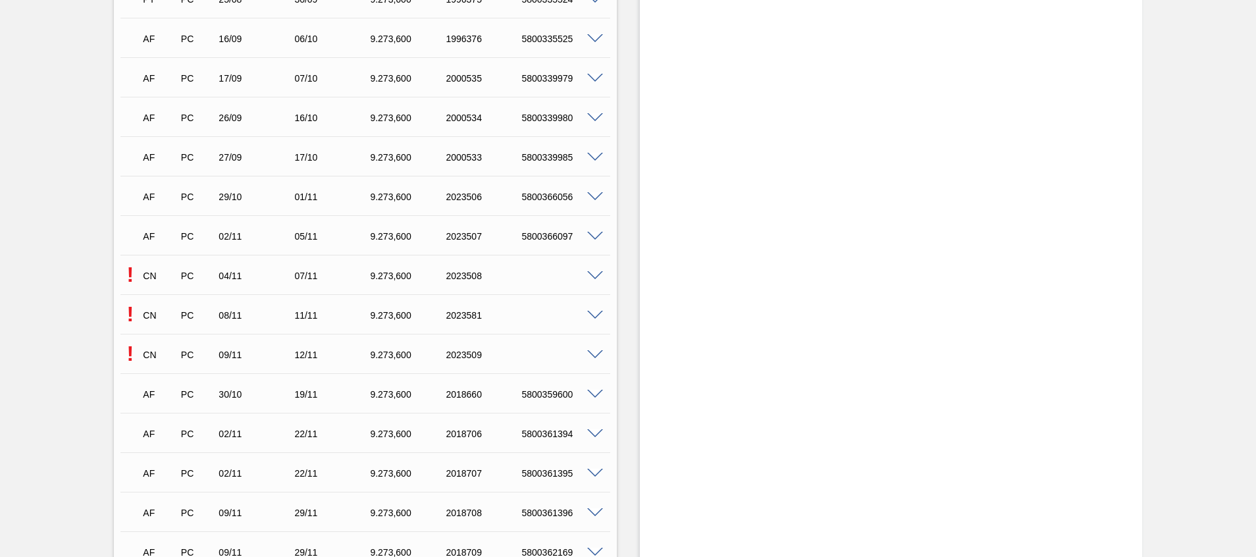
click at [588, 318] on span at bounding box center [595, 316] width 16 height 10
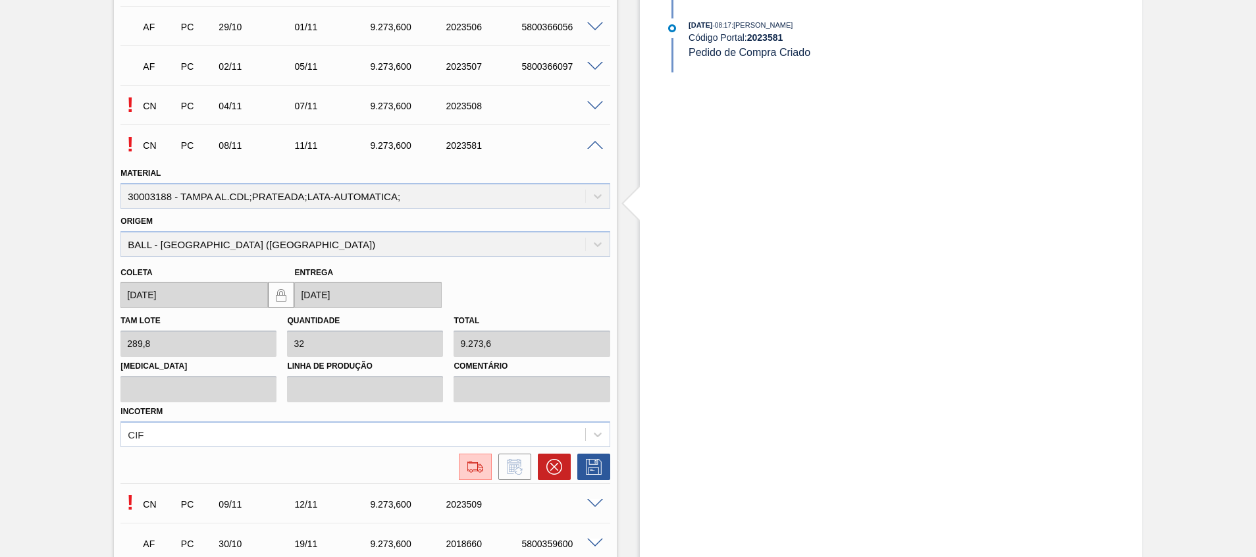
scroll to position [888, 0]
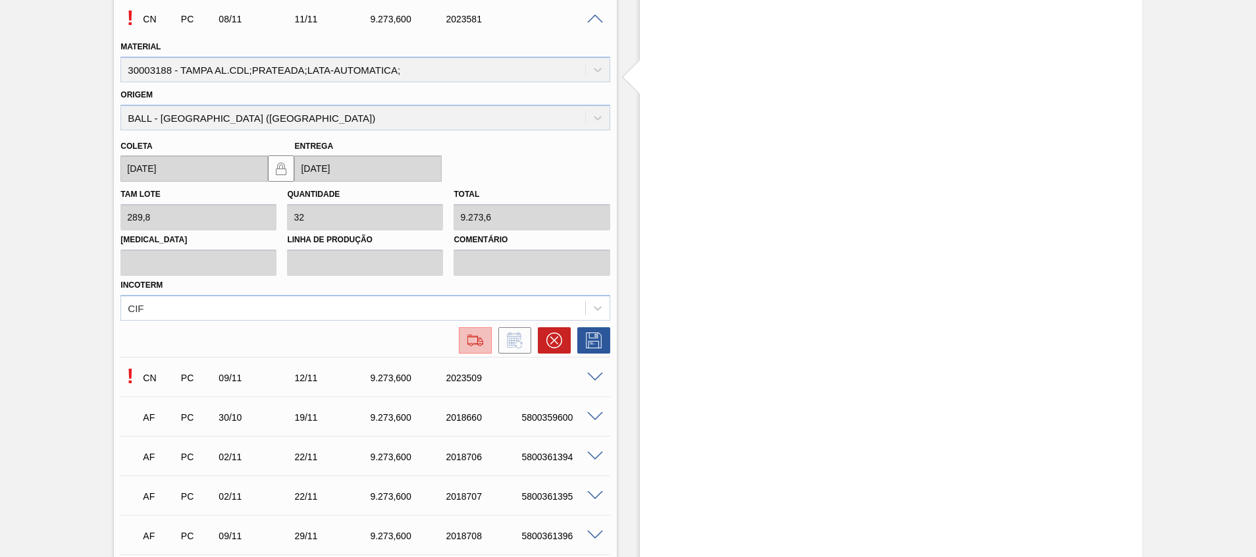
click at [488, 345] on button at bounding box center [475, 340] width 33 height 26
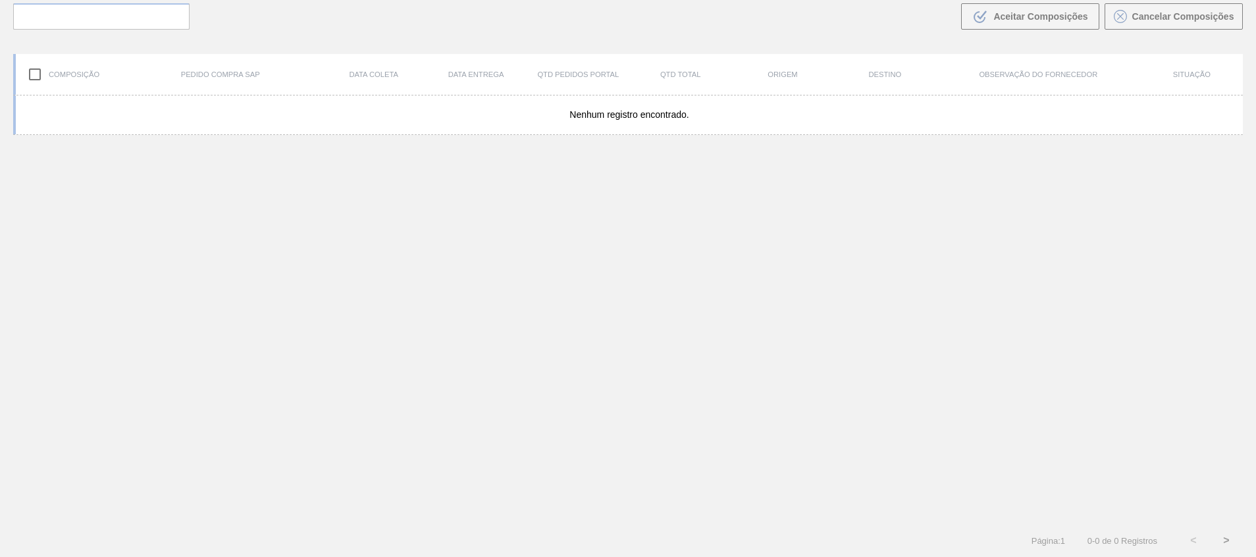
scroll to position [95, 0]
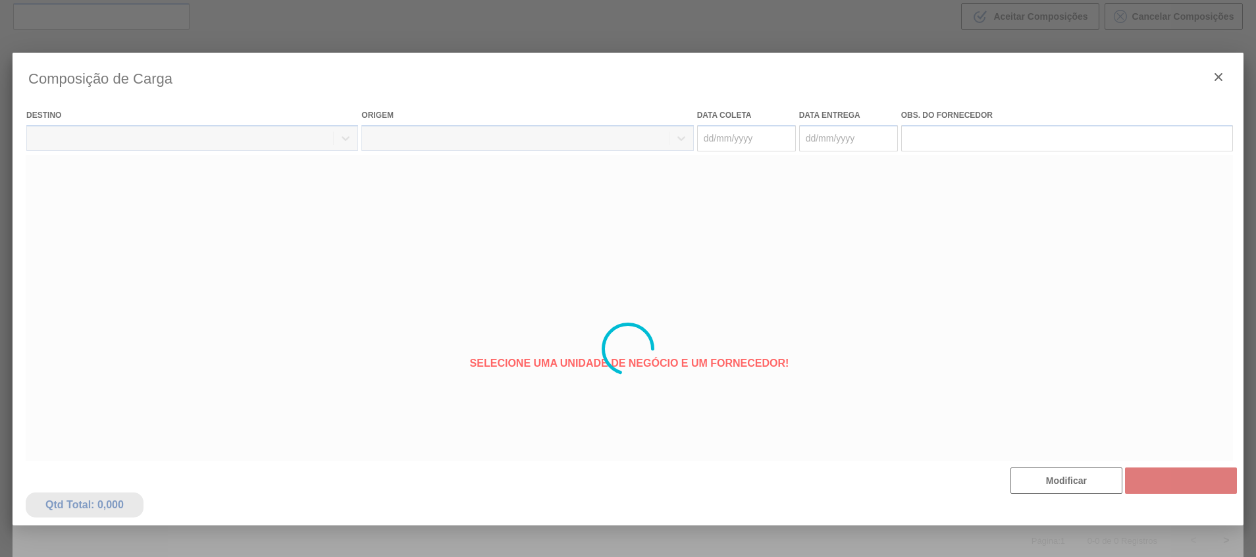
type coleta "08/11/2025"
type entrega "11/11/2025"
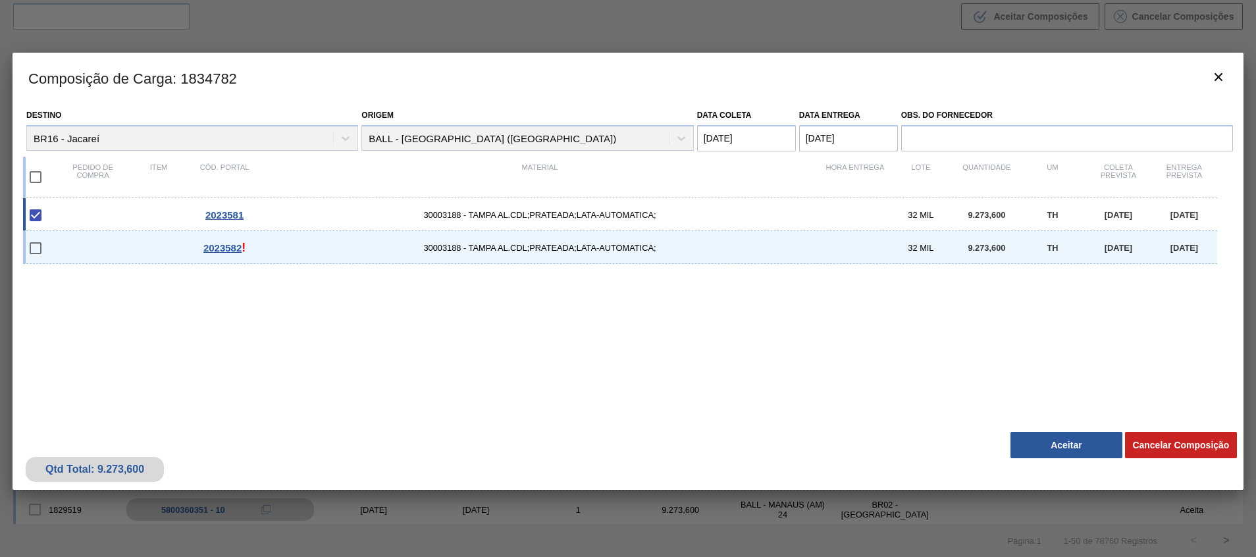
click at [1041, 440] on button "Aceitar" at bounding box center [1066, 445] width 112 height 26
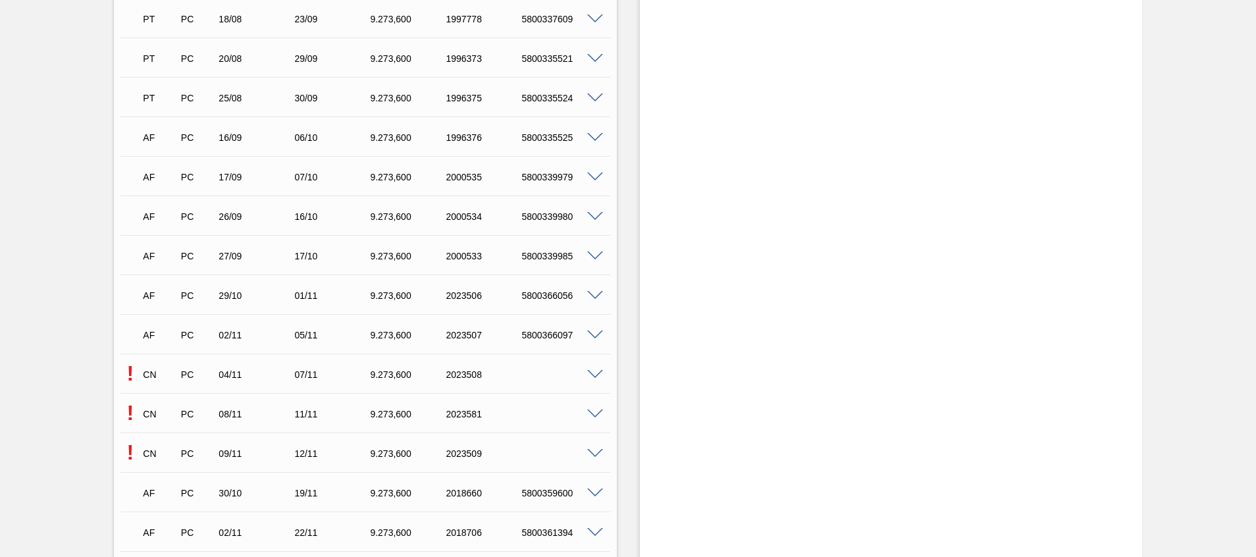
scroll to position [790, 0]
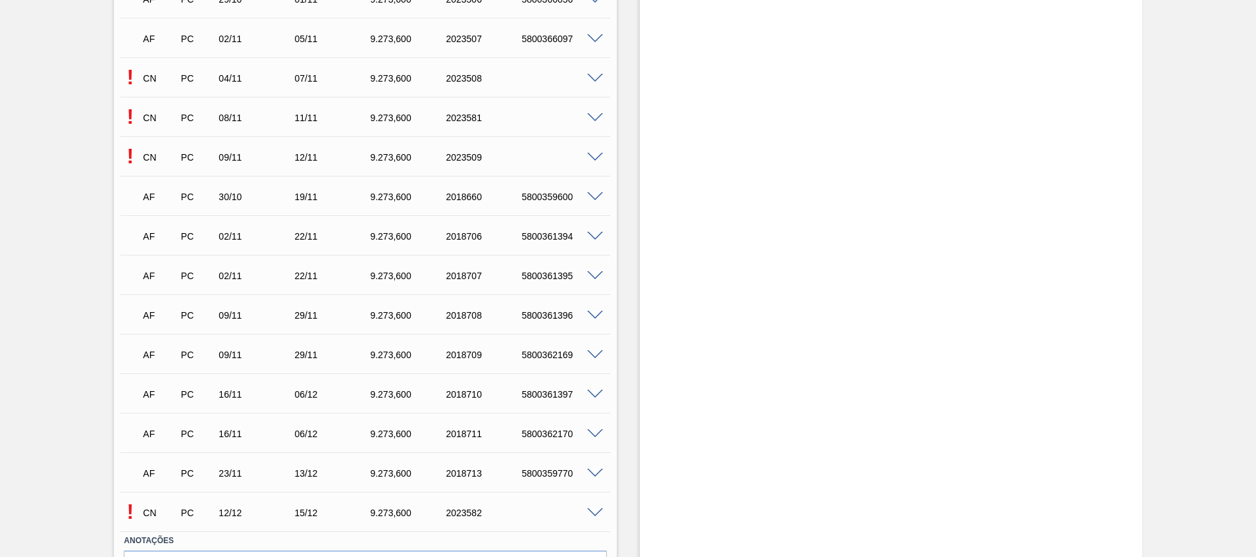
click at [585, 66] on div "CN PC 04/11 07/11 9.273,600 2023508" at bounding box center [361, 77] width 454 height 26
click at [596, 82] on span at bounding box center [595, 79] width 16 height 10
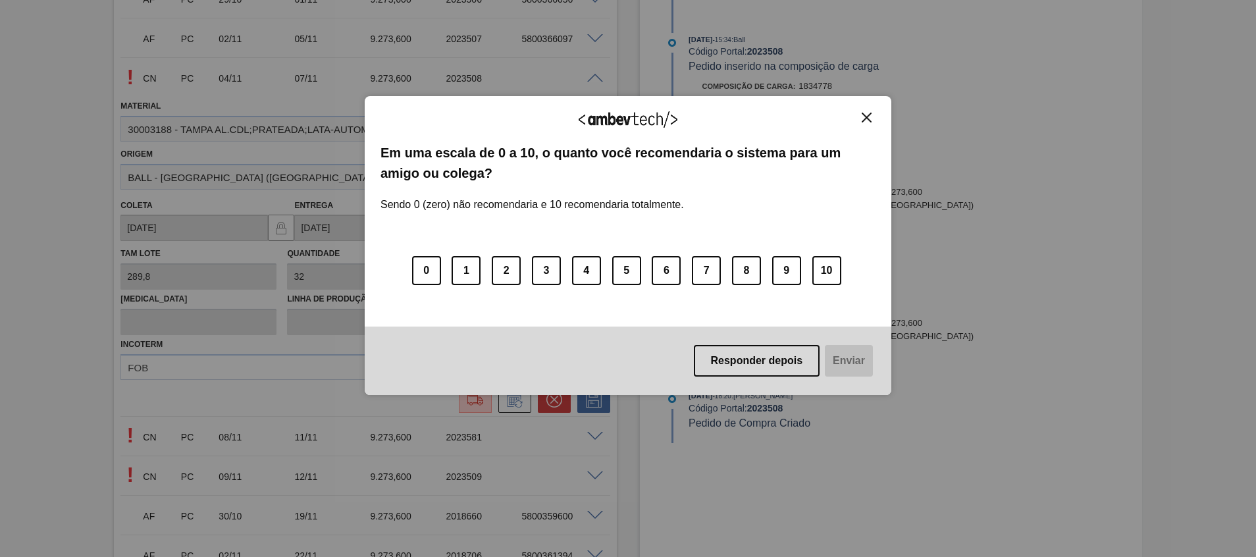
click at [858, 120] on button "Close" at bounding box center [866, 117] width 18 height 11
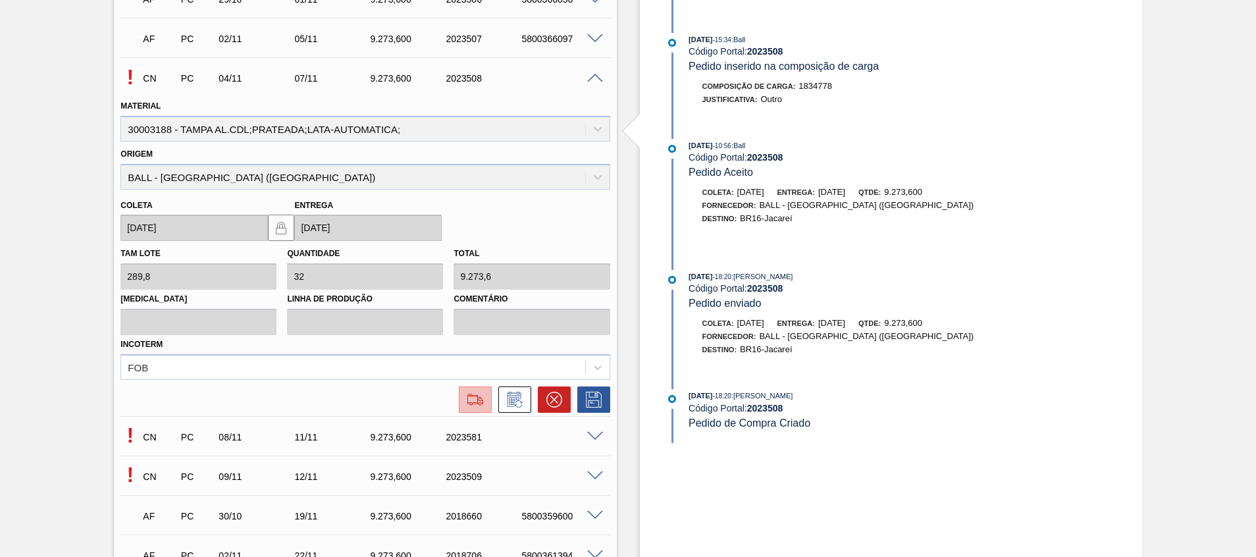
click at [482, 404] on img at bounding box center [475, 400] width 21 height 16
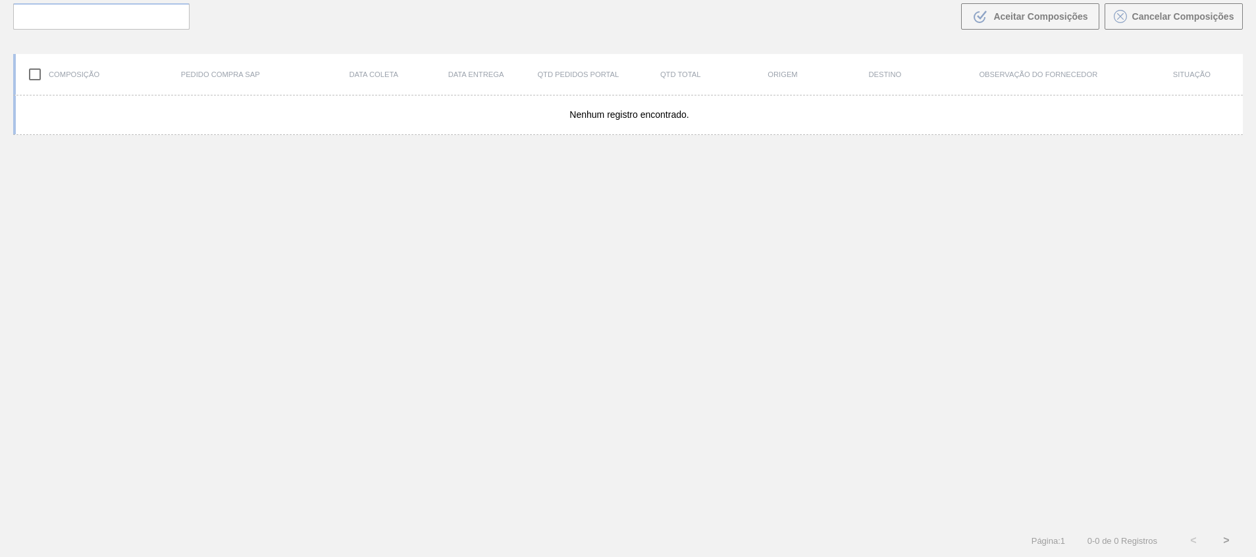
scroll to position [95, 0]
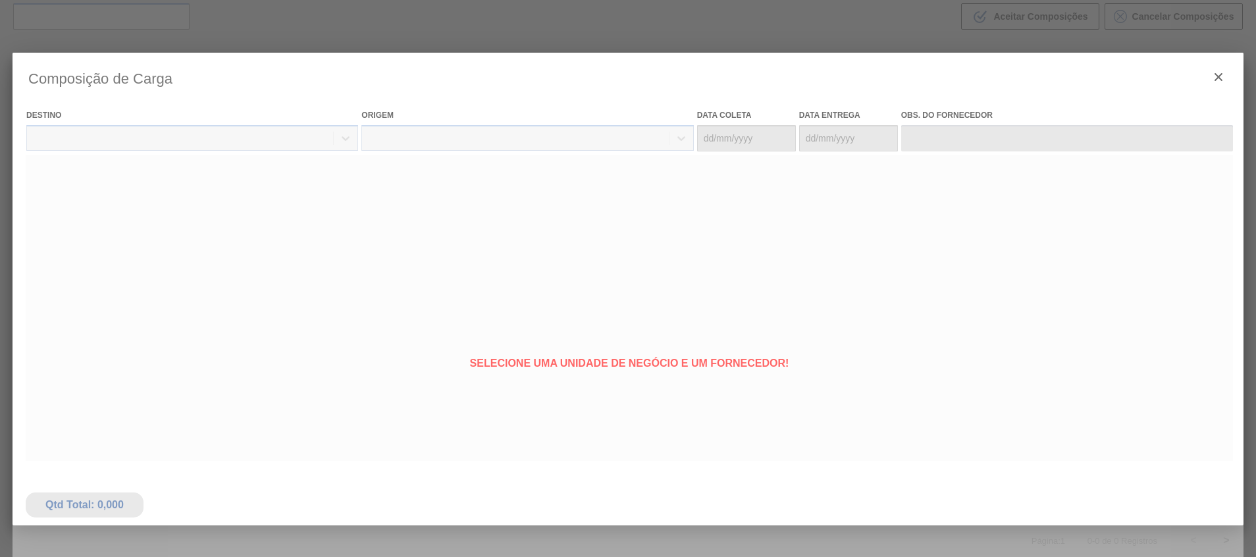
type coleta "04/11/2025"
type entrega "07/11/2025"
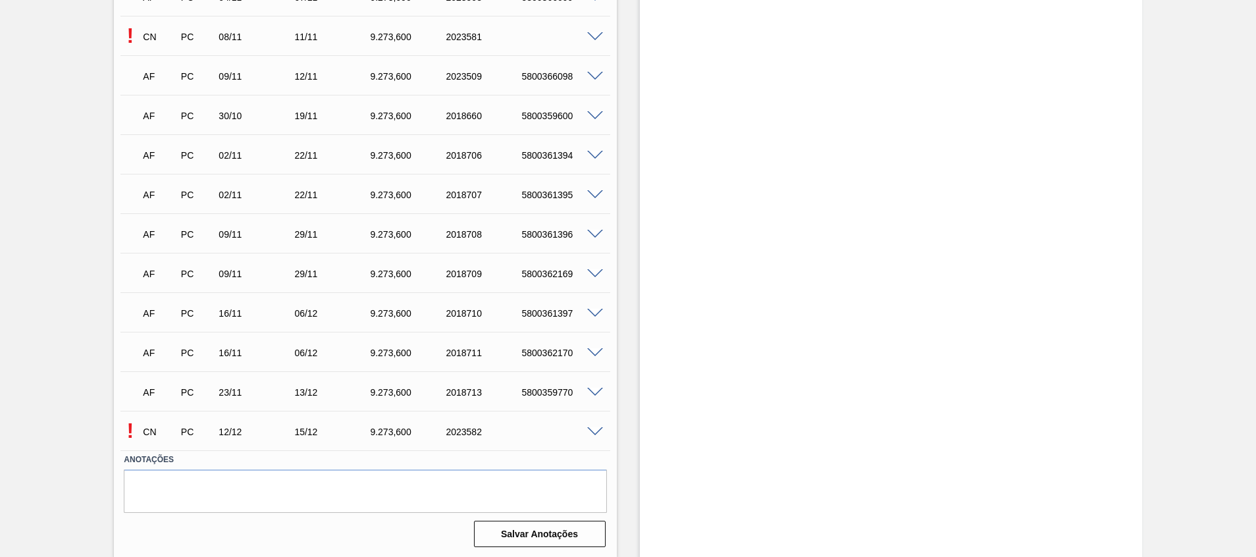
scroll to position [872, 0]
click at [594, 31] on span at bounding box center [595, 36] width 16 height 10
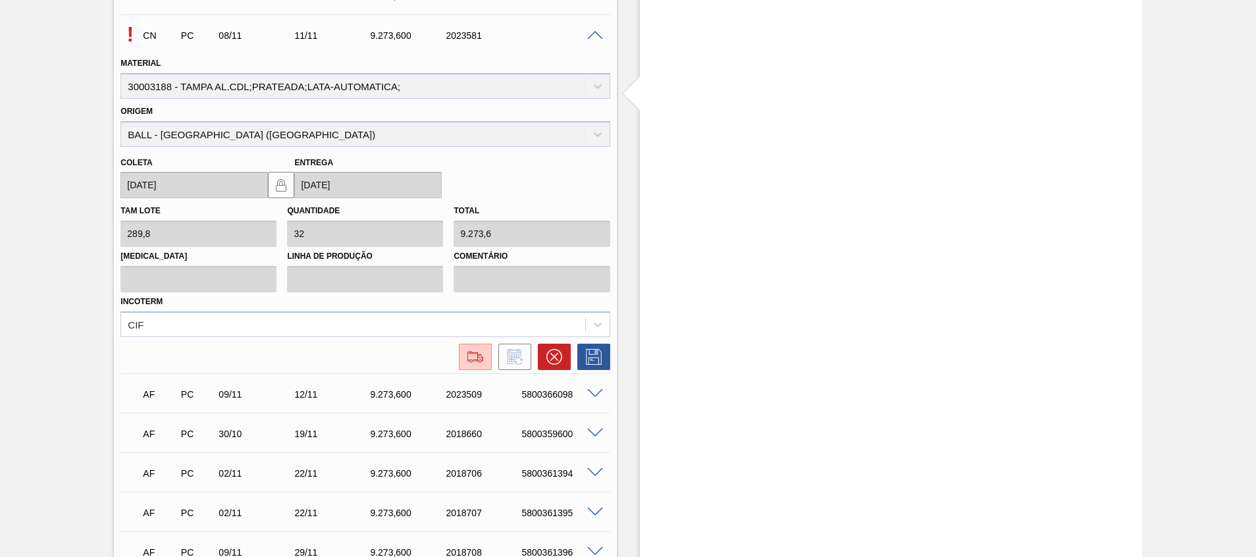
click at [369, 330] on div "CIF" at bounding box center [352, 324] width 463 height 19
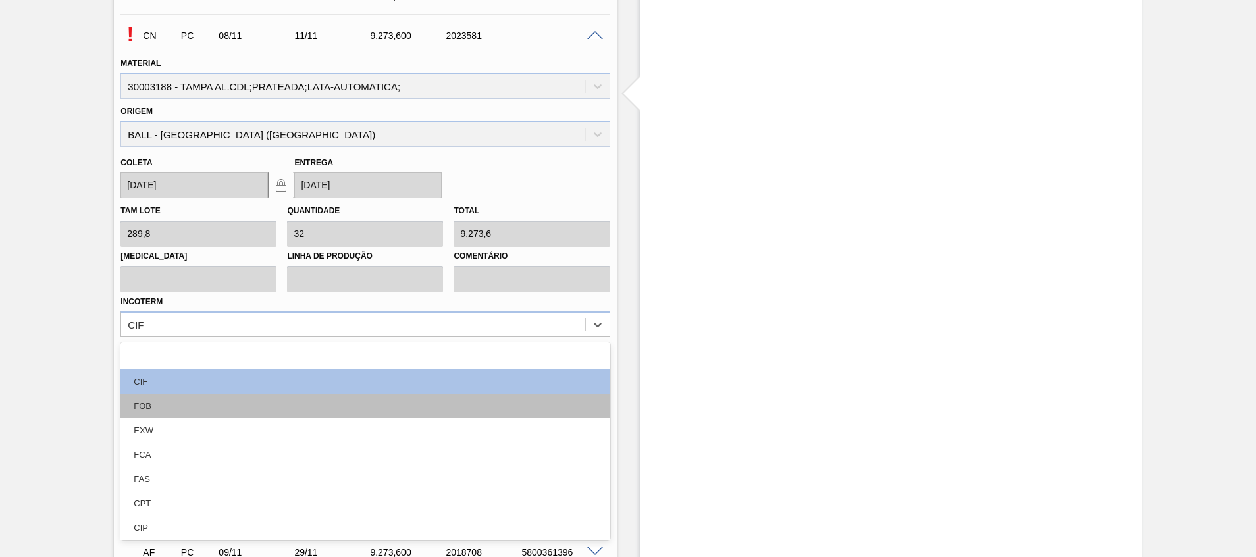
click at [330, 406] on div "FOB" at bounding box center [364, 406] width 489 height 24
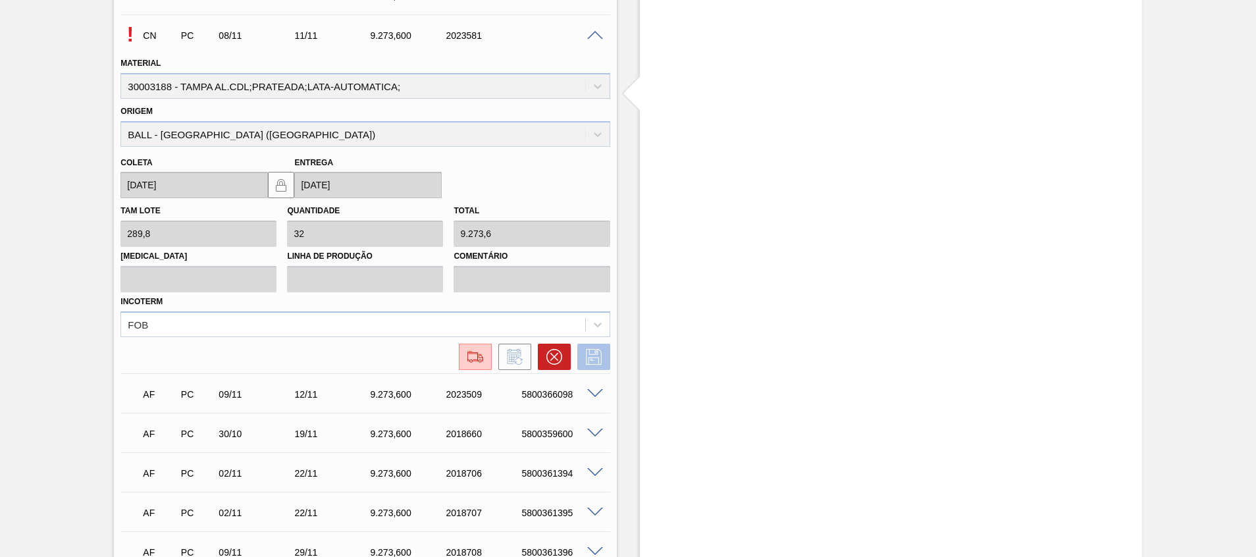
click at [605, 356] on button at bounding box center [593, 357] width 33 height 26
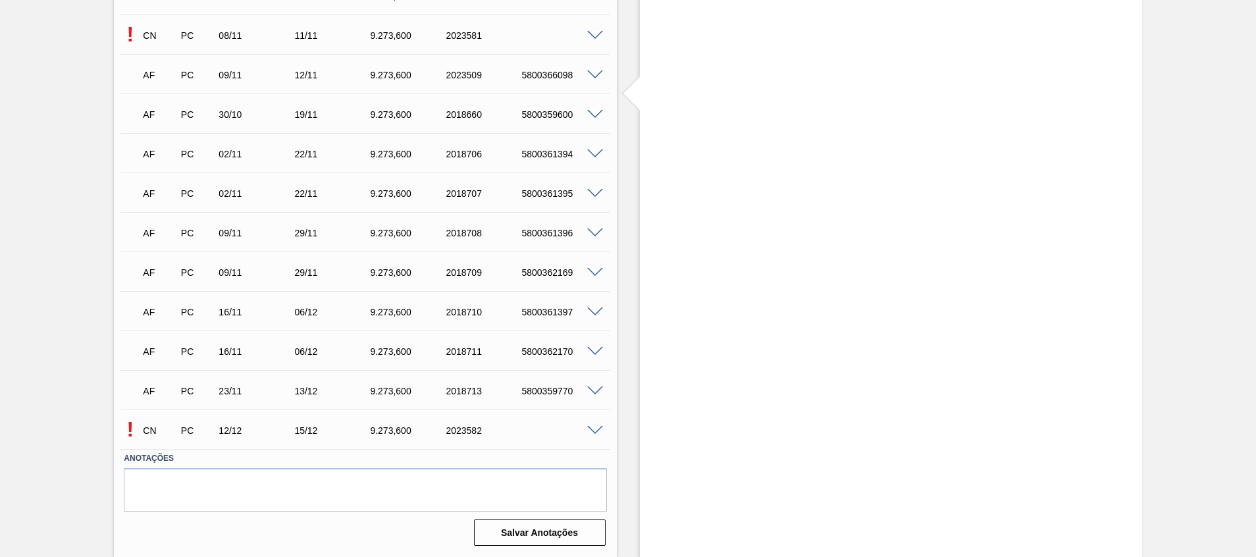
click at [597, 430] on span at bounding box center [595, 431] width 16 height 10
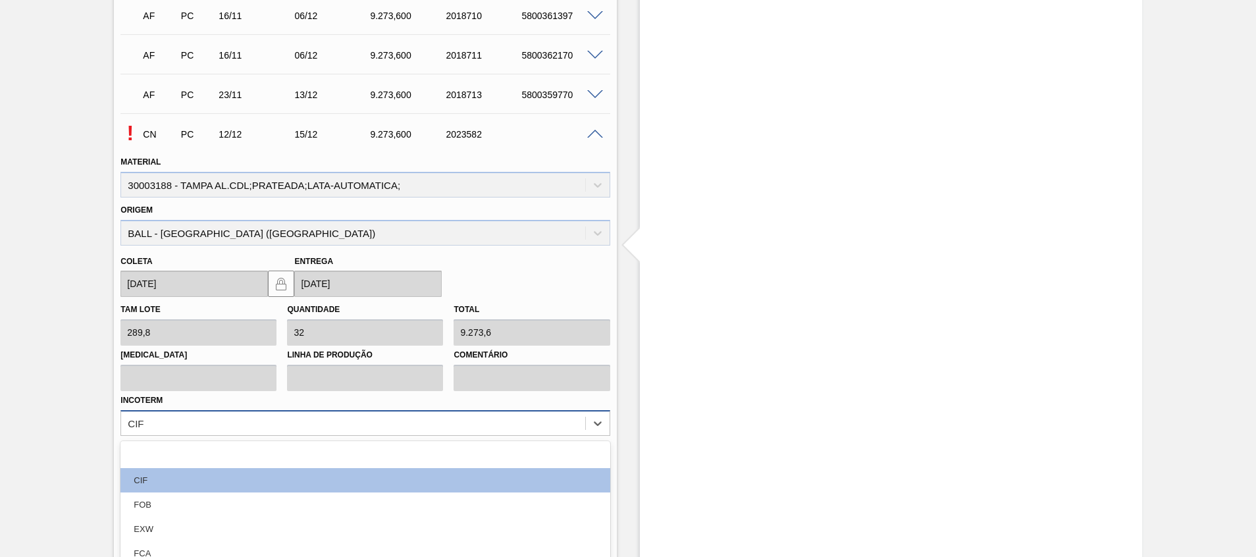
click at [338, 423] on div "option FOB focused, 3 of 12. 12 results available. Use Up and Down to choose op…" at bounding box center [364, 423] width 489 height 26
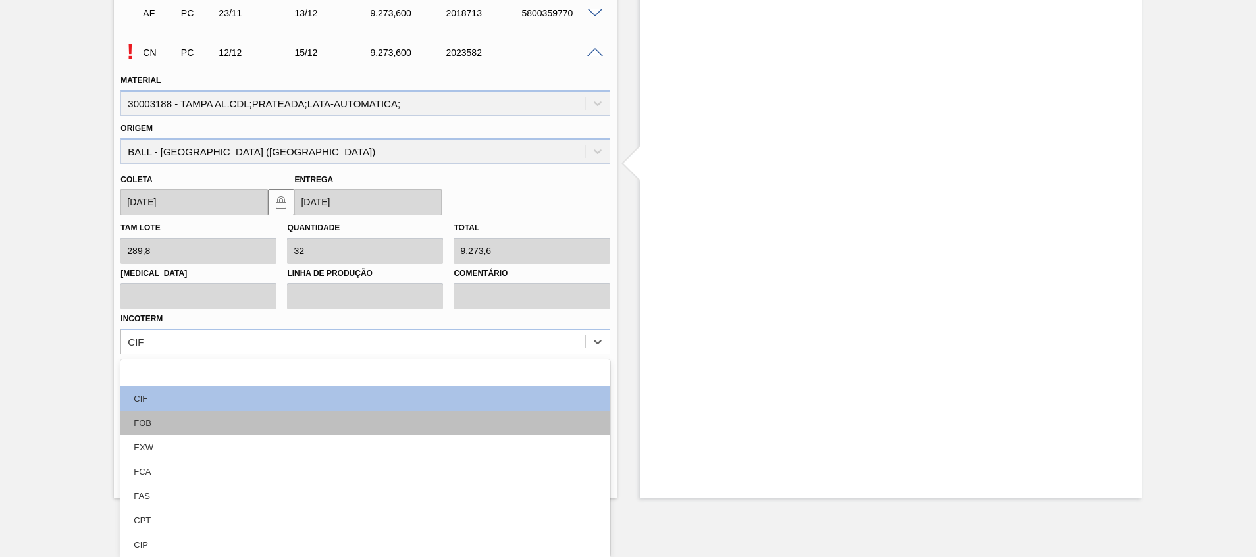
click at [319, 433] on div "FOB" at bounding box center [364, 423] width 489 height 24
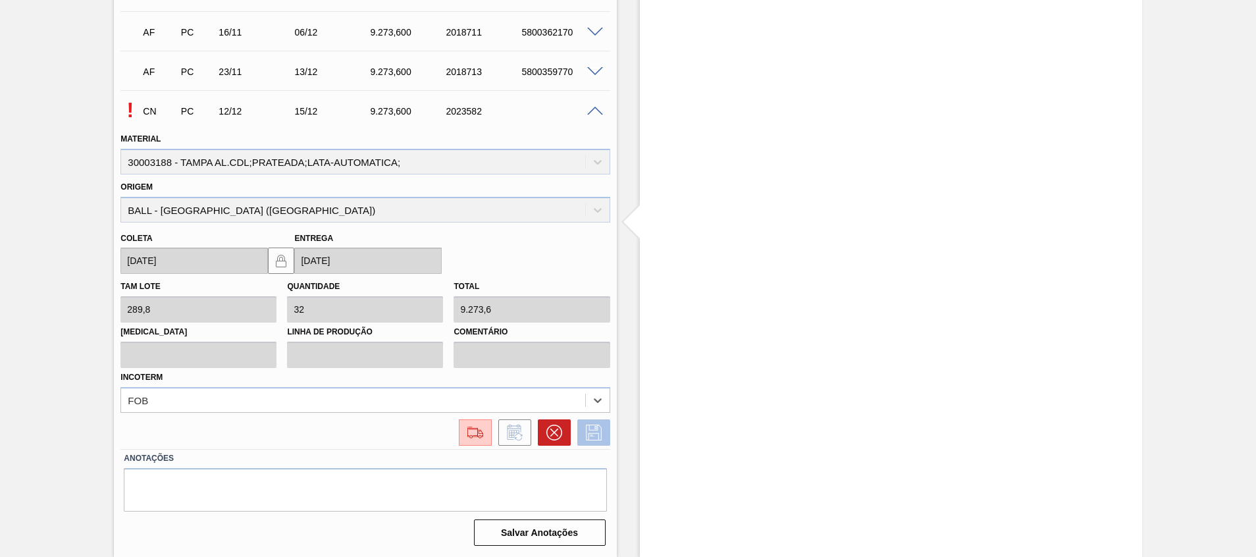
click at [597, 440] on button at bounding box center [593, 432] width 33 height 26
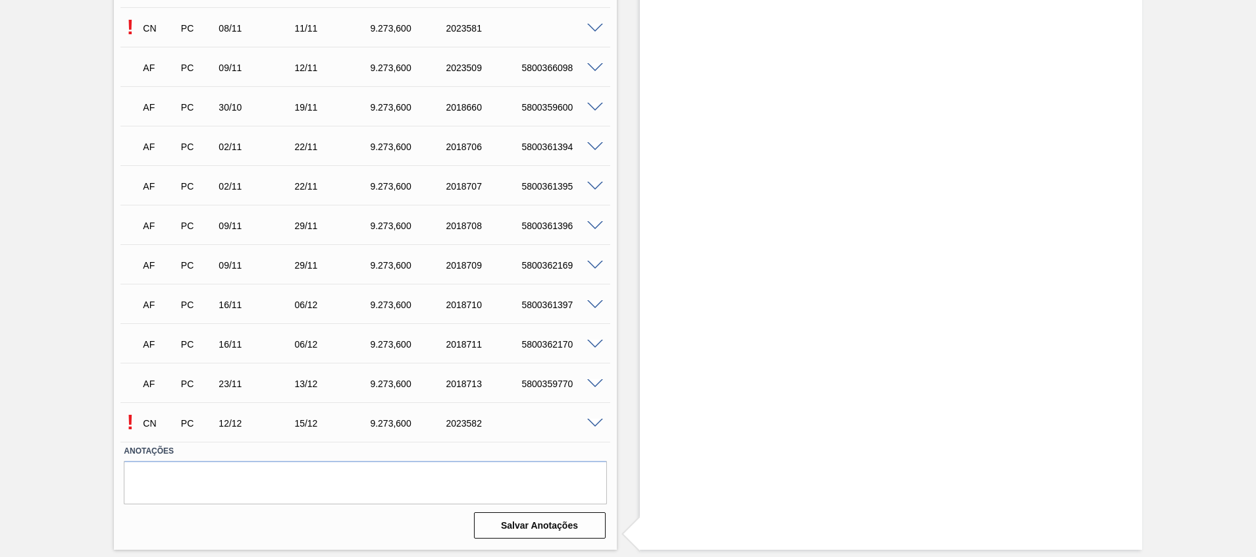
scroll to position [879, 0]
click at [593, 429] on div "! CN PC 12/12 15/12 9.273,600 2023582" at bounding box center [364, 421] width 489 height 33
click at [592, 424] on span at bounding box center [595, 424] width 16 height 10
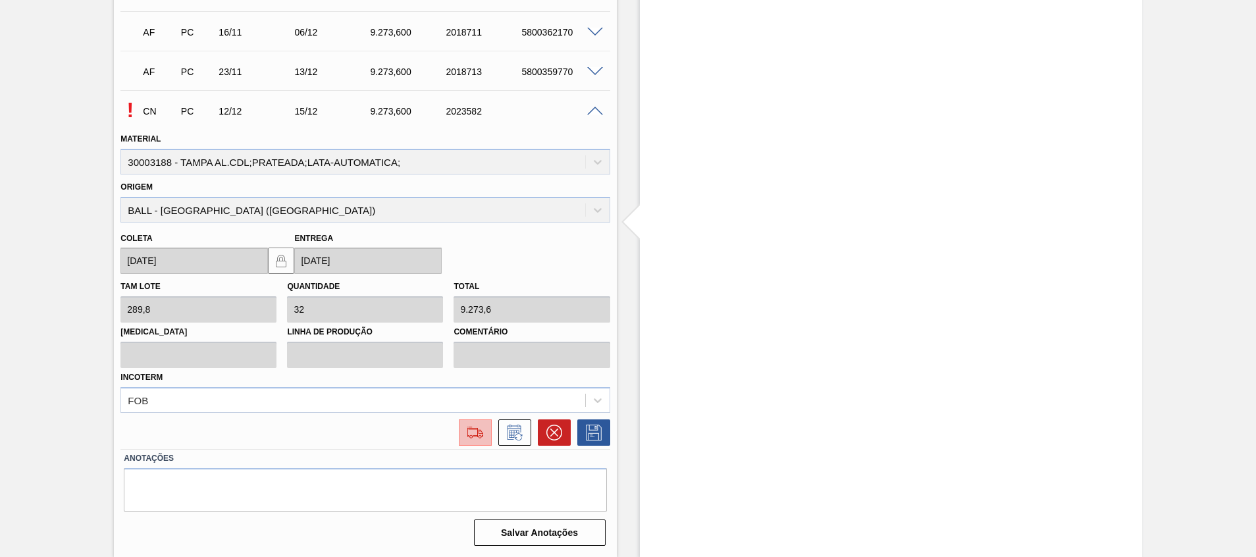
click at [471, 429] on img at bounding box center [475, 432] width 21 height 16
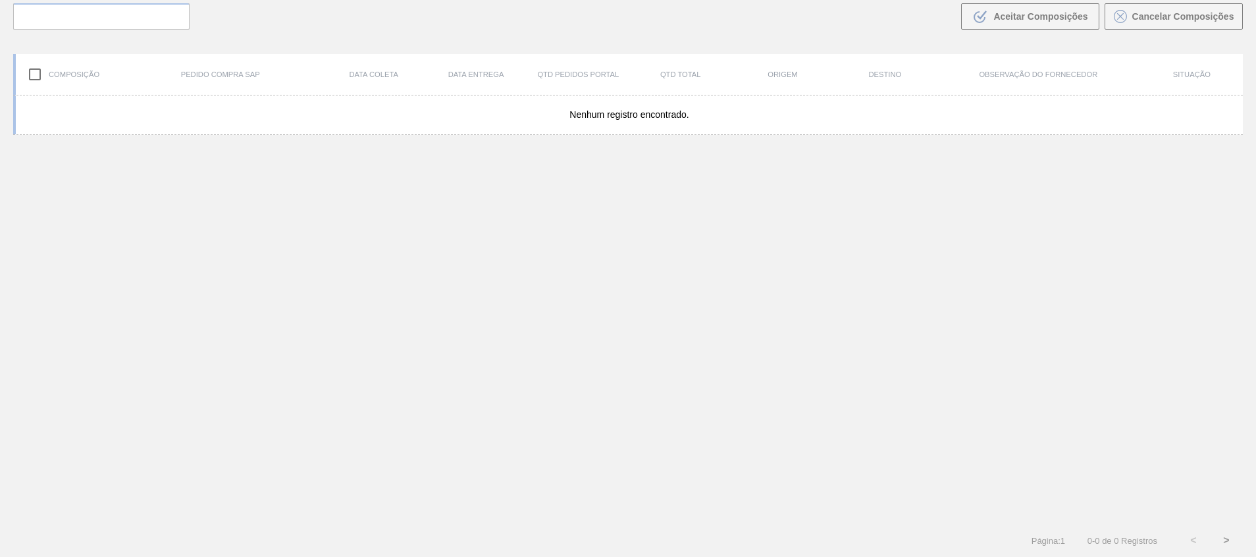
scroll to position [95, 0]
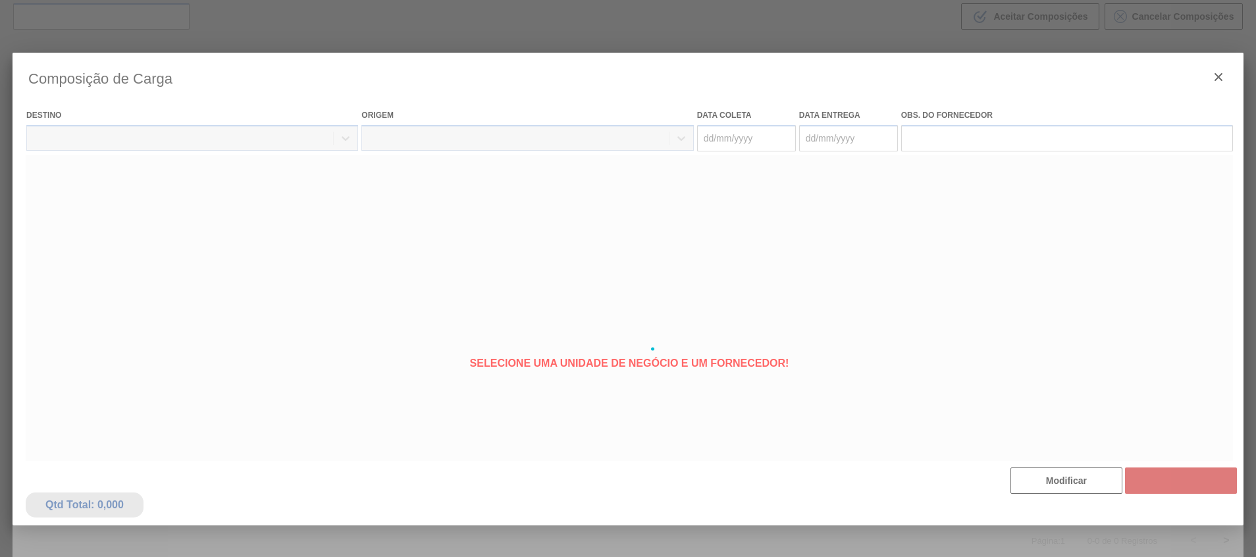
type coleta "12/12/2025"
type entrega "15/12/2025"
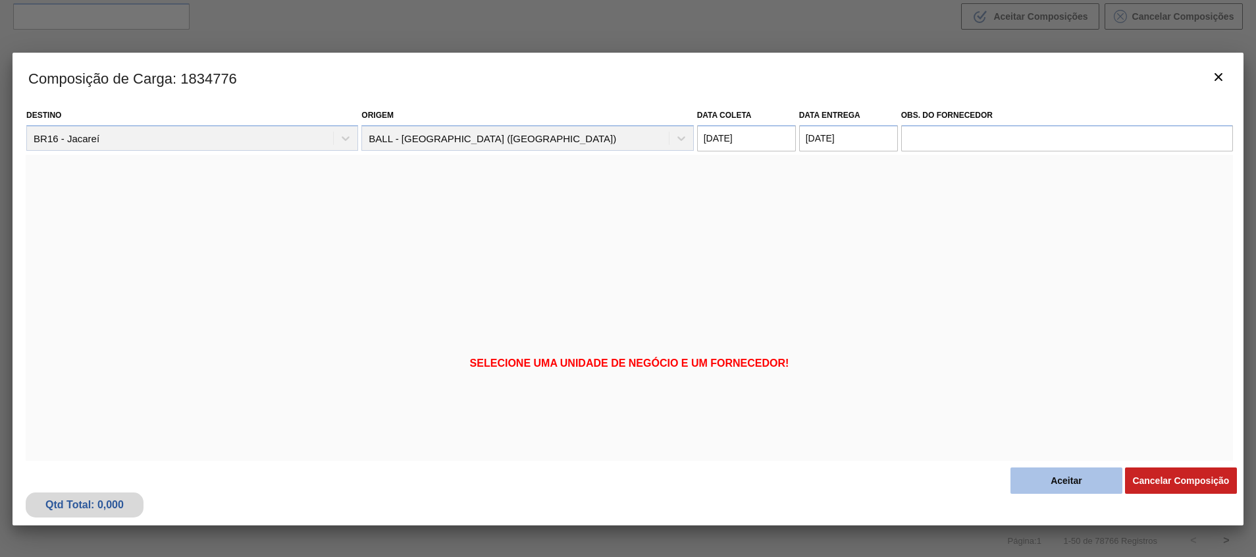
click at [1039, 478] on button "Aceitar" at bounding box center [1066, 480] width 112 height 26
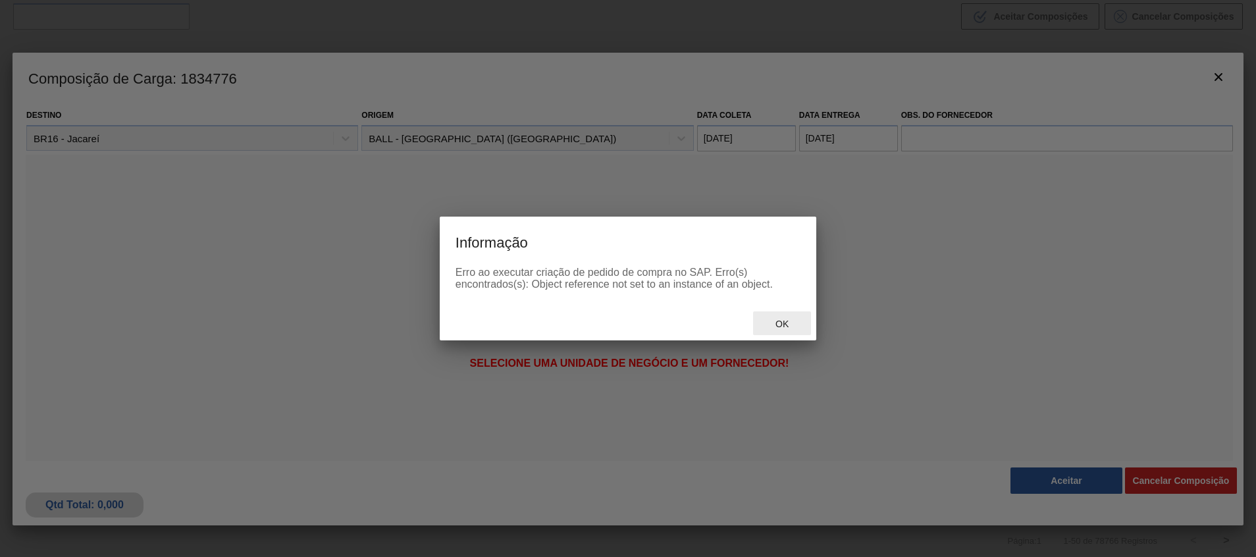
click at [772, 323] on span "Ok" at bounding box center [782, 324] width 34 height 11
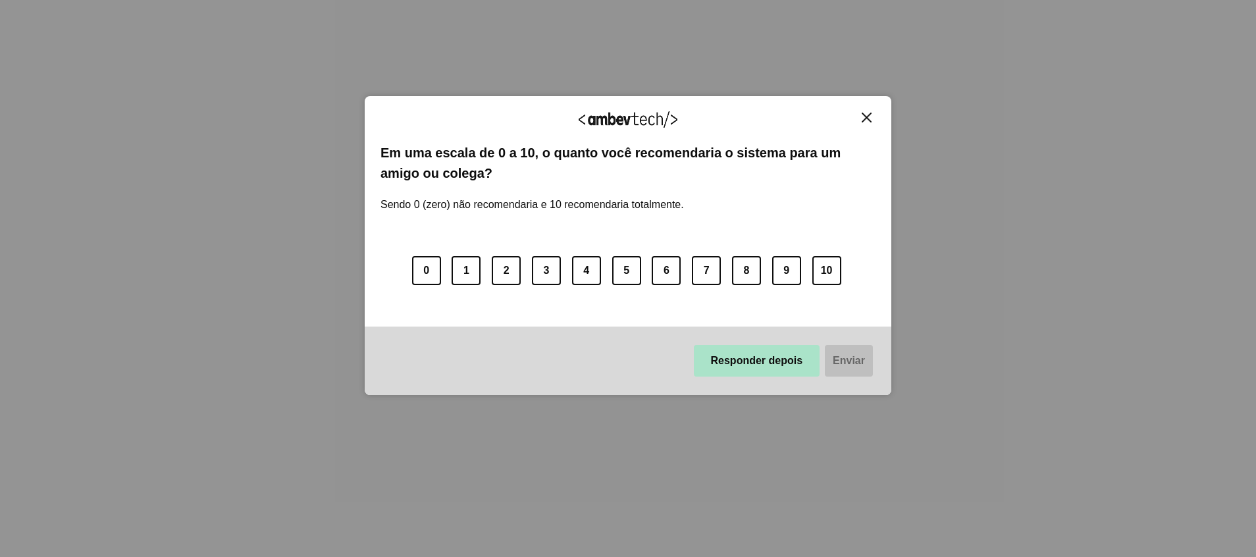
click at [753, 367] on button "Responder depois" at bounding box center [757, 361] width 126 height 32
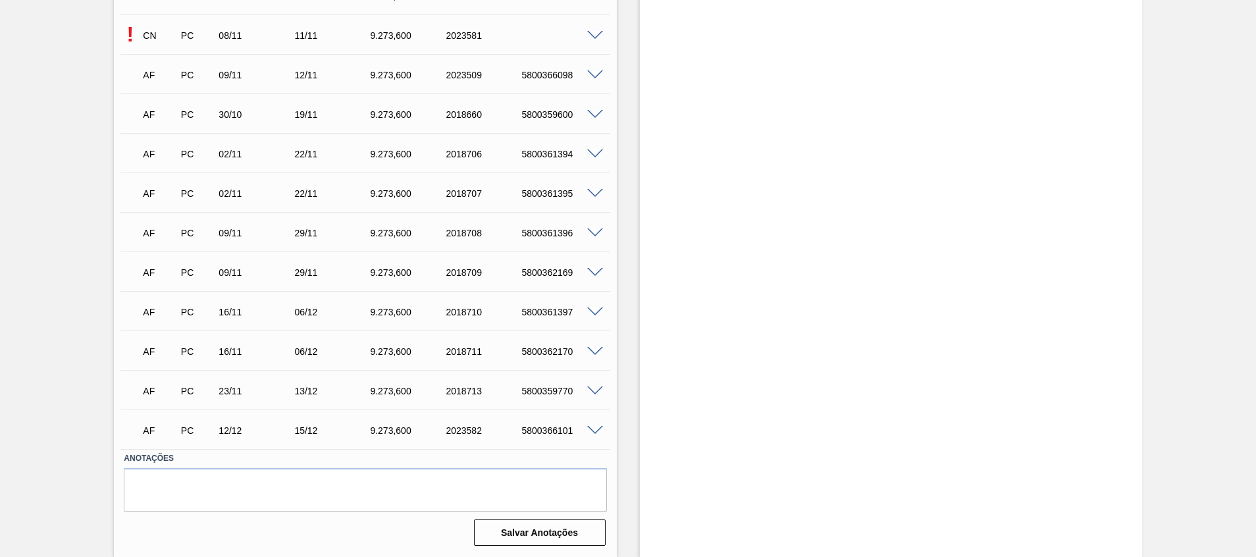
scroll to position [477, 0]
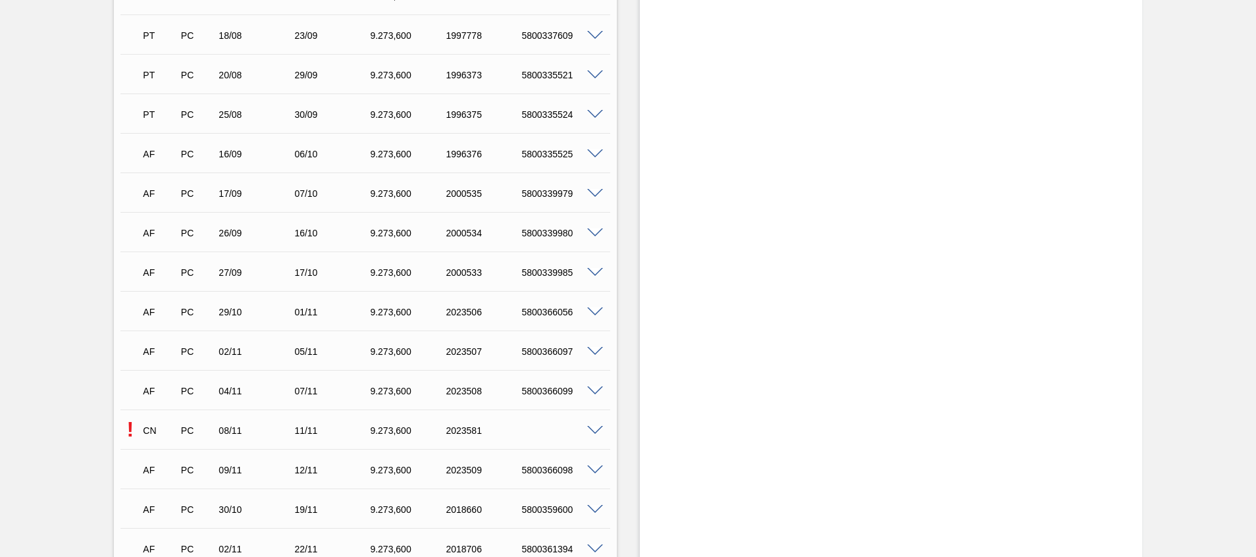
click at [587, 427] on span at bounding box center [595, 431] width 16 height 10
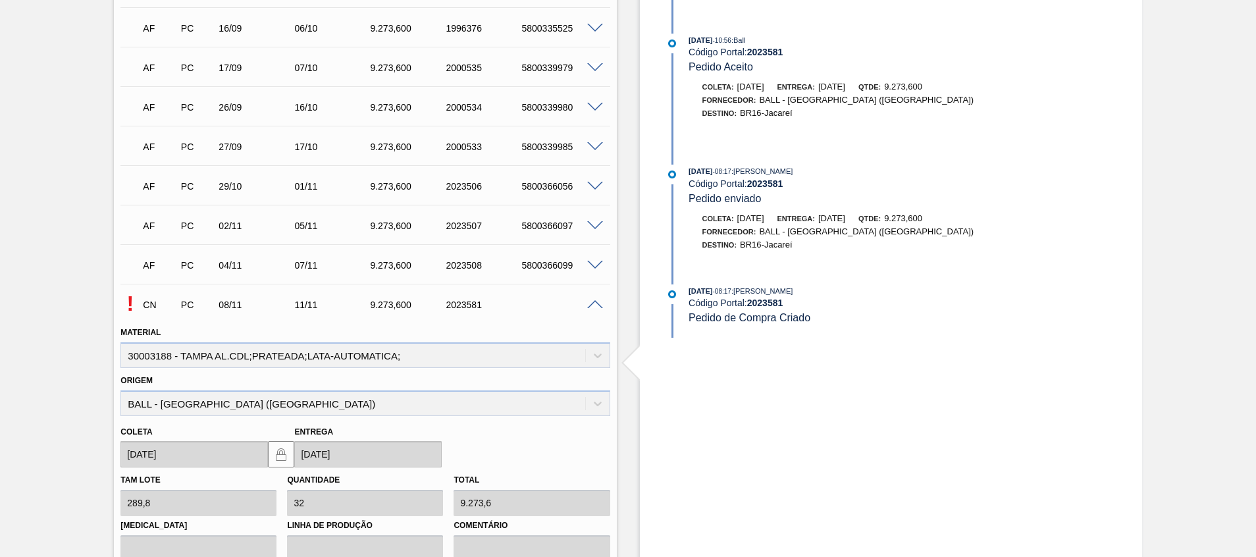
scroll to position [675, 0]
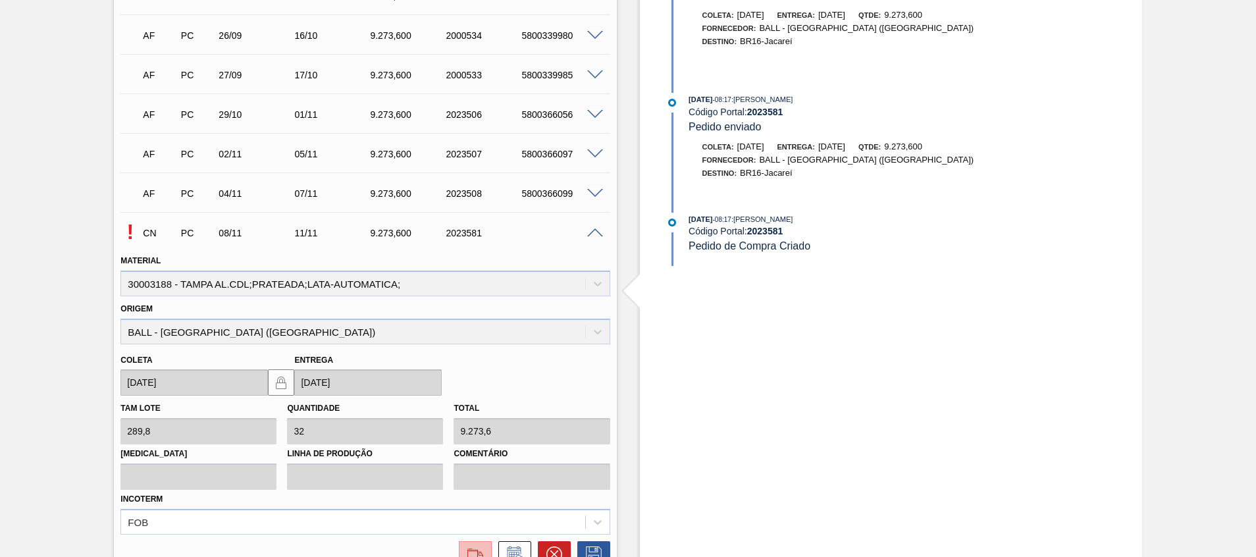
click at [465, 549] on img at bounding box center [475, 554] width 21 height 16
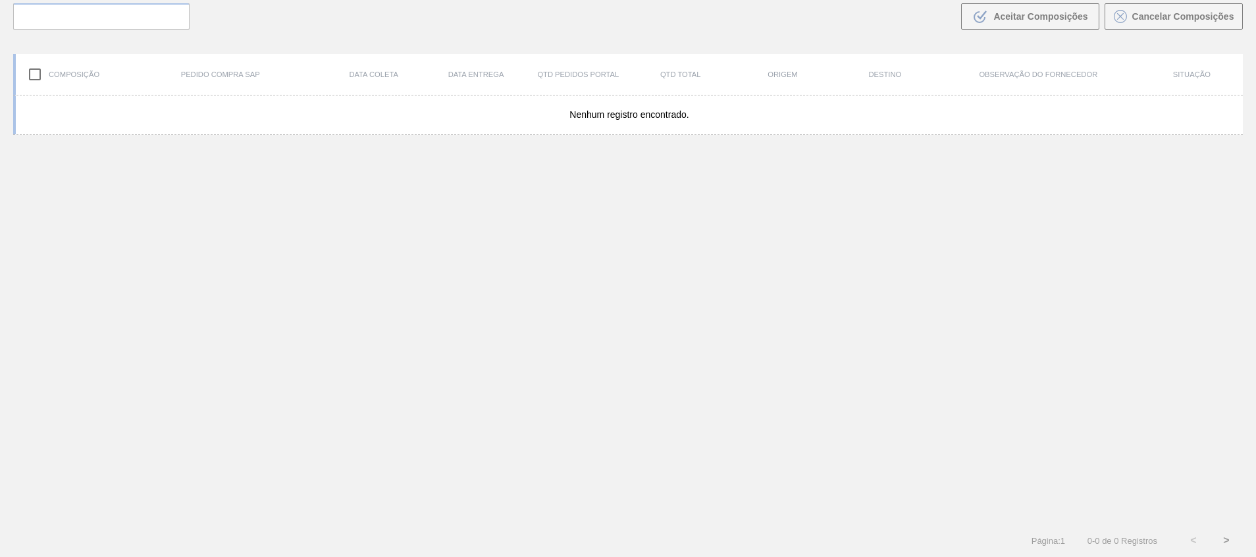
scroll to position [95, 0]
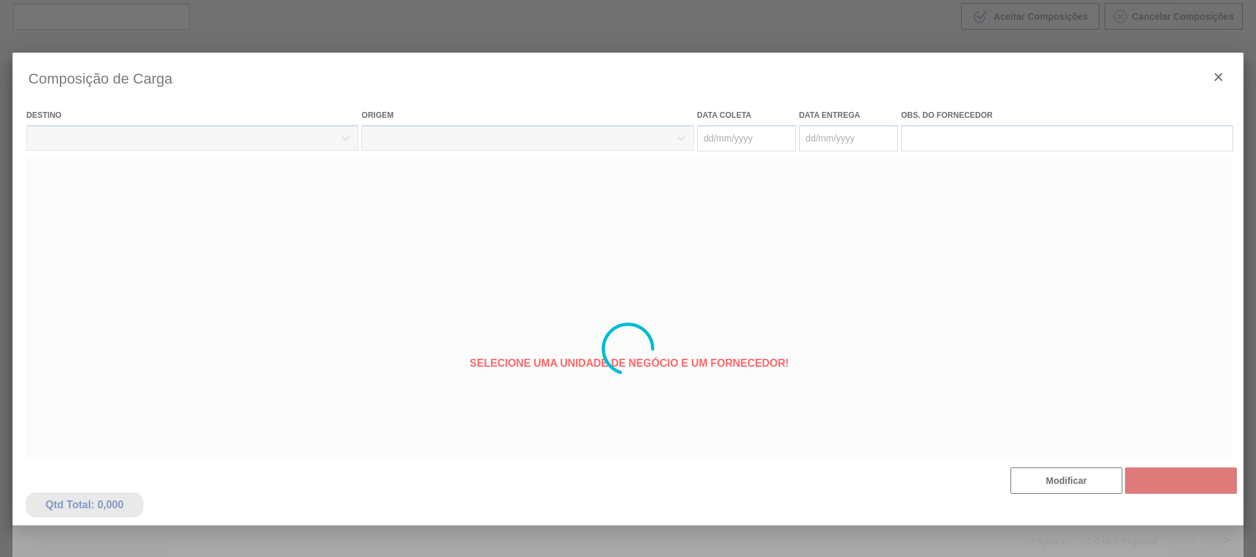
type coleta "08/11/2025"
type entrega "11/11/2025"
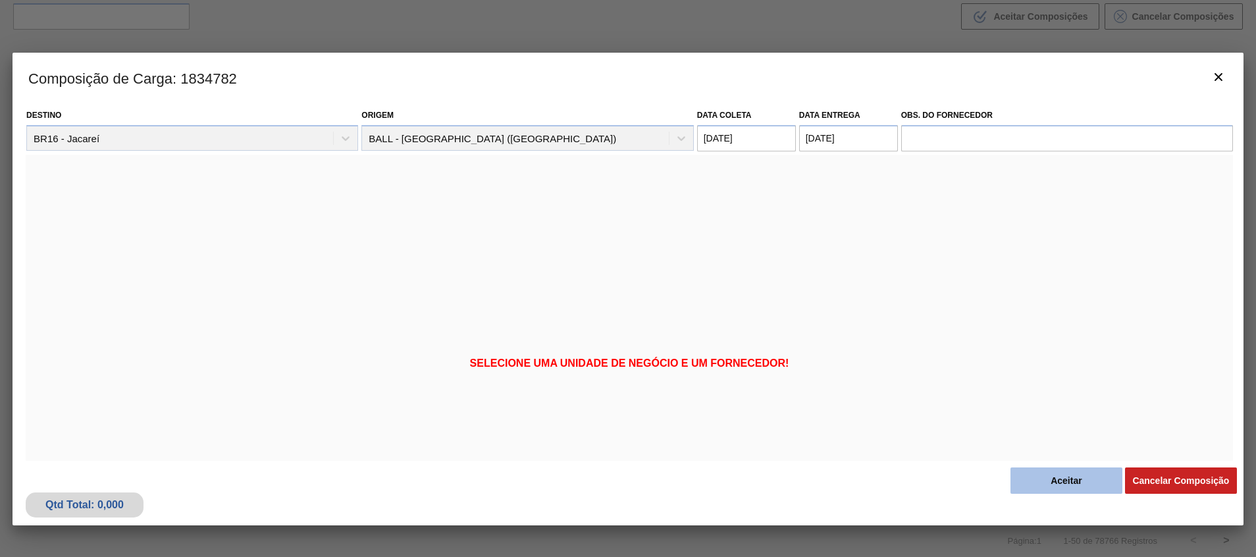
click at [1093, 482] on button "Aceitar" at bounding box center [1066, 480] width 112 height 26
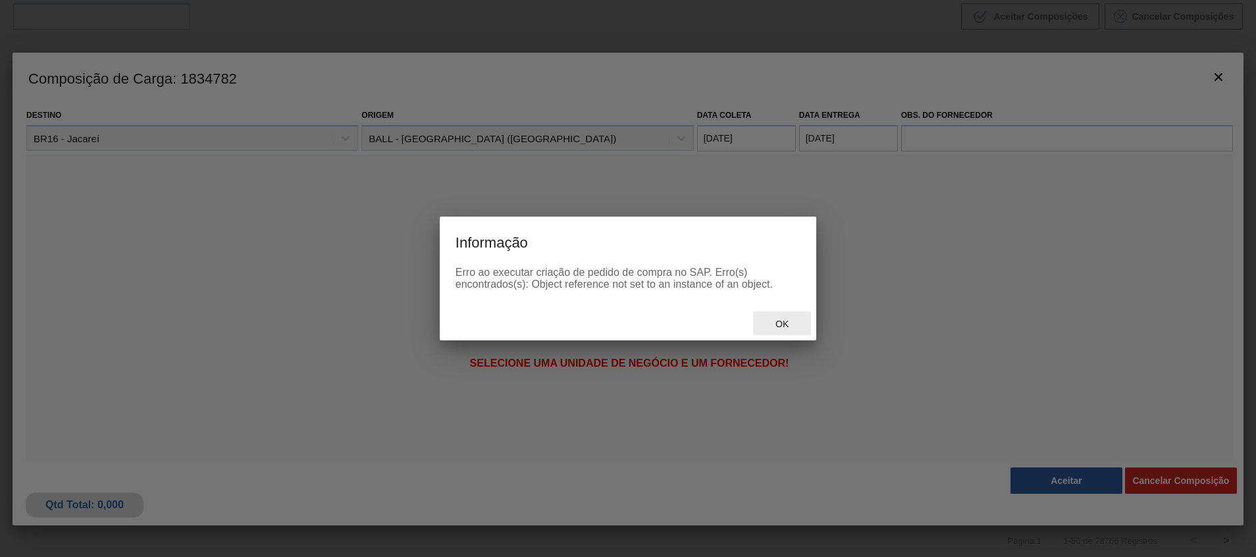
click at [782, 326] on span "Ok" at bounding box center [782, 324] width 34 height 11
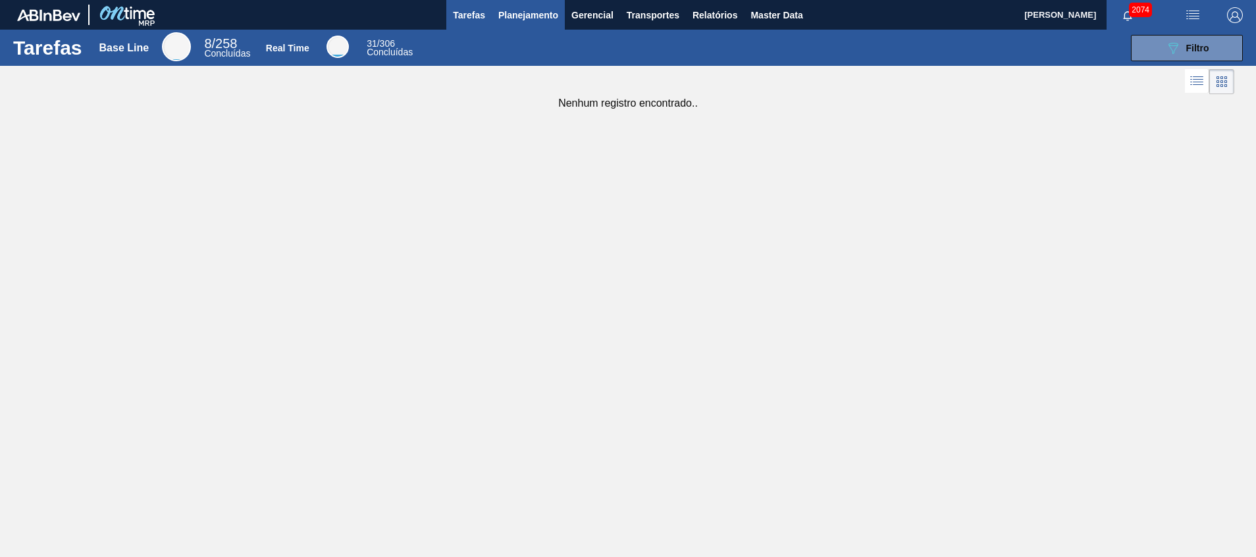
click at [534, 20] on span "Planejamento" at bounding box center [528, 15] width 60 height 16
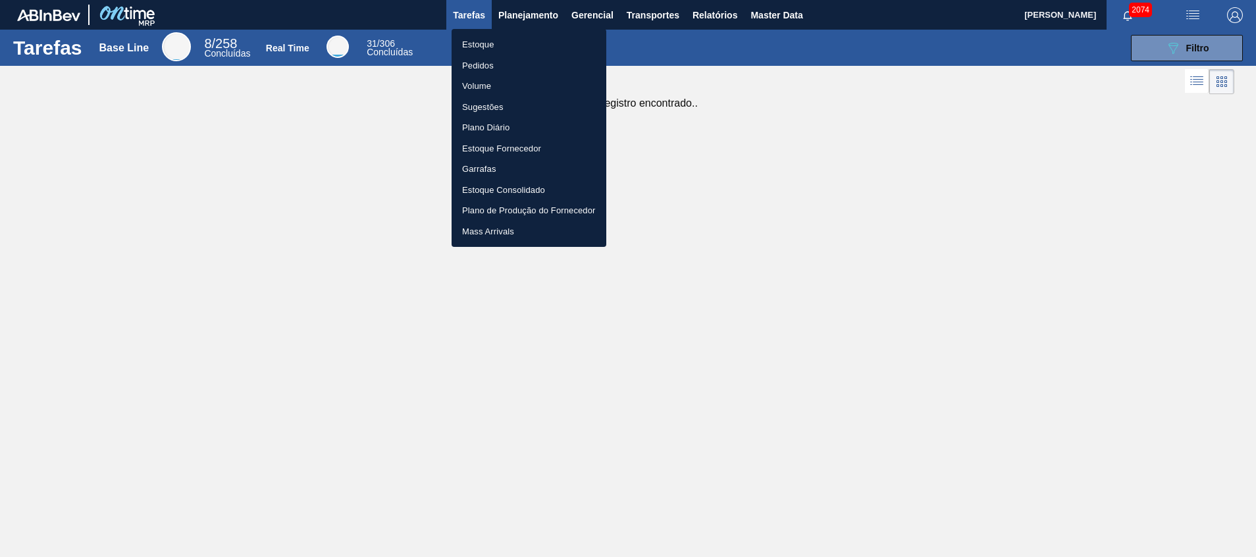
drag, startPoint x: 513, startPoint y: 42, endPoint x: 209, endPoint y: 503, distance: 552.1
click at [513, 41] on li "Estoque" at bounding box center [528, 44] width 155 height 21
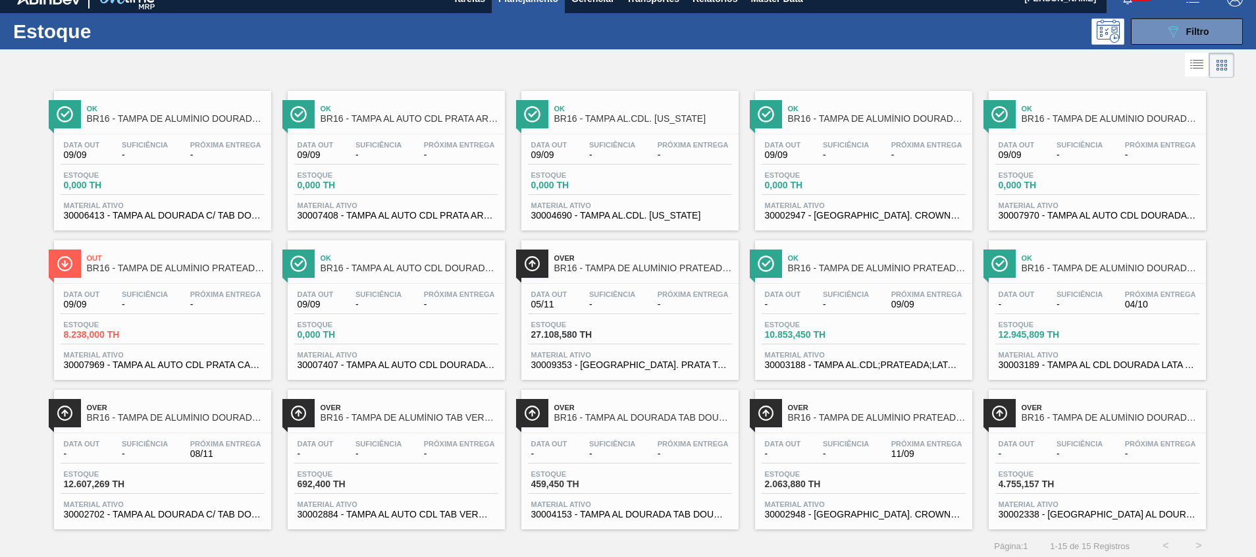
scroll to position [22, 0]
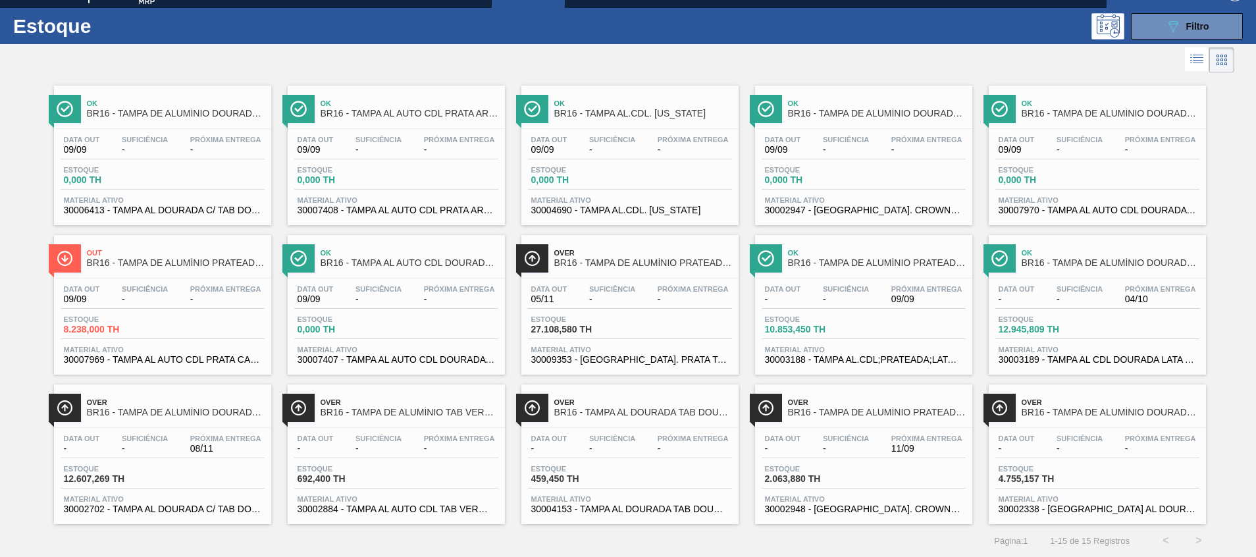
drag, startPoint x: 1199, startPoint y: 29, endPoint x: 1181, endPoint y: 39, distance: 20.7
click at [1196, 30] on span "Filtro" at bounding box center [1197, 26] width 23 height 11
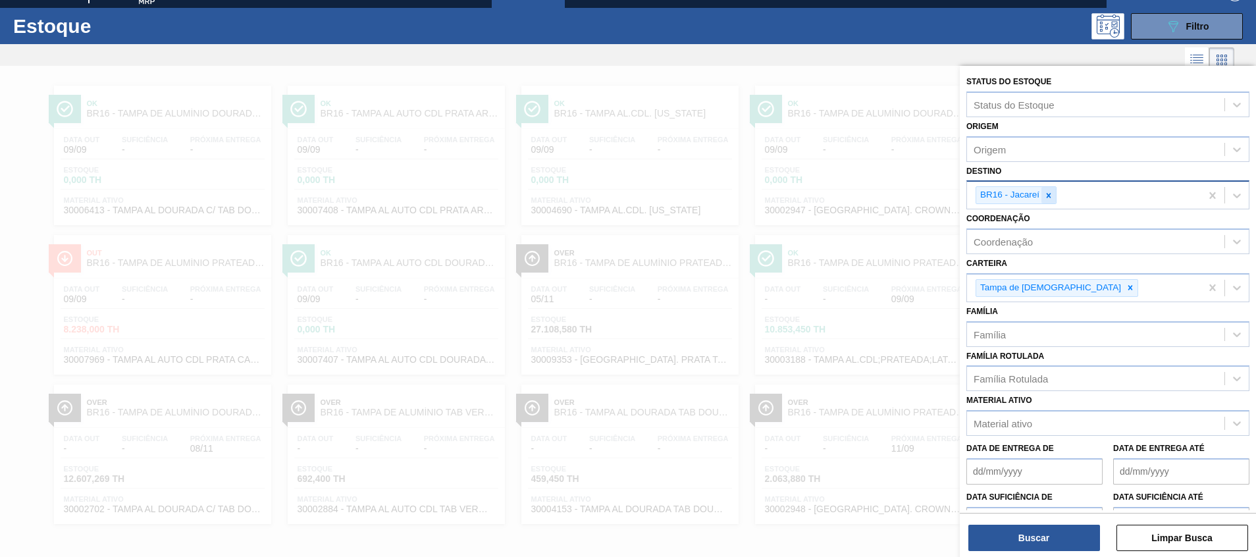
click at [1042, 199] on div at bounding box center [1048, 195] width 14 height 16
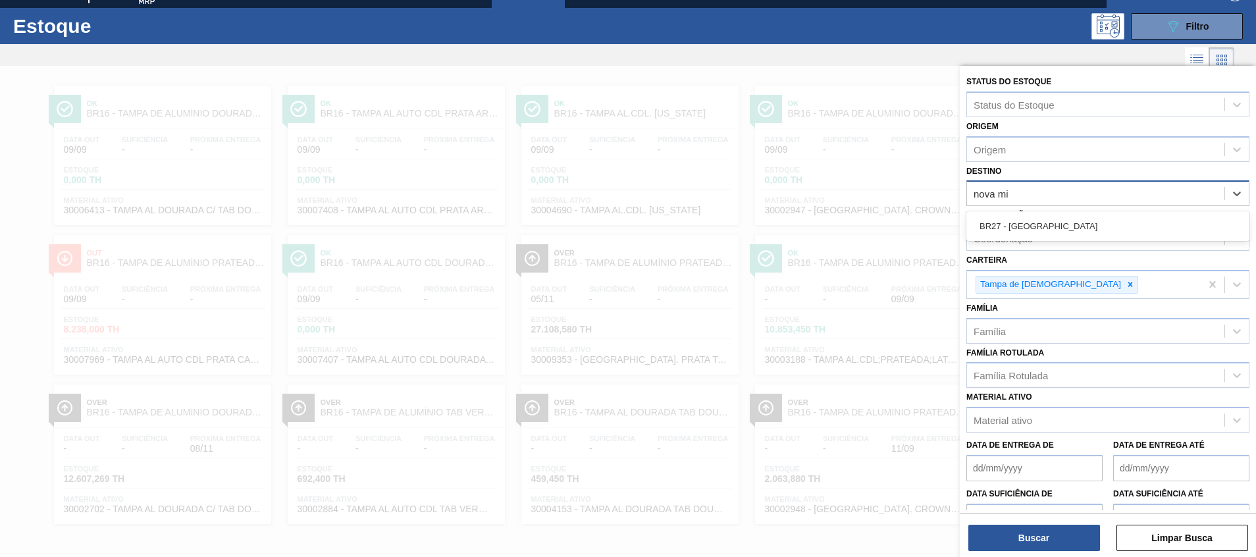
type input "nova min"
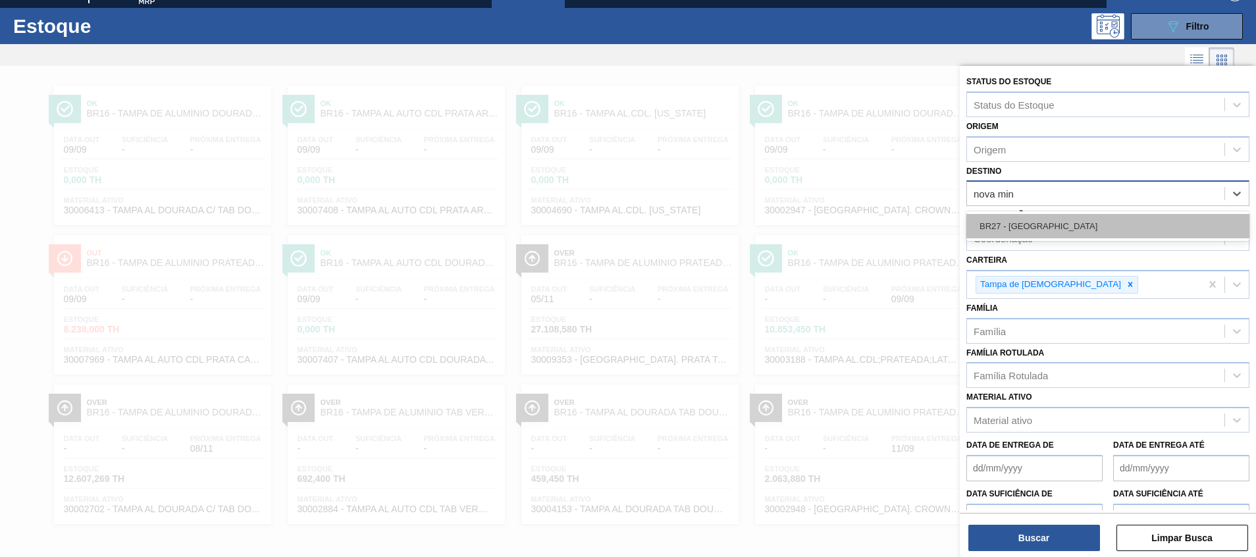
click at [1050, 222] on div "BR27 - [GEOGRAPHIC_DATA]" at bounding box center [1107, 226] width 283 height 24
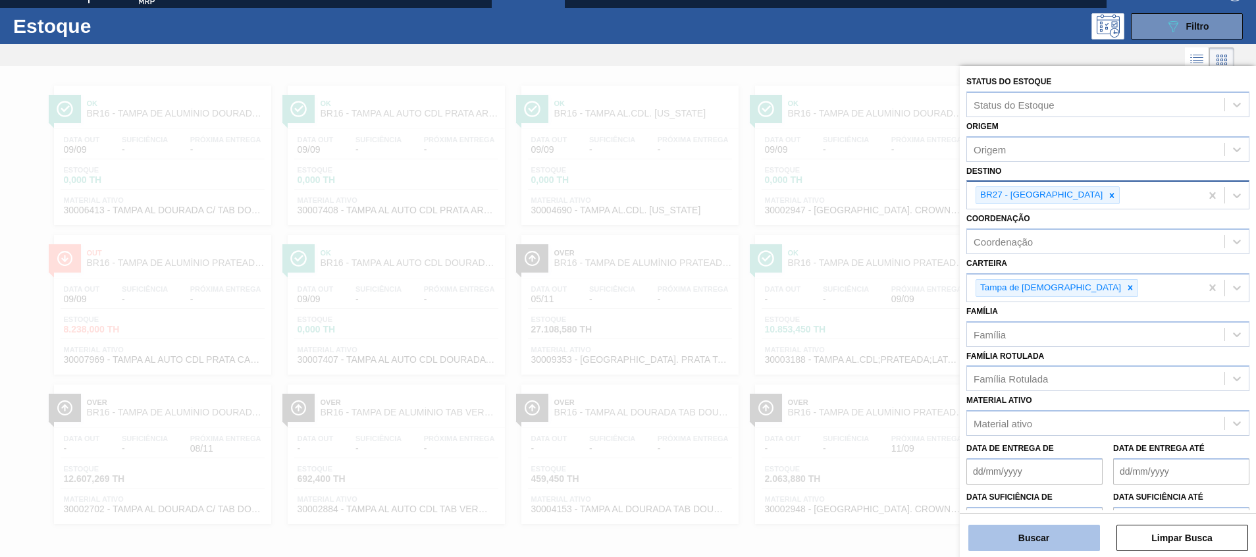
click at [1040, 533] on button "Buscar" at bounding box center [1034, 537] width 132 height 26
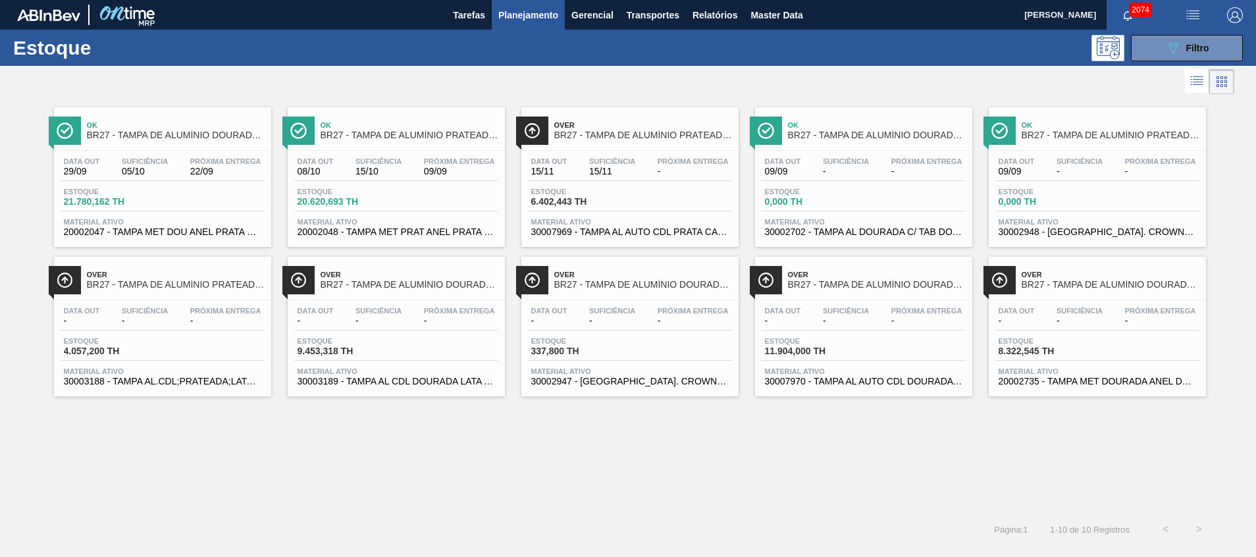
click at [385, 229] on span "20002048 - TAMPA MET PRAT ANEL PRATA CERVEJA CX600" at bounding box center [395, 232] width 197 height 10
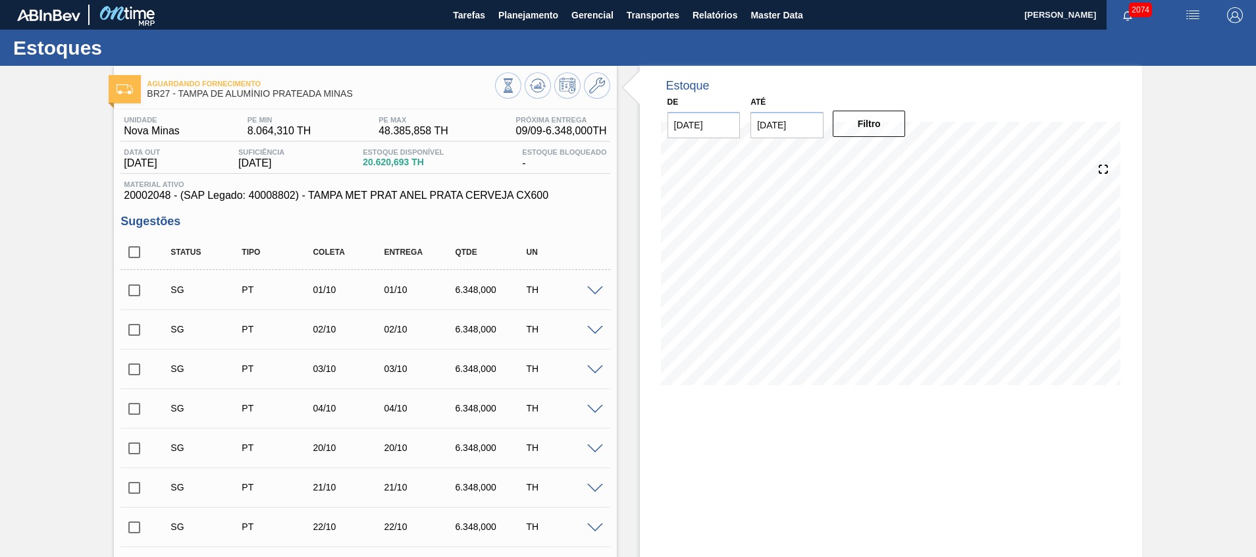
click at [131, 247] on input "checkbox" at bounding box center [134, 252] width 28 height 28
checkbox input "true"
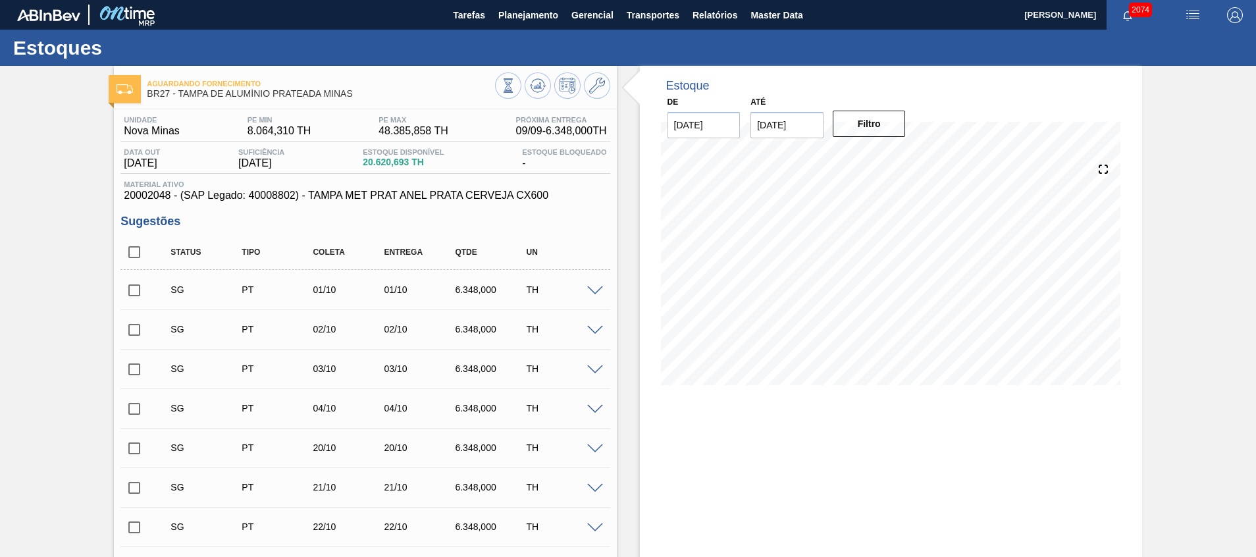
checkbox input "true"
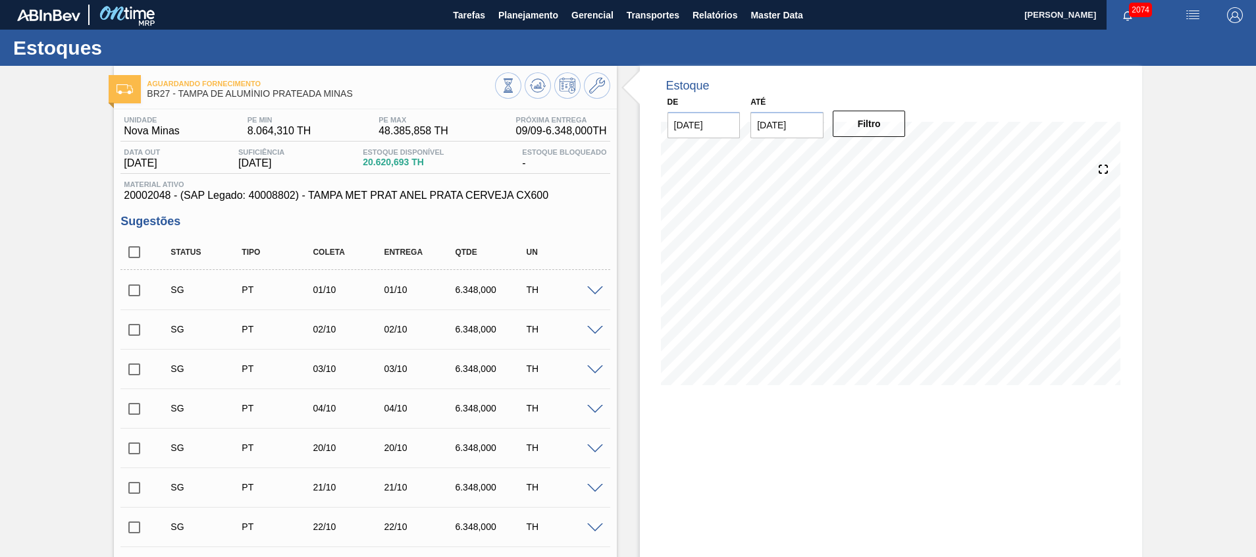
checkbox input "true"
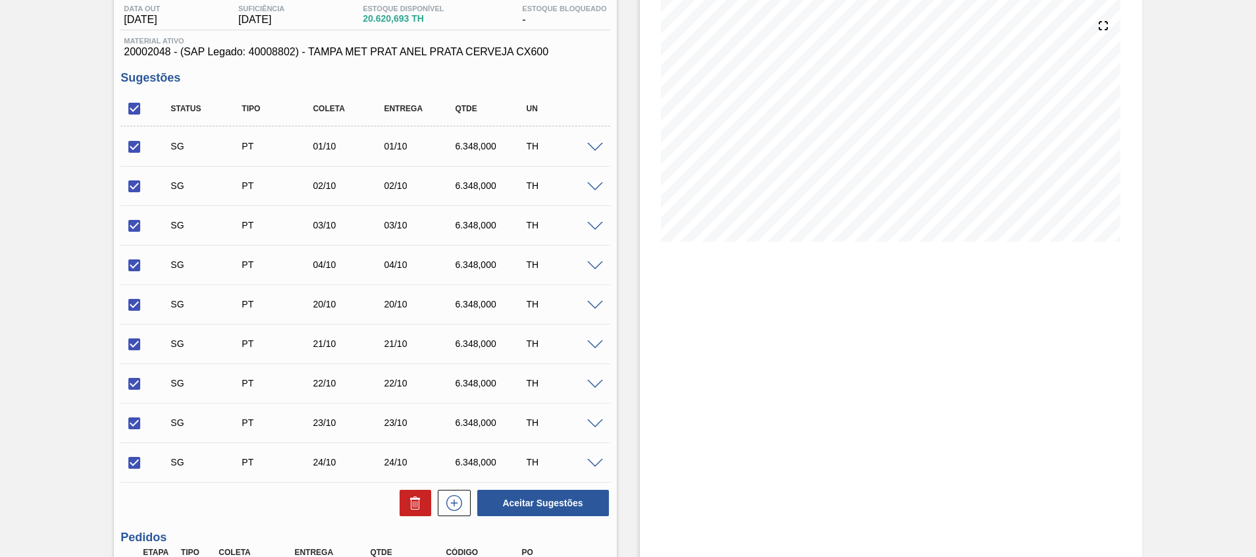
scroll to position [296, 0]
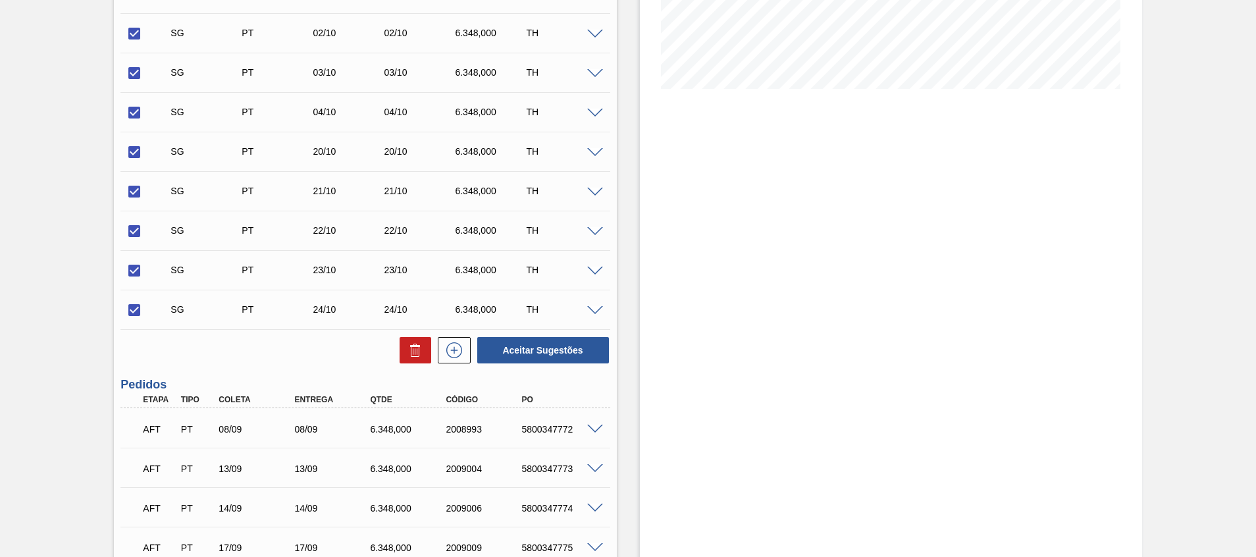
click at [397, 356] on div at bounding box center [412, 350] width 38 height 26
click at [408, 352] on icon at bounding box center [415, 350] width 16 height 16
checkbox input "false"
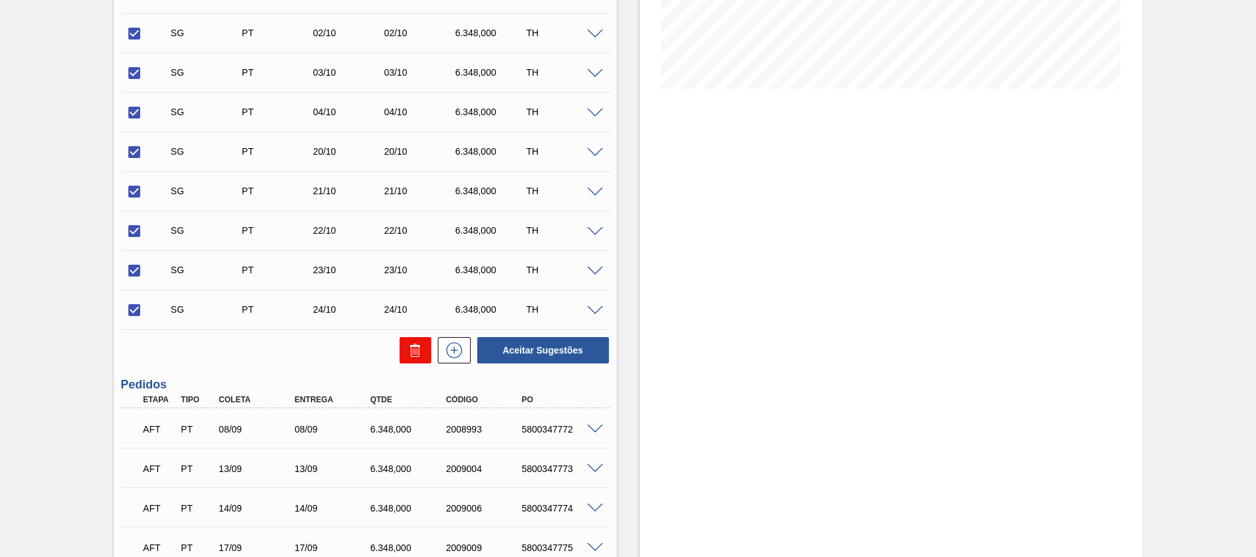
checkbox input "false"
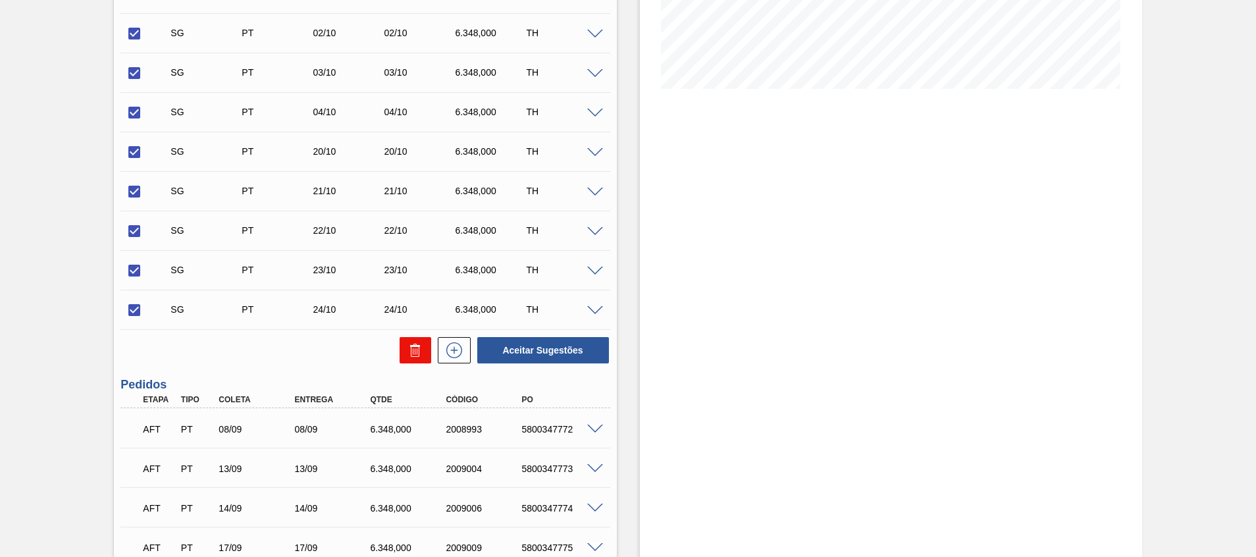
checkbox input "false"
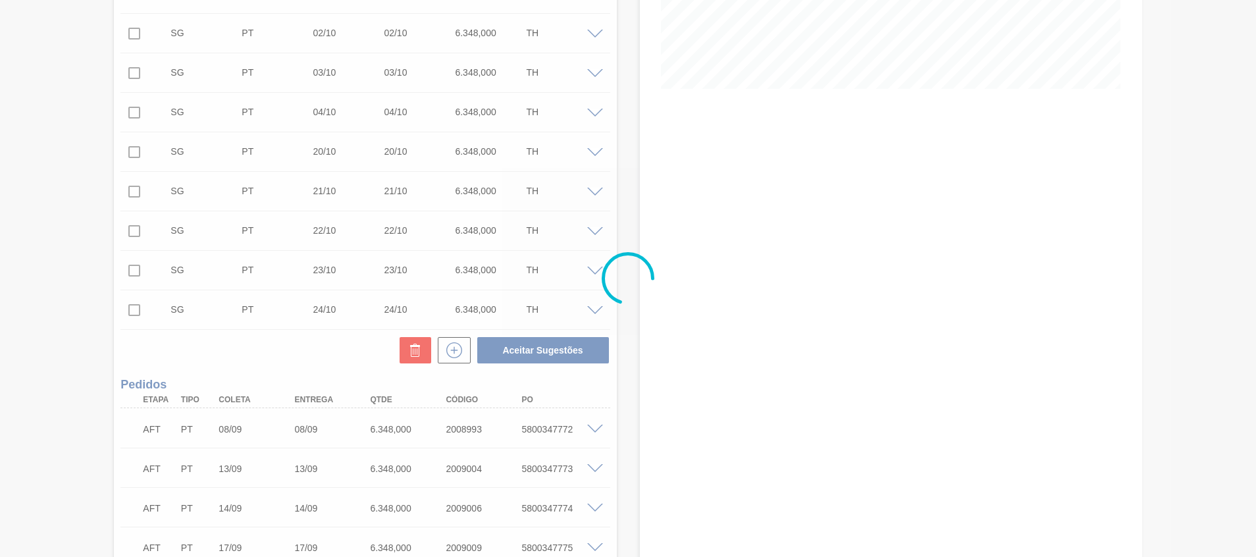
scroll to position [122, 0]
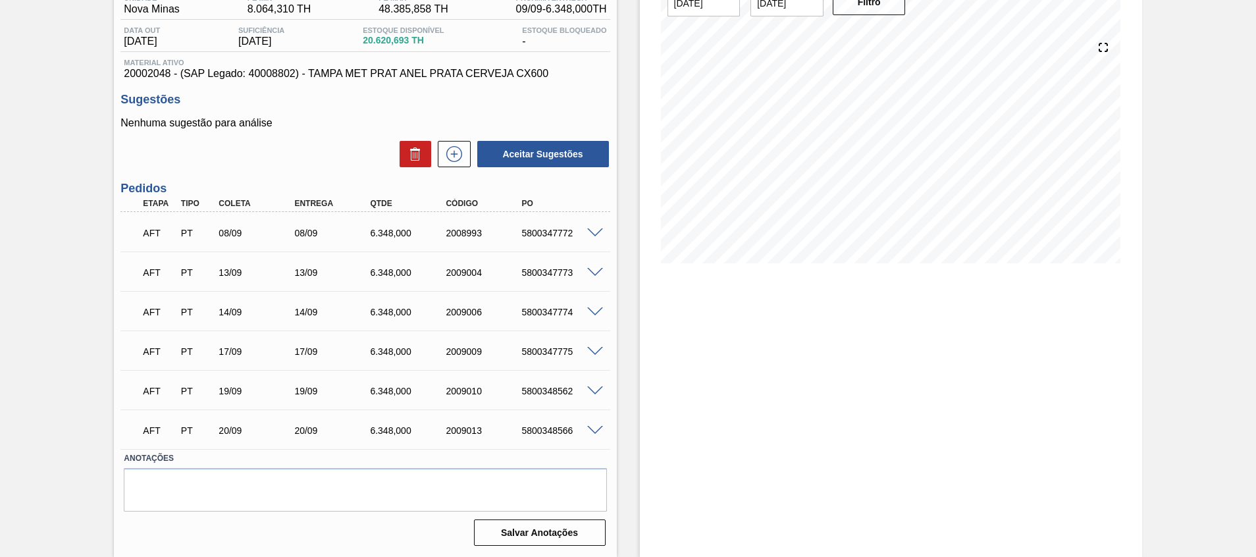
click at [726, 357] on div "Estoque De 09/09/2025 Até 23/09/2025 Filtro" at bounding box center [891, 250] width 502 height 613
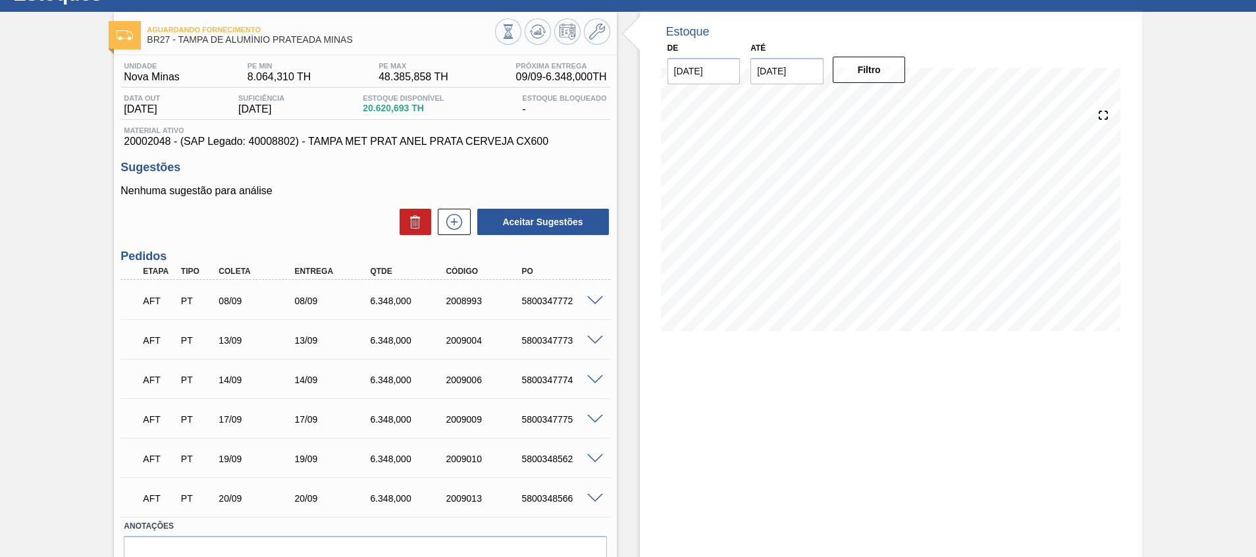
scroll to position [23, 0]
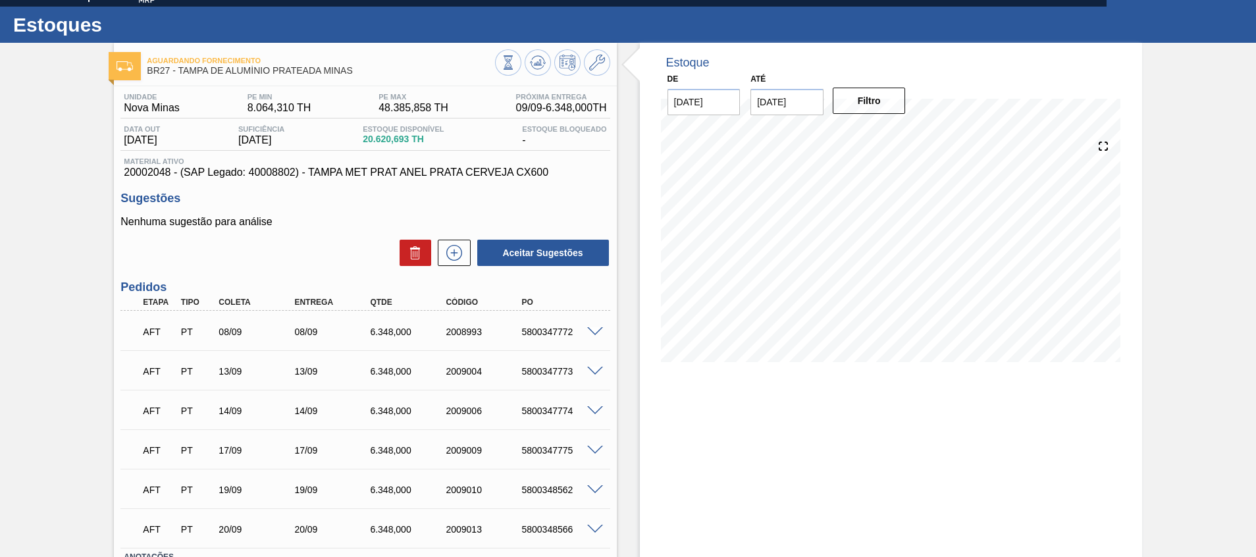
click at [549, 325] on div "AFT PT 08/09 08/09 6.348,000 2008993 5800347772" at bounding box center [361, 330] width 454 height 26
click at [551, 330] on div "5800347772" at bounding box center [560, 331] width 85 height 11
copy div "5800347772"
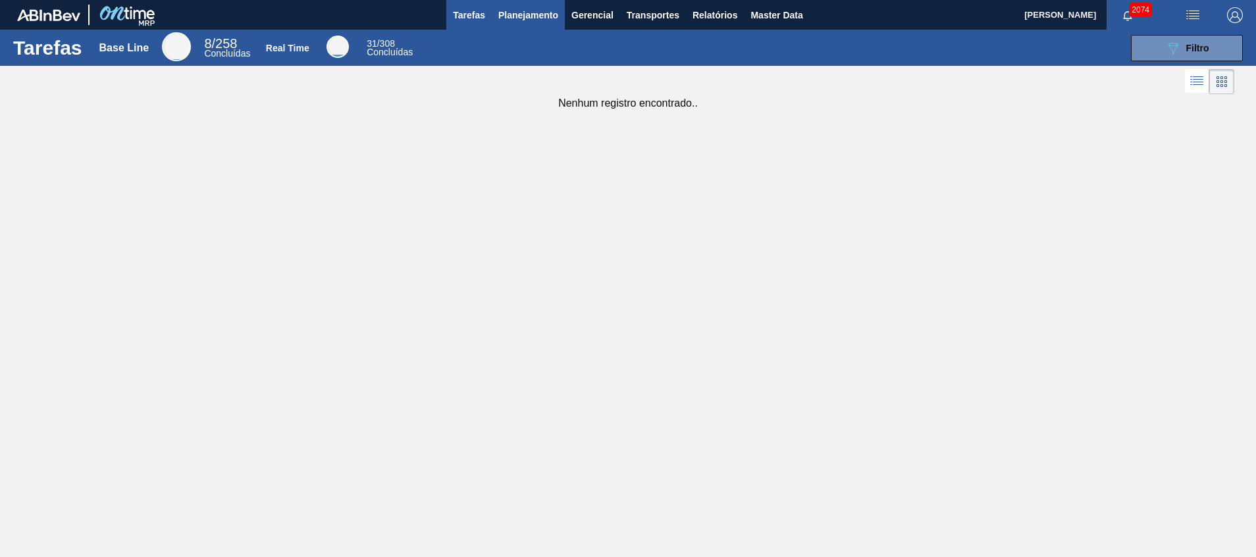
click at [527, 27] on button "Planejamento" at bounding box center [528, 15] width 73 height 30
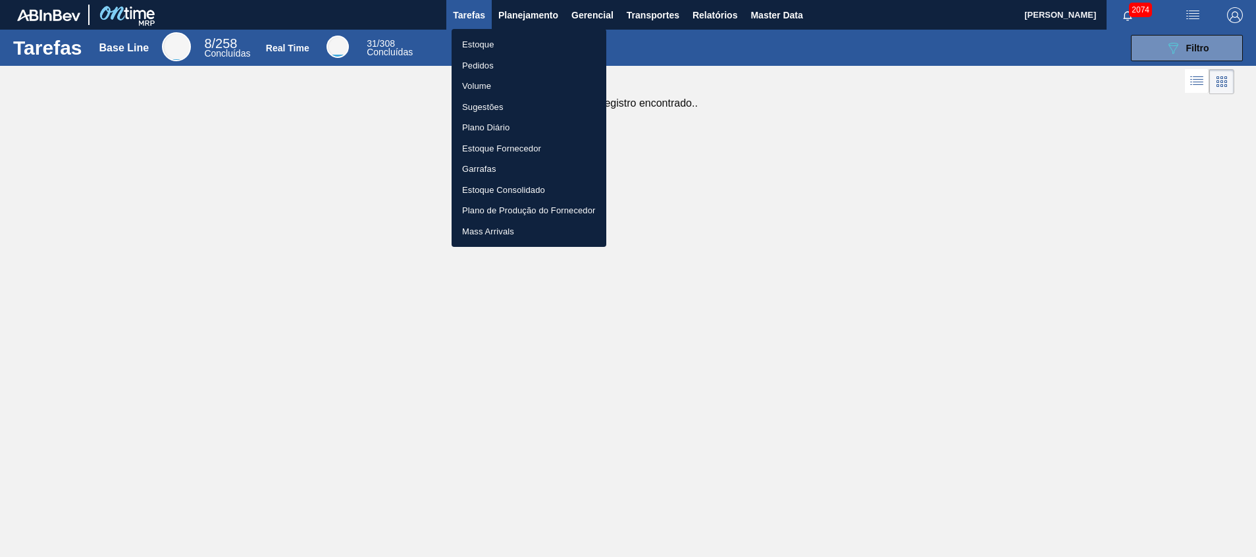
click at [522, 40] on li "Estoque" at bounding box center [528, 44] width 155 height 21
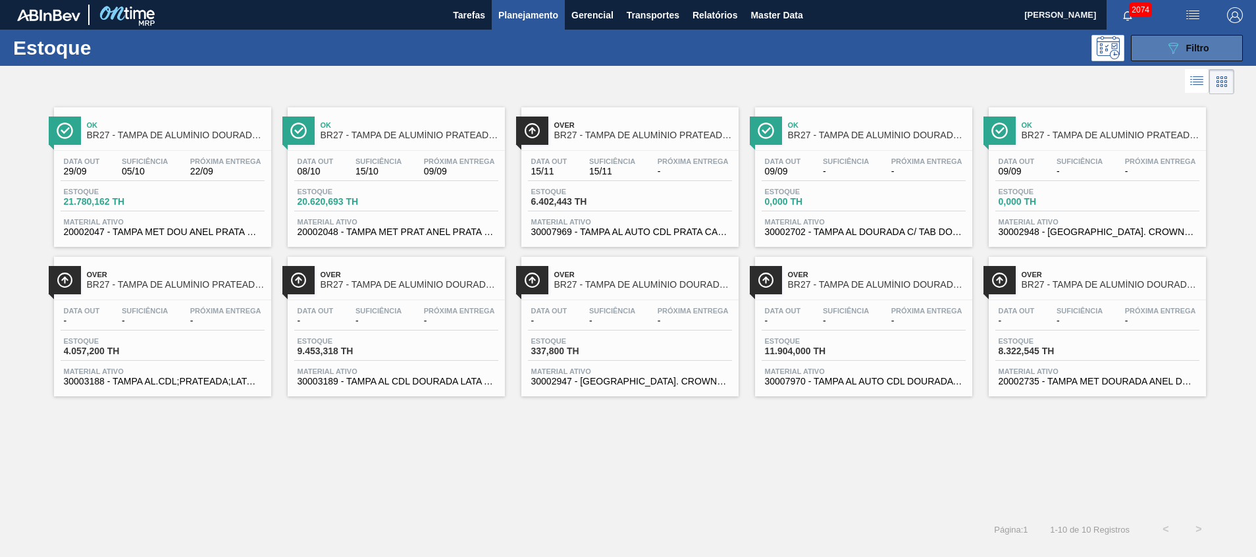
click at [1167, 57] on button "089F7B8B-B2A5-4AFE-B5C0-19BA573D28AC Filtro" at bounding box center [1187, 48] width 112 height 26
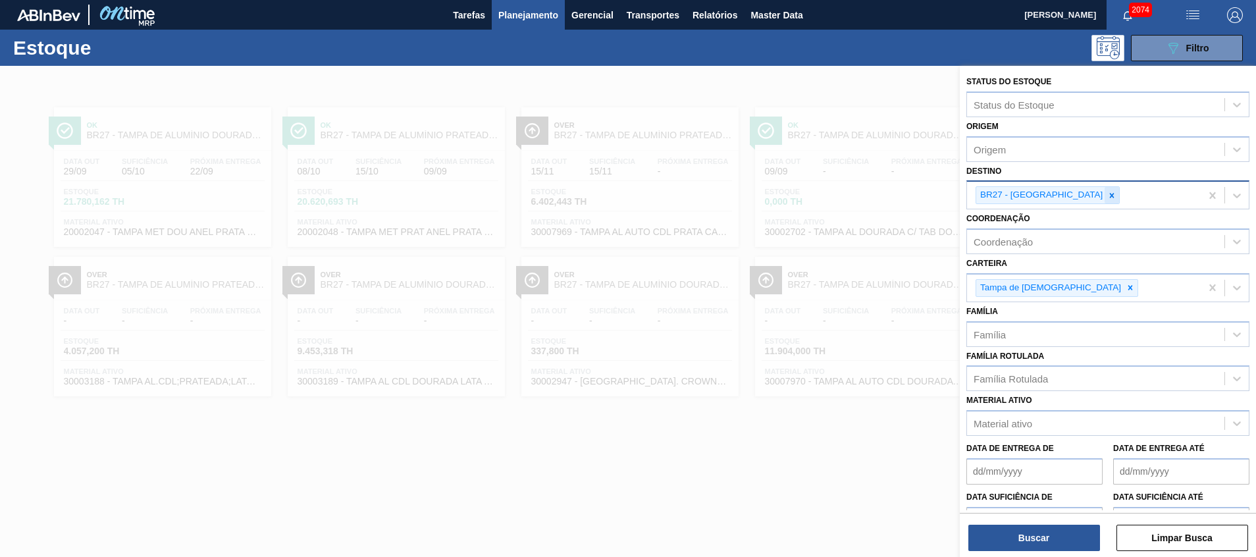
click at [1104, 189] on div at bounding box center [1111, 195] width 14 height 16
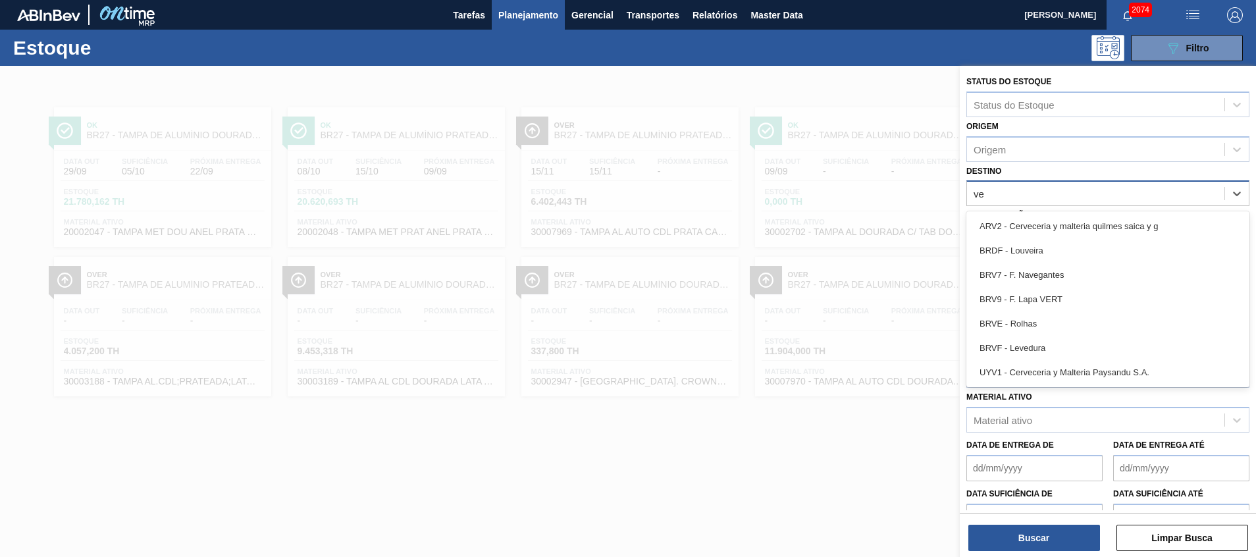
type input "v"
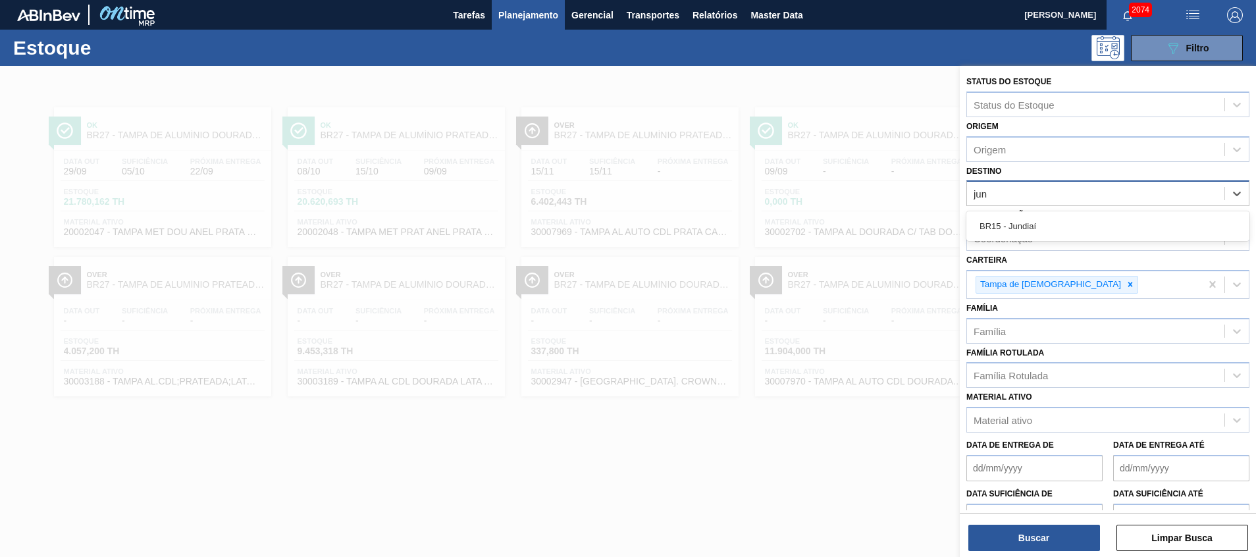
type input "jund"
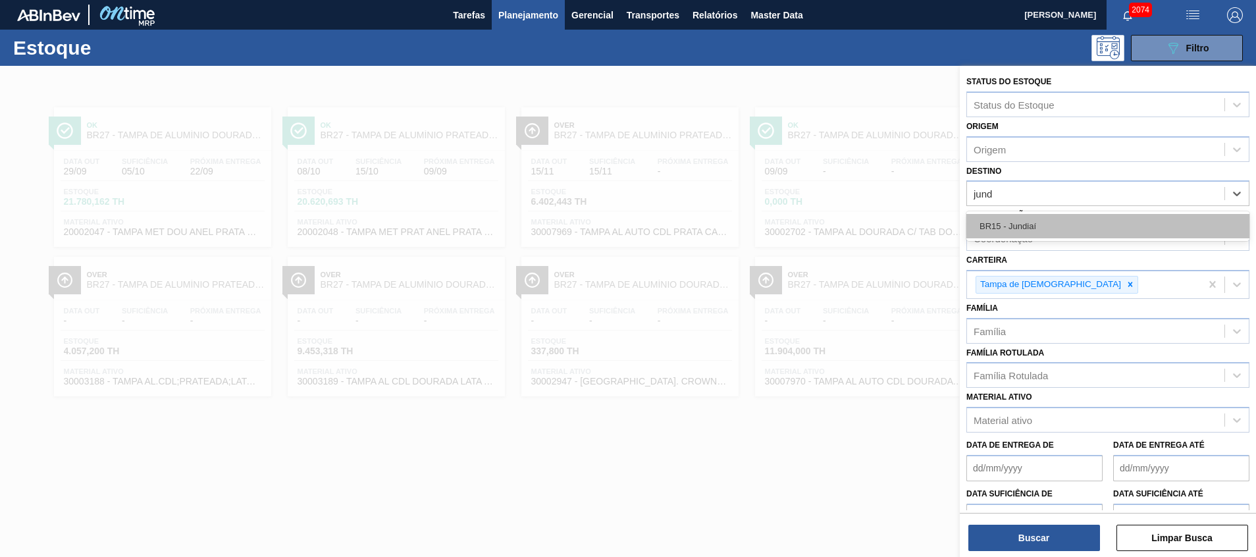
click at [1067, 227] on div "BR15 - Jundiaí" at bounding box center [1107, 226] width 283 height 24
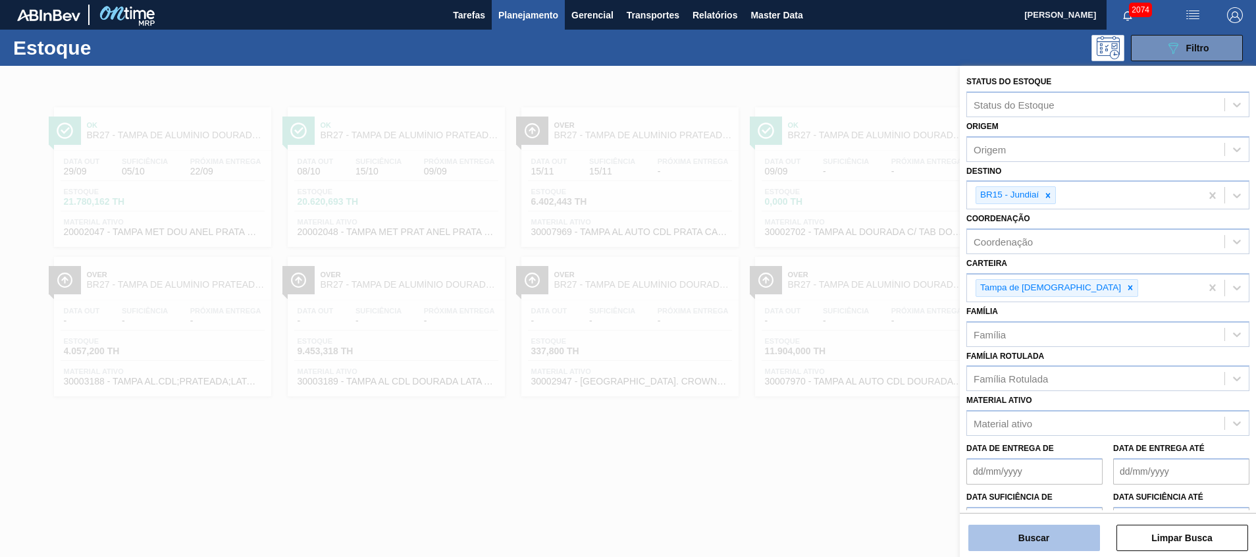
click at [981, 526] on button "Buscar" at bounding box center [1034, 537] width 132 height 26
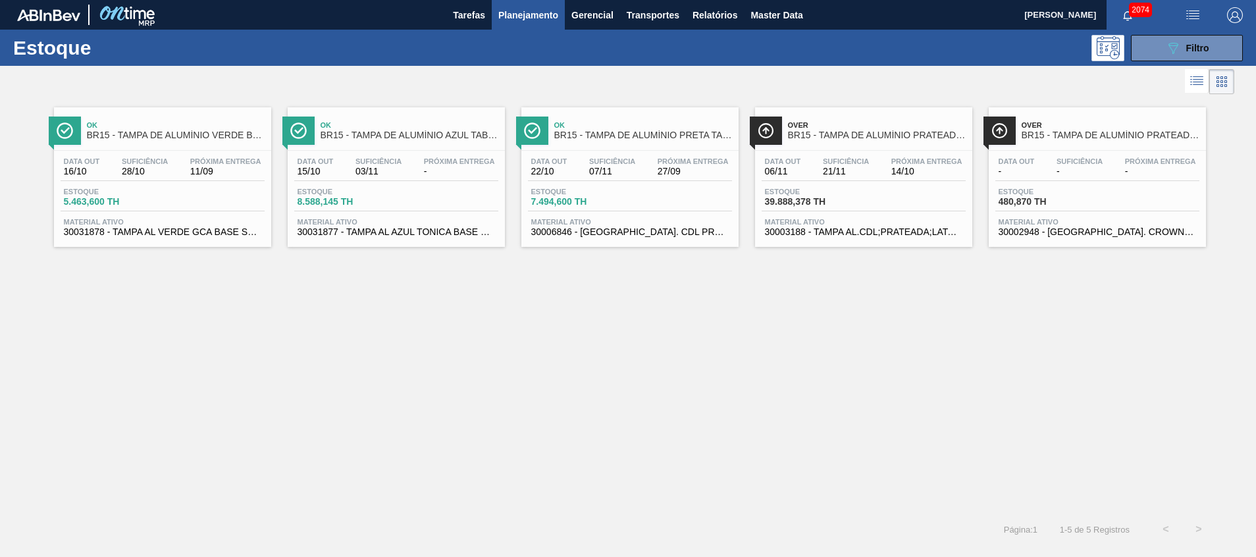
click at [99, 231] on span "30031878 - TAMPA AL VERDE GCA BASE SOLVENTE" at bounding box center [162, 232] width 197 height 10
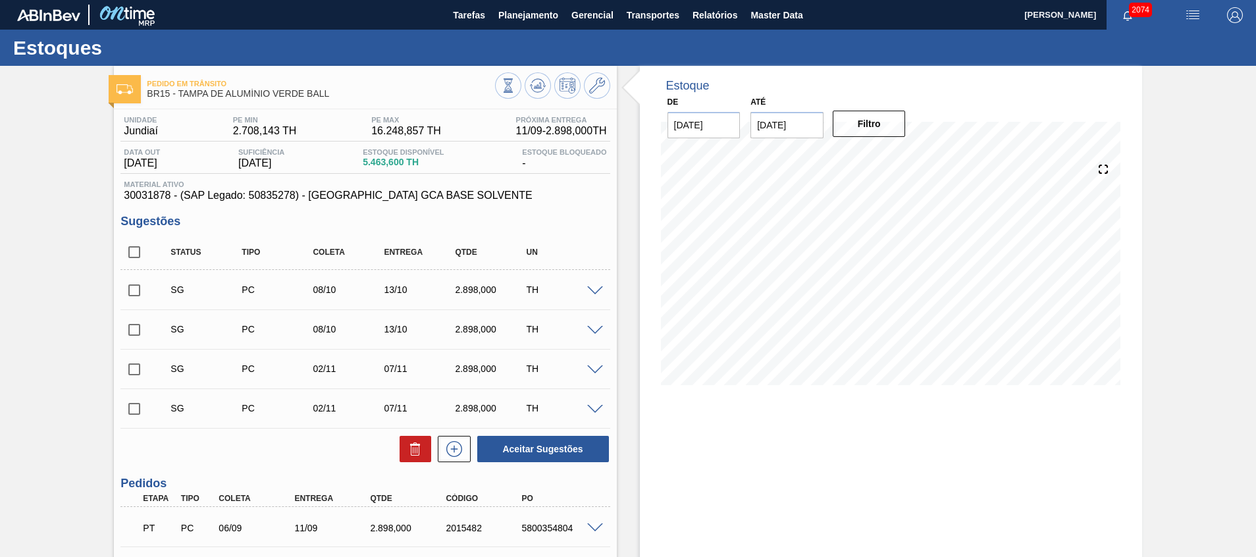
click at [588, 287] on span at bounding box center [595, 291] width 16 height 10
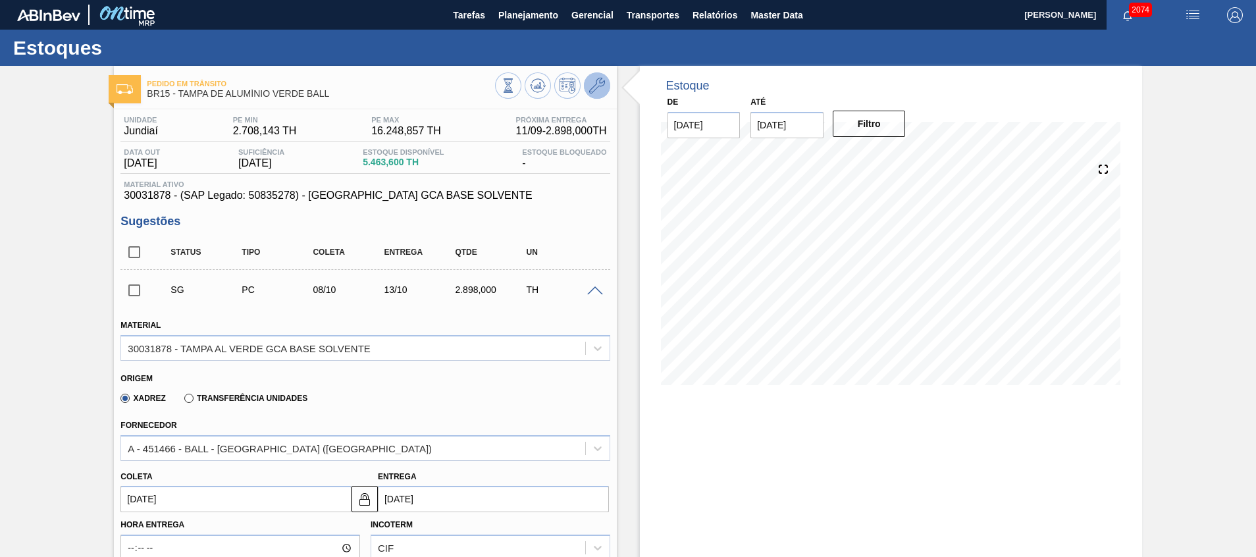
click at [600, 98] on button at bounding box center [597, 85] width 26 height 26
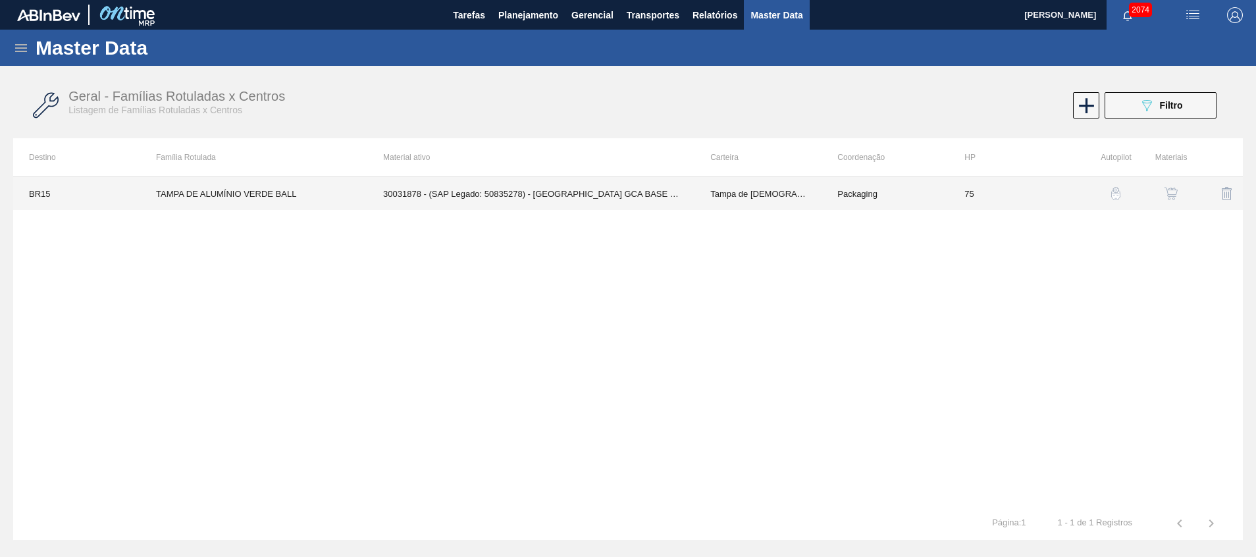
click at [629, 186] on td "30031878 - (SAP Legado: 50835278) - TAMPA AL VERDE GCA BASE SOLVENTE" at bounding box center [530, 193] width 327 height 33
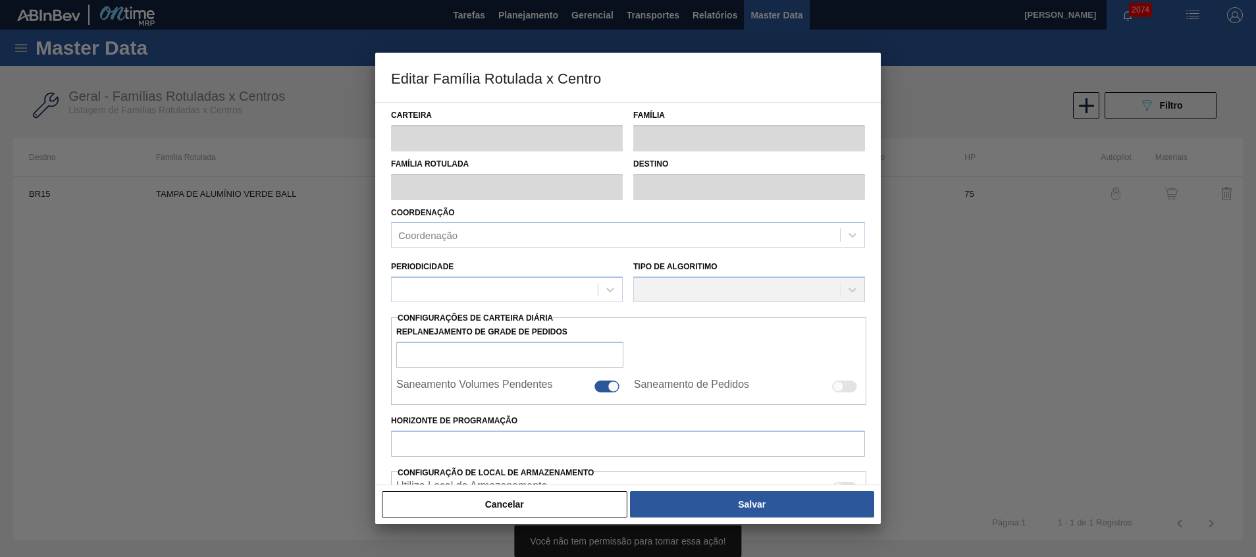
type input "Tampa de Lata"
type input "Tampa de Alumínio"
type input "TAMPA DE ALUMÍNIO VERDE BALL"
type input "BR15 - Jundiaí"
type input "75"
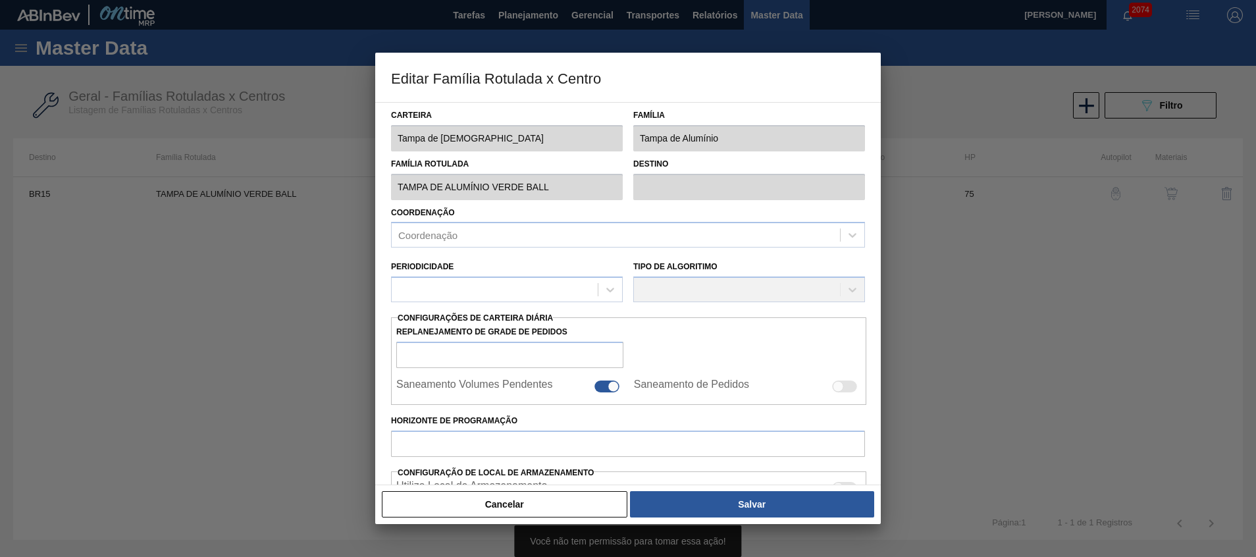
type input "2.708,143"
type input "16.248,857"
type input "29"
type input "6.563,824"
checkbox input "true"
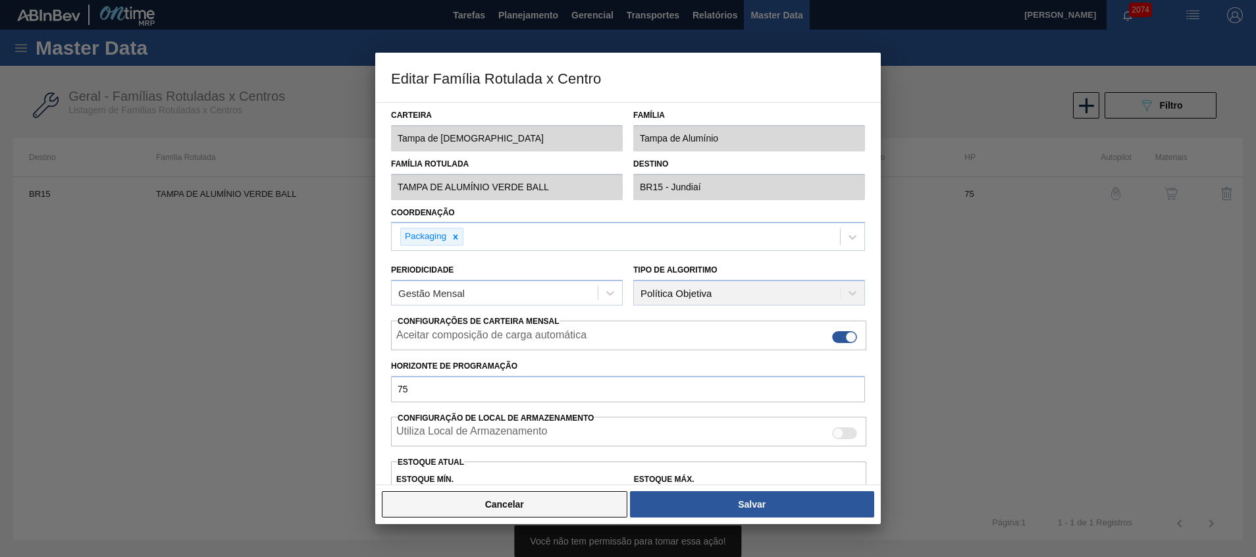
click at [513, 497] on button "Cancelar" at bounding box center [504, 504] width 245 height 26
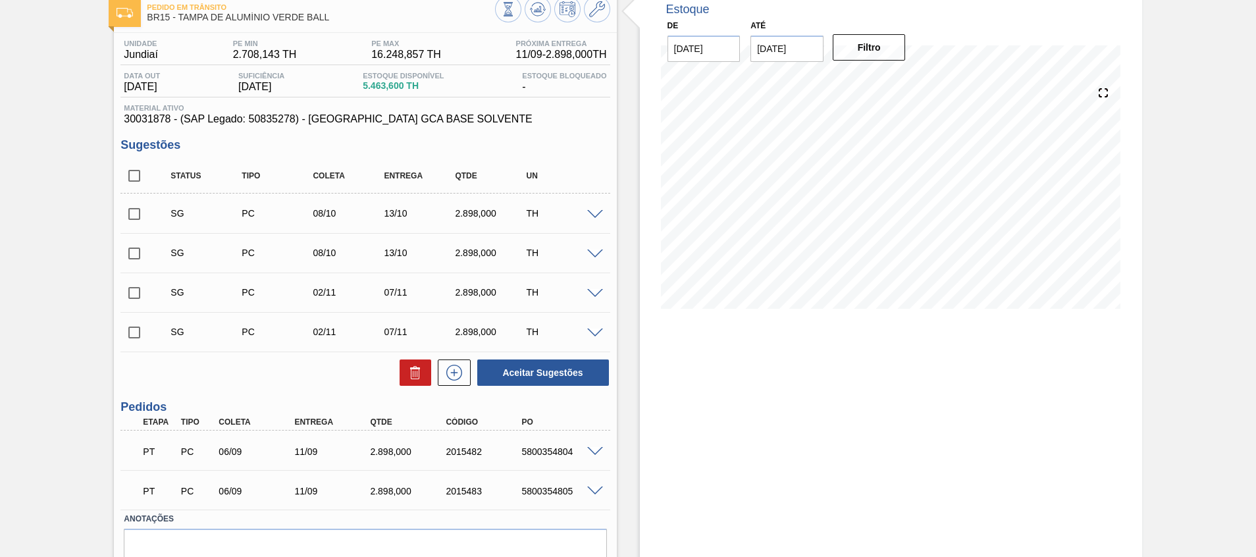
scroll to position [137, 0]
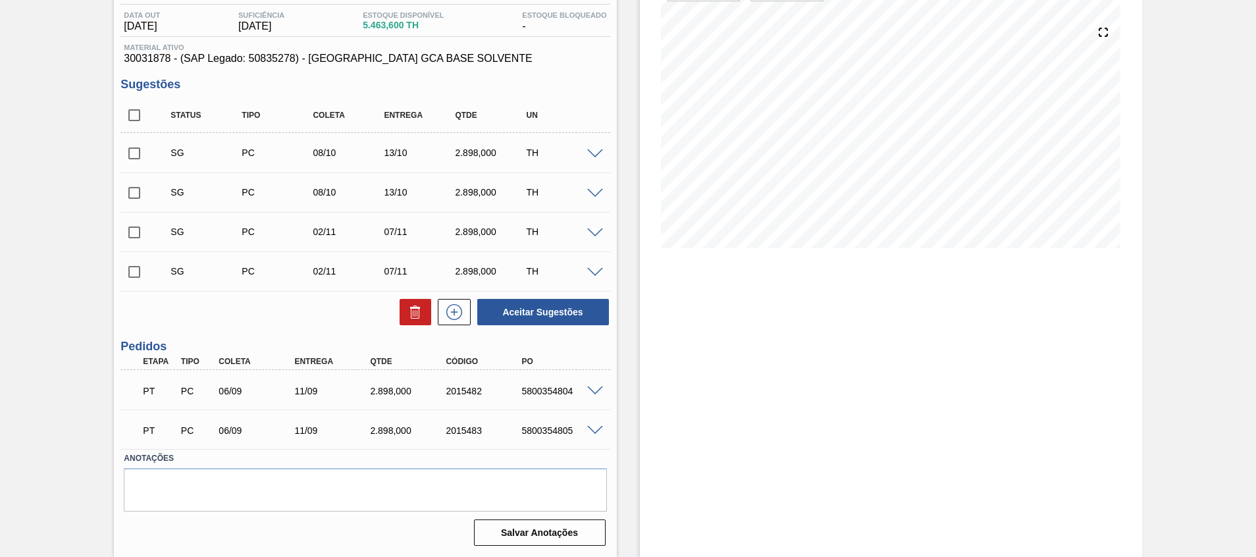
click at [905, 347] on div "Estoque De 09/09/2025 Até 23/09/2025 Filtro 09/09 Projeção de Estoque 5,463.6 N…" at bounding box center [891, 243] width 502 height 628
click at [930, 435] on div "Estoque De 09/09/2025 Até 23/09/2025 Filtro 16/09 Projeção de Estoque 9,040.74 …" at bounding box center [891, 243] width 502 height 628
click at [596, 149] on span at bounding box center [595, 154] width 16 height 10
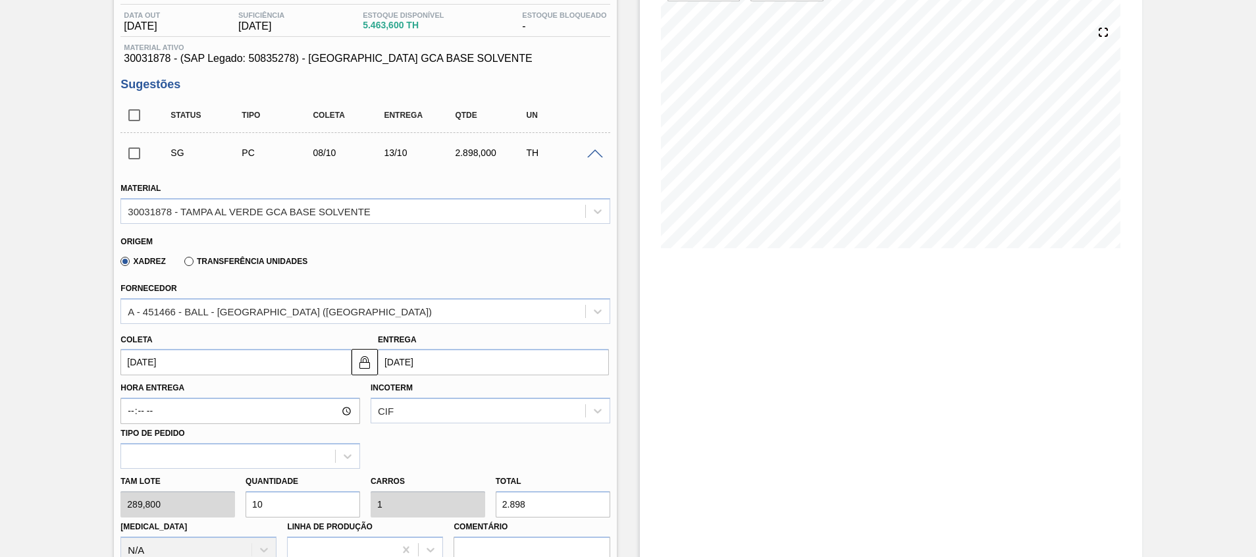
click at [304, 502] on input "10" at bounding box center [302, 504] width 115 height 26
type input "1"
type input "0,1"
type input "289,8"
type input "15"
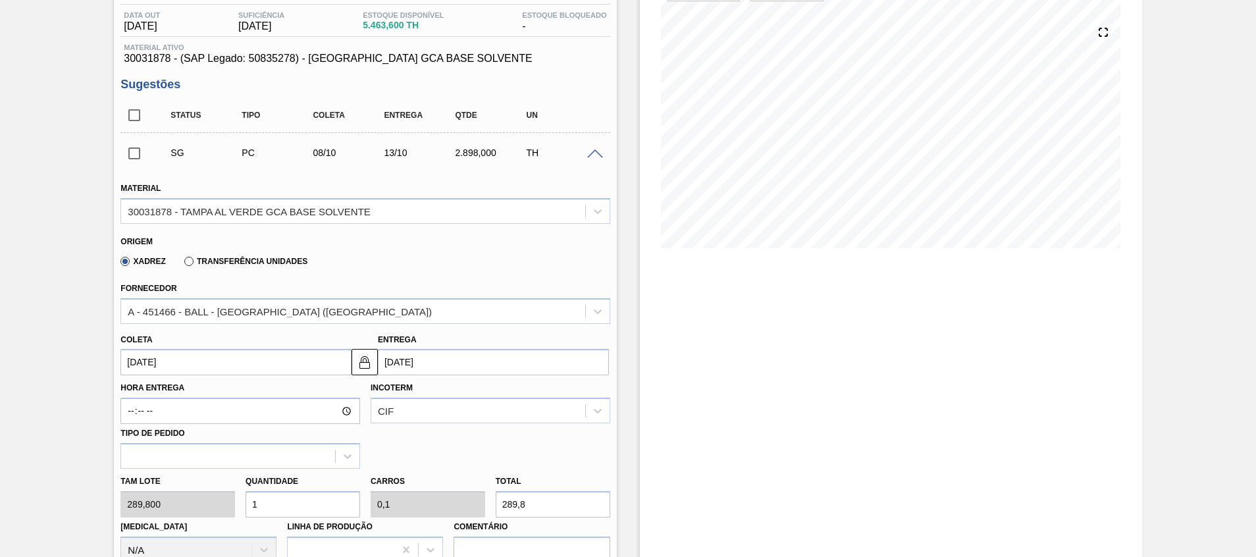
type input "1,5"
type input "4.347"
type input "1"
type input "0,1"
type input "289,8"
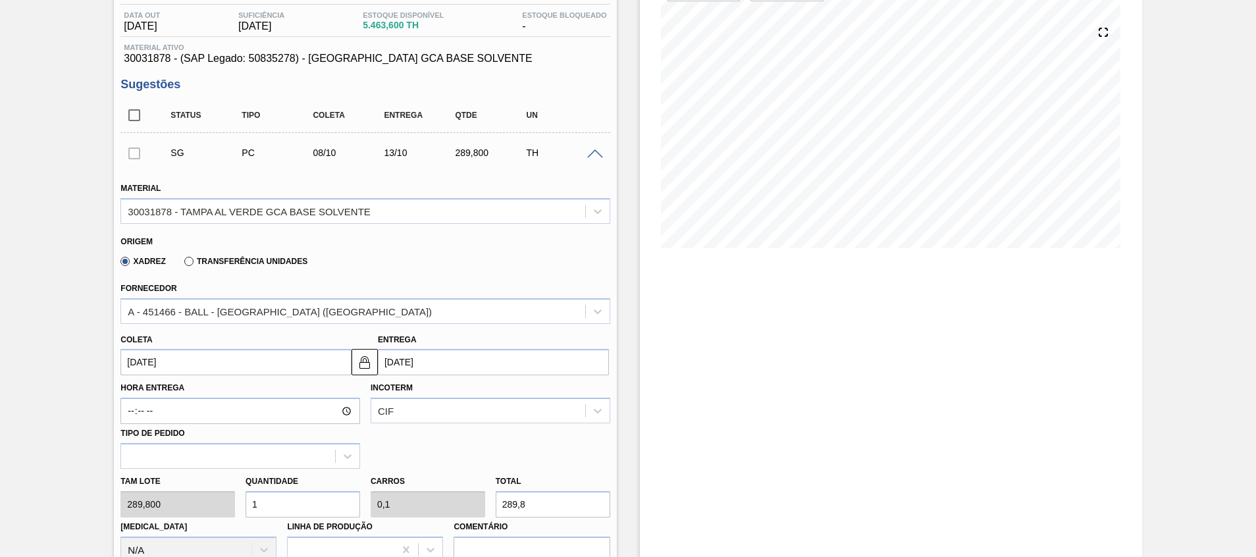
type input "0"
type input "2"
type input "0,2"
type input "579,6"
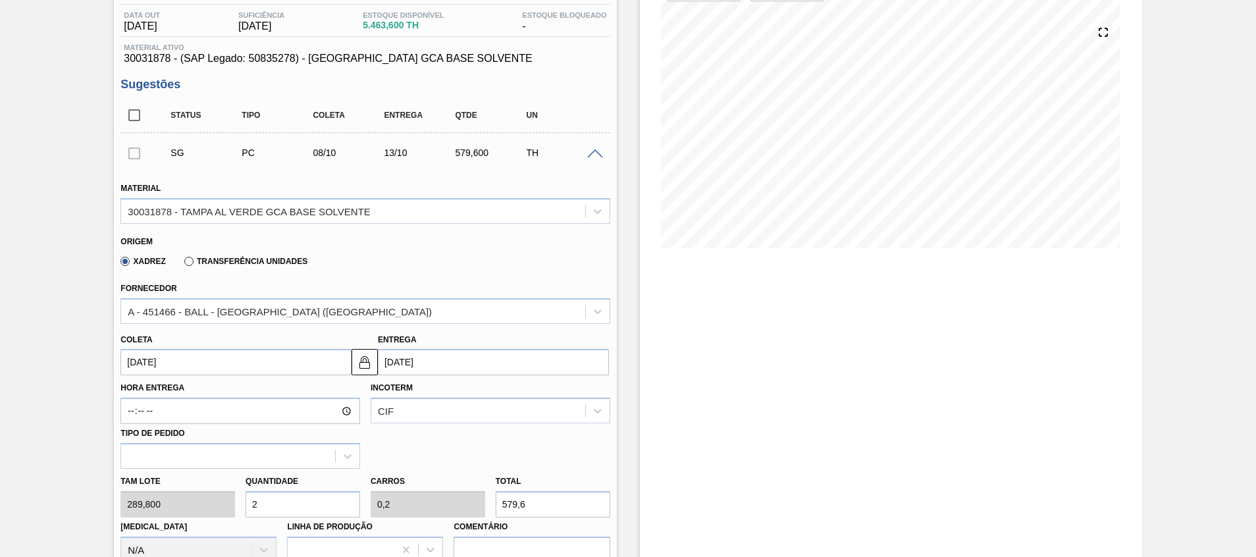
type input "20"
type input "2"
type input "5.796"
type input "2"
type input "0,2"
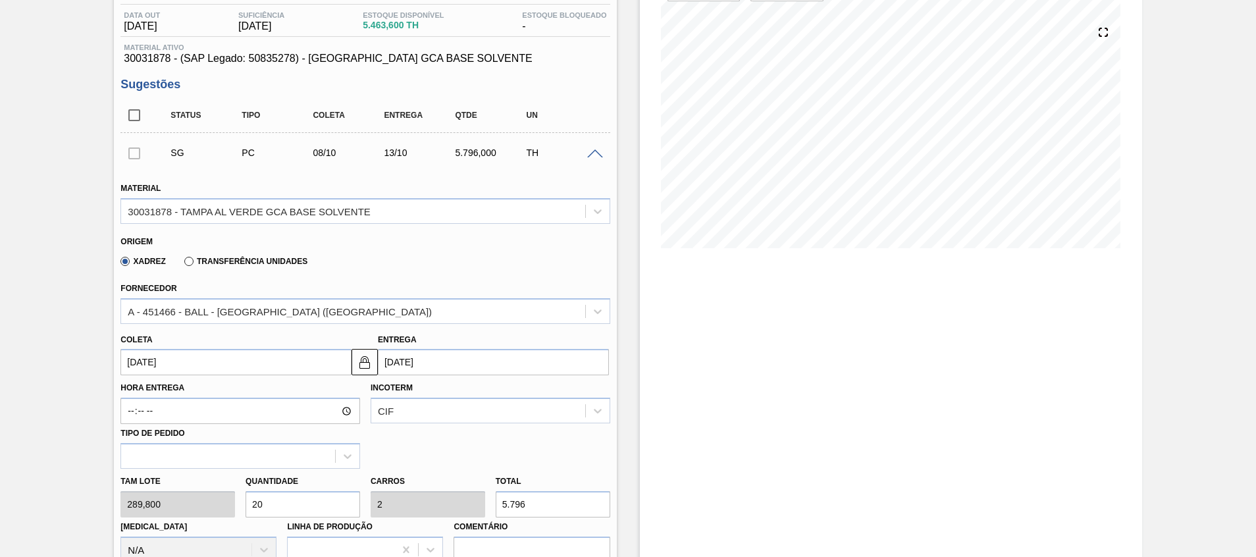
type input "579,6"
type input "0"
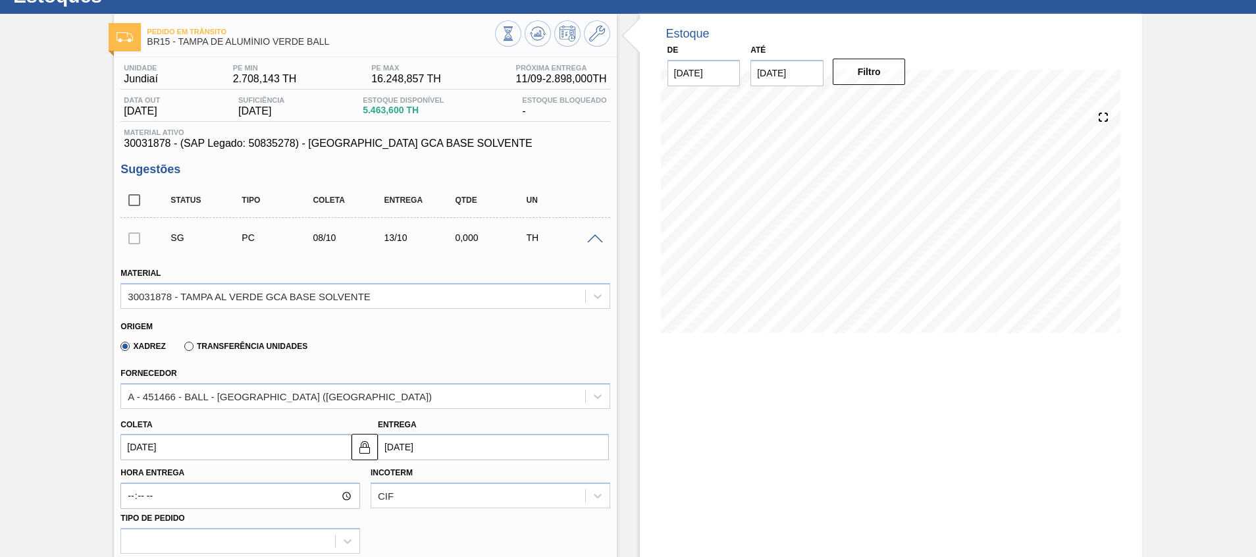
scroll to position [38, 0]
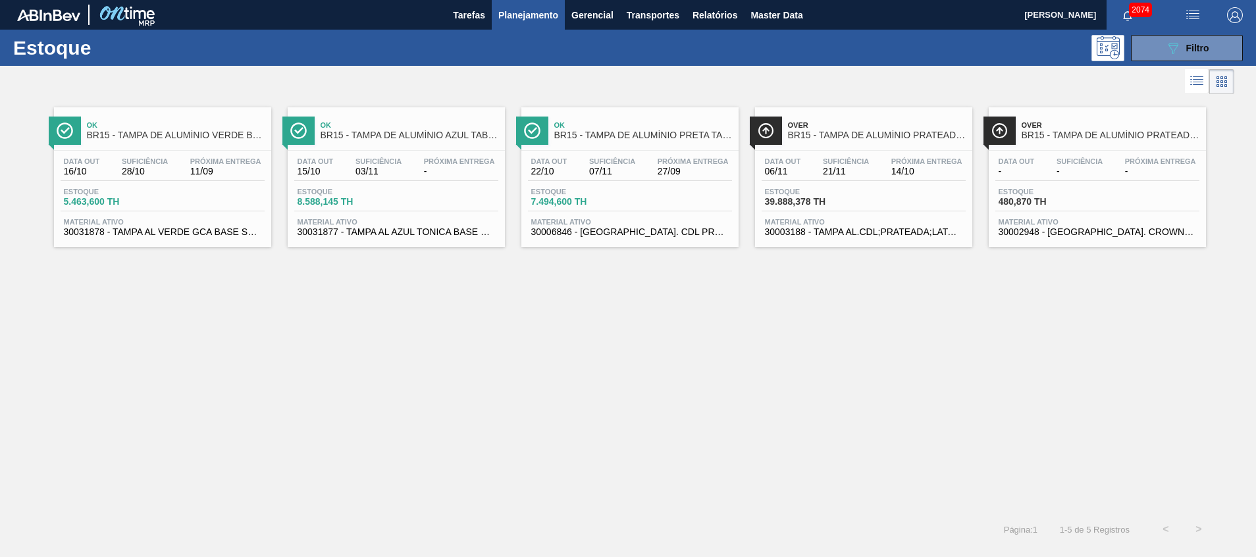
click at [376, 295] on div "Ok BR15 - TAMPA DE ALUMÍNIO VERDE BALL Data out 16/10 Suficiência 28/10 Próxima…" at bounding box center [628, 304] width 1256 height 415
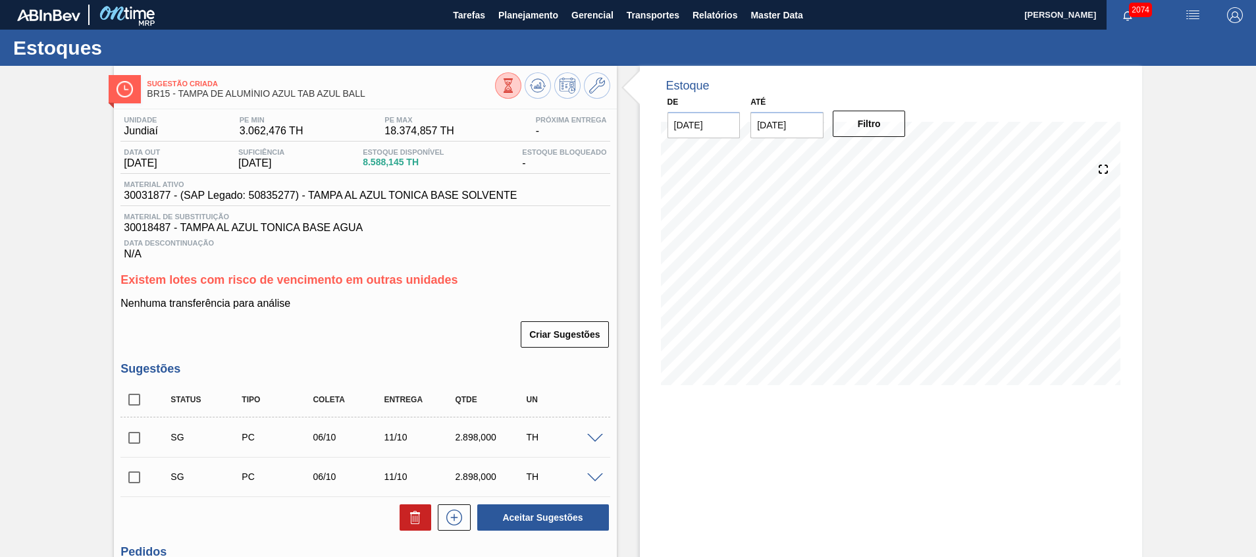
scroll to position [143, 0]
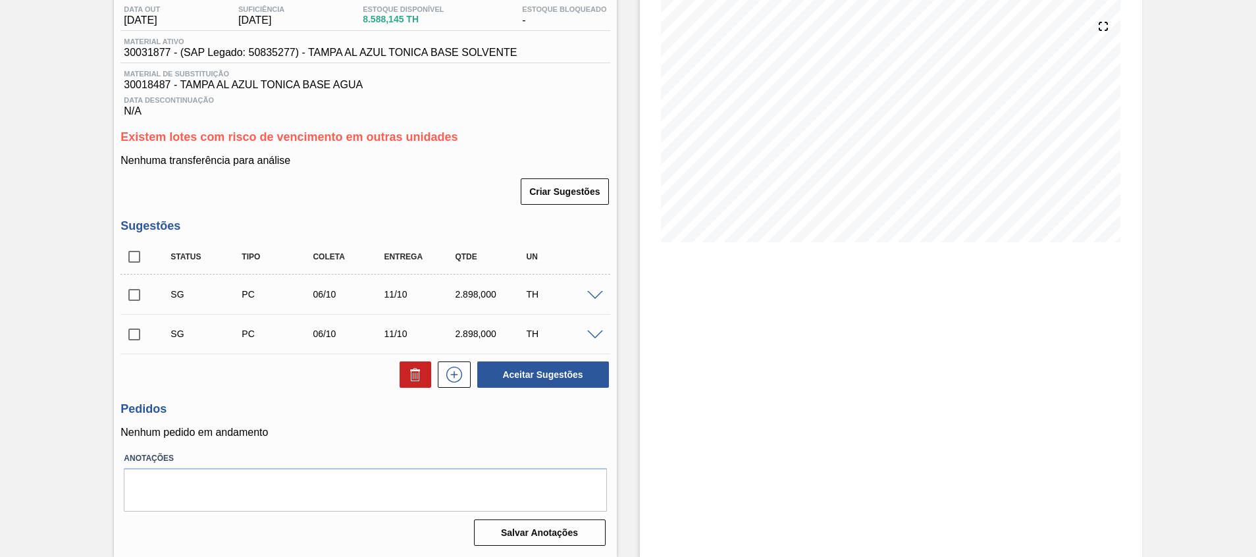
click at [592, 290] on div at bounding box center [597, 295] width 26 height 10
click at [596, 292] on span at bounding box center [595, 296] width 16 height 10
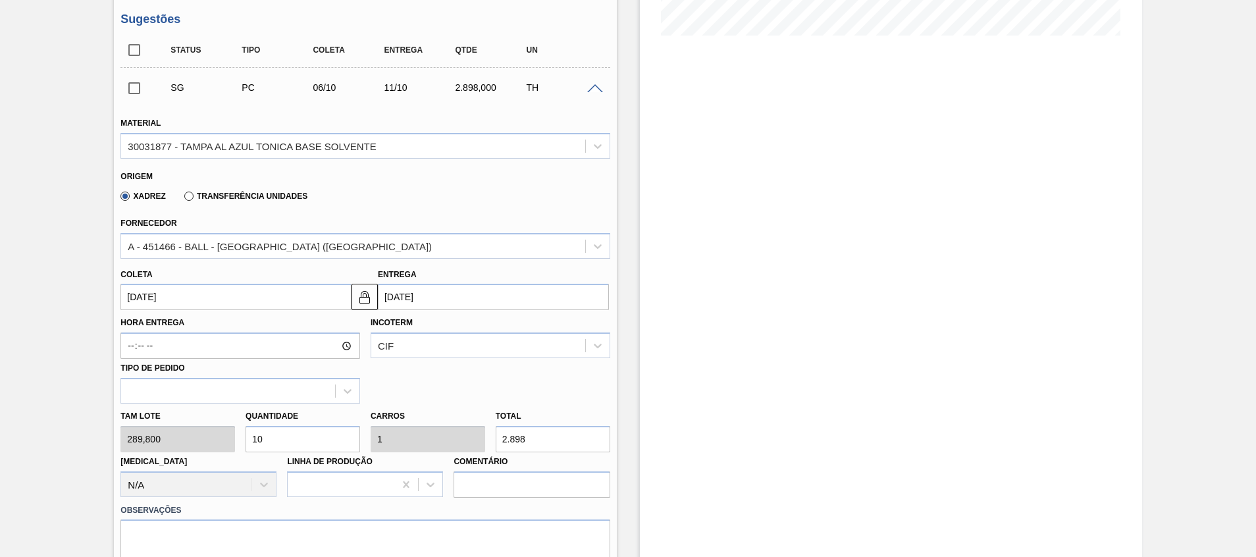
scroll to position [538, 0]
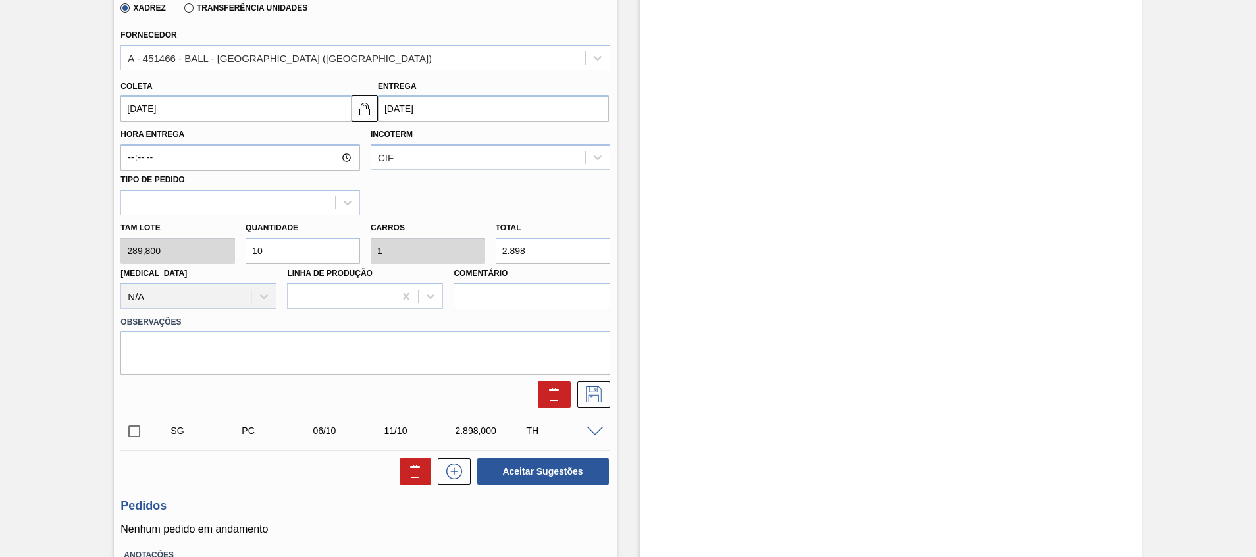
click at [271, 248] on input "10" at bounding box center [302, 251] width 115 height 26
type input "1"
type input "0,1"
type input "289,8"
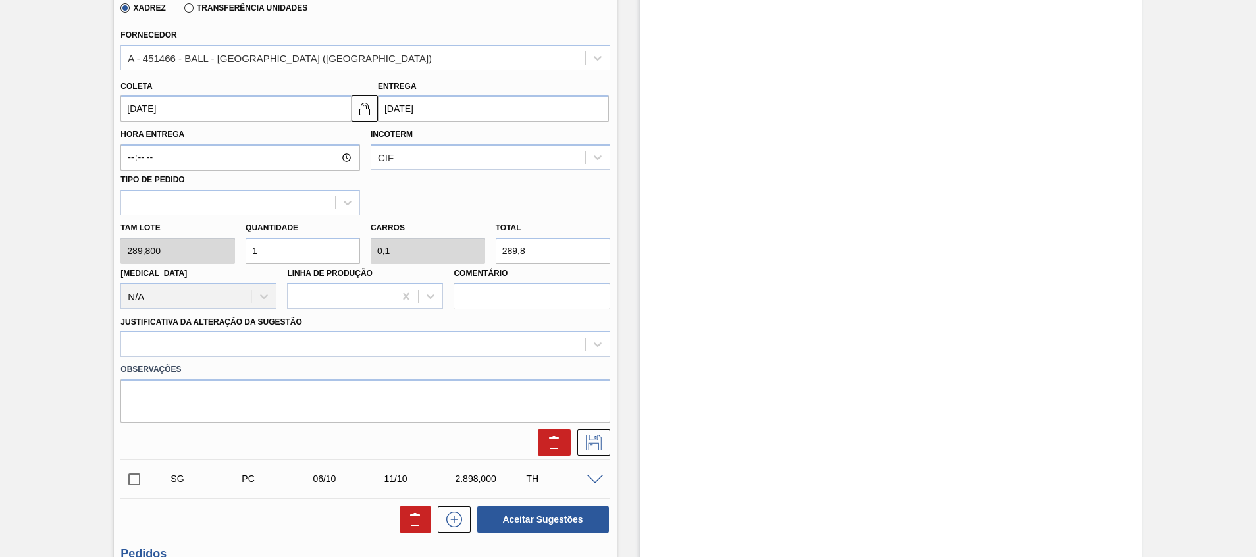
type input "15"
type input "1,5"
type input "4.347"
type input "1"
type input "0,1"
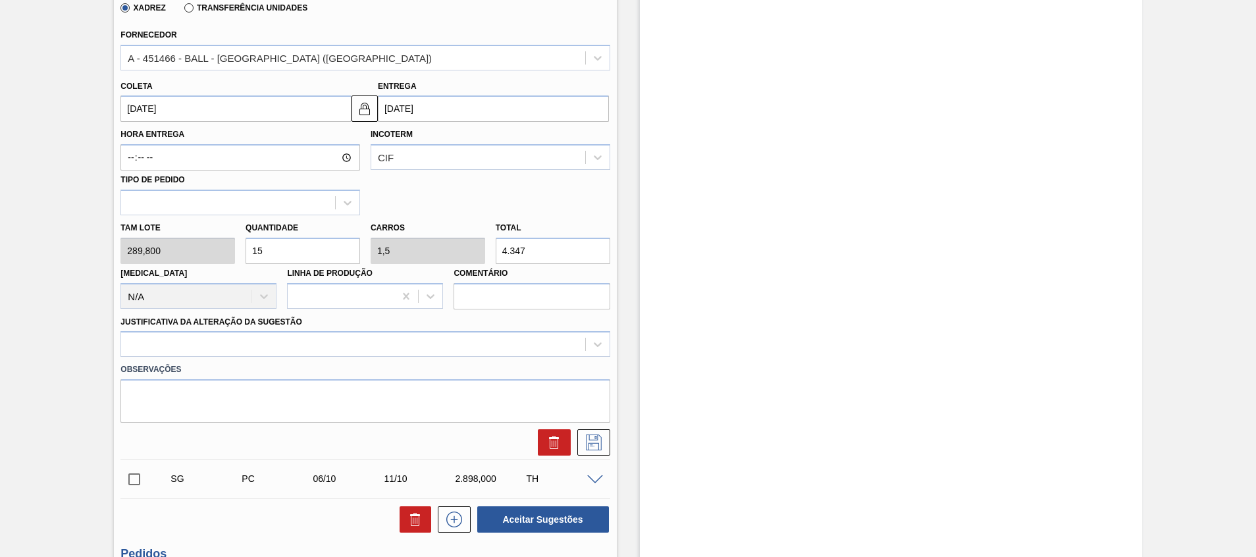
type input "289,8"
type input "10"
type input "1"
type input "2.898"
click at [446, 240] on div "Tam lote 289,800 Quantidade 10 Carros 1 Total 2.898 Doca N/A Linha de Produção …" at bounding box center [364, 262] width 499 height 94
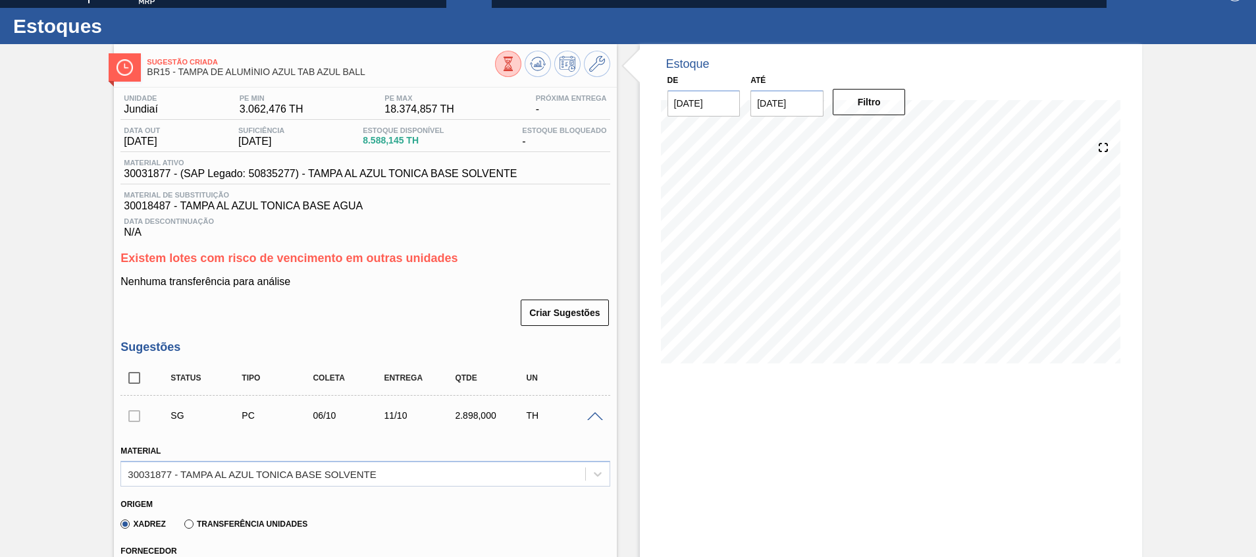
scroll to position [0, 0]
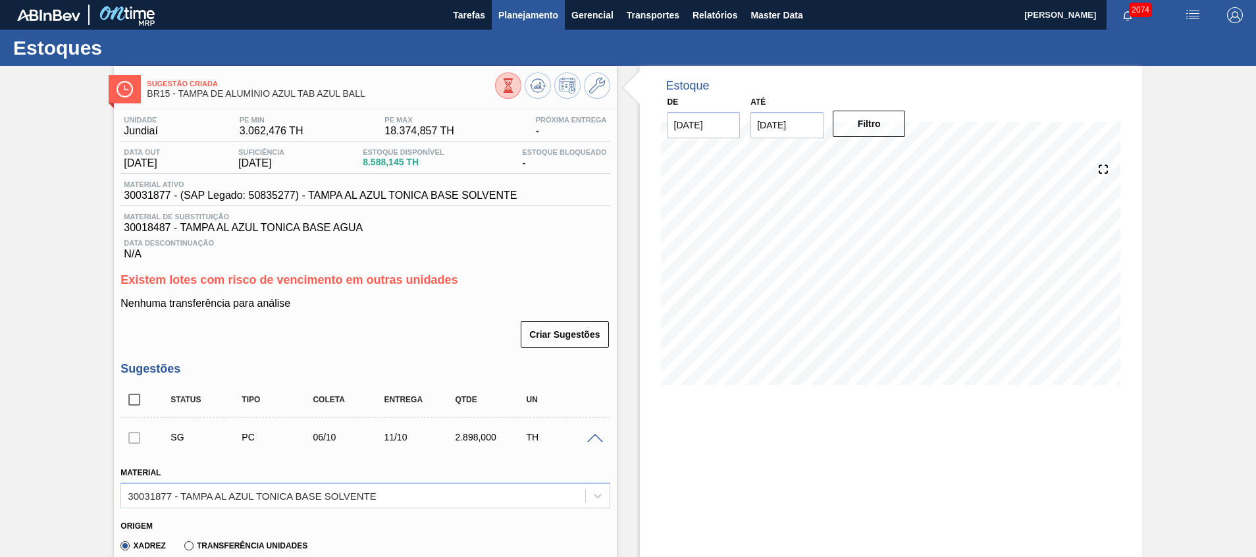
click at [543, 21] on span "Planejamento" at bounding box center [528, 15] width 60 height 16
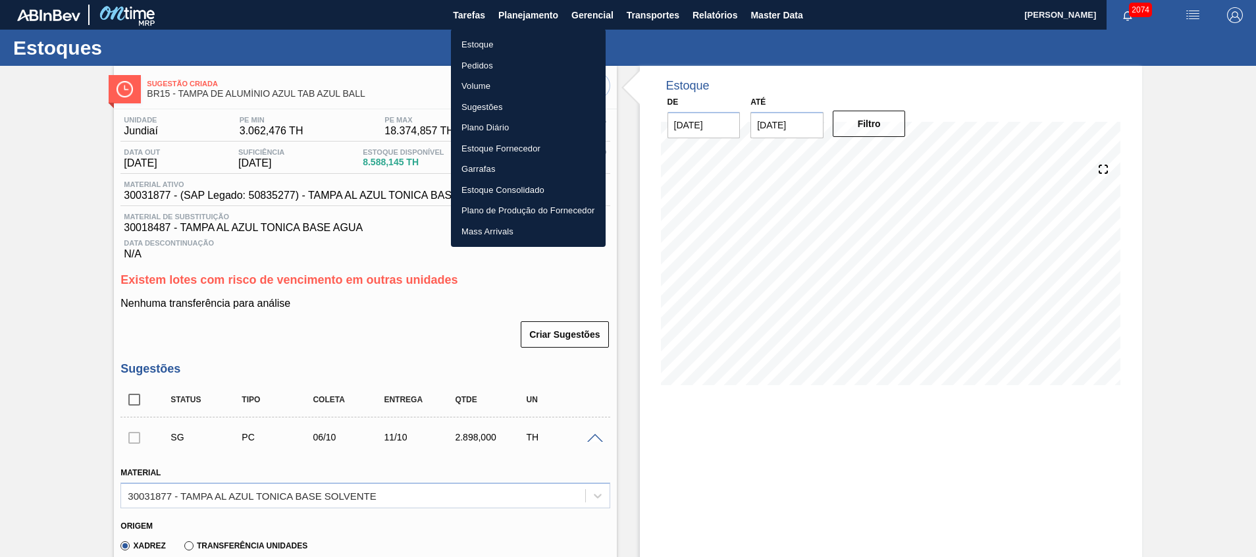
click at [543, 47] on li "Estoque" at bounding box center [528, 44] width 155 height 21
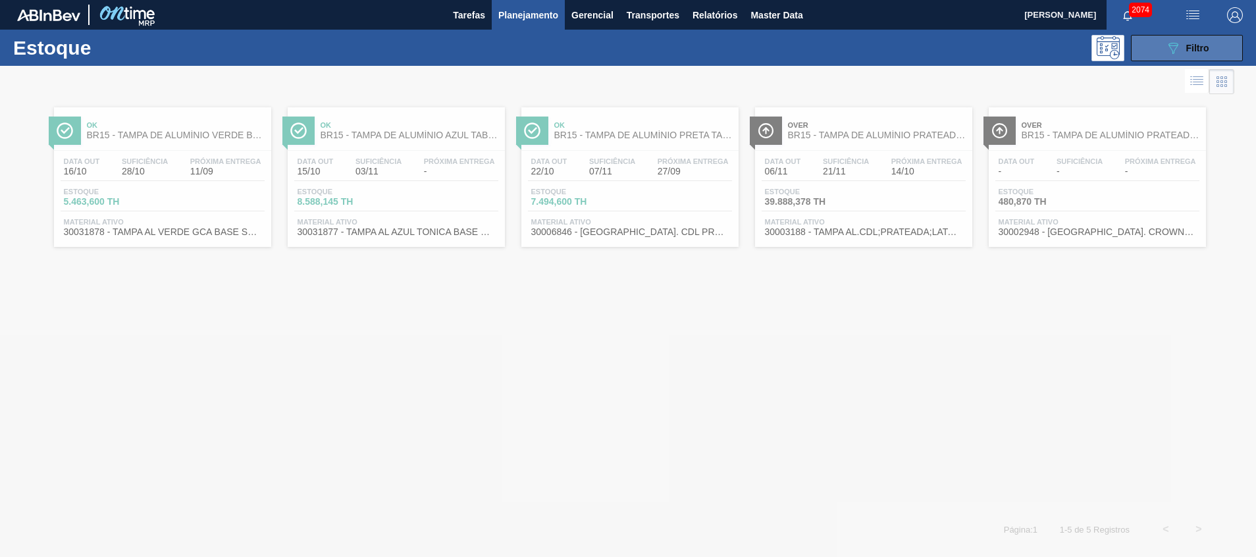
click at [1192, 43] on span "Filtro" at bounding box center [1197, 48] width 23 height 11
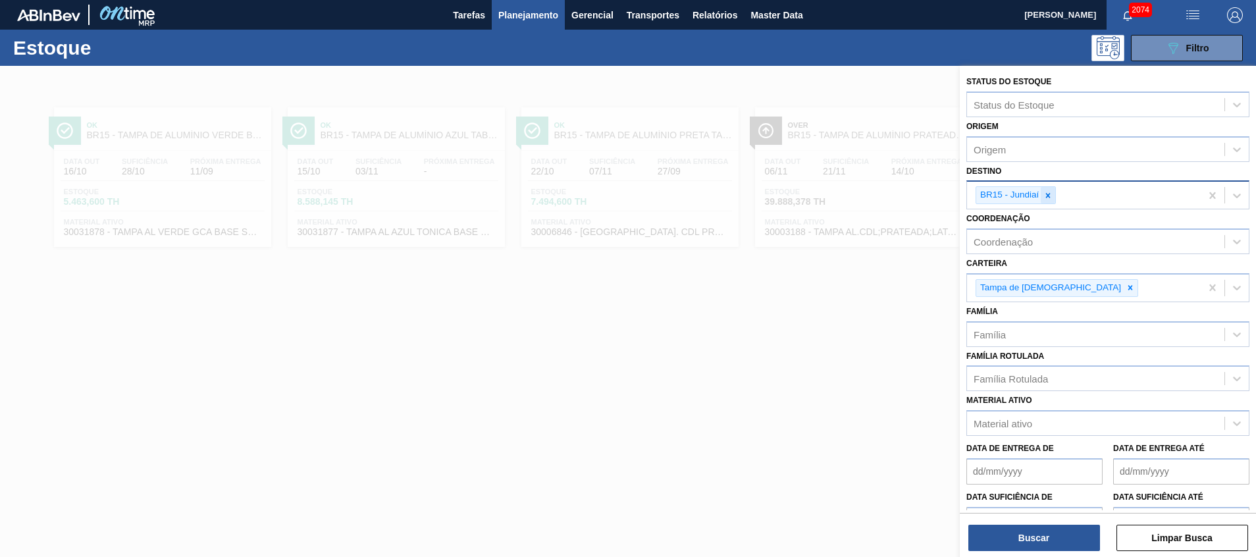
click at [1052, 195] on icon at bounding box center [1047, 195] width 9 height 9
click at [1046, 196] on icon at bounding box center [1047, 195] width 9 height 9
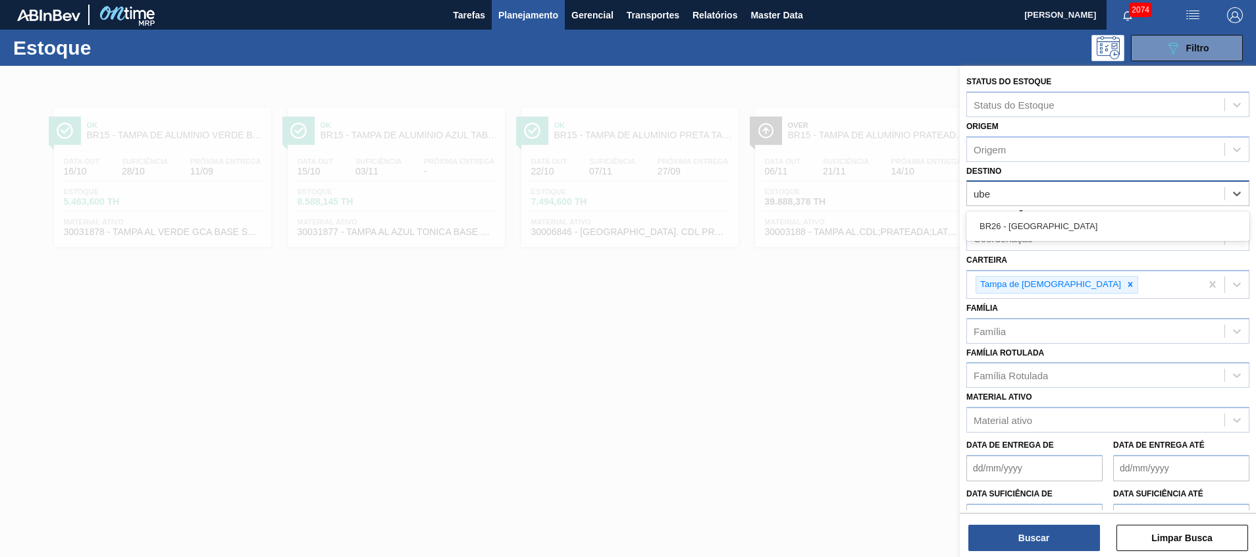
type input "uber"
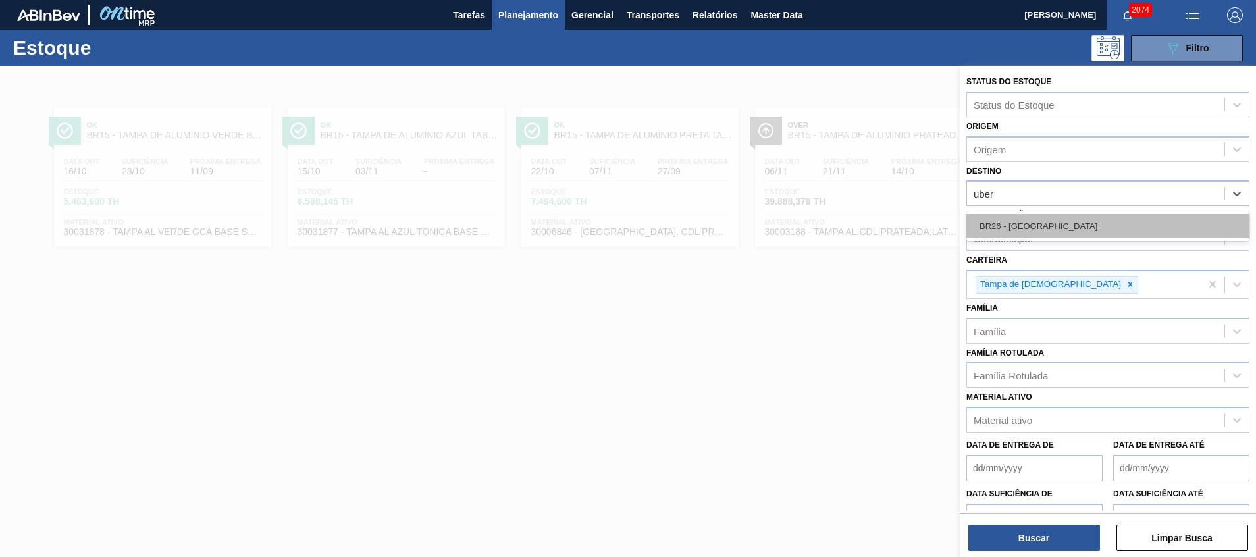
click at [1050, 219] on div "BR26 - [GEOGRAPHIC_DATA]" at bounding box center [1107, 226] width 283 height 24
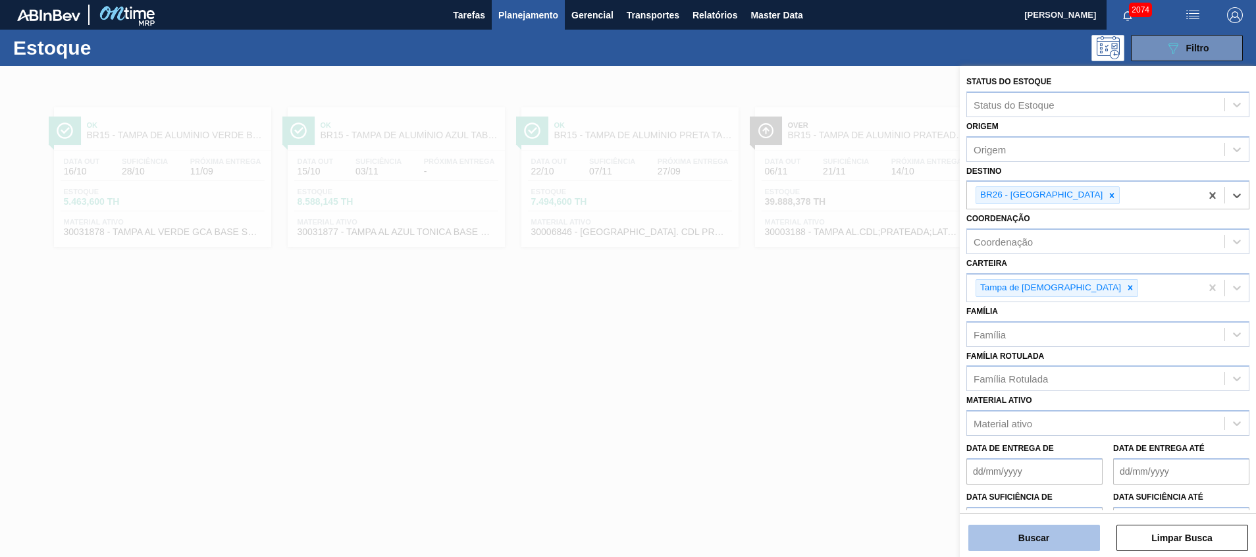
click at [996, 526] on button "Buscar" at bounding box center [1034, 537] width 132 height 26
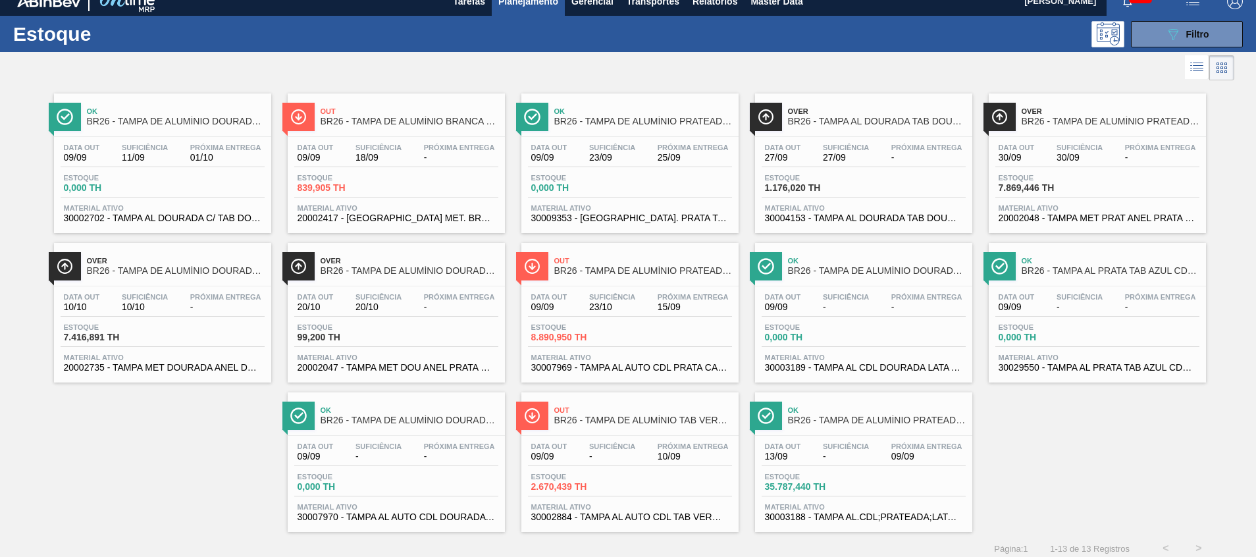
scroll to position [22, 0]
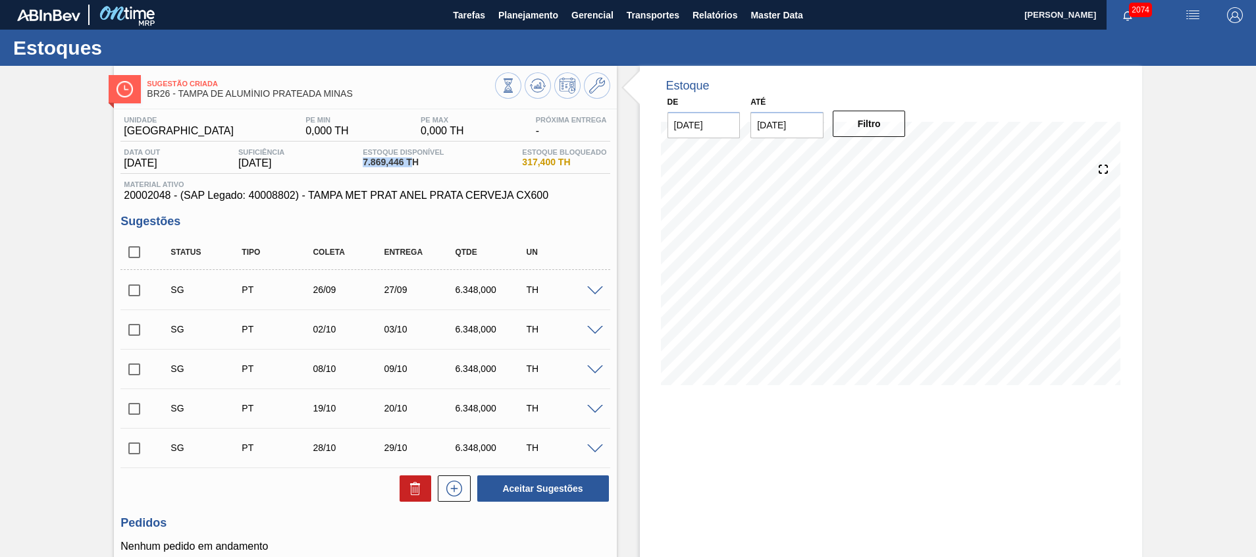
drag, startPoint x: 363, startPoint y: 159, endPoint x: 422, endPoint y: 164, distance: 58.7
click at [422, 164] on div "Data out 30/09/2025 Suficiência 30/09/2025 Estoque Disponível 7.869,446 TH Esto…" at bounding box center [364, 161] width 489 height 26
click at [424, 131] on div "Unidade Uberlândia PE MIN 0,000 TH PE MAX 0,000 TH Próxima Entrega -" at bounding box center [364, 129] width 489 height 26
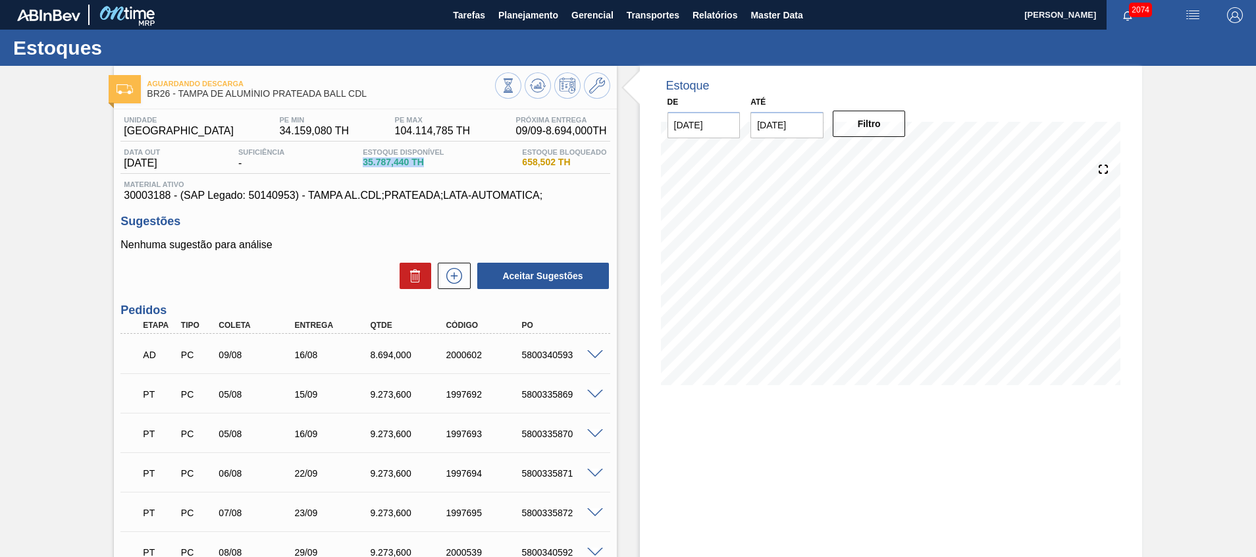
drag, startPoint x: 359, startPoint y: 172, endPoint x: 439, endPoint y: 166, distance: 80.5
click at [439, 166] on div "Data out [DATE] Suficiência - Estoque Disponível 35.787,440 TH Estoque Bloquead…" at bounding box center [364, 161] width 489 height 26
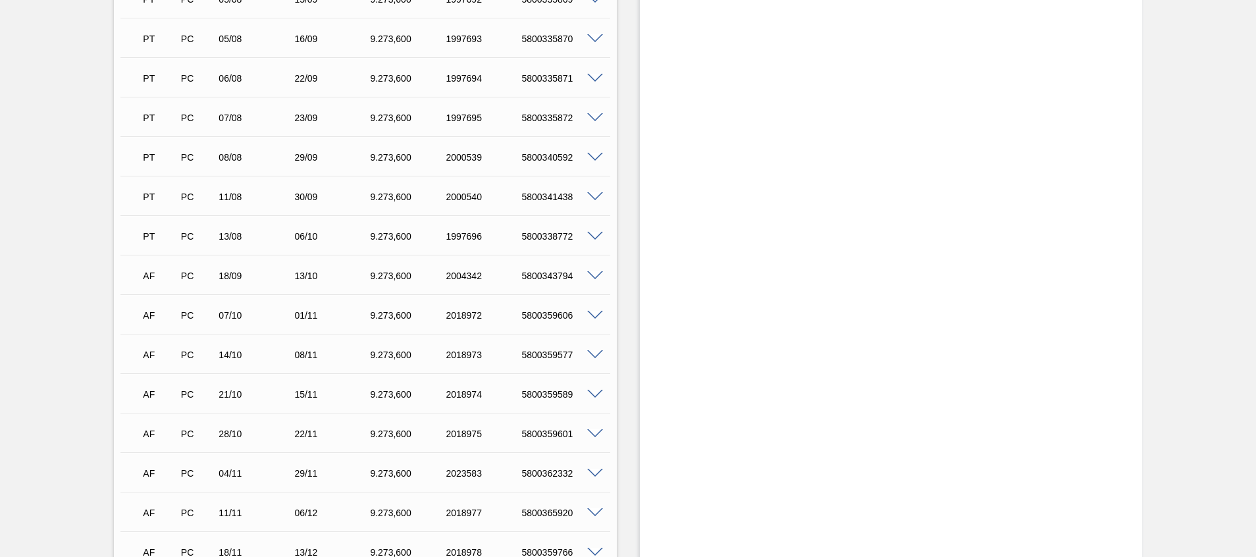
scroll to position [494, 0]
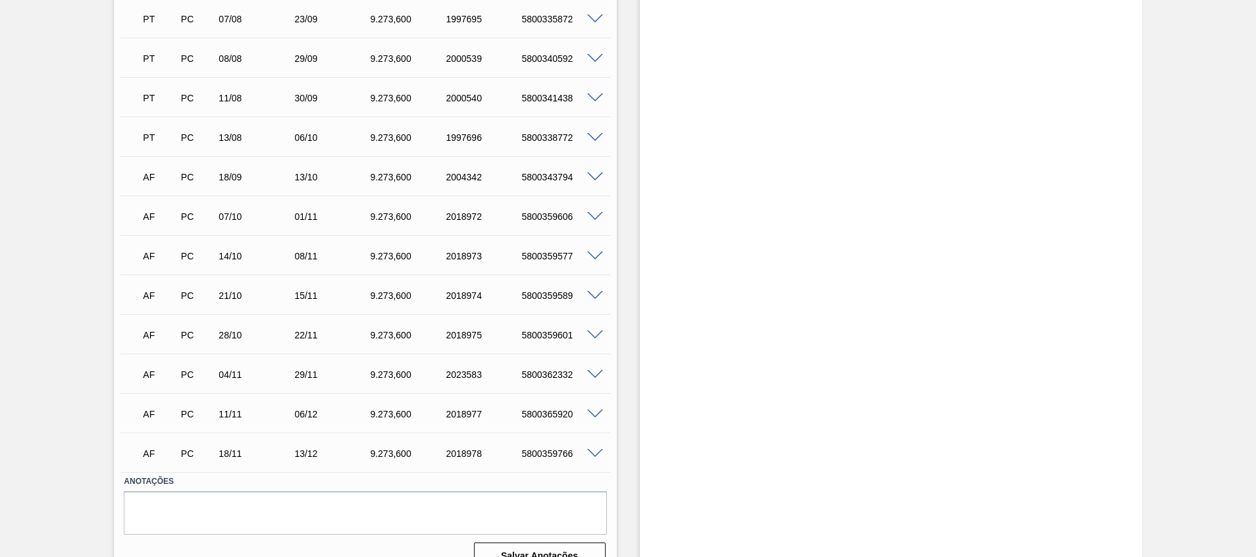
click at [594, 335] on span at bounding box center [595, 335] width 16 height 10
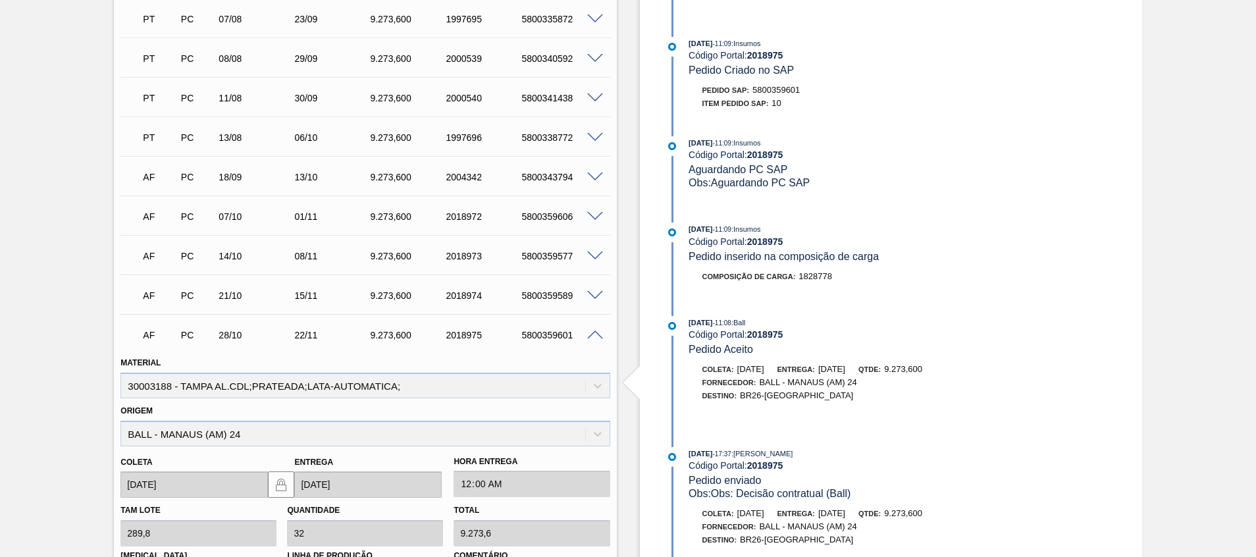
click at [594, 334] on span at bounding box center [595, 335] width 16 height 10
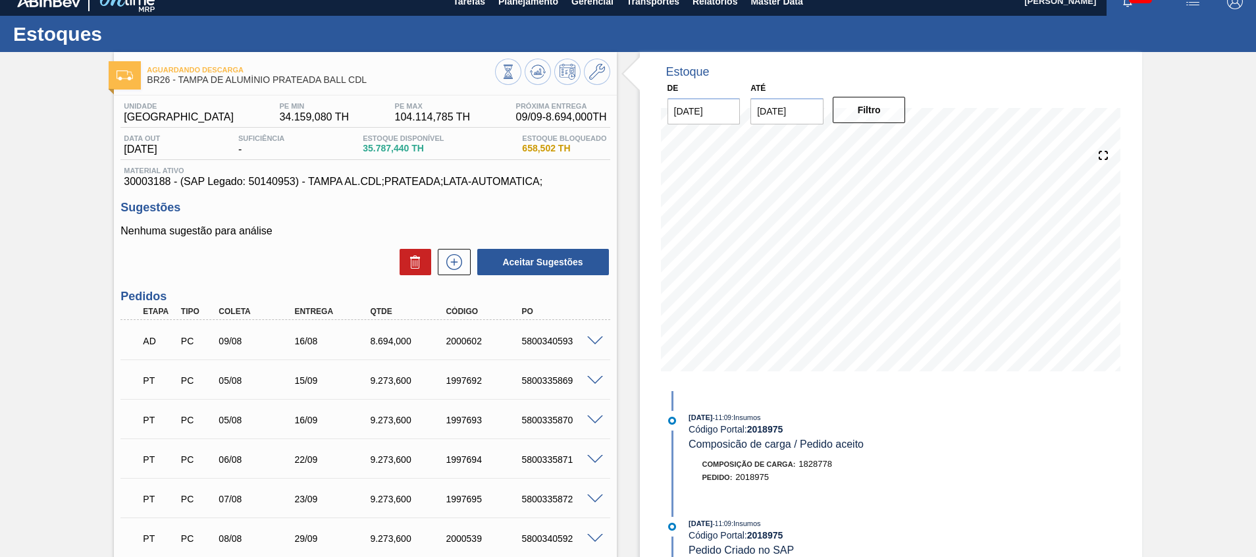
scroll to position [0, 0]
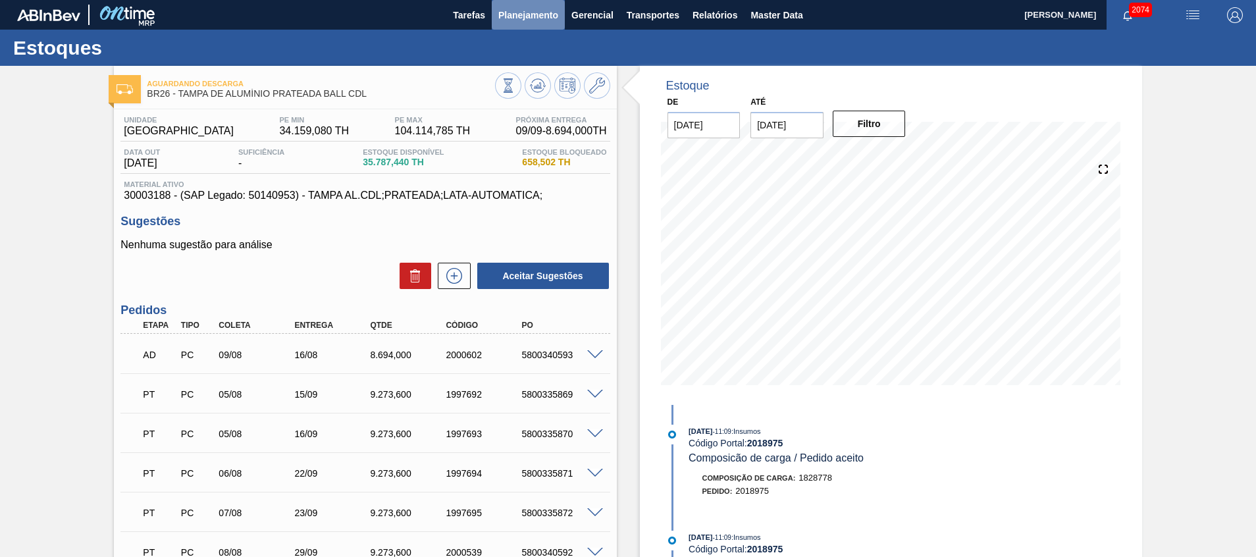
click at [514, 22] on span "Planejamento" at bounding box center [528, 15] width 60 height 16
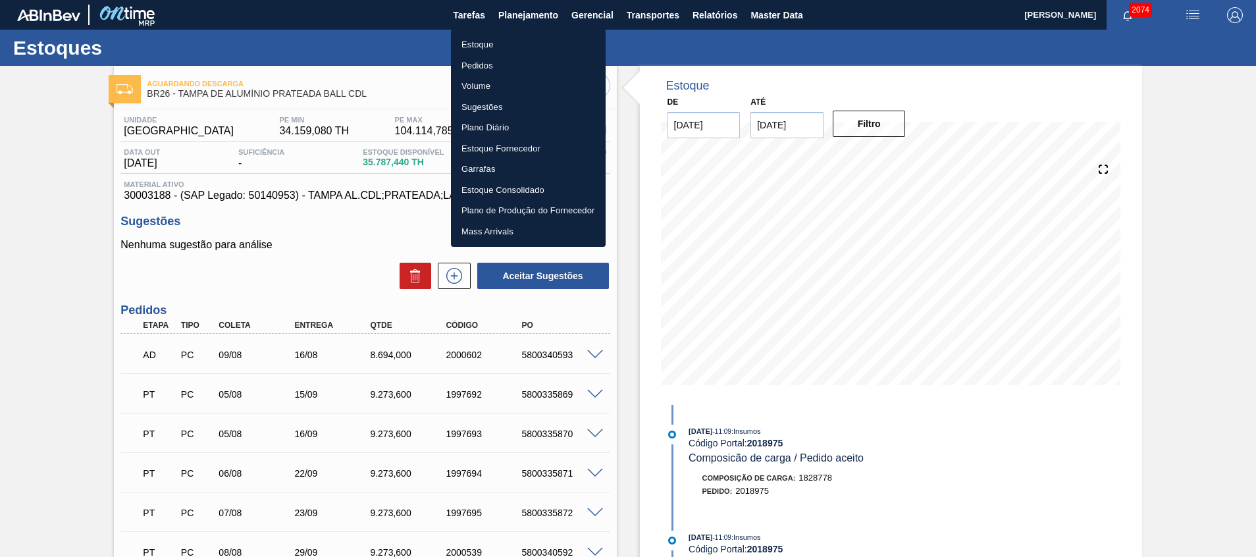
drag, startPoint x: 508, startPoint y: 47, endPoint x: 637, endPoint y: 546, distance: 515.2
click at [508, 47] on li "Estoque" at bounding box center [528, 44] width 155 height 21
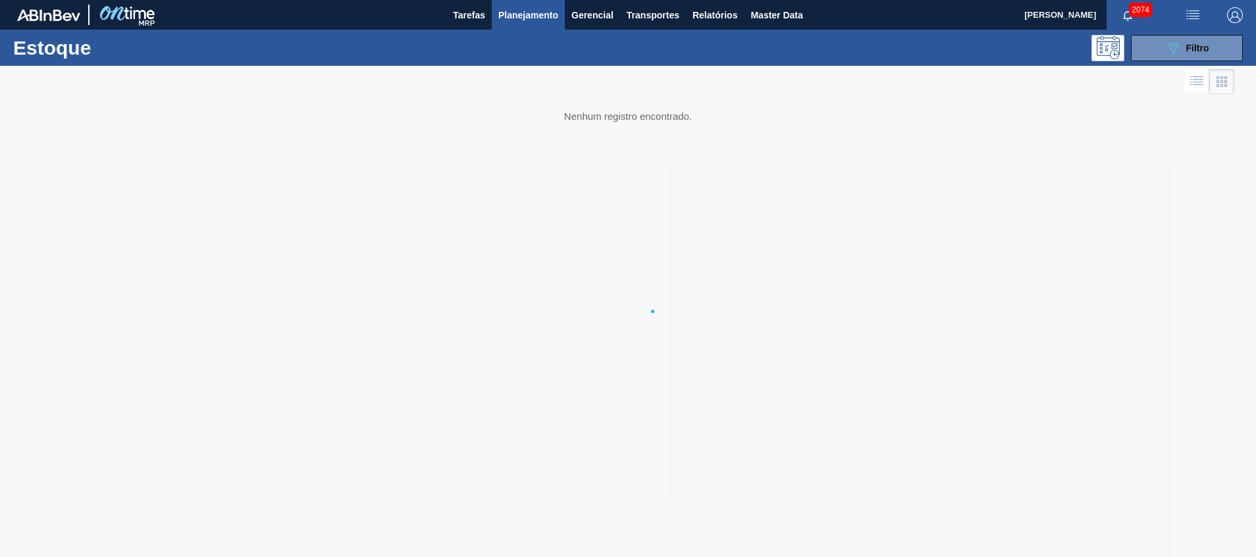
click at [1165, 30] on div "Estoque 089F7B8B-B2A5-4AFE-B5C0-19BA573D28AC Filtro" at bounding box center [628, 48] width 1256 height 36
click at [1163, 39] on button "089F7B8B-B2A5-4AFE-B5C0-19BA573D28AC Filtro" at bounding box center [1187, 48] width 112 height 26
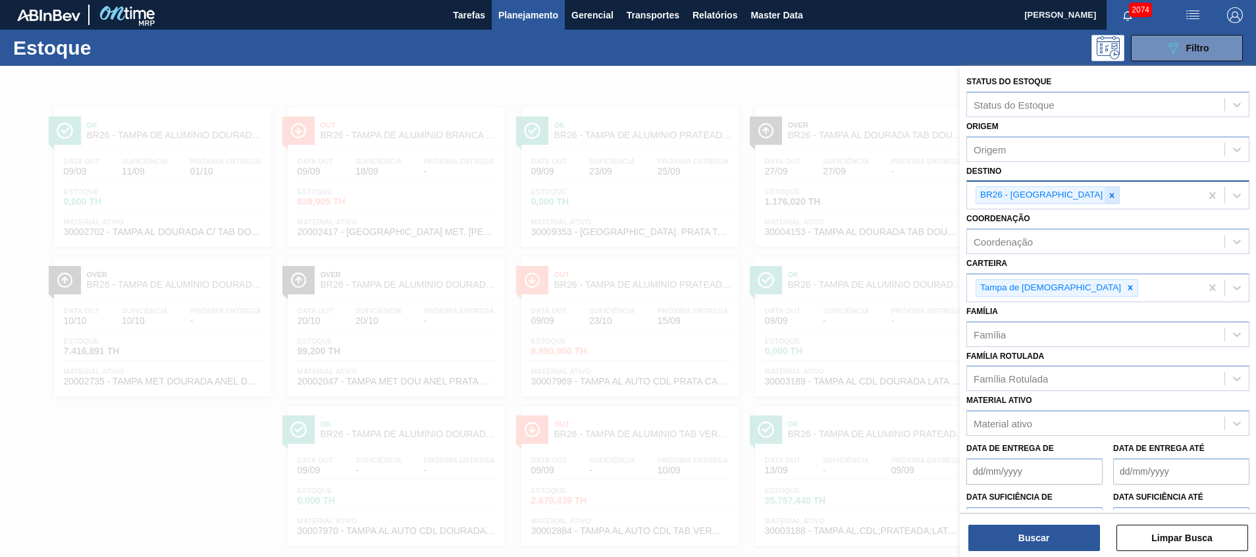
click at [1107, 192] on icon at bounding box center [1111, 195] width 9 height 9
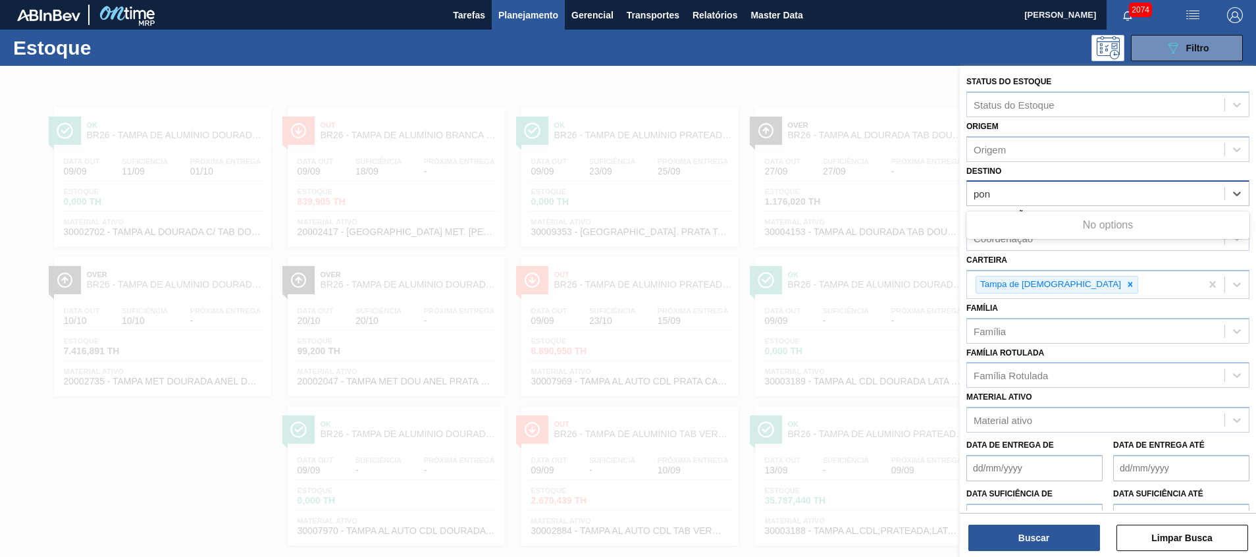
type input "pont"
click at [1029, 188] on div "Destino" at bounding box center [1095, 193] width 257 height 19
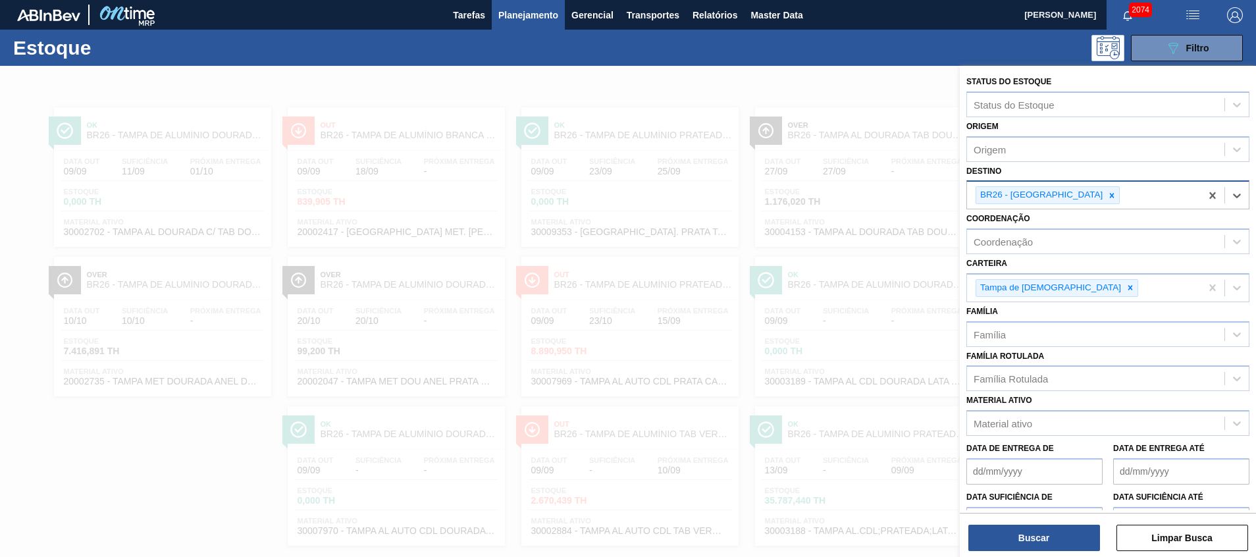
click at [1029, 188] on div "BR26 - [GEOGRAPHIC_DATA]" at bounding box center [1040, 195] width 128 height 16
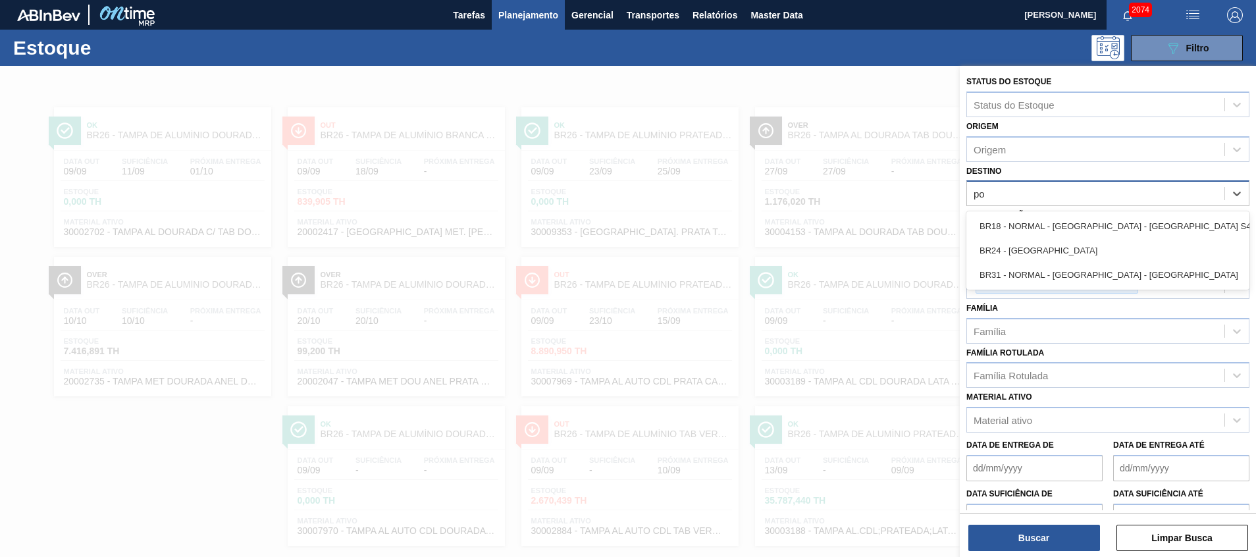
type input "pon"
drag, startPoint x: 1025, startPoint y: 229, endPoint x: 1025, endPoint y: 248, distance: 19.1
click at [1025, 230] on div "BR24 - [GEOGRAPHIC_DATA]" at bounding box center [1107, 226] width 283 height 24
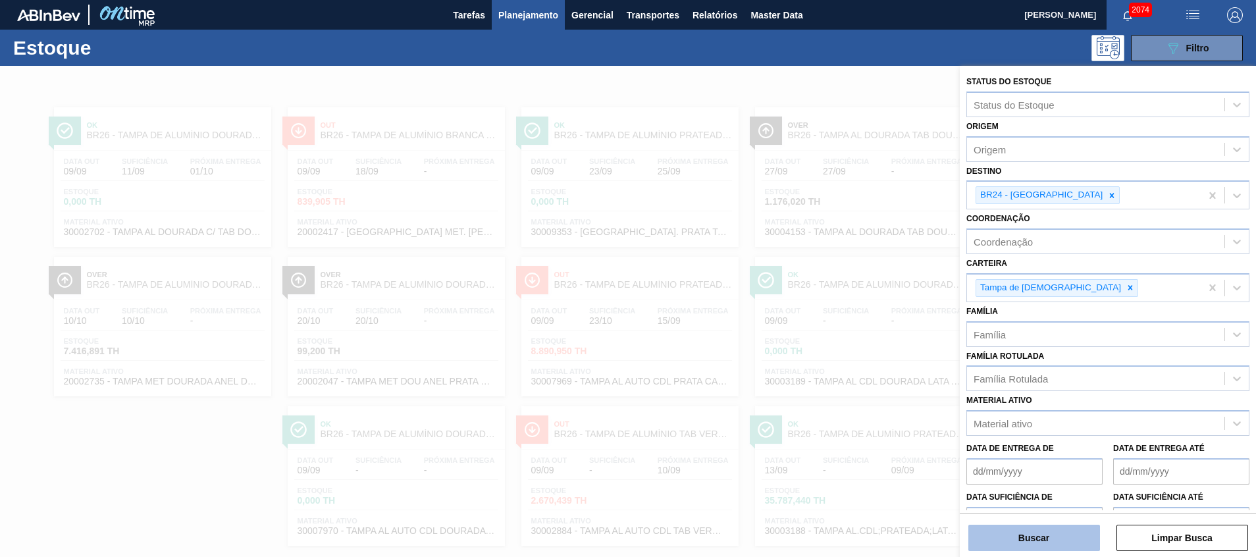
click at [1044, 541] on button "Buscar" at bounding box center [1034, 537] width 132 height 26
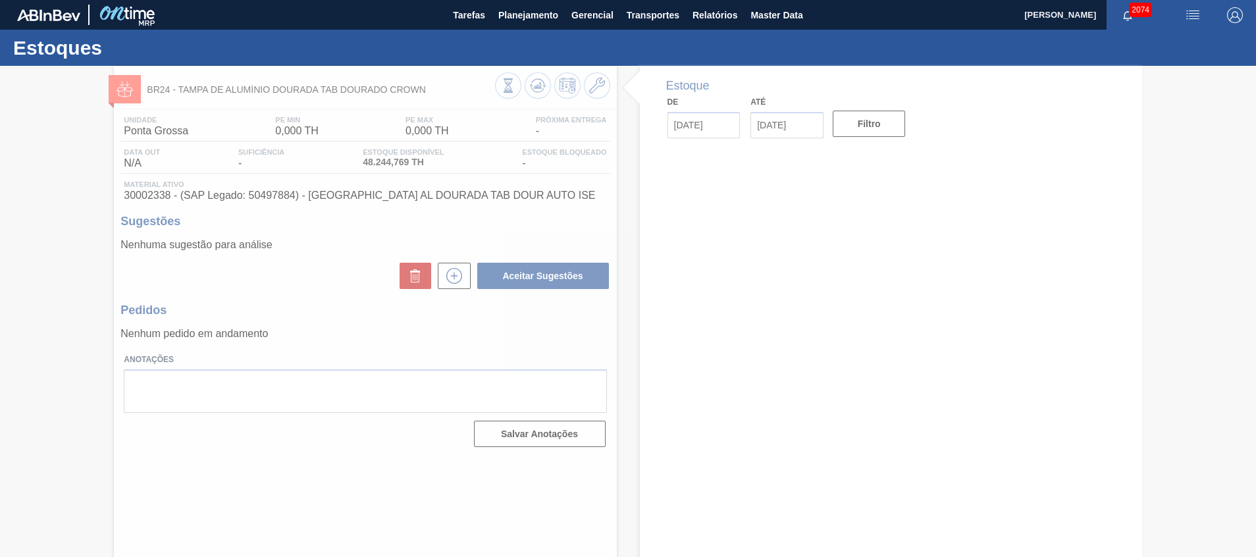
drag, startPoint x: 358, startPoint y: 165, endPoint x: 392, endPoint y: 165, distance: 34.2
click at [392, 165] on div at bounding box center [628, 311] width 1256 height 491
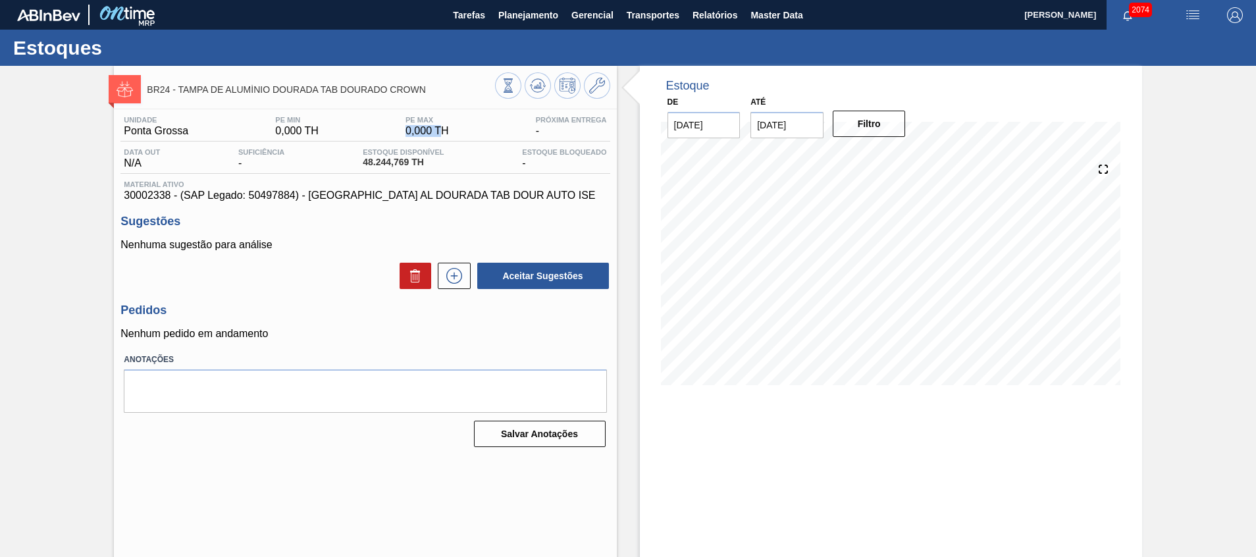
drag, startPoint x: 418, startPoint y: 125, endPoint x: 444, endPoint y: 128, distance: 25.9
click at [444, 128] on div "PE MAX 0,000 TH" at bounding box center [427, 126] width 50 height 21
drag, startPoint x: 354, startPoint y: 151, endPoint x: 394, endPoint y: 160, distance: 40.5
click at [392, 159] on div "Data out N/A Suficiência - Estoque Disponível 48.244,769 TH Estoque Bloqueado -" at bounding box center [364, 161] width 489 height 26
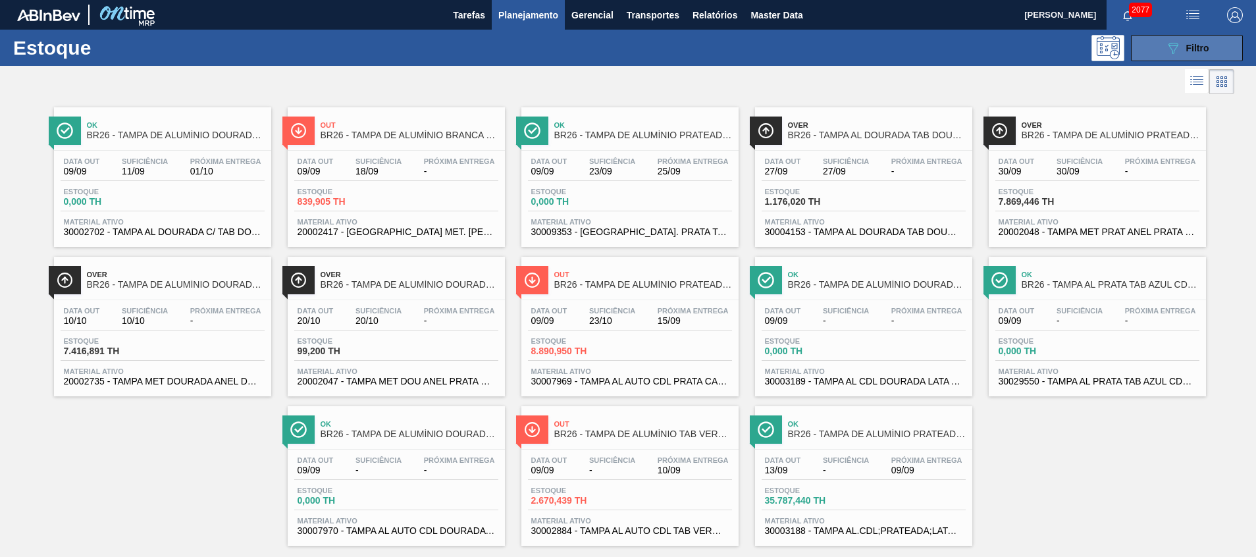
drag, startPoint x: 1206, startPoint y: 43, endPoint x: 1149, endPoint y: 74, distance: 64.5
click at [1205, 43] on span "Filtro" at bounding box center [1197, 48] width 23 height 11
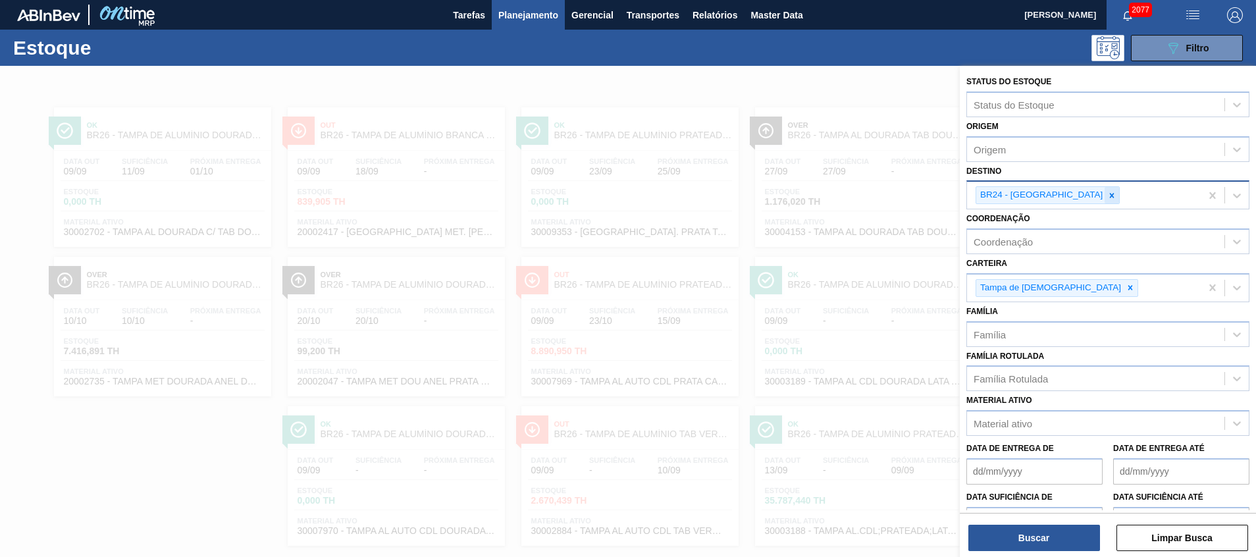
click at [1110, 197] on icon at bounding box center [1112, 195] width 5 height 5
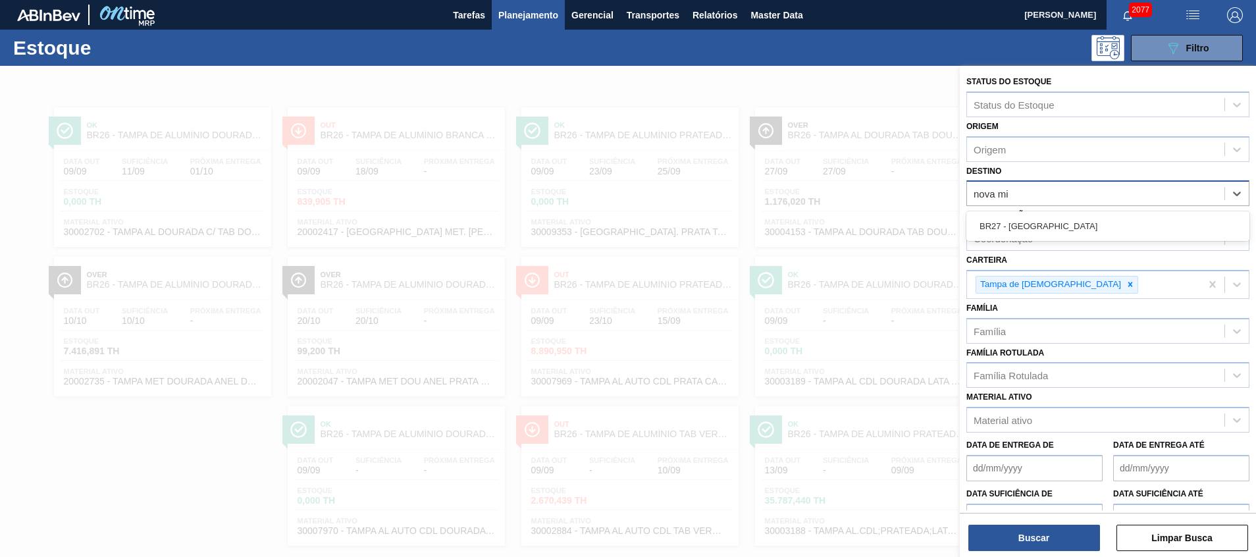
type input "nova min"
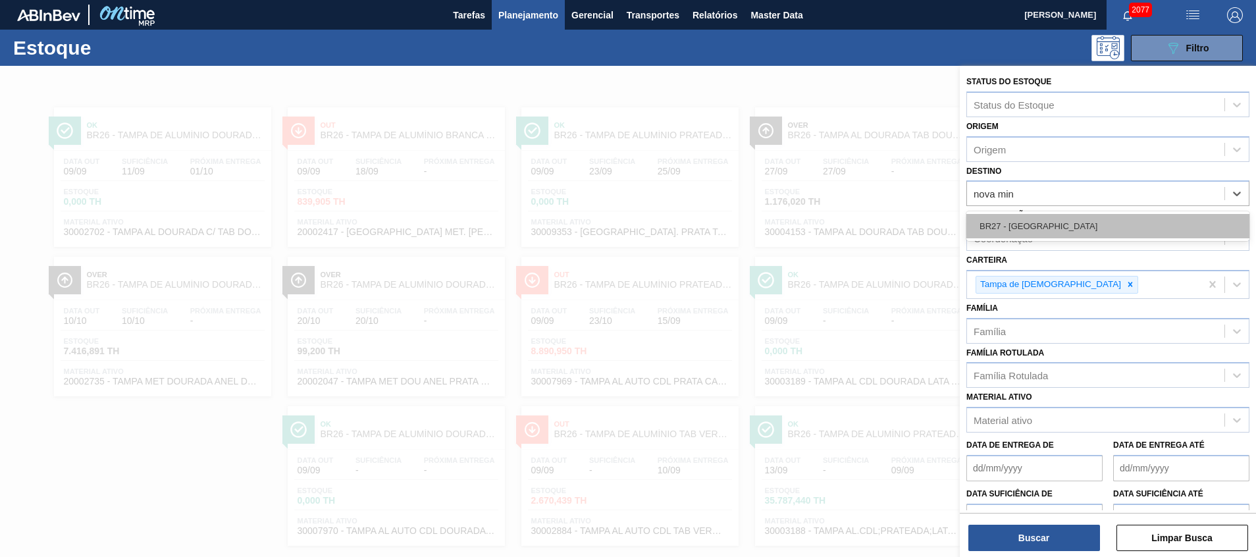
click at [1050, 221] on div "BR27 - [GEOGRAPHIC_DATA]" at bounding box center [1107, 226] width 283 height 24
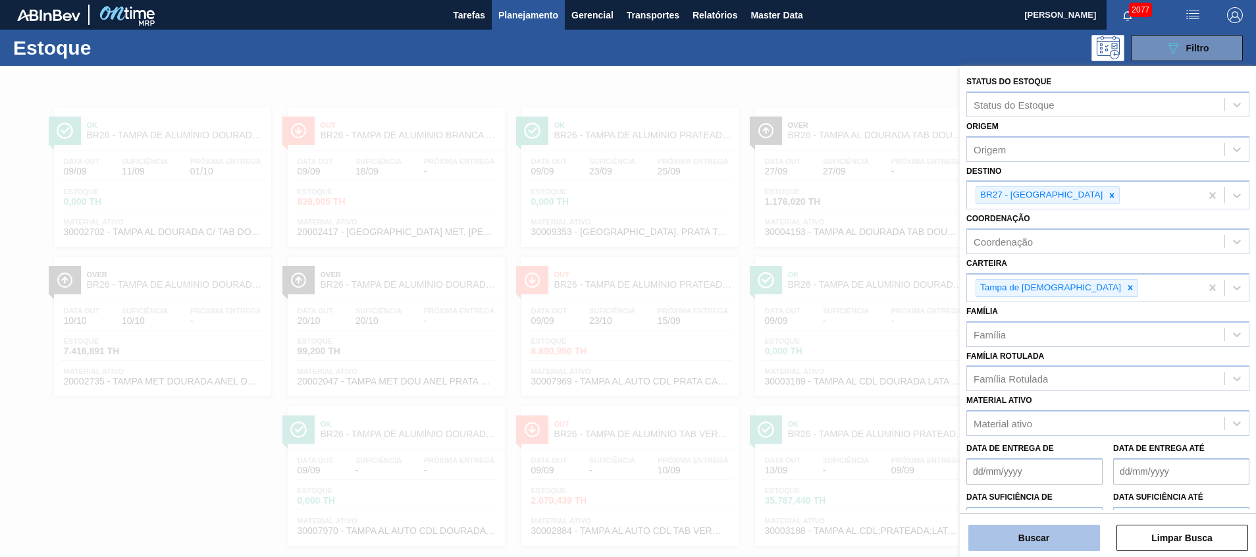
click at [1009, 526] on button "Buscar" at bounding box center [1034, 537] width 132 height 26
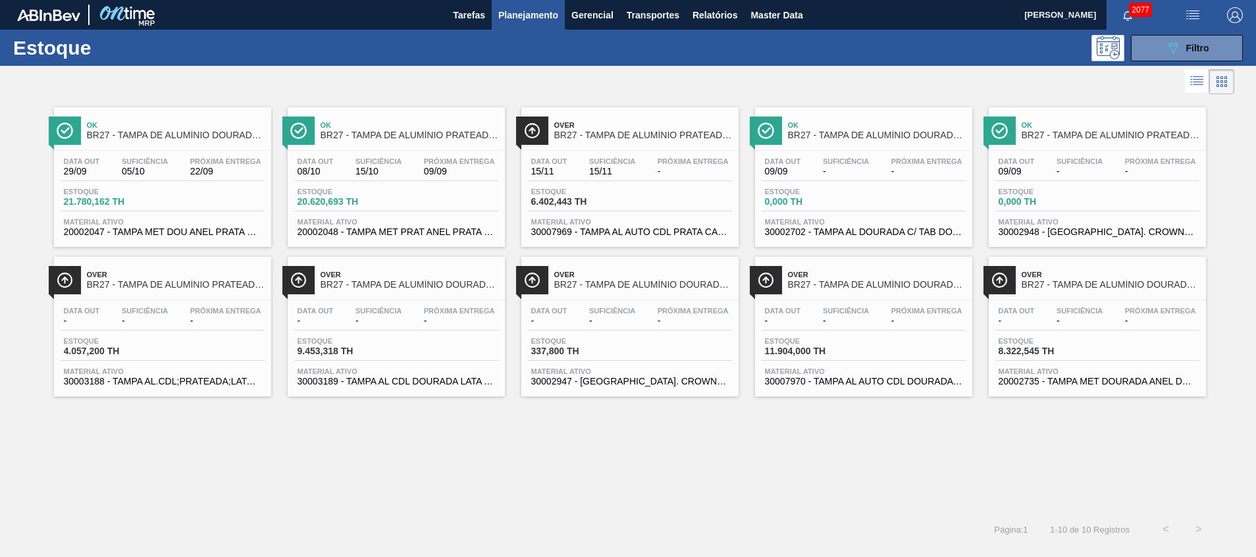
click at [355, 184] on div "Data out 08/10 Suficiência 15/10 Próxima Entrega 09/09 Estoque 20.620,693 TH Ma…" at bounding box center [396, 195] width 217 height 89
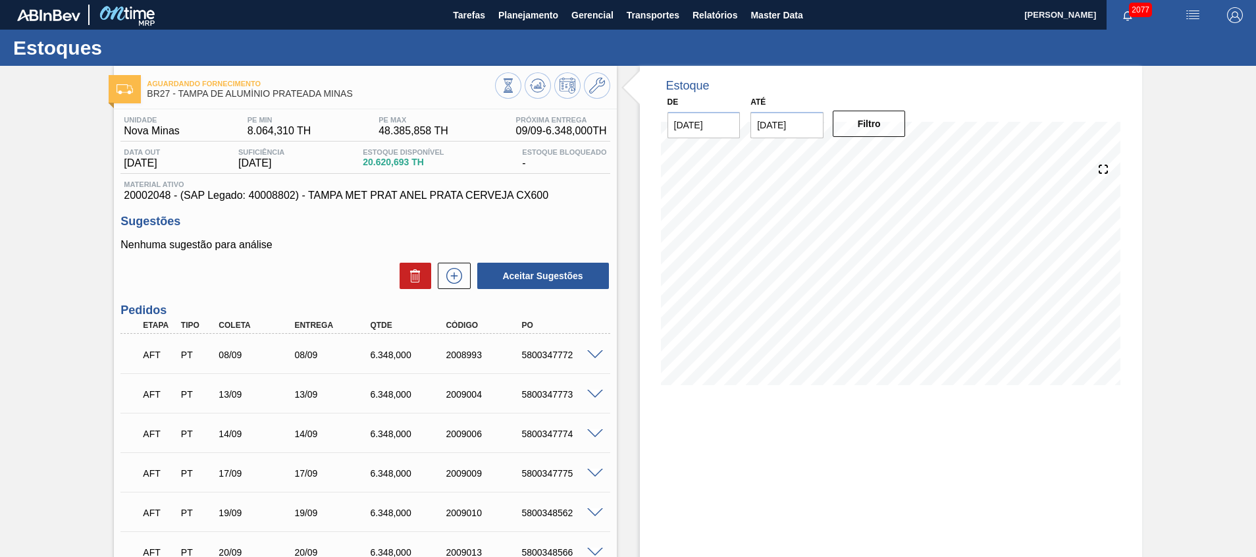
click at [540, 390] on div "5800347773" at bounding box center [560, 394] width 85 height 11
copy div "5800347773"
click at [604, 396] on div at bounding box center [597, 393] width 26 height 10
click at [592, 394] on span at bounding box center [595, 395] width 16 height 10
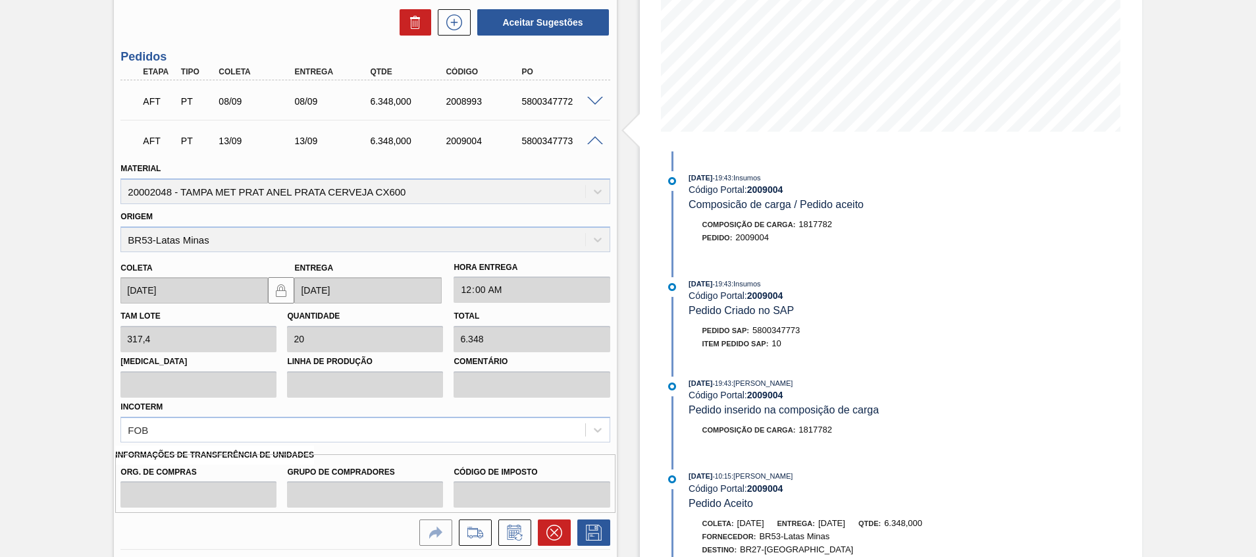
scroll to position [296, 0]
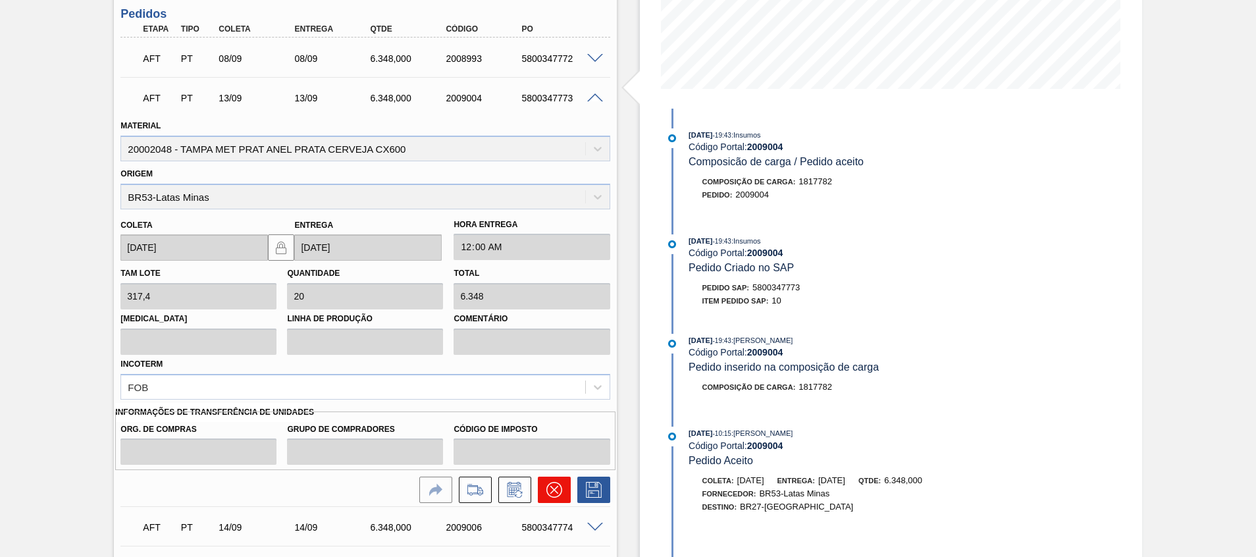
click at [542, 494] on button at bounding box center [554, 489] width 33 height 26
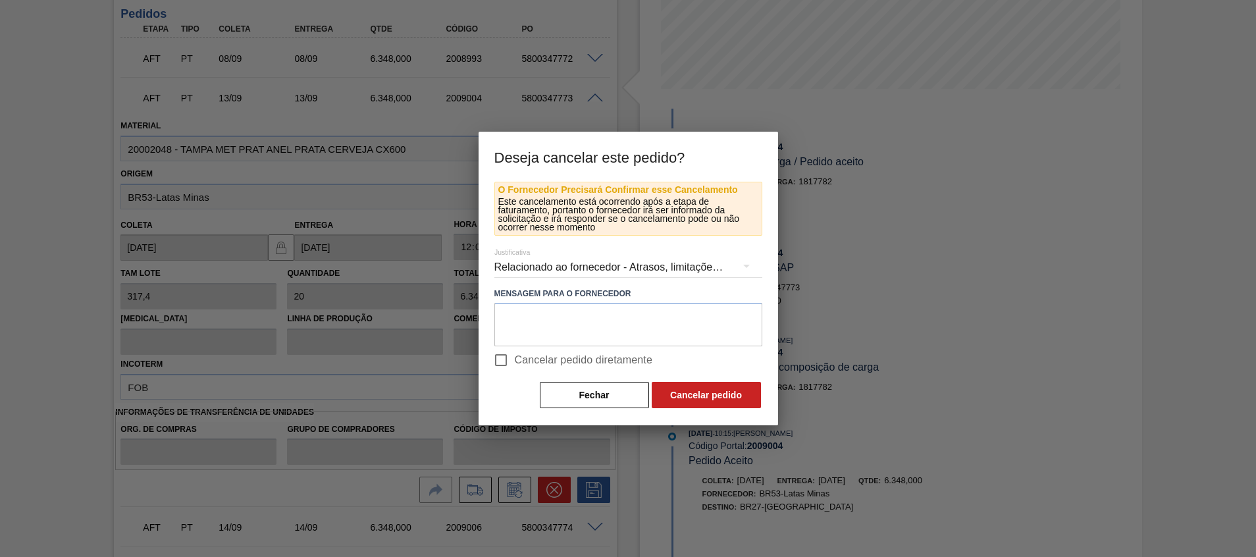
click at [539, 357] on span "Cancelar pedido diretamente" at bounding box center [584, 360] width 138 height 16
click at [515, 357] on input "Cancelar pedido diretamente" at bounding box center [501, 360] width 28 height 28
checkbox input "true"
click at [696, 387] on button "Cancelar pedido" at bounding box center [705, 395] width 109 height 26
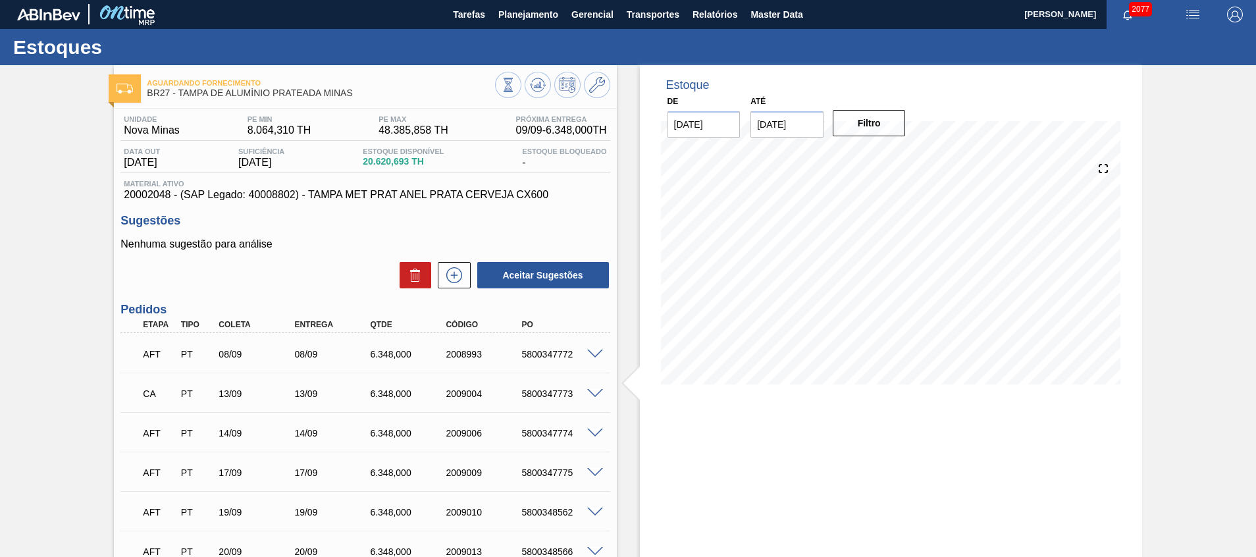
scroll to position [0, 0]
click at [534, 83] on icon at bounding box center [538, 86] width 16 height 16
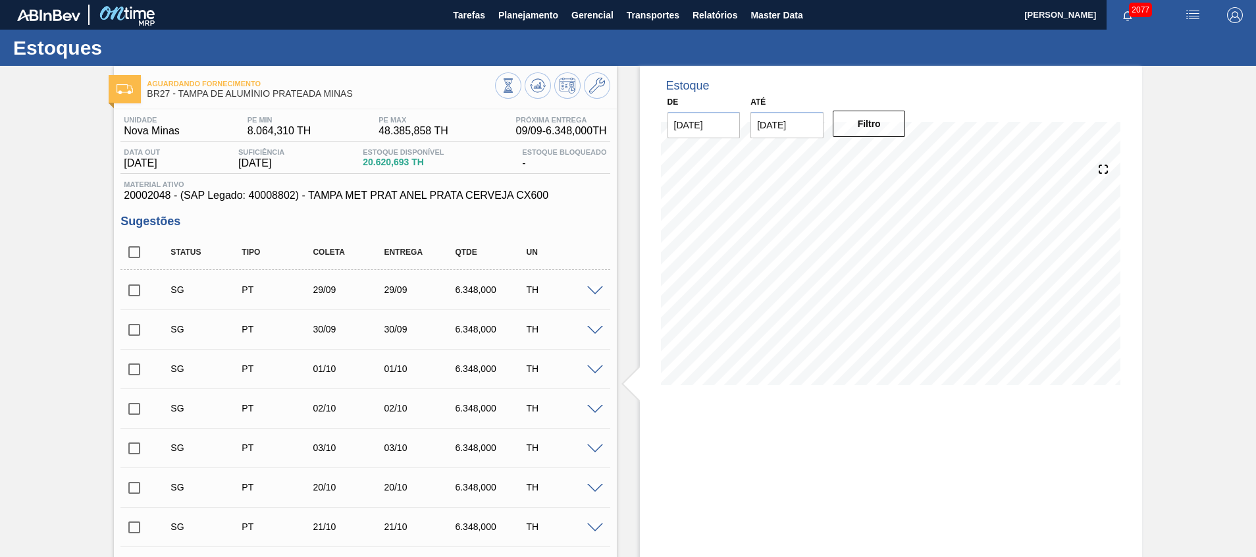
click at [133, 253] on input "checkbox" at bounding box center [134, 252] width 28 height 28
checkbox input "true"
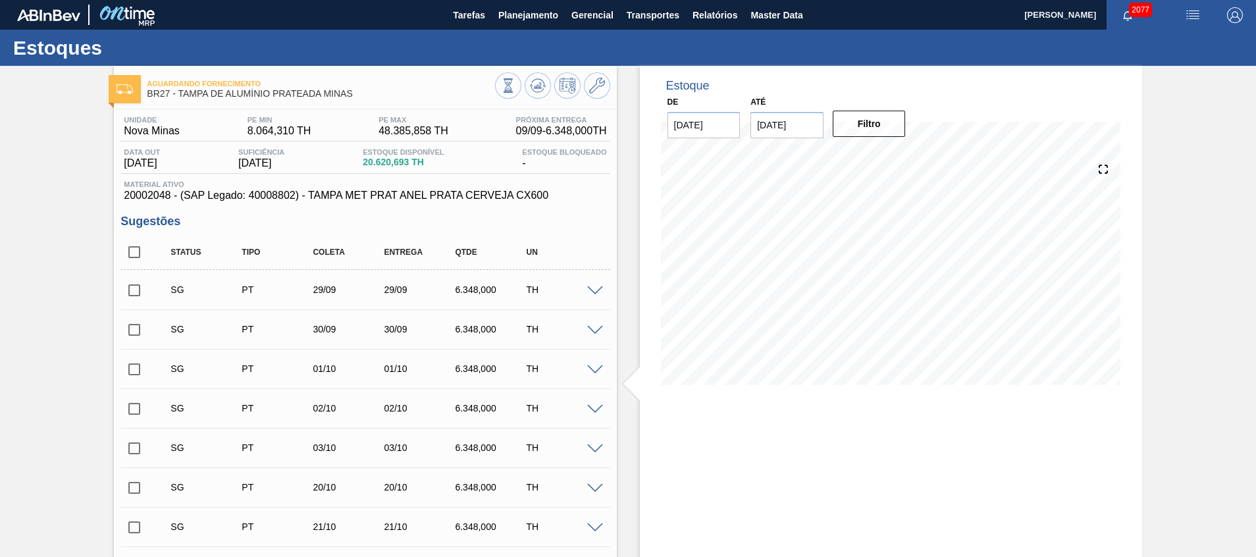
checkbox input "true"
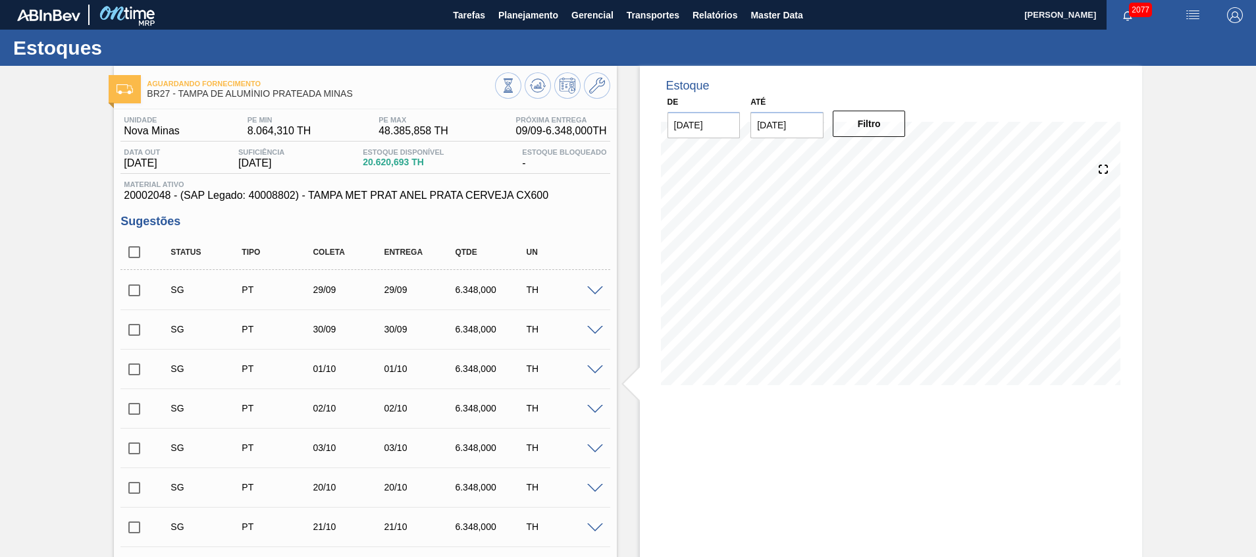
checkbox input "true"
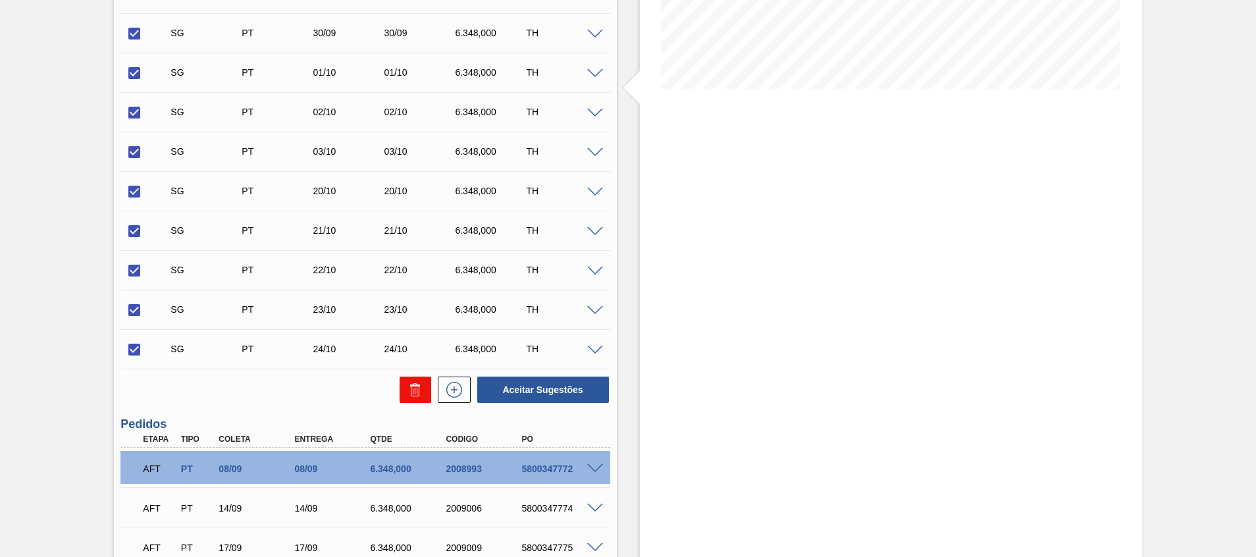
click at [417, 383] on icon at bounding box center [415, 390] width 16 height 16
checkbox input "false"
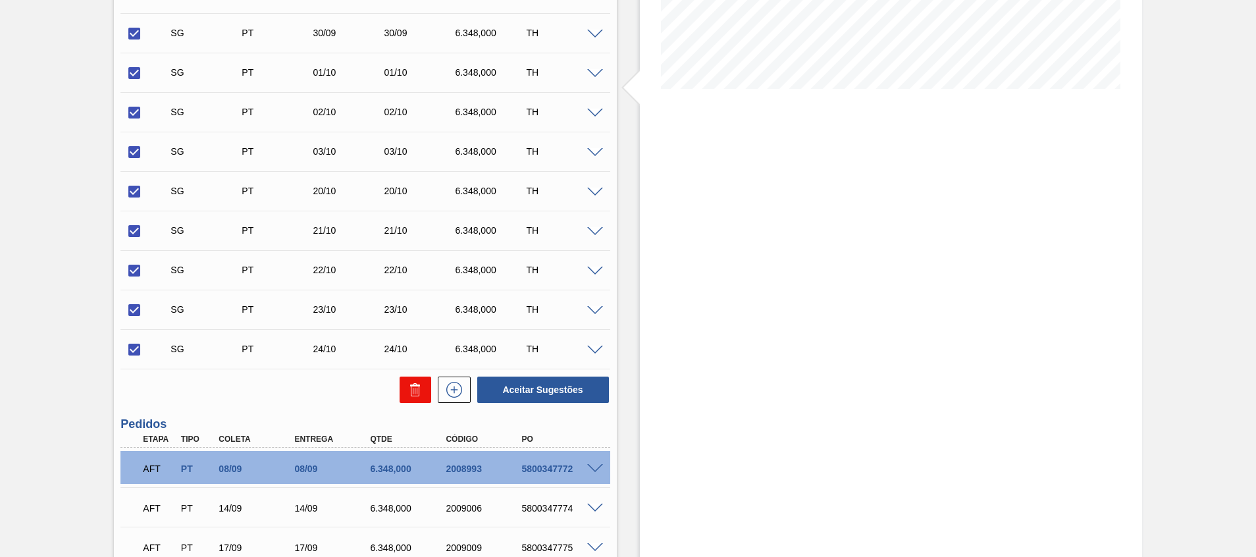
checkbox input "false"
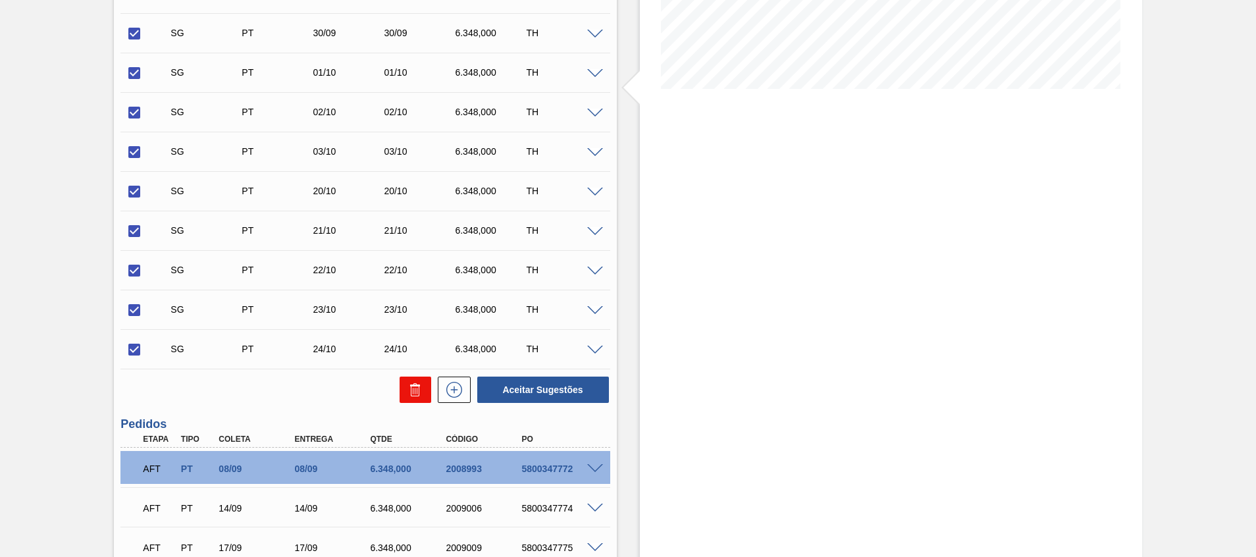
checkbox input "false"
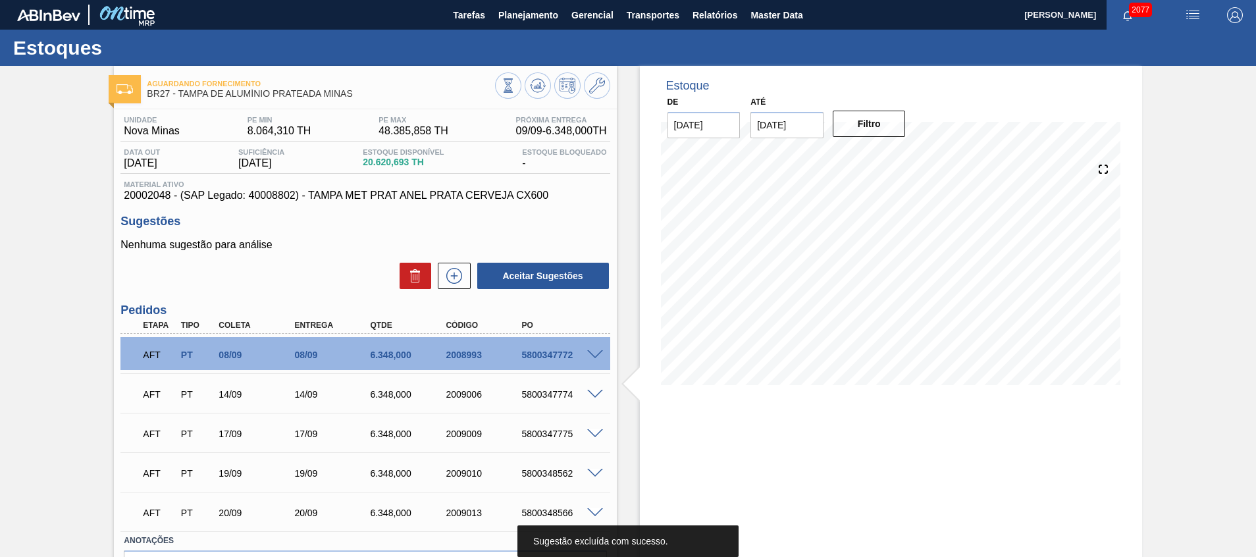
scroll to position [82, 0]
